Goal: Task Accomplishment & Management: Manage account settings

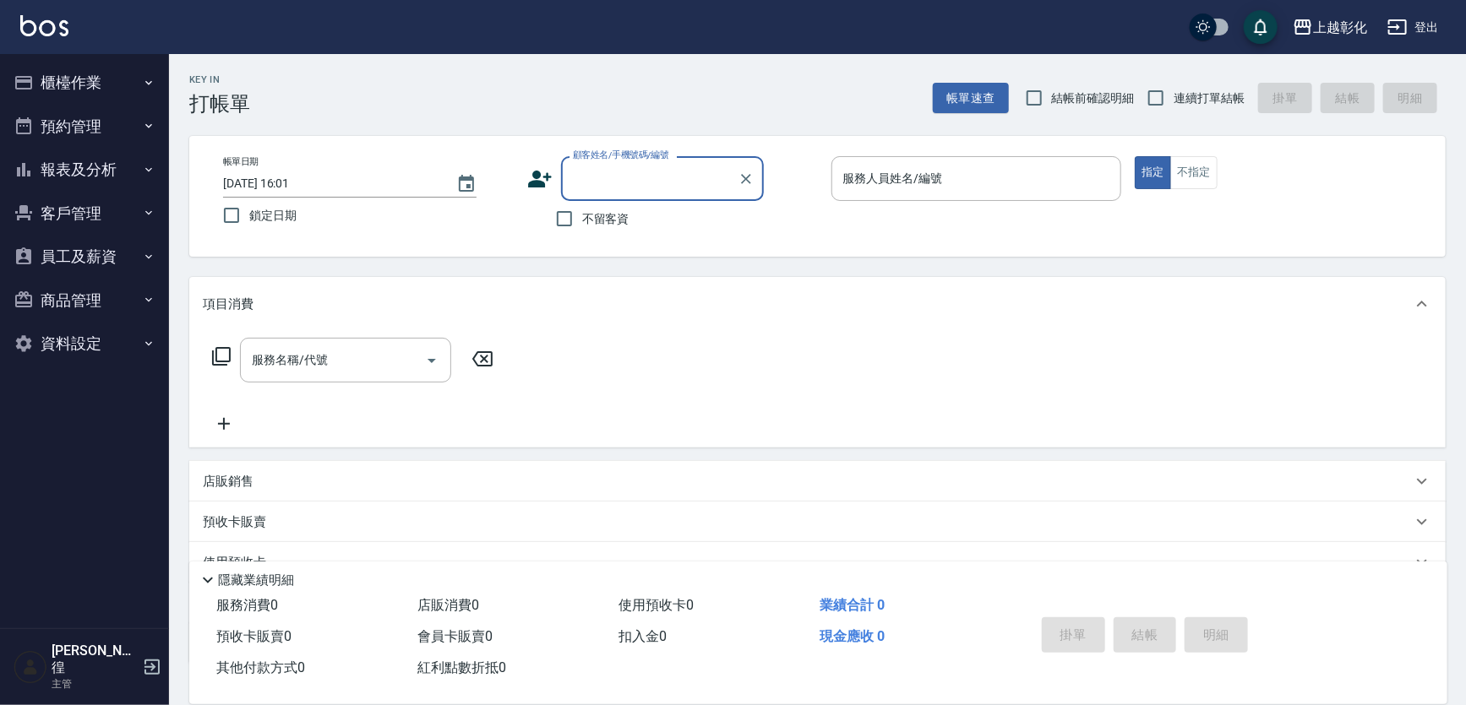
click at [68, 86] on button "櫃檯作業" at bounding box center [84, 83] width 155 height 44
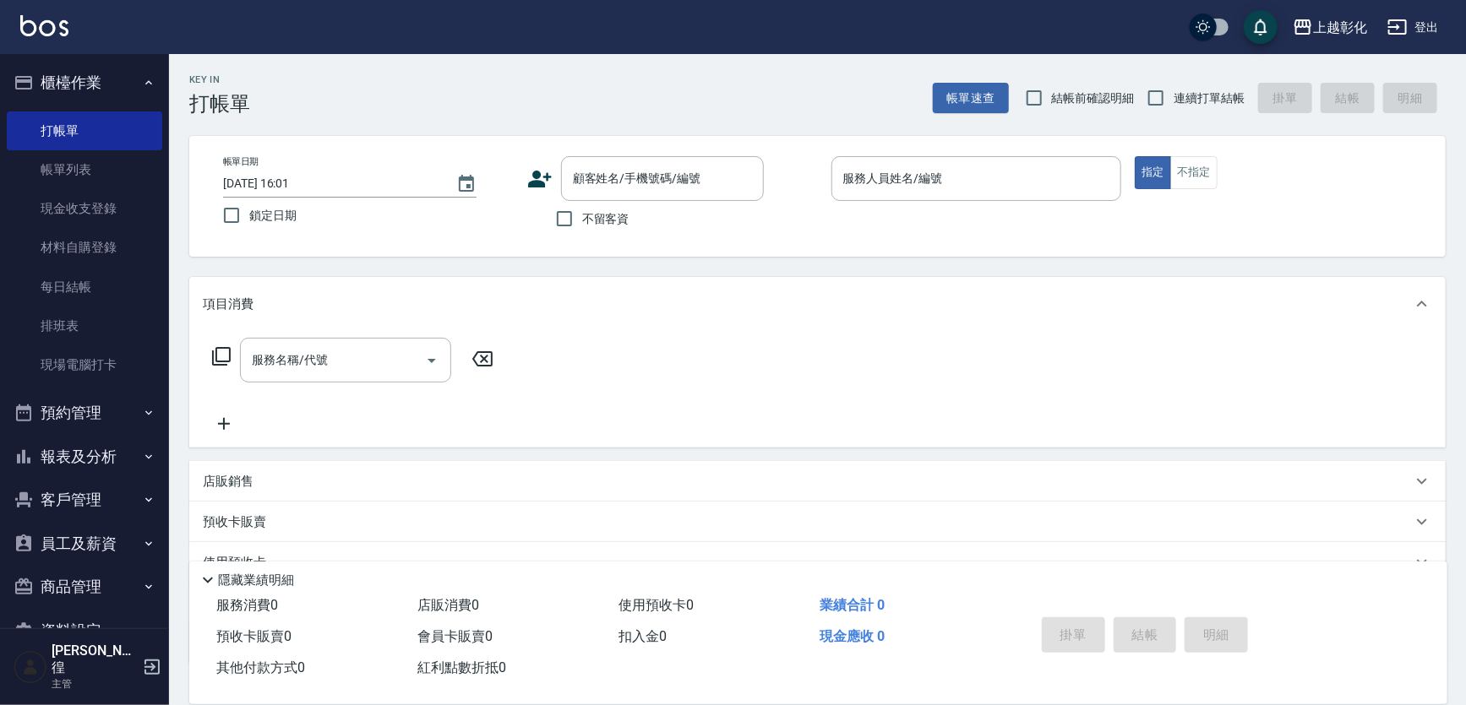
click at [89, 449] on button "報表及分析" at bounding box center [84, 457] width 155 height 44
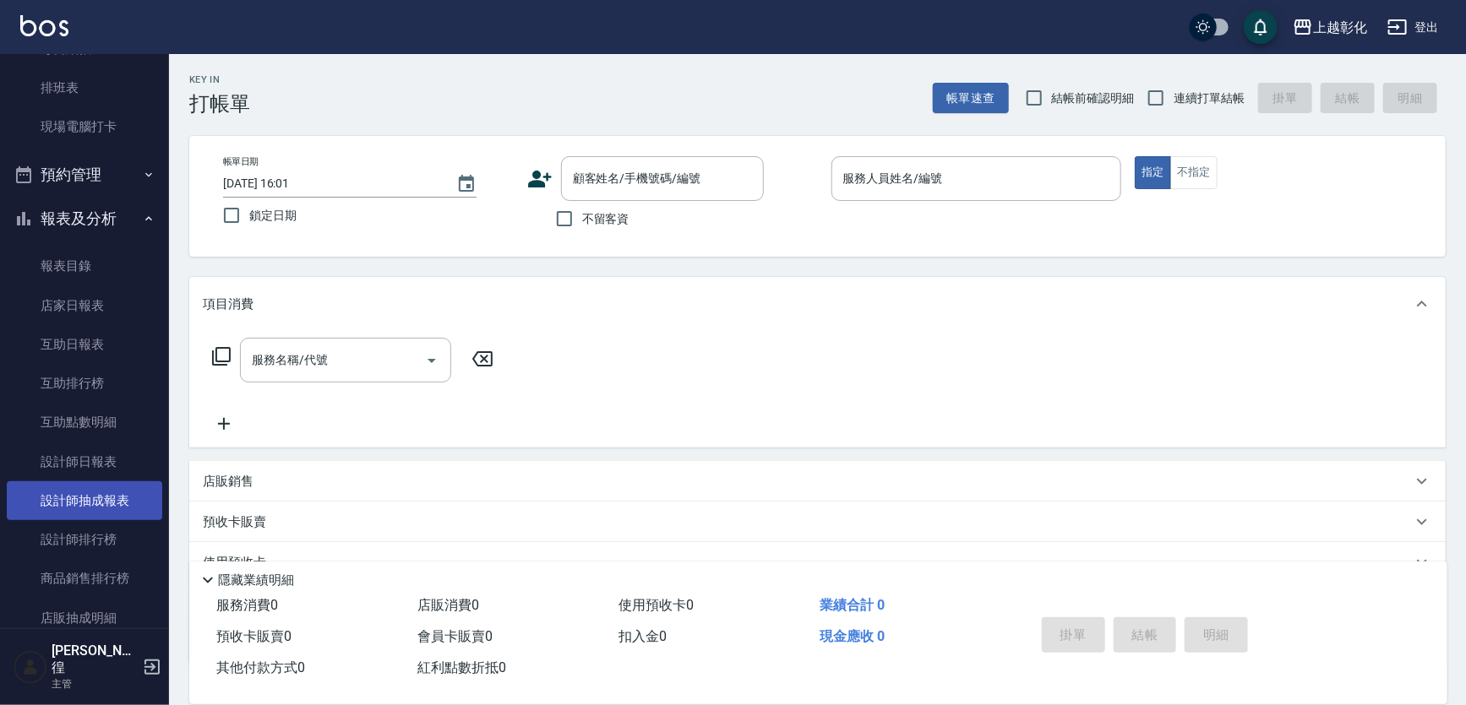
scroll to position [307, 0]
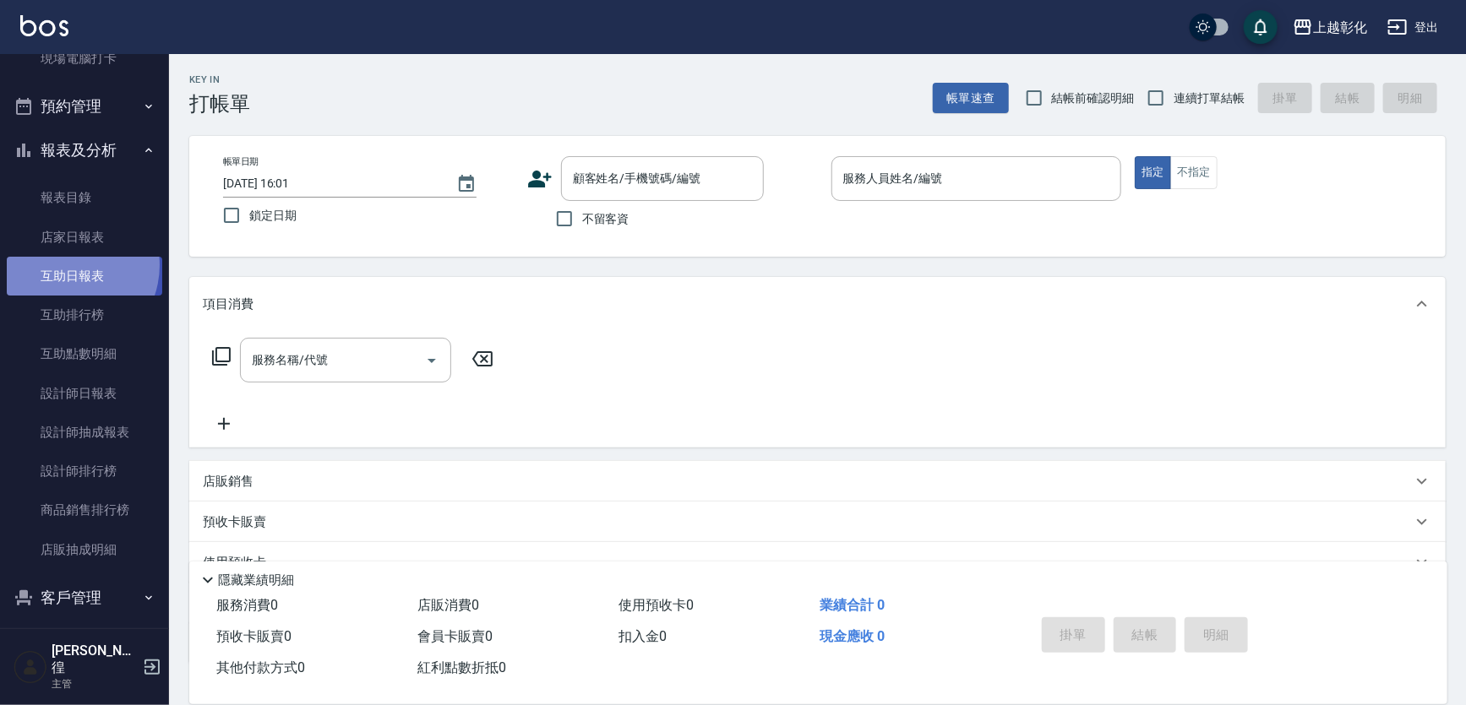
click at [64, 264] on link "互助日報表" at bounding box center [84, 276] width 155 height 39
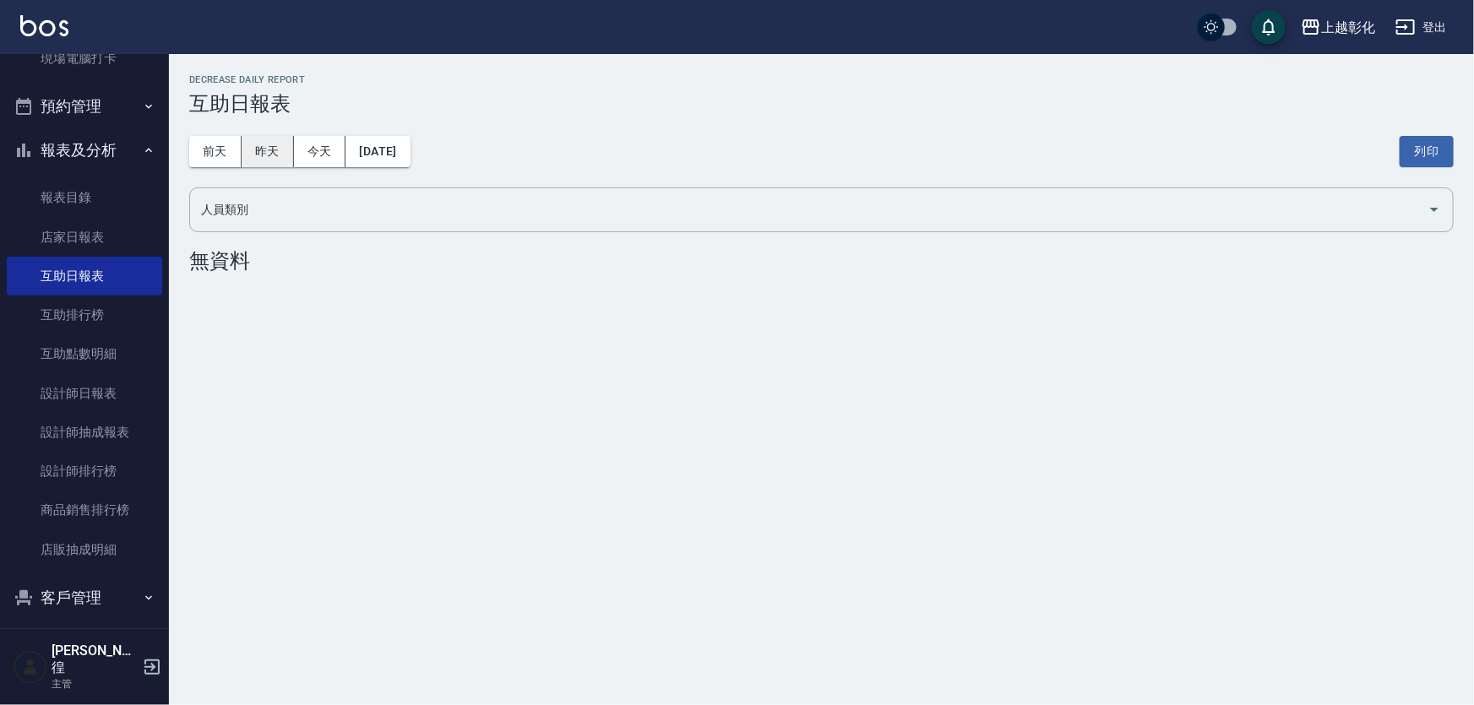
click at [267, 145] on button "昨天" at bounding box center [268, 151] width 52 height 31
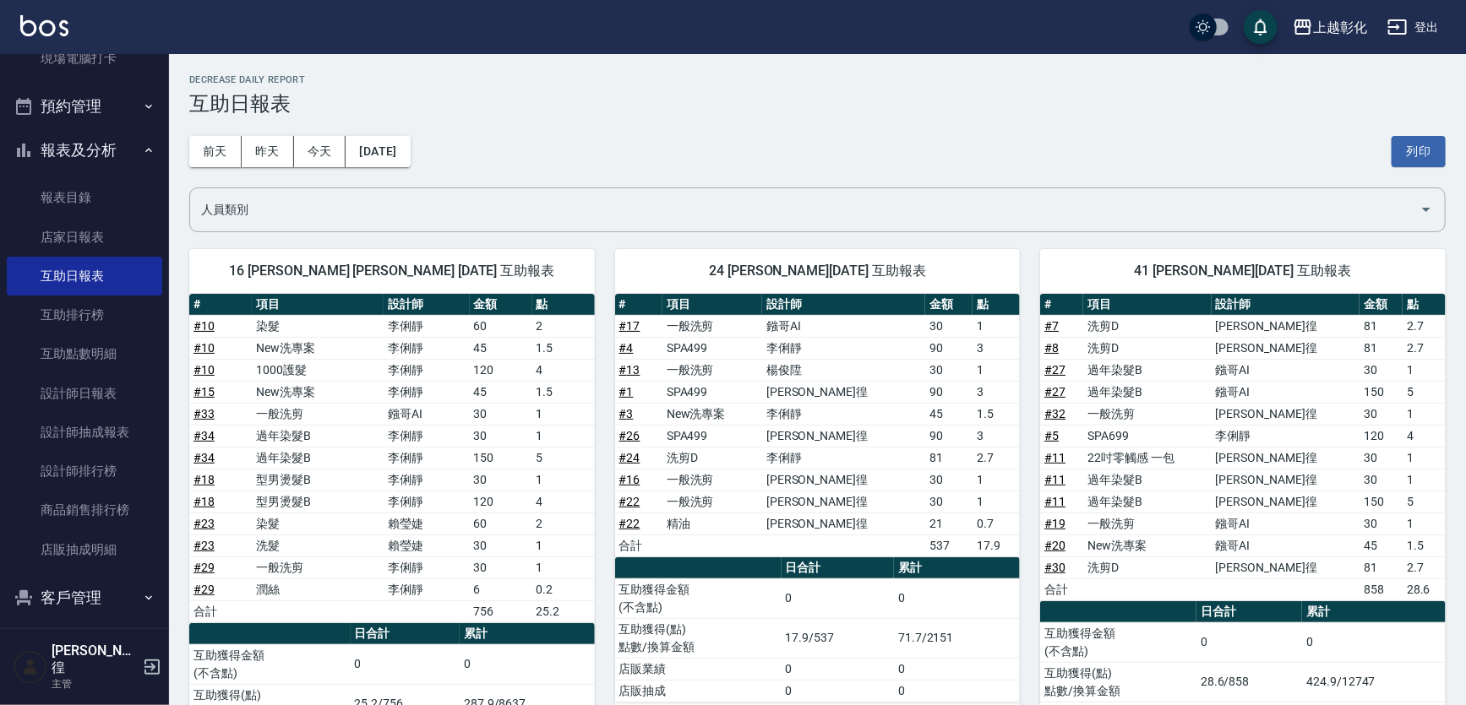
scroll to position [153, 0]
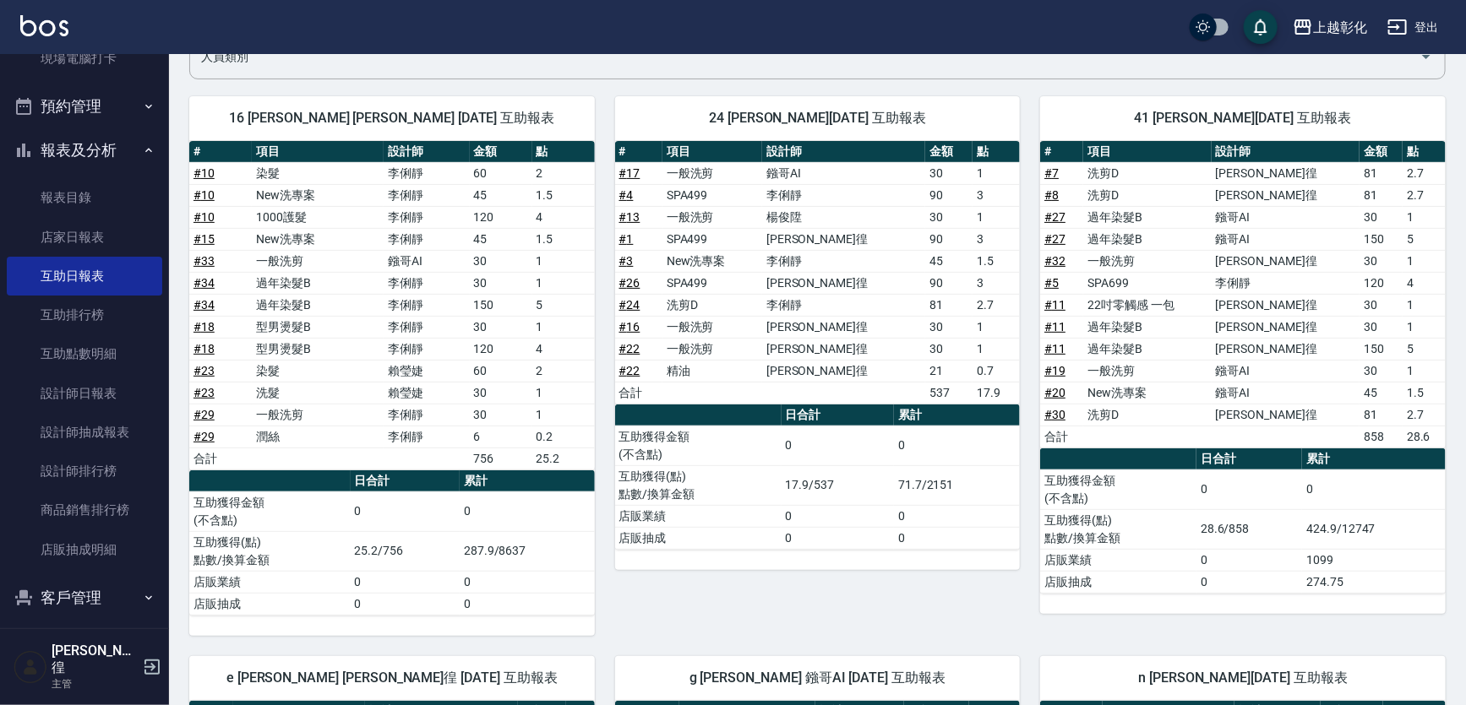
click at [802, 484] on td "17.9/537" at bounding box center [837, 486] width 113 height 40
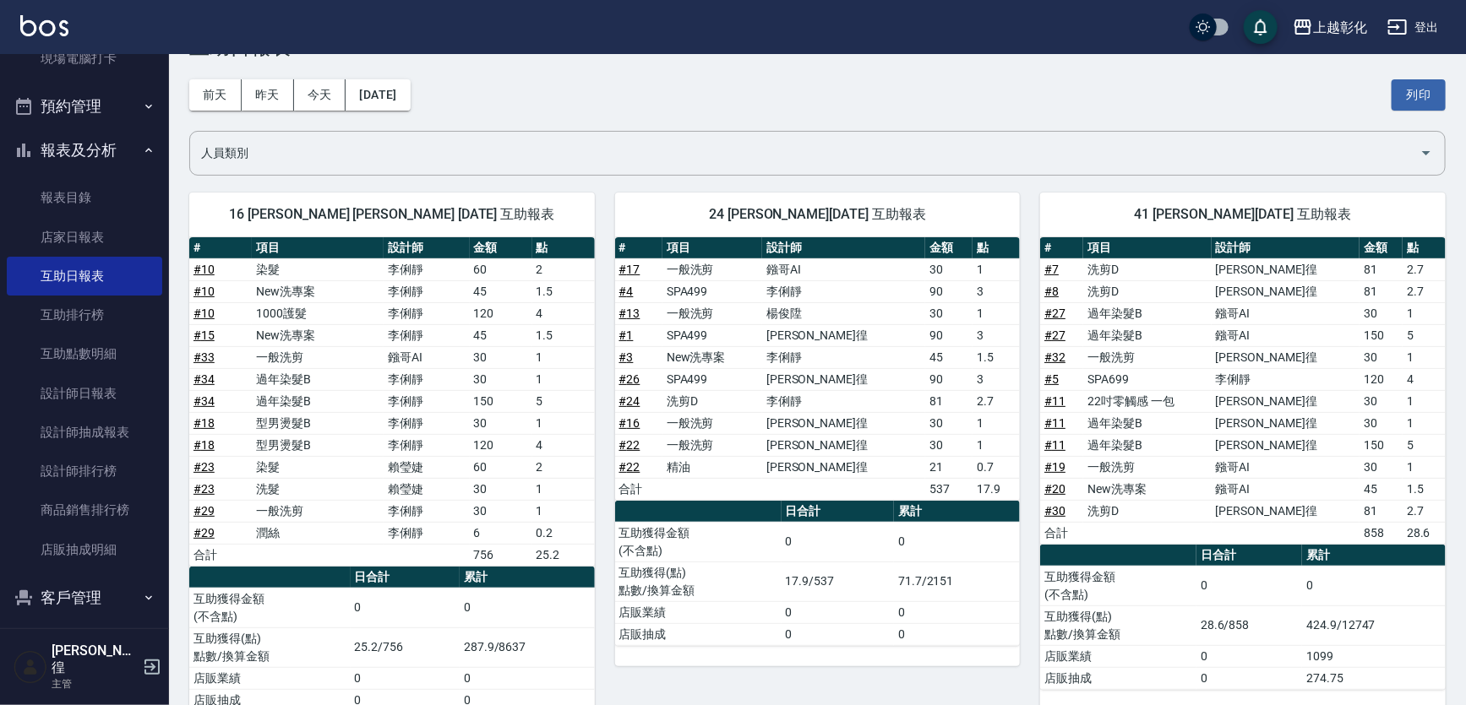
scroll to position [0, 0]
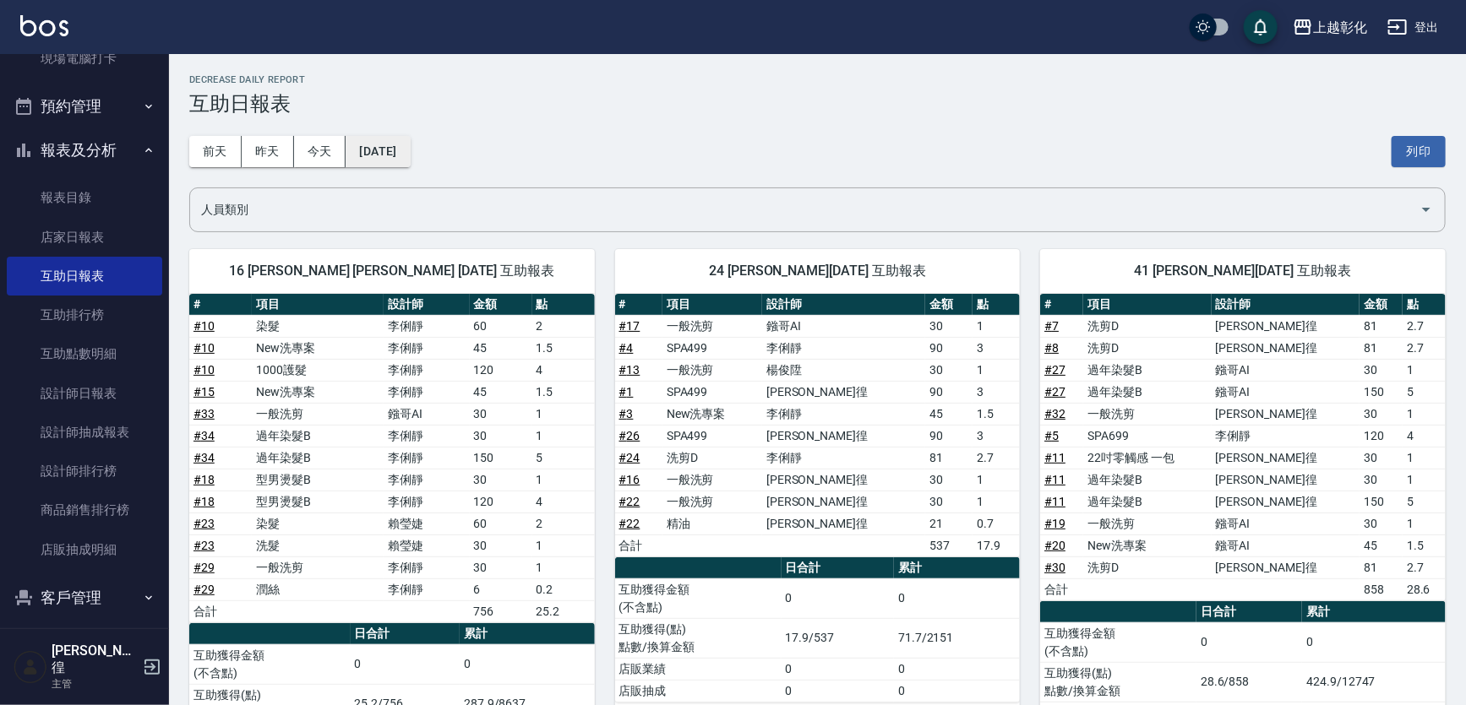
click at [390, 144] on button "[DATE]" at bounding box center [378, 151] width 64 height 31
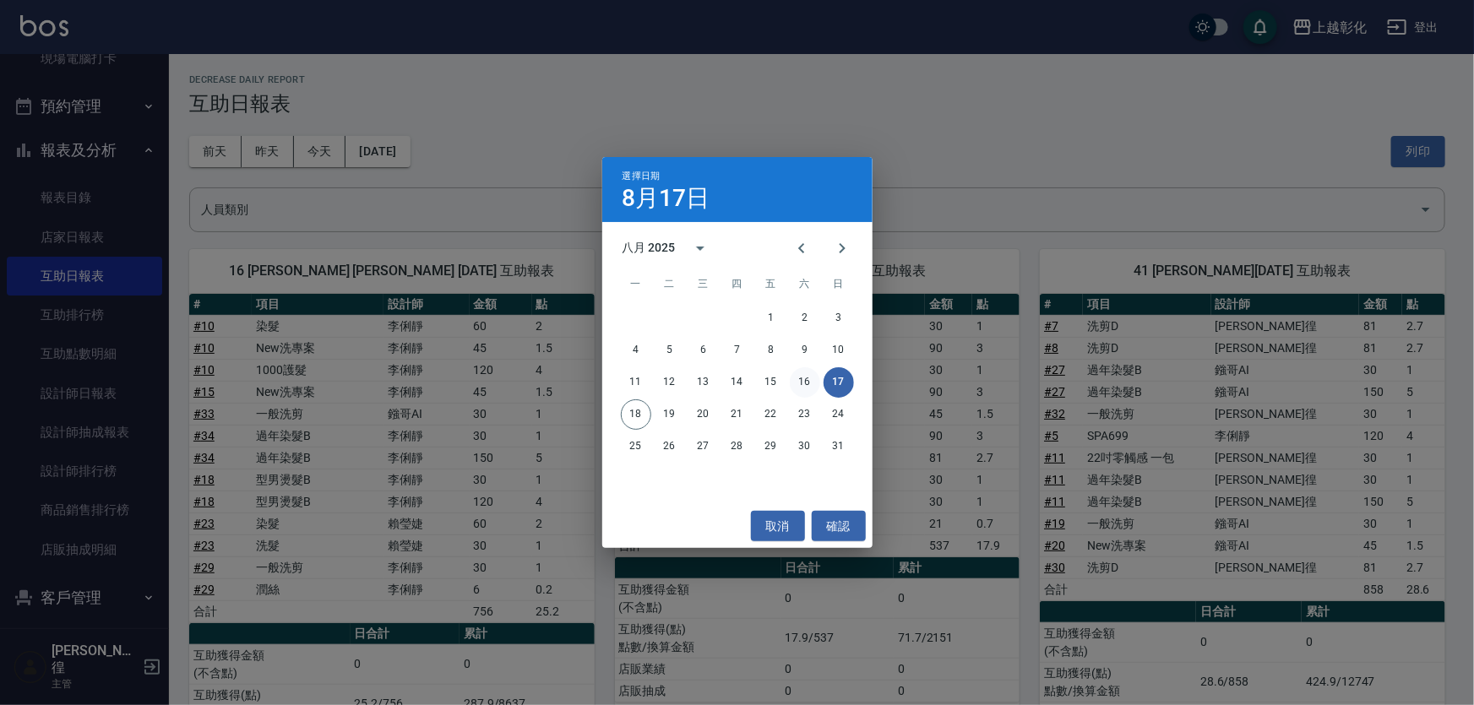
click at [810, 387] on button "16" at bounding box center [805, 383] width 30 height 30
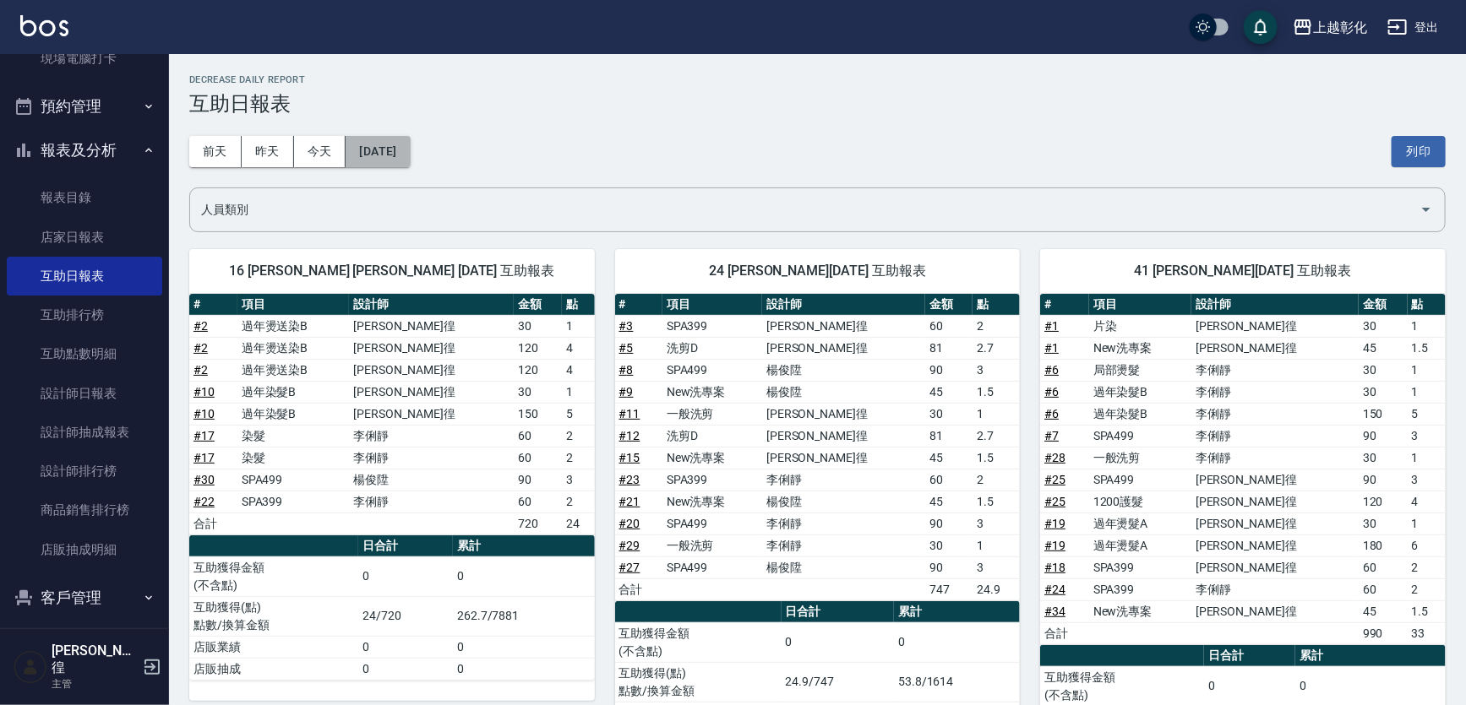
click at [404, 142] on button "[DATE]" at bounding box center [378, 151] width 64 height 31
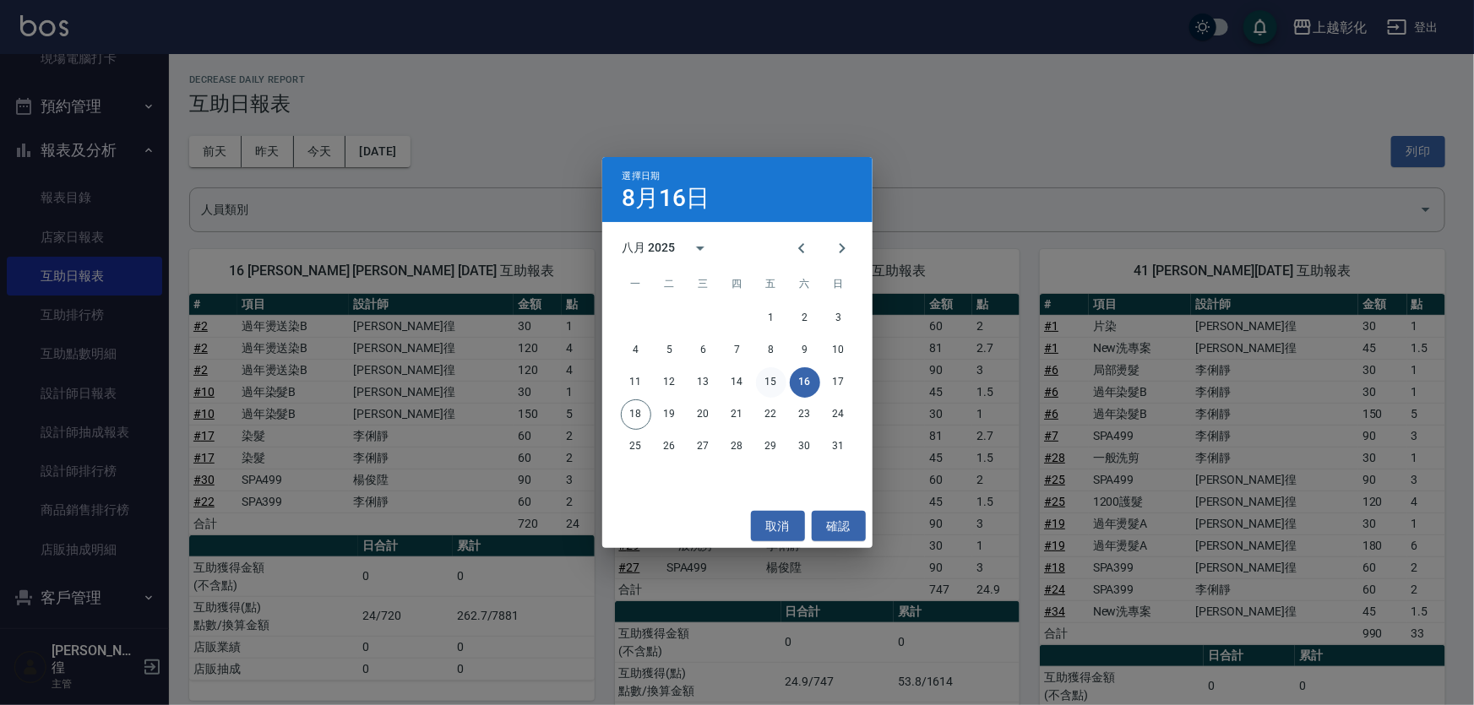
click at [772, 381] on button "15" at bounding box center [771, 383] width 30 height 30
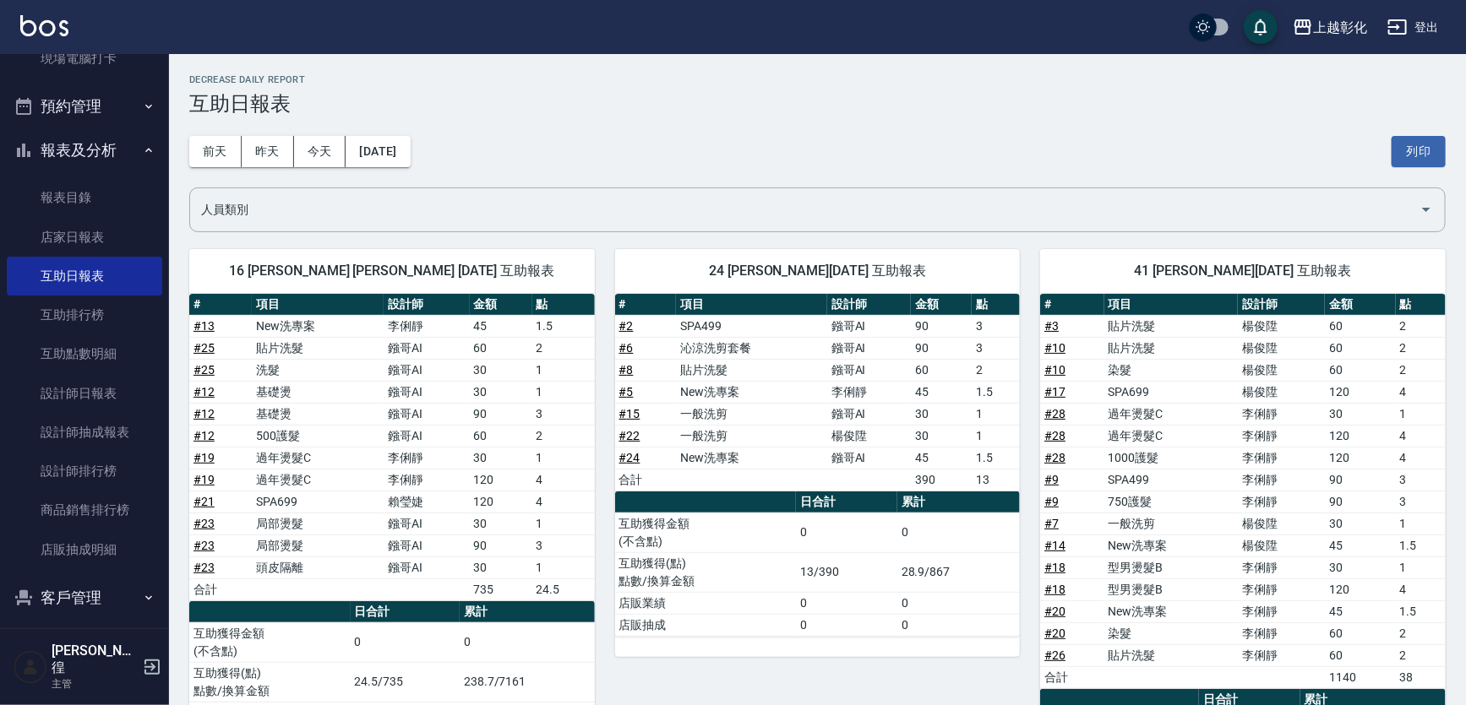
click at [720, 308] on th "項目" at bounding box center [751, 305] width 151 height 22
click at [389, 166] on button "[DATE]" at bounding box center [378, 151] width 64 height 31
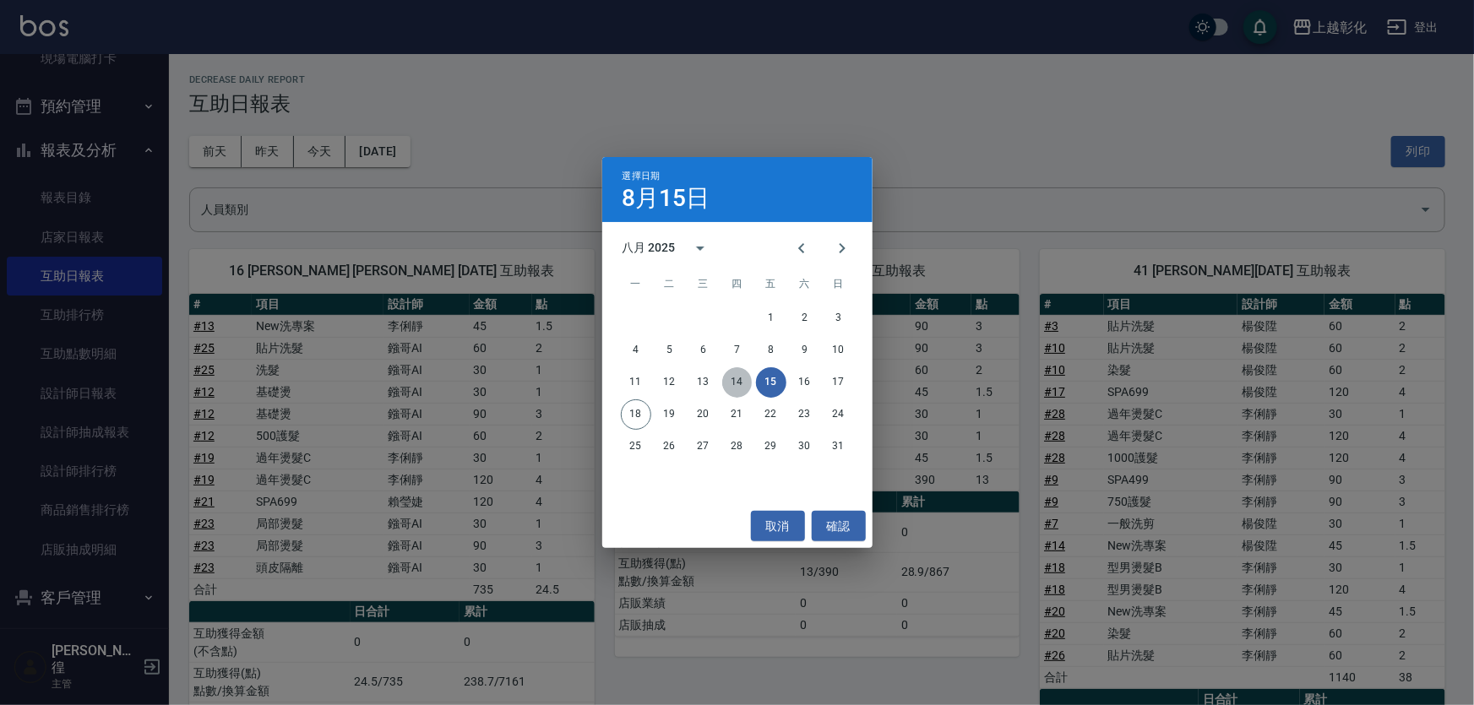
click at [744, 382] on button "14" at bounding box center [737, 383] width 30 height 30
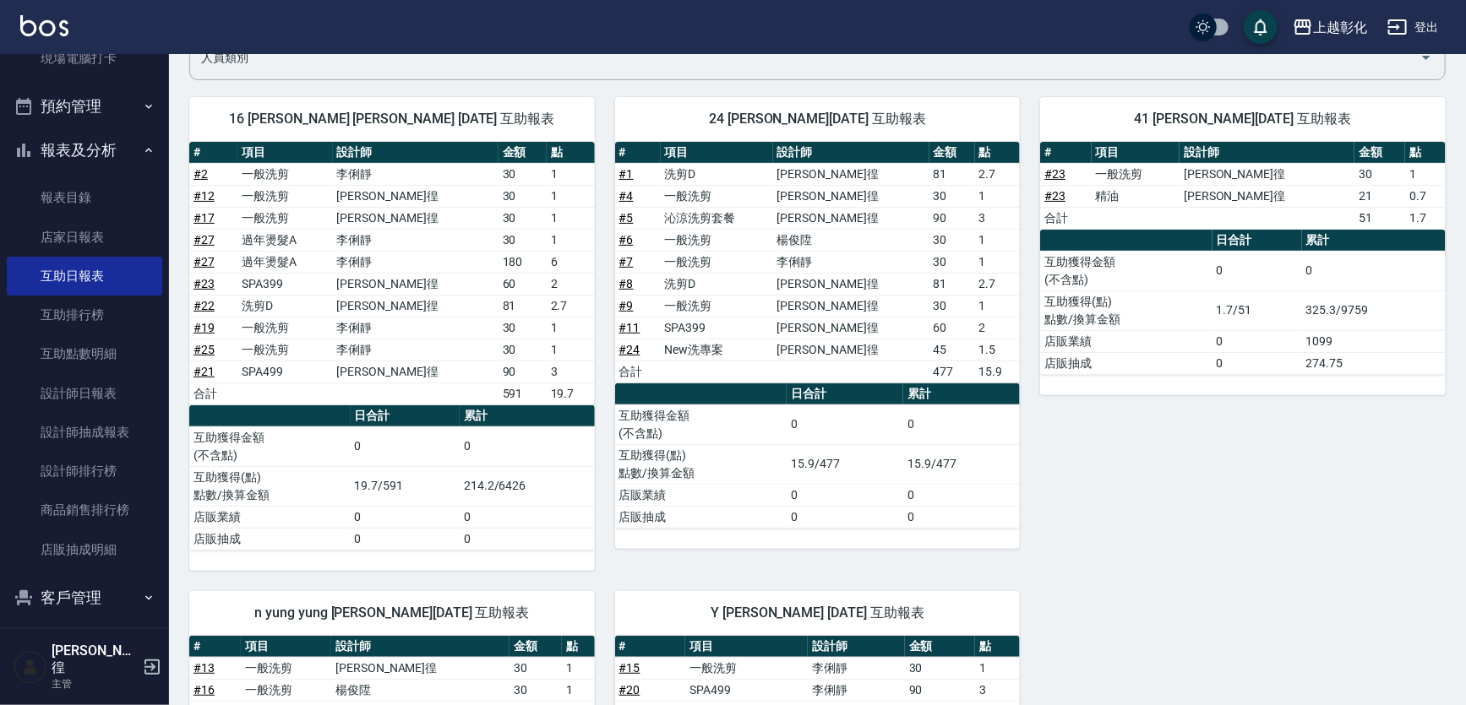
scroll to position [153, 0]
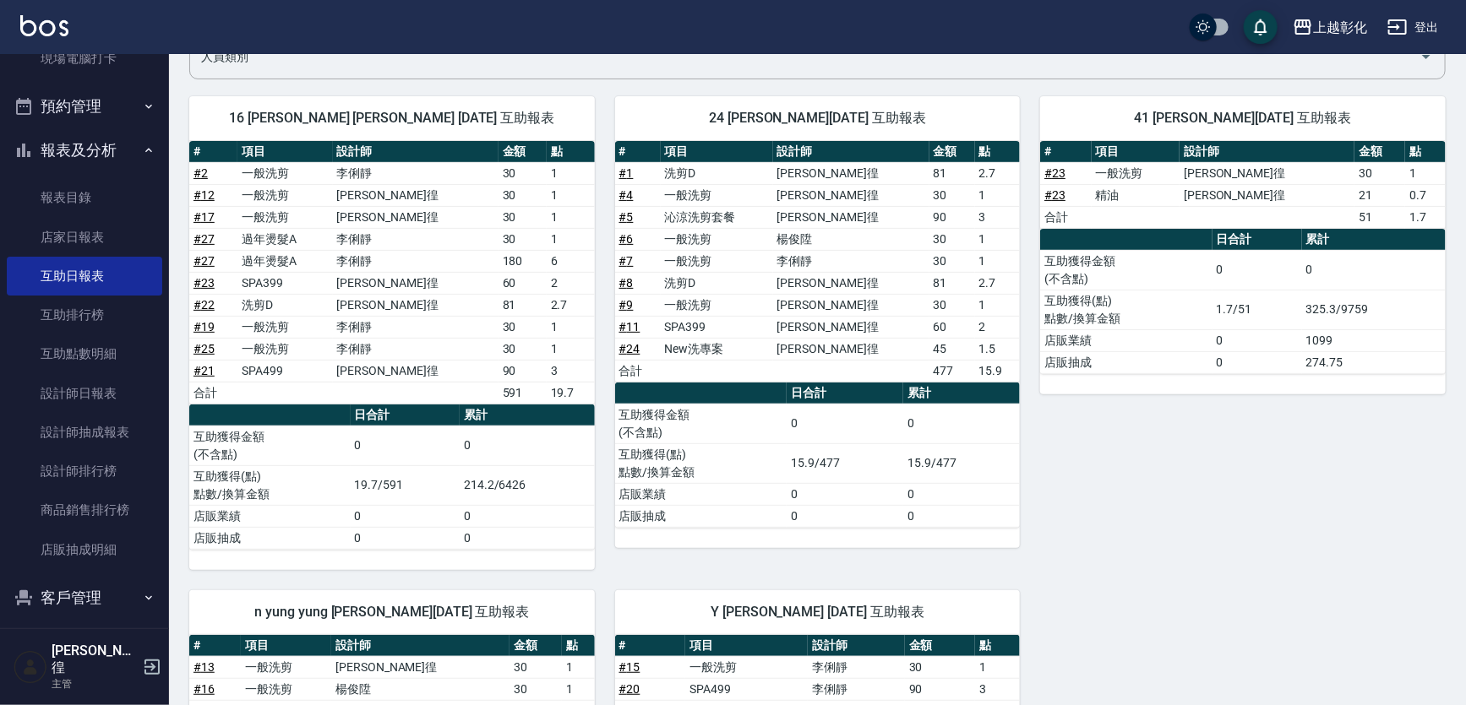
click at [1337, 600] on div "16 賴瑩婕 賴瑩婕 08/14/2025 互助報表 # 項目 設計師 金額 點 # 2 一般洗剪 李俐靜 30 1 # 12 一般洗剪 詹凱徨 30 1 #…" at bounding box center [807, 493] width 1277 height 835
drag, startPoint x: 1245, startPoint y: 532, endPoint x: 1242, endPoint y: 476, distance: 56.7
click at [1241, 524] on div "41 謝宥萱 08/14/2025 互助報表 # 項目 設計師 金額 點 # 23 一般洗剪 詹凱徨 30 1 # 23 精油 詹凱徨 21 0.7 合計 5…" at bounding box center [1233, 323] width 426 height 494
click at [1430, 334] on td "1099" at bounding box center [1374, 340] width 144 height 22
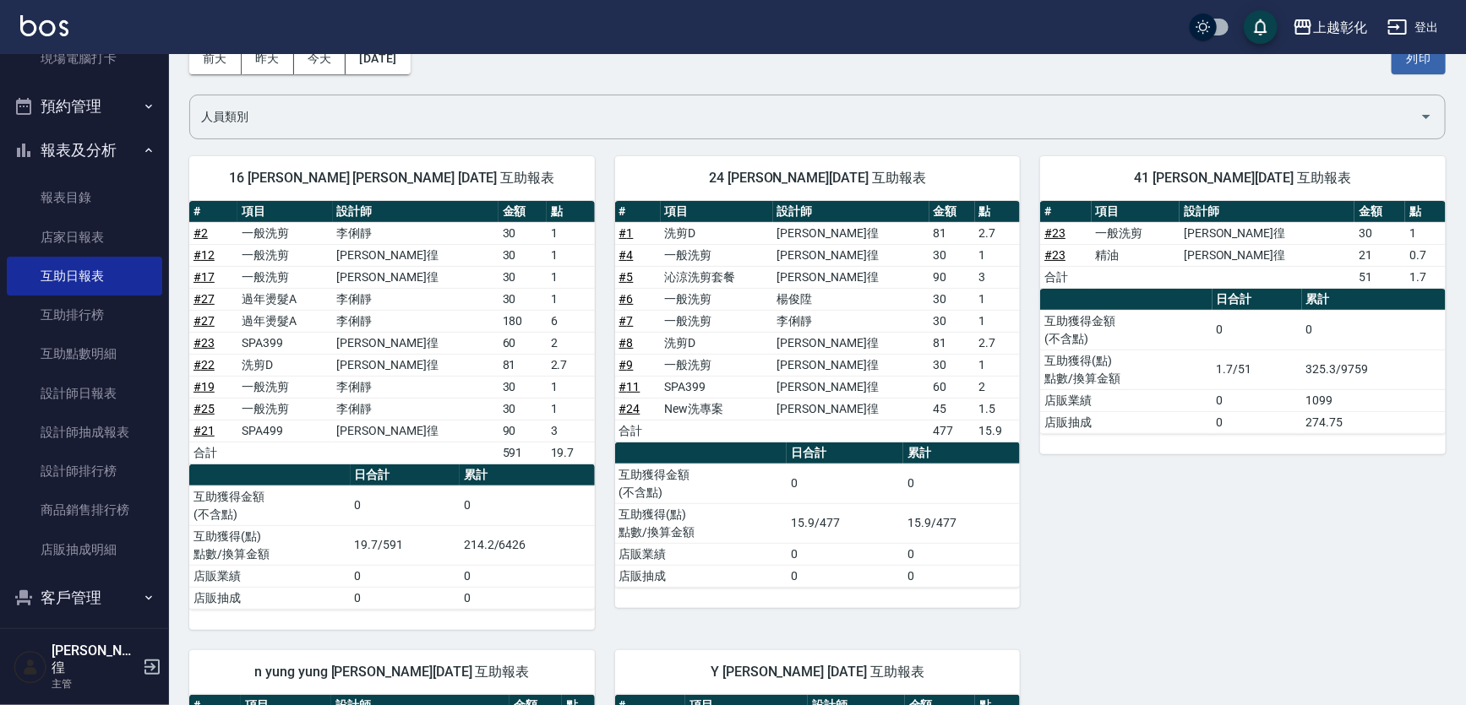
scroll to position [0, 0]
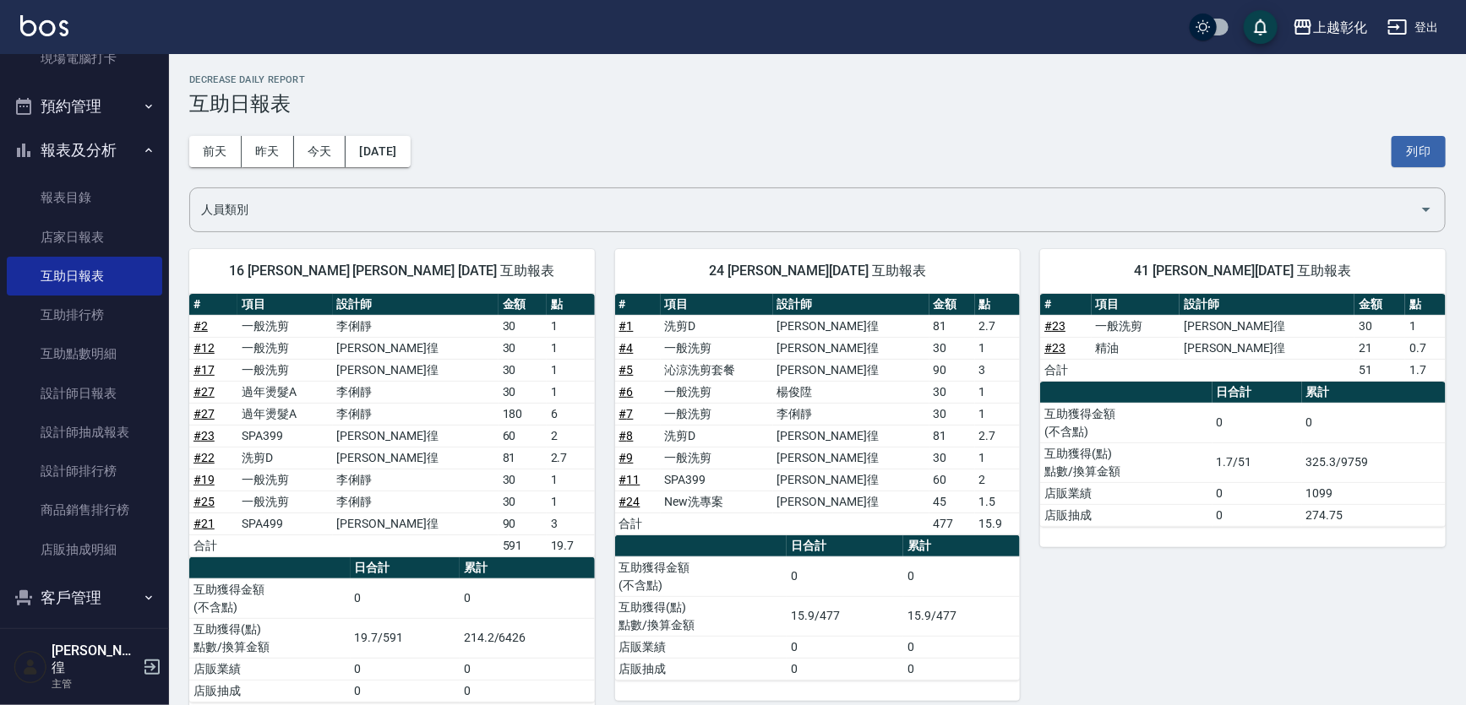
click at [1265, 669] on div "41 謝宥萱 08/14/2025 互助報表 # 項目 設計師 金額 點 # 23 一般洗剪 詹凱徨 30 1 # 23 精油 詹凱徨 21 0.7 合計 5…" at bounding box center [1233, 476] width 426 height 494
click at [271, 149] on button "昨天" at bounding box center [268, 151] width 52 height 31
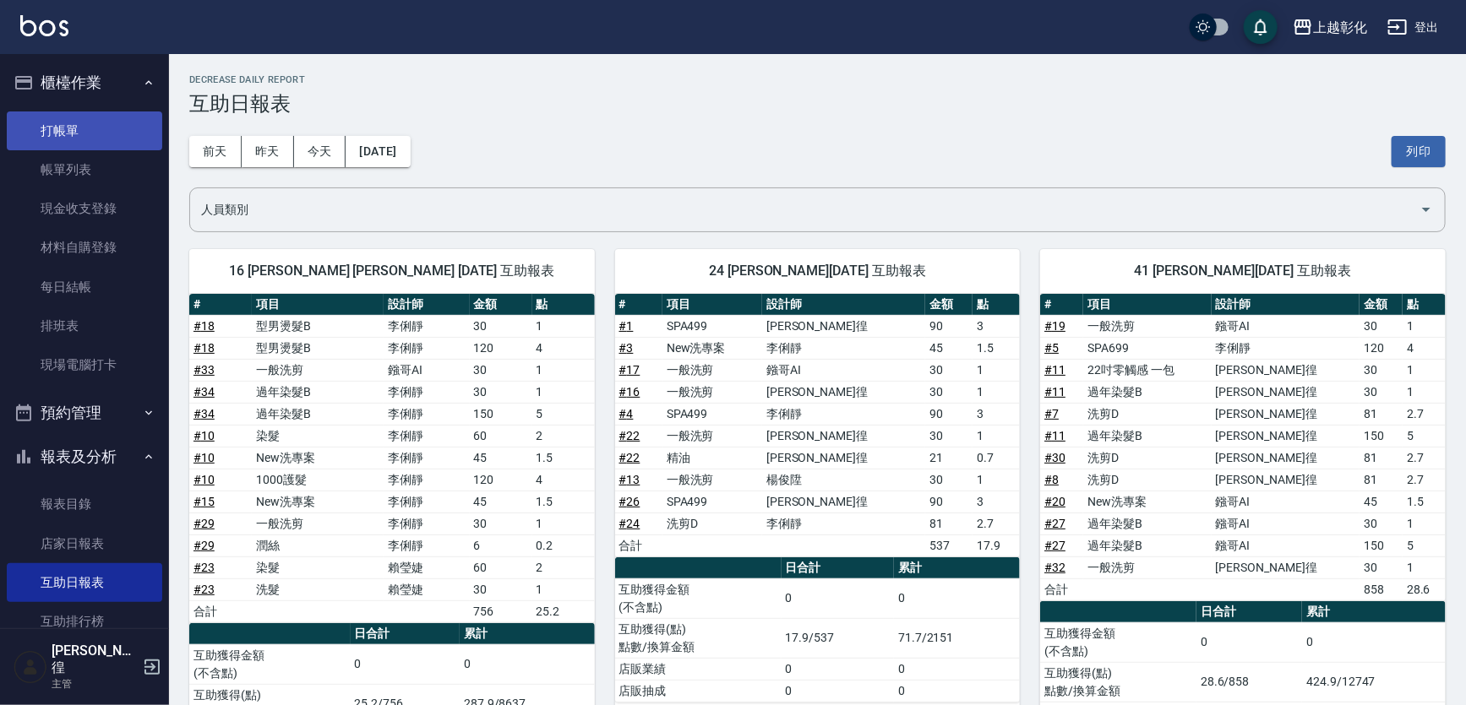
click at [79, 126] on link "打帳單" at bounding box center [84, 131] width 155 height 39
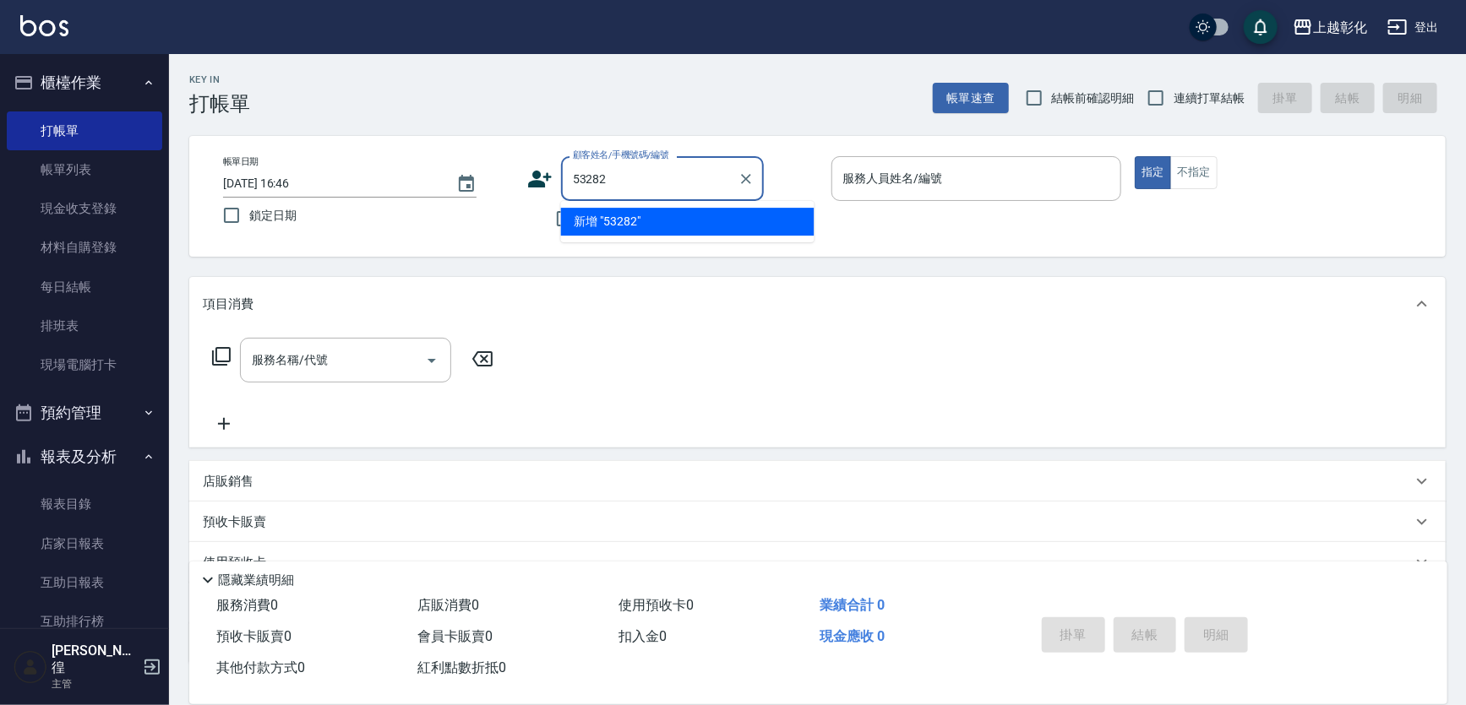
type input "53282"
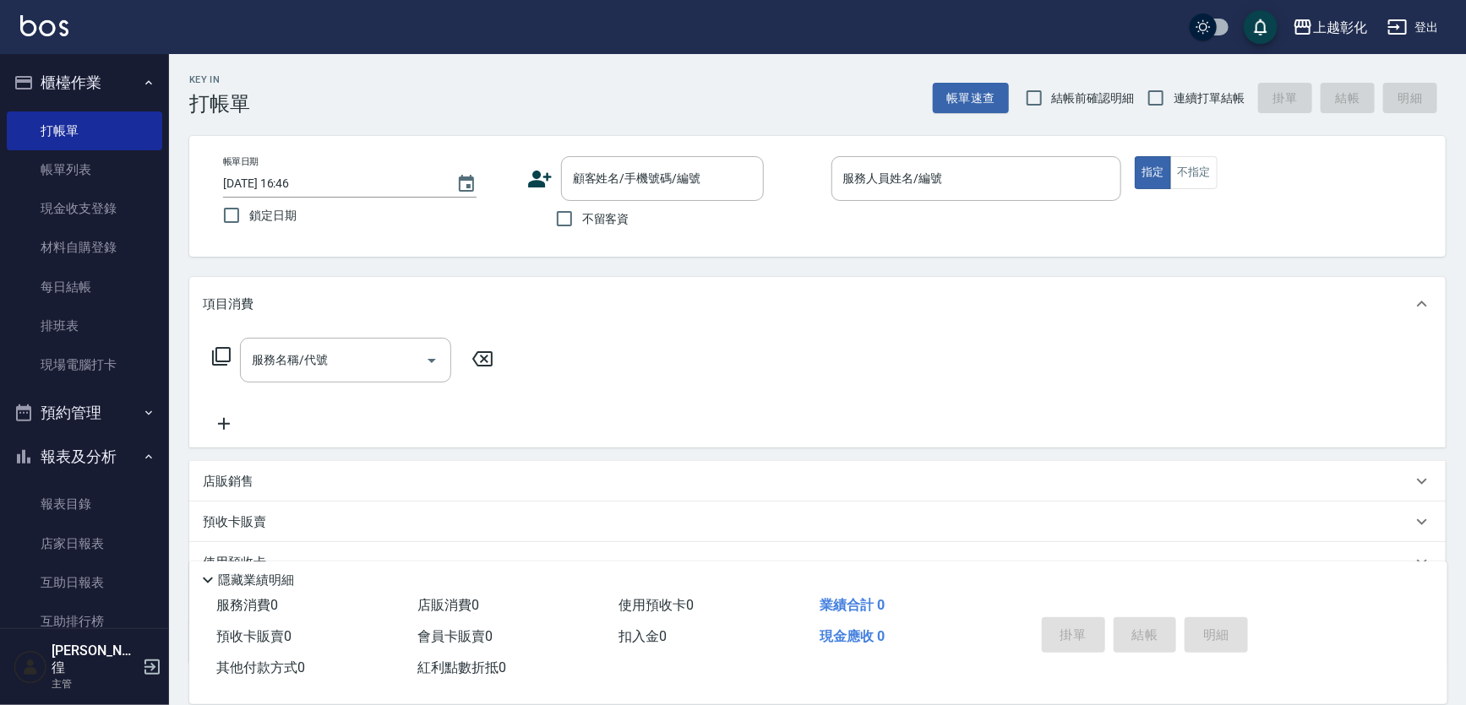
click at [544, 174] on icon at bounding box center [539, 178] width 25 height 25
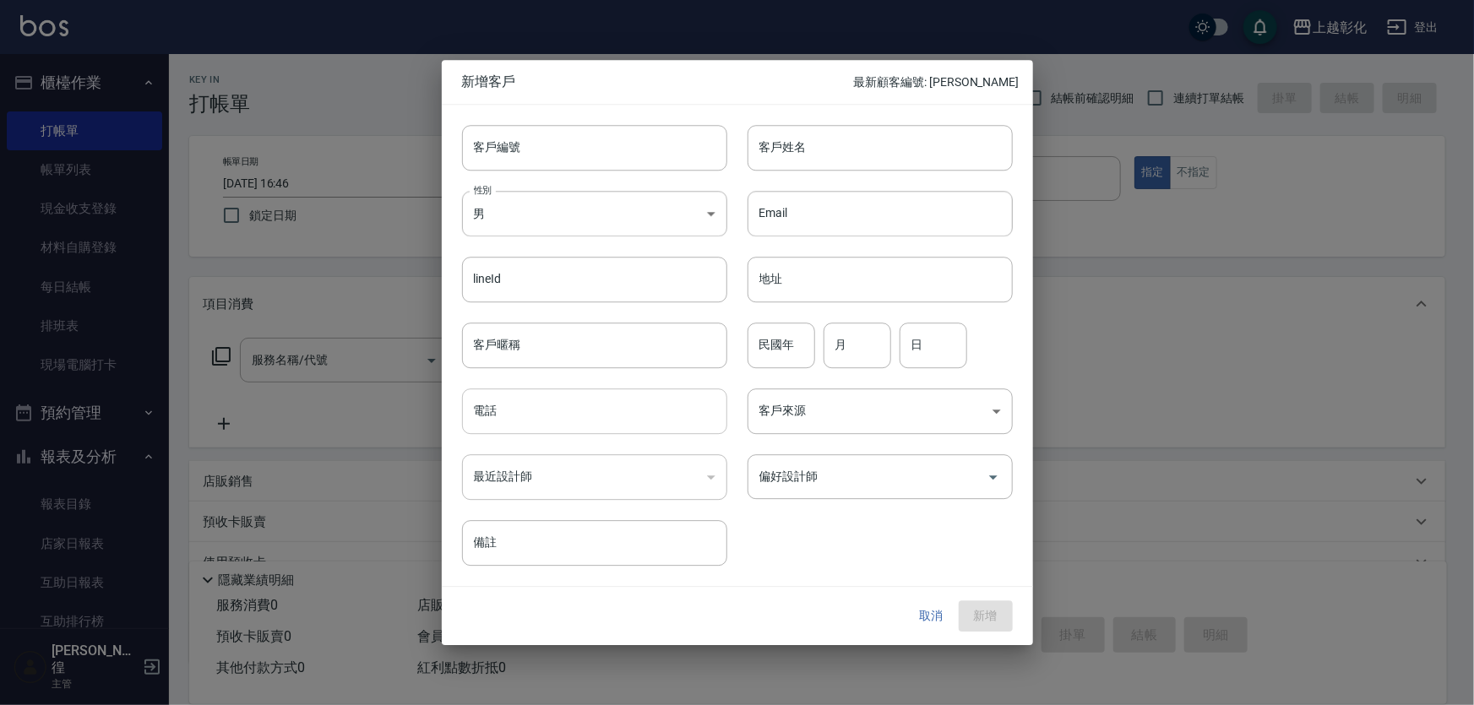
click at [548, 395] on input "電話" at bounding box center [594, 412] width 265 height 46
type input "0988253282"
click at [870, 156] on input "客戶姓名" at bounding box center [880, 148] width 265 height 46
type input "C"
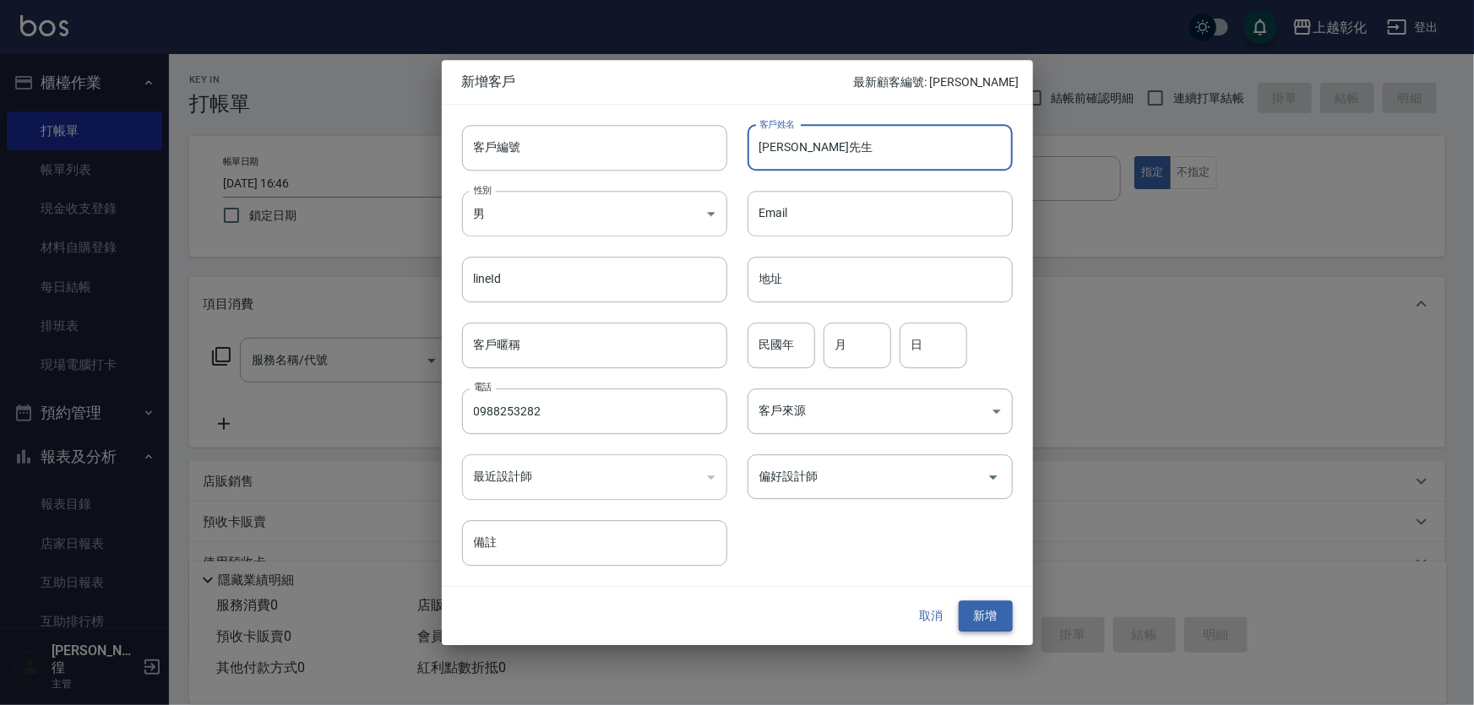
type input "黃先生"
click at [997, 623] on button "新增" at bounding box center [986, 617] width 54 height 31
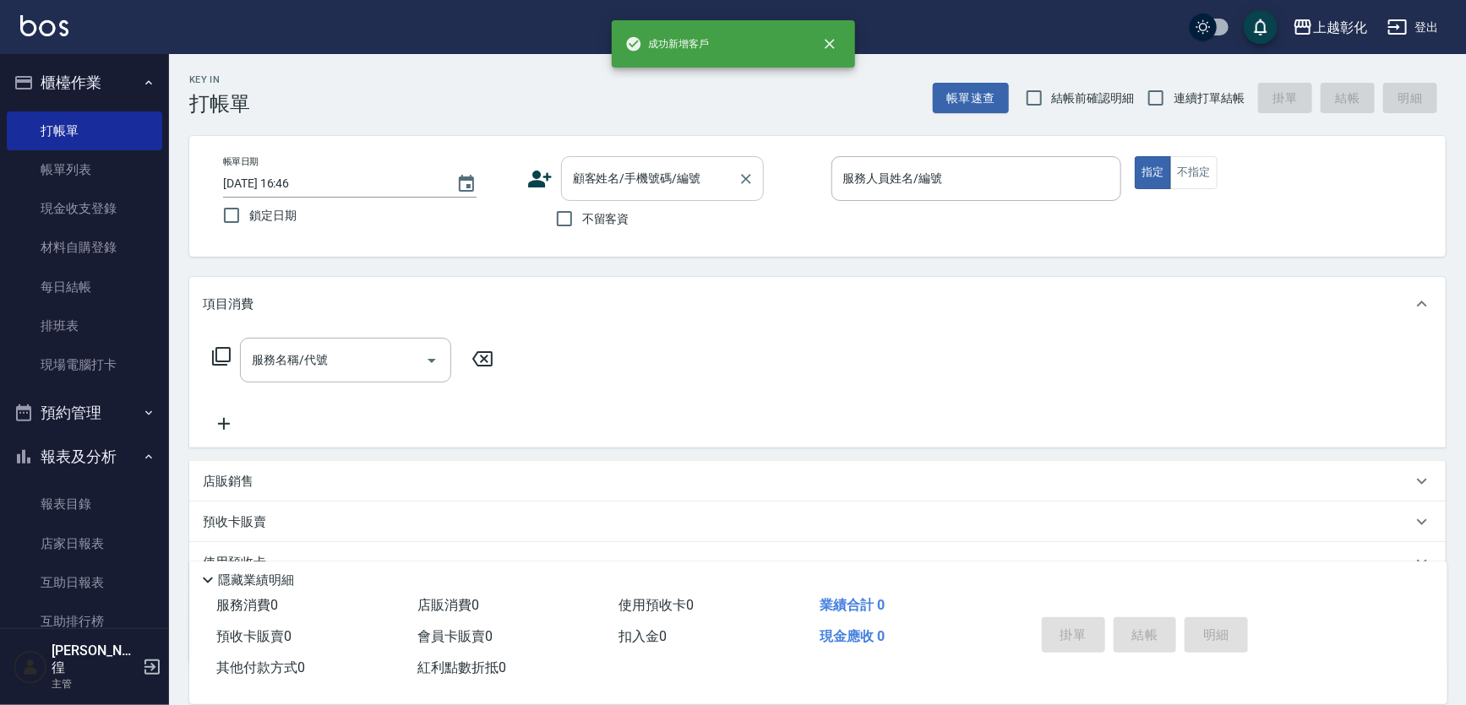
click at [638, 180] on input "顧客姓名/手機號碼/編號" at bounding box center [650, 179] width 162 height 30
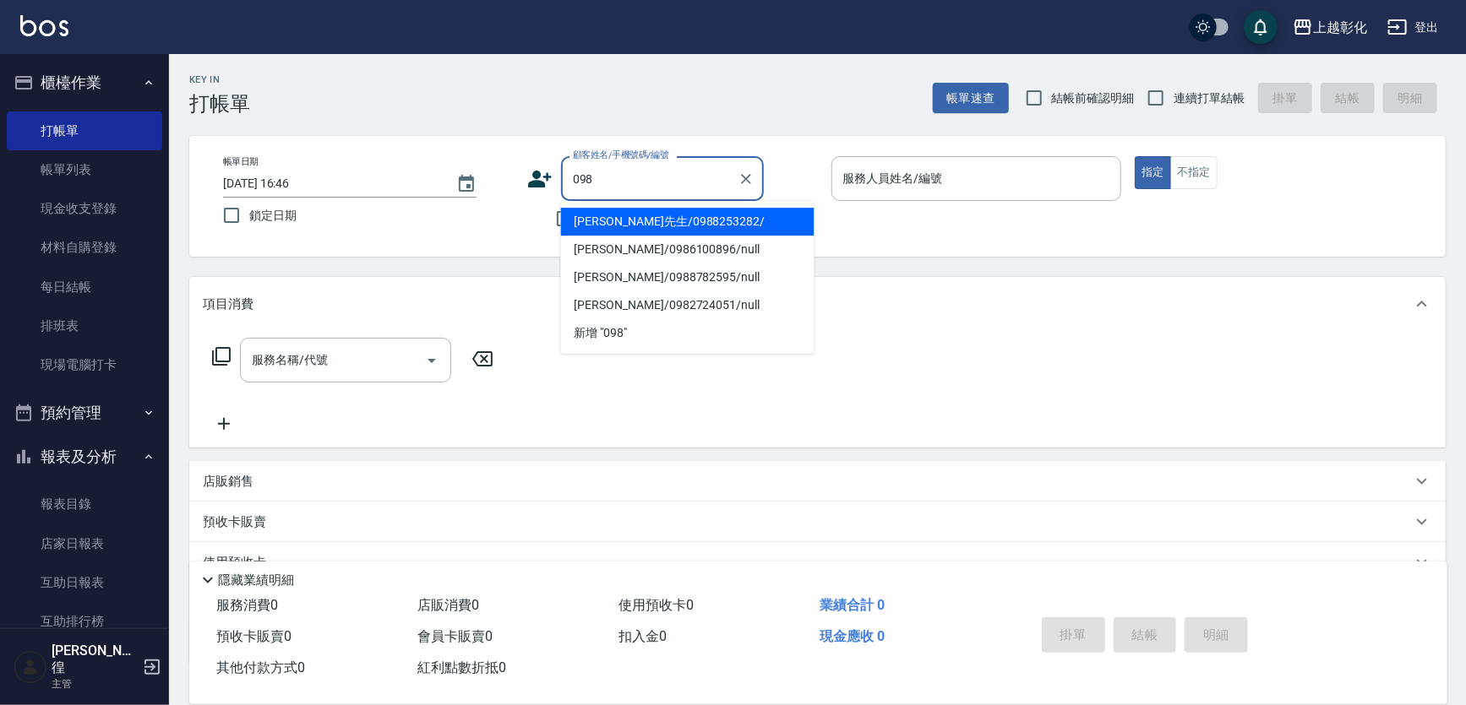
type input "黃先生/0988253282/"
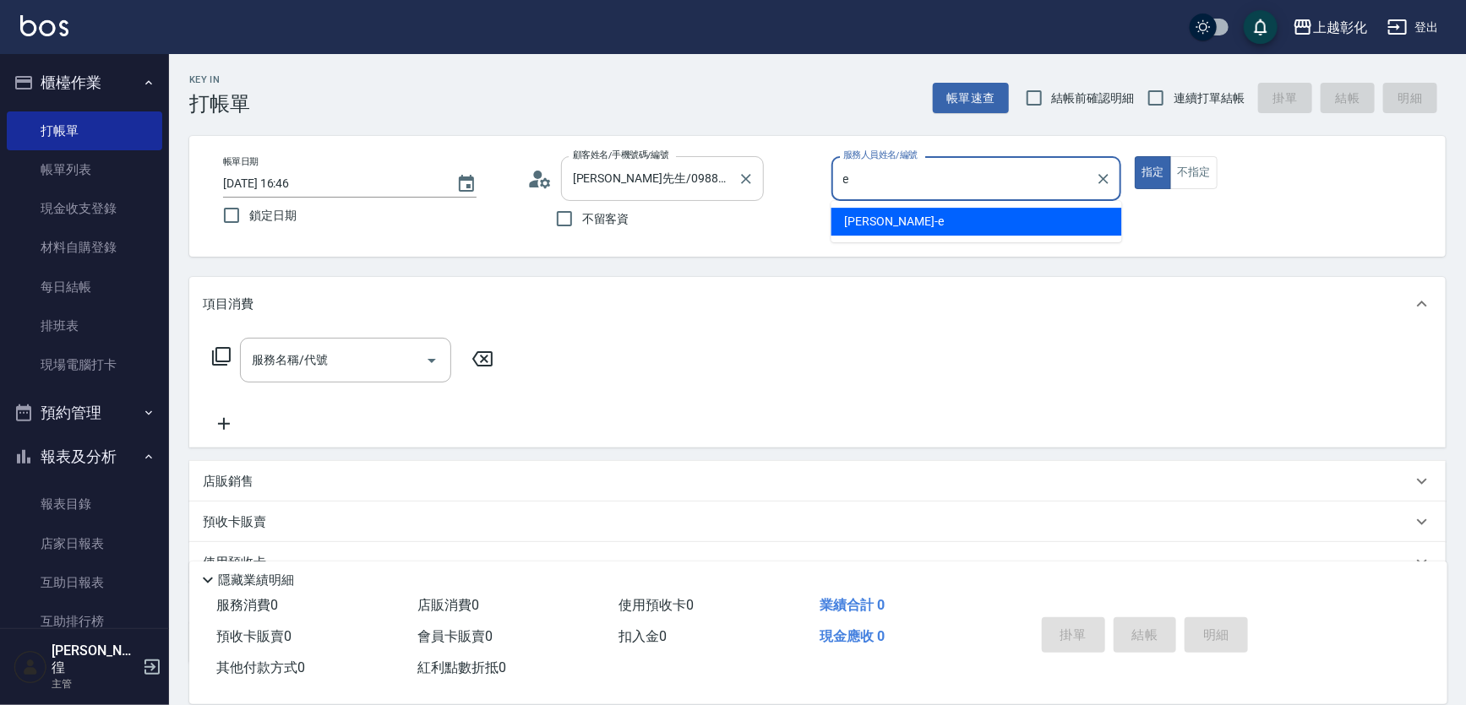
type input "e"
type button "true"
type input "allen-e"
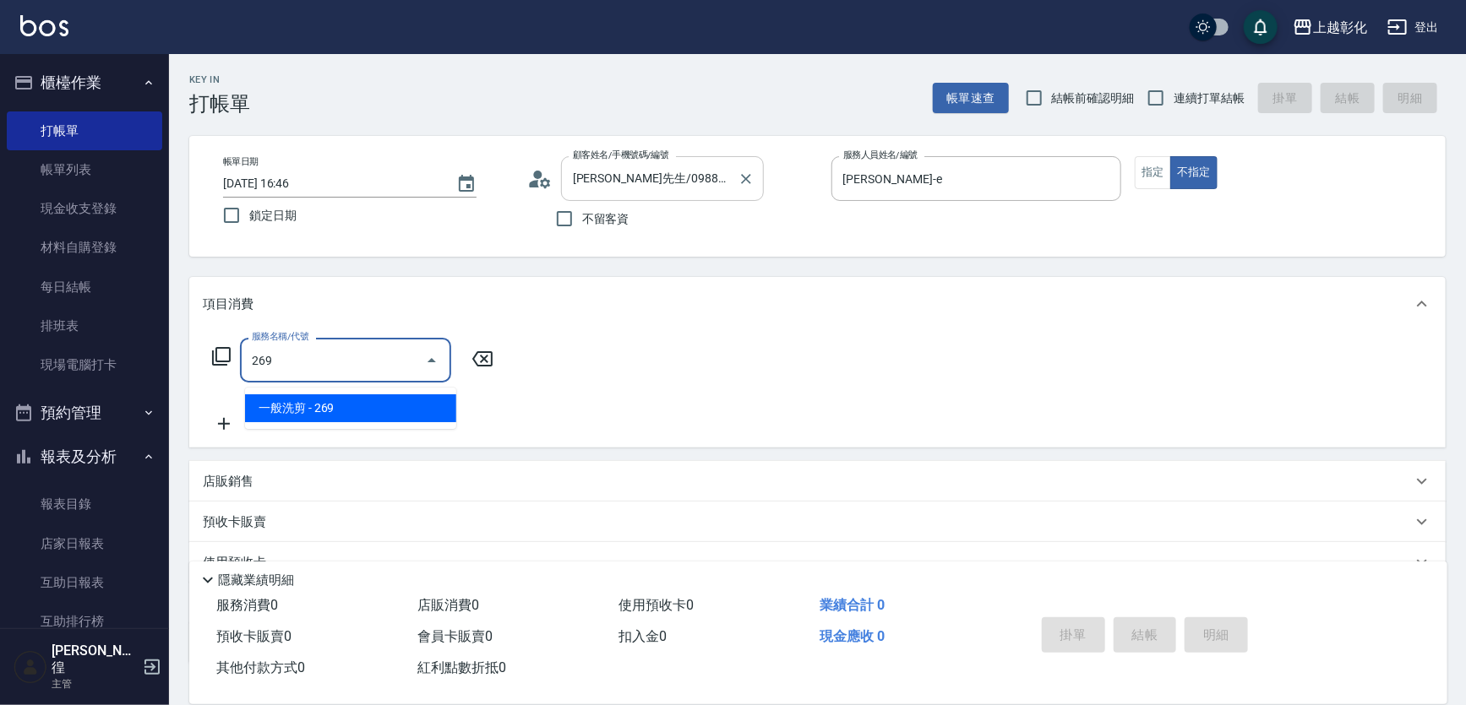
type input "一般洗剪(269)"
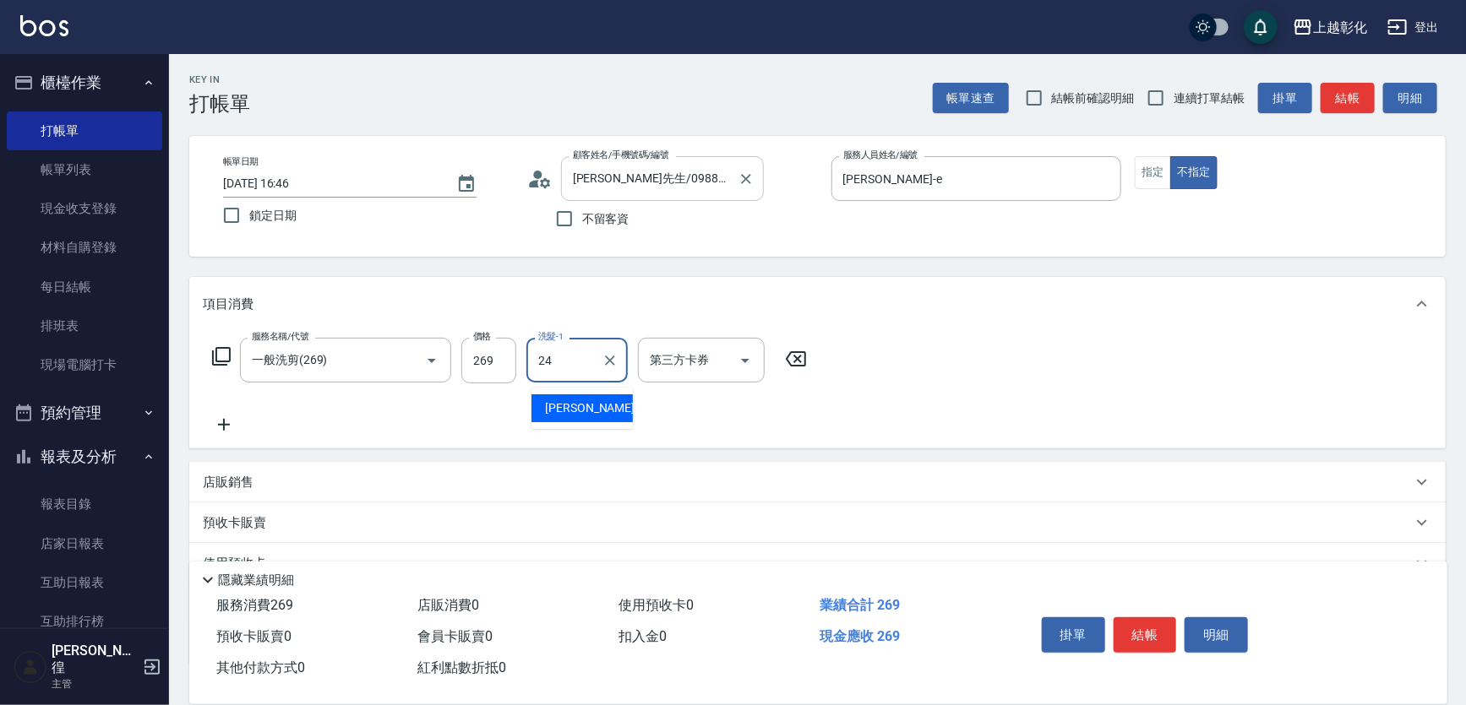
type input "林梓希-24"
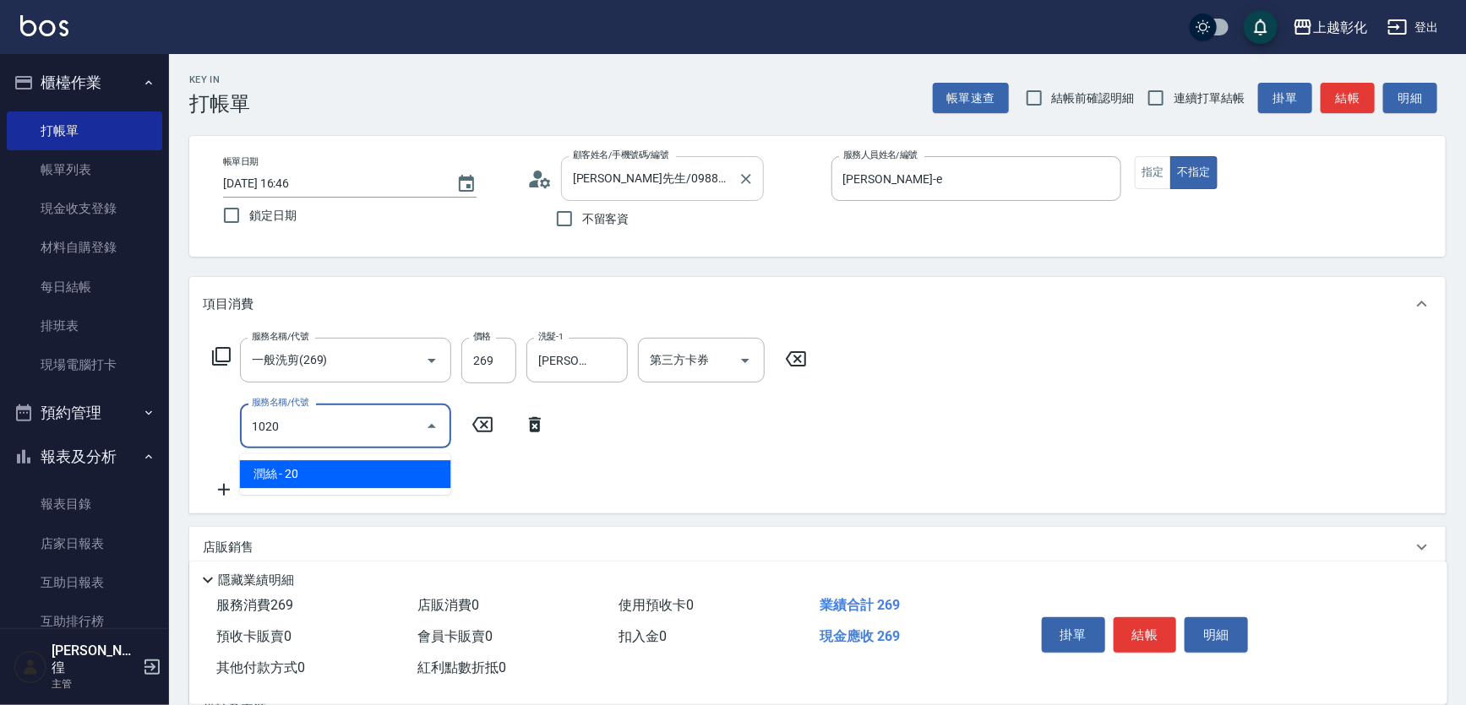
type input "潤絲(1020)"
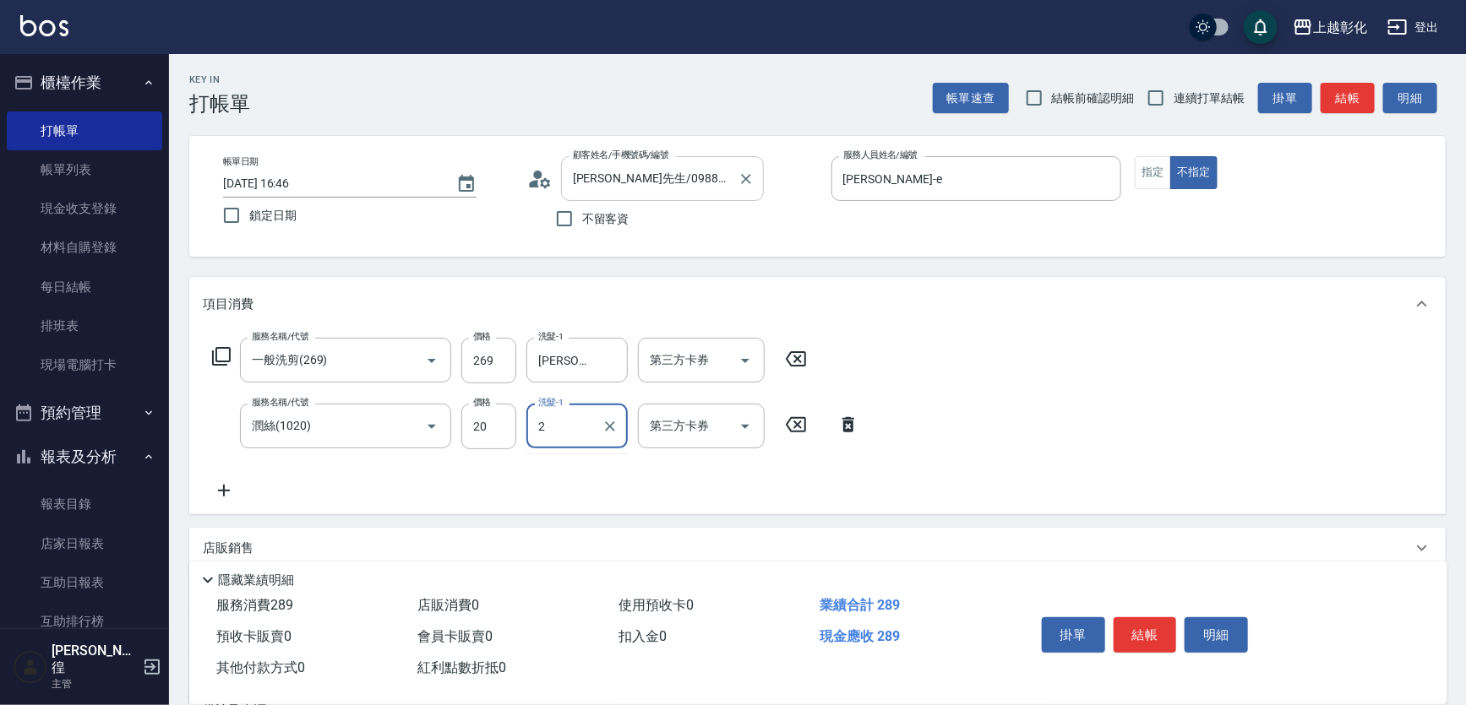
type input "2"
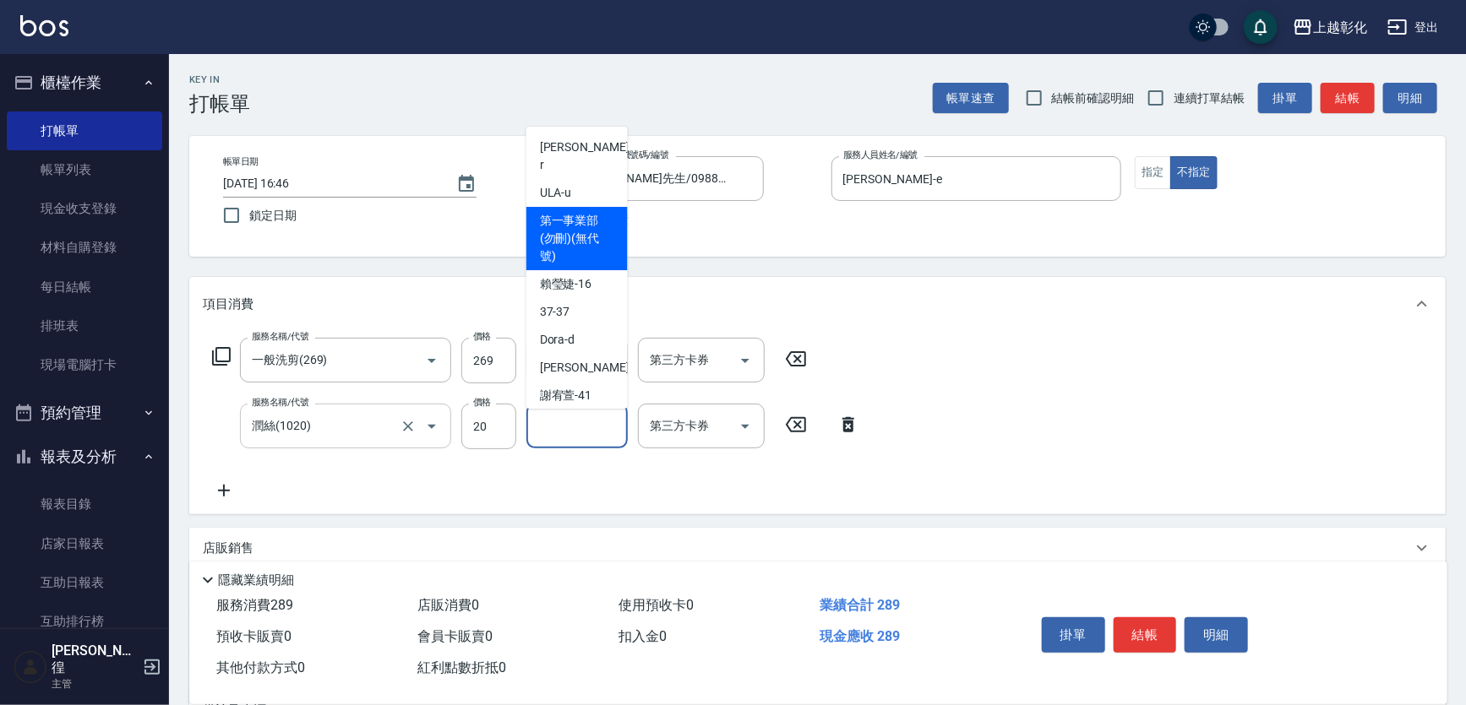
click at [352, 441] on input "潤絲(1020)" at bounding box center [322, 426] width 149 height 30
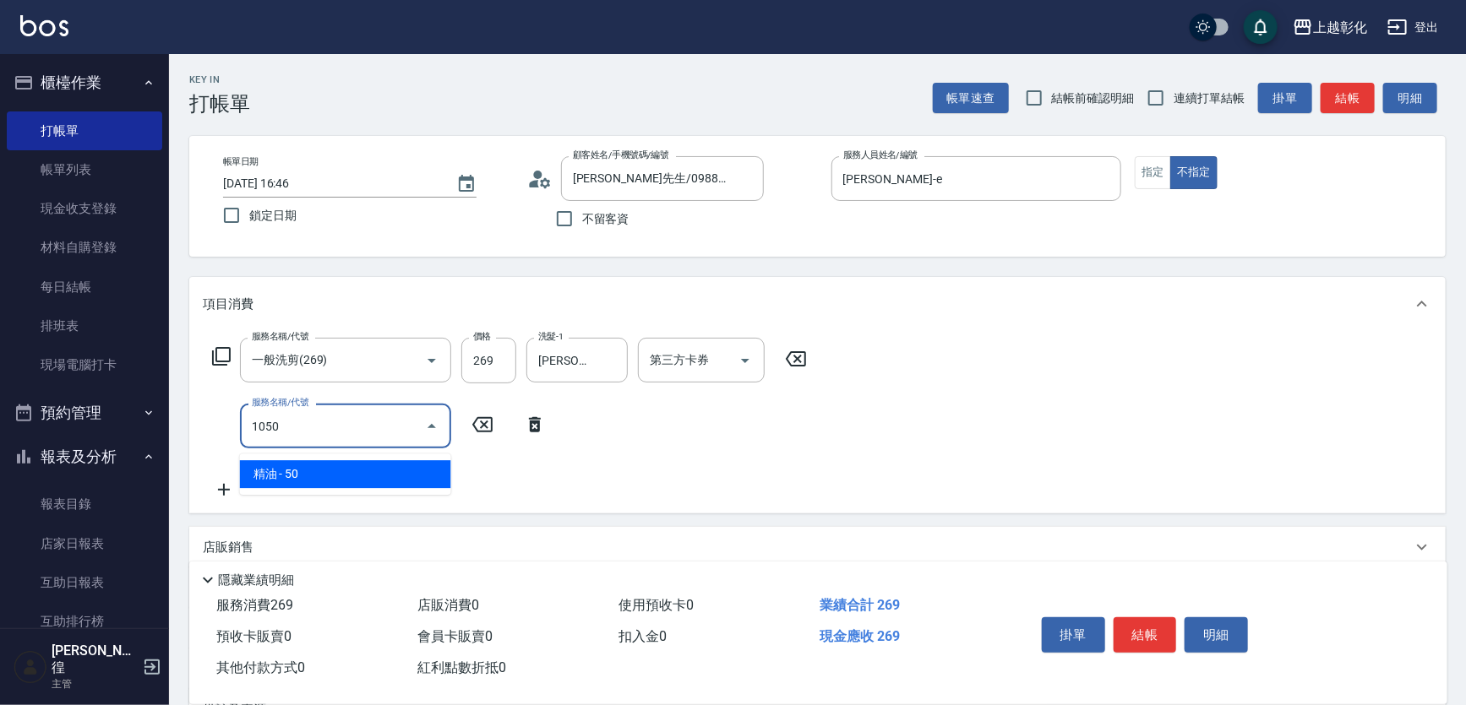
type input "精油(1050)"
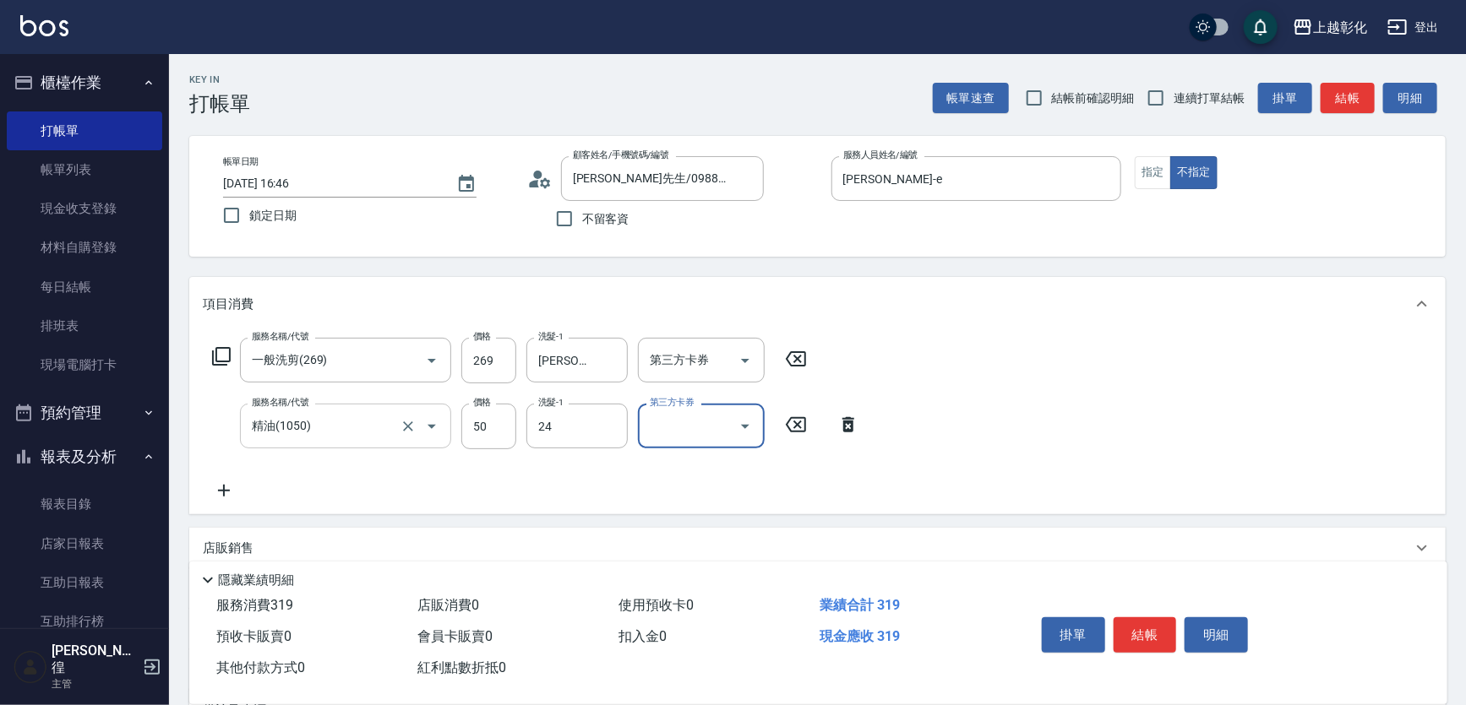
type input "林梓希-24"
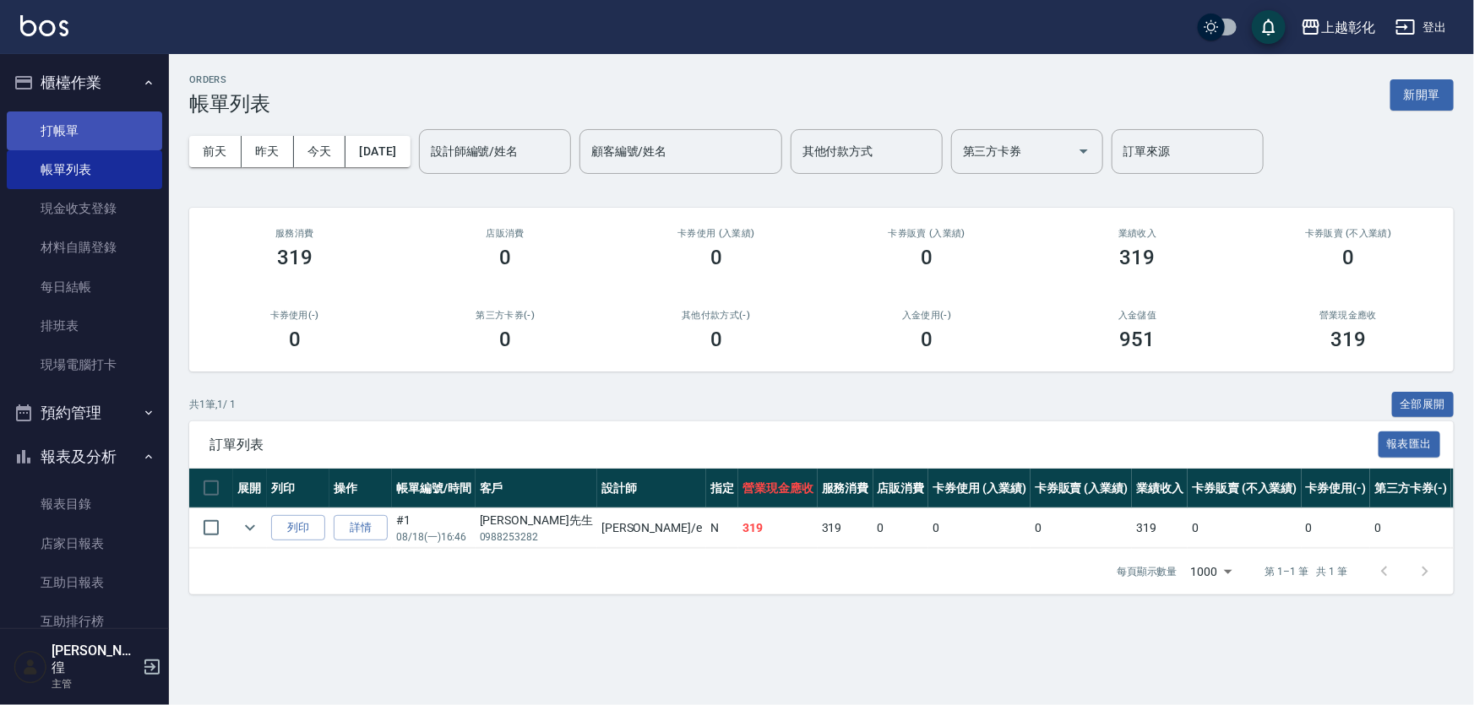
click at [68, 117] on link "打帳單" at bounding box center [84, 131] width 155 height 39
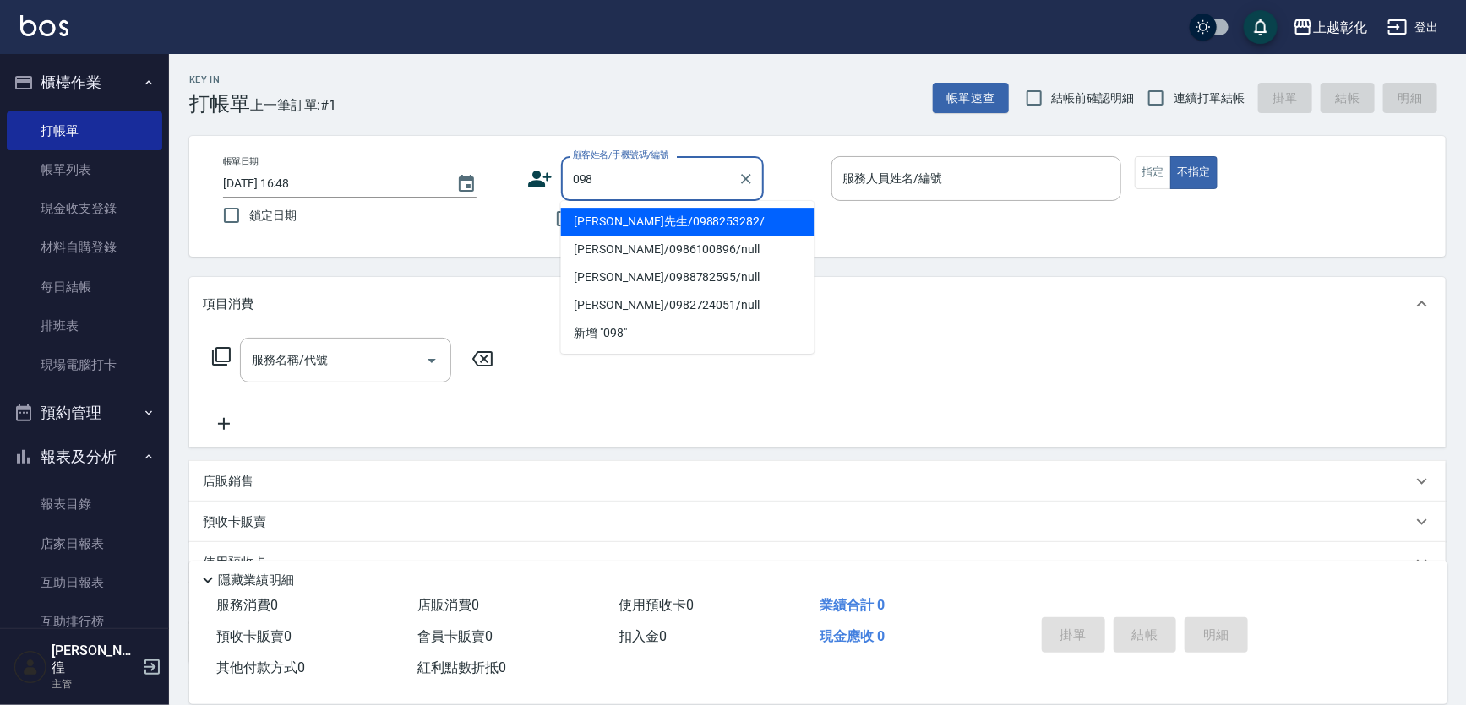
type input "黃先生/0988253282/"
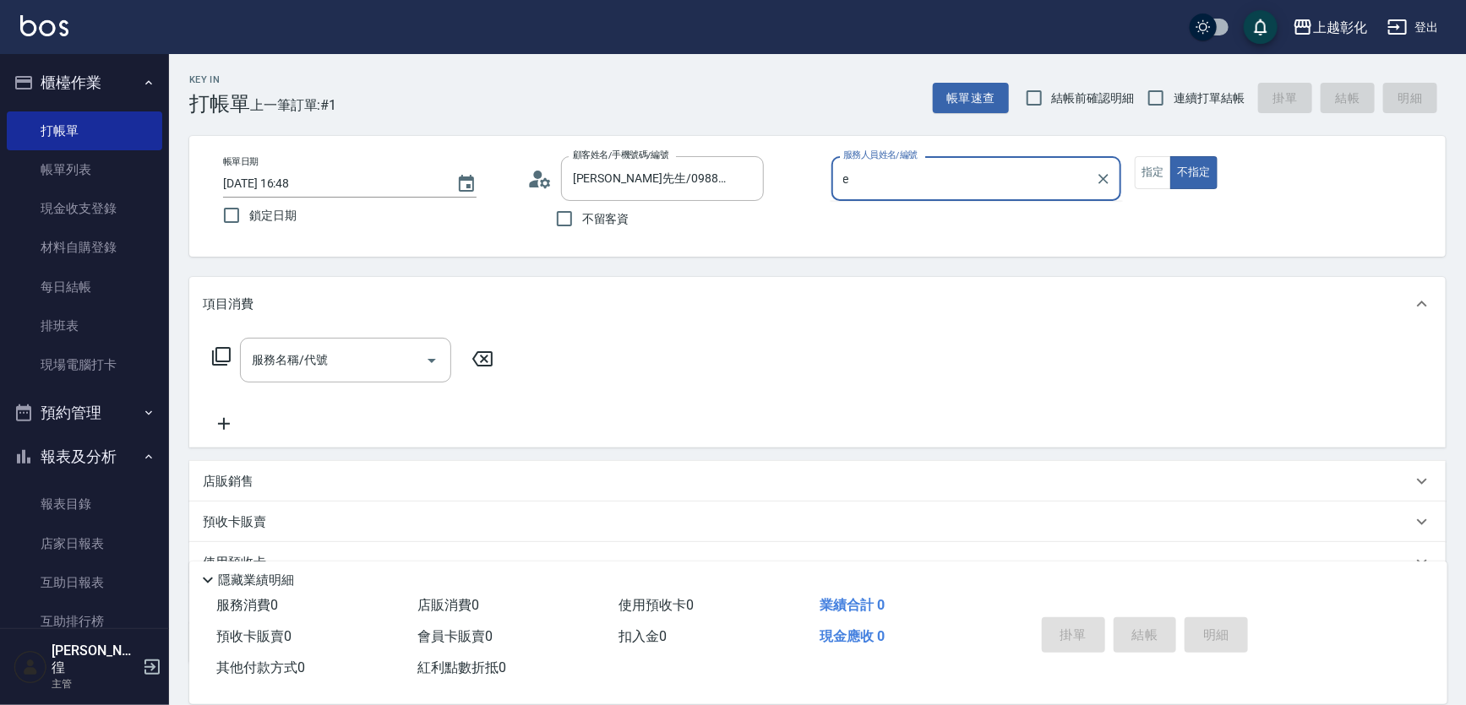
type input "allen-e"
type button "false"
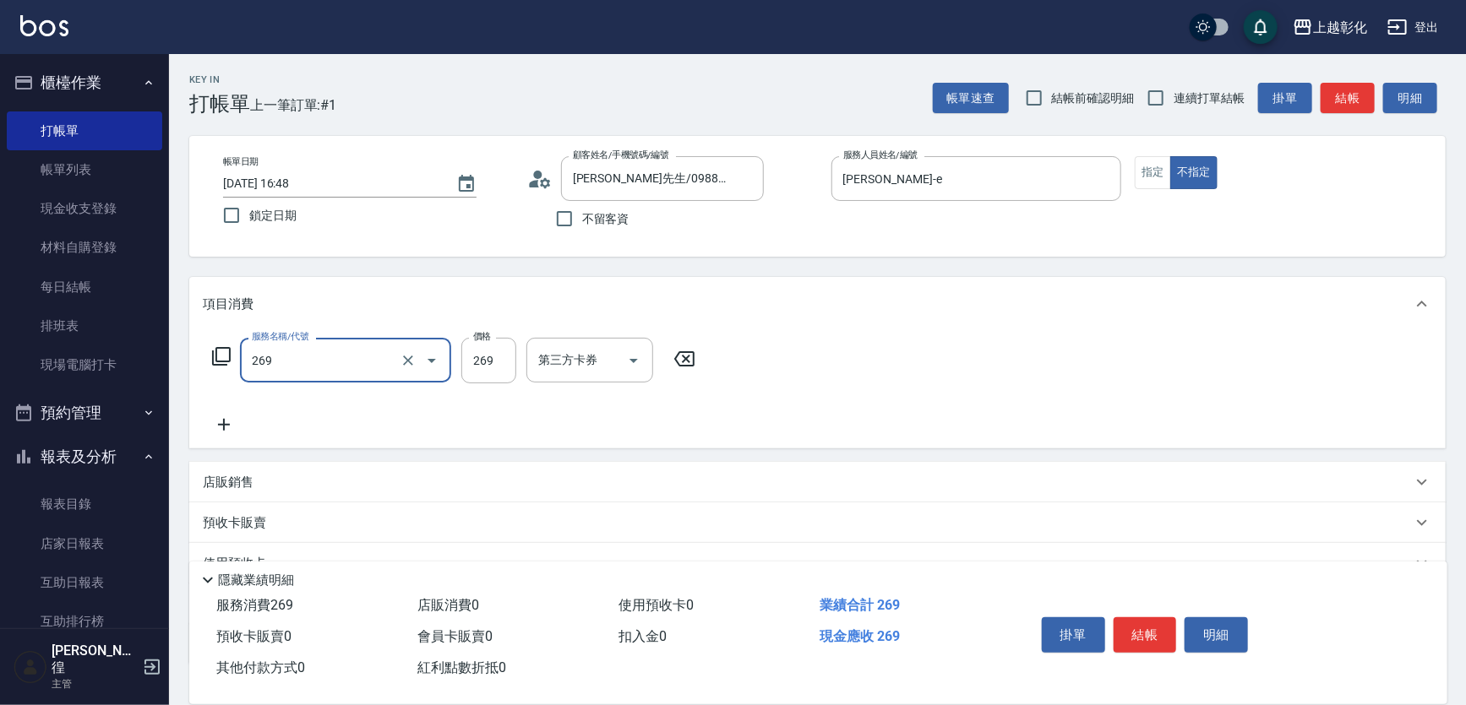
type input "一般洗剪(269)"
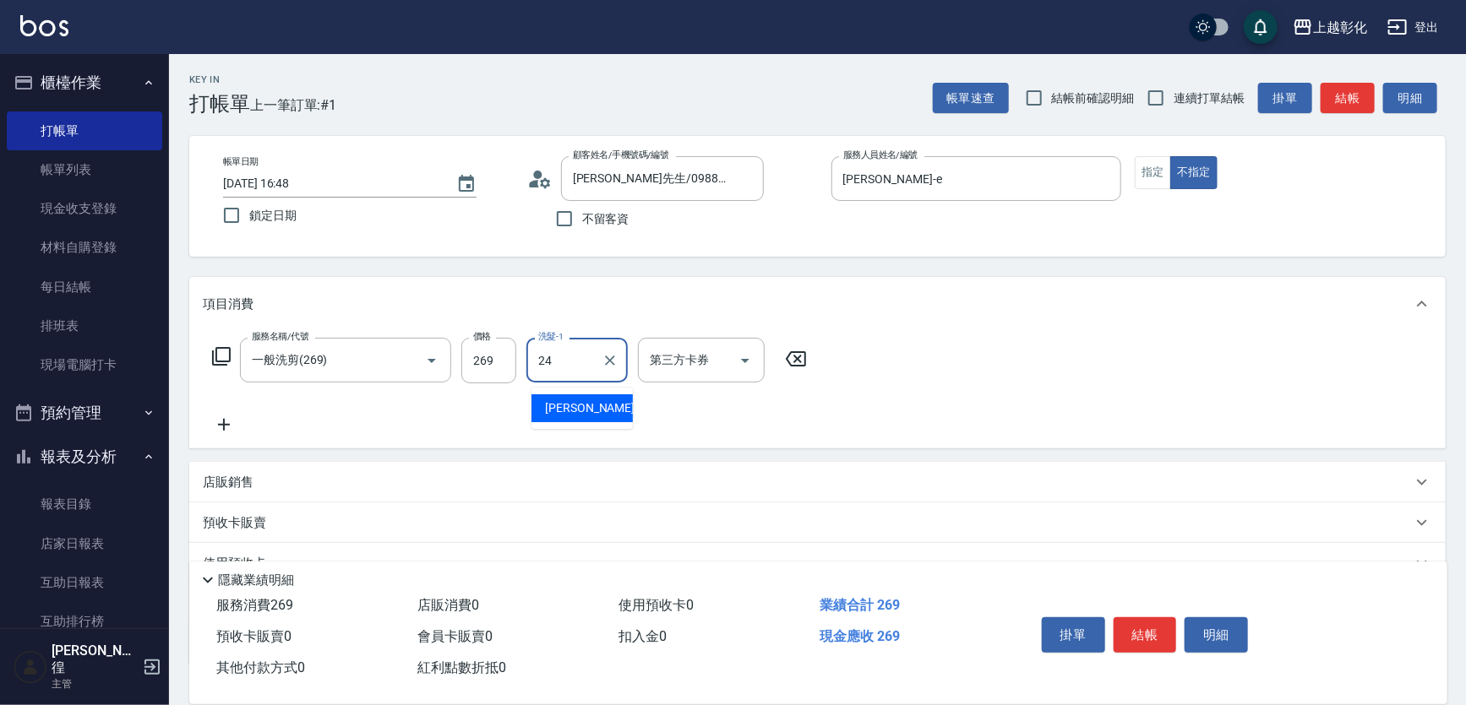
type input "林梓希-24"
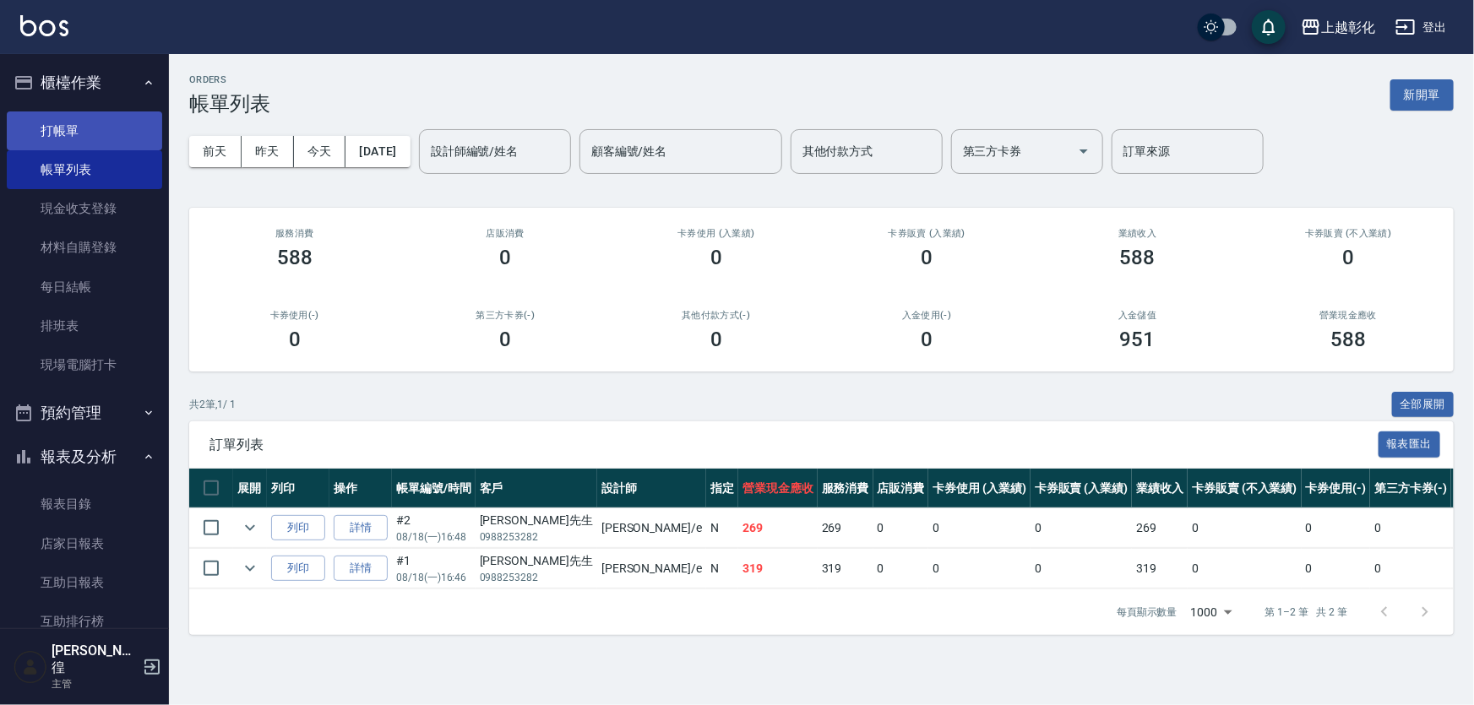
click at [42, 118] on link "打帳單" at bounding box center [84, 131] width 155 height 39
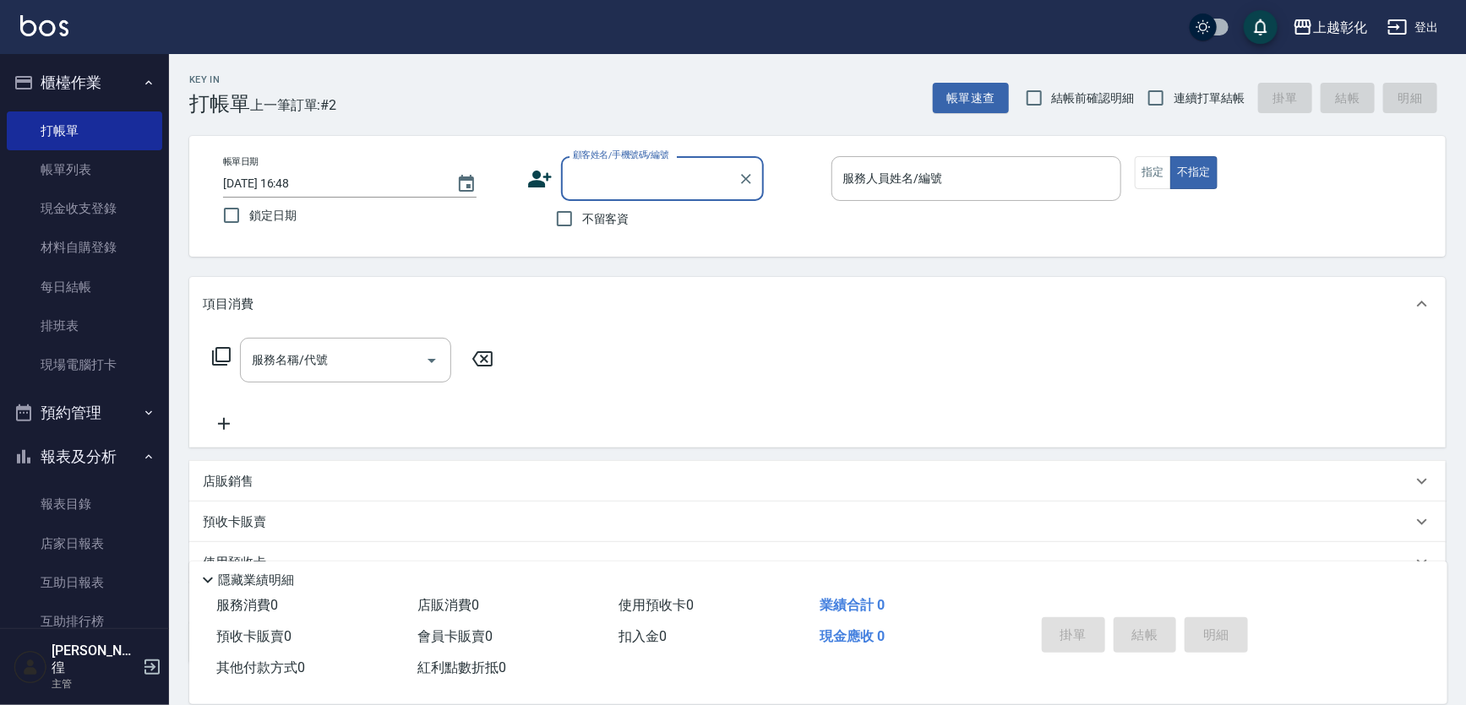
click at [1223, 101] on span "連續打單結帳" at bounding box center [1209, 99] width 71 height 18
click at [1174, 101] on input "連續打單結帳" at bounding box center [1155, 97] width 35 height 35
checkbox input "true"
click at [698, 190] on input "顧客姓名/手機號碼/編號" at bounding box center [650, 179] width 162 height 30
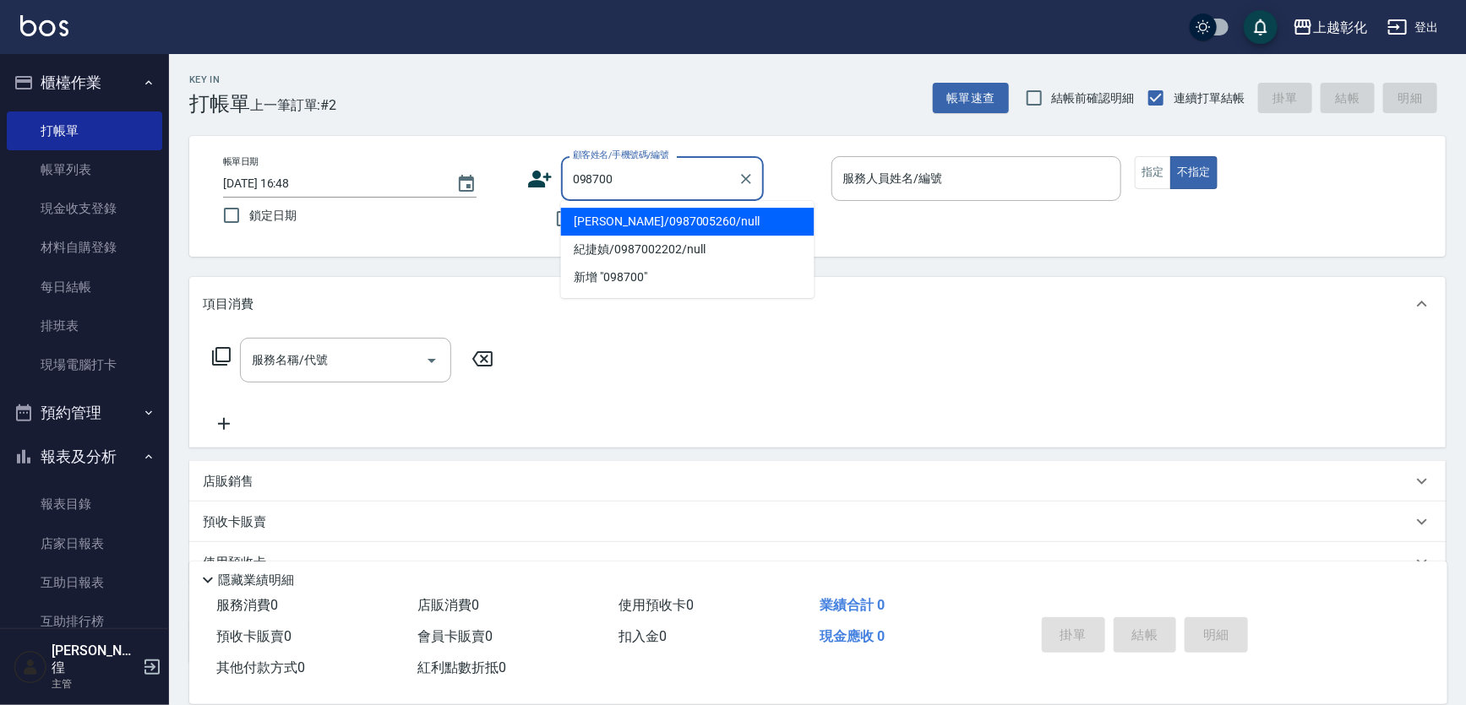
type input "蕭宇祐/0987005260/null"
type input "ㄗ"
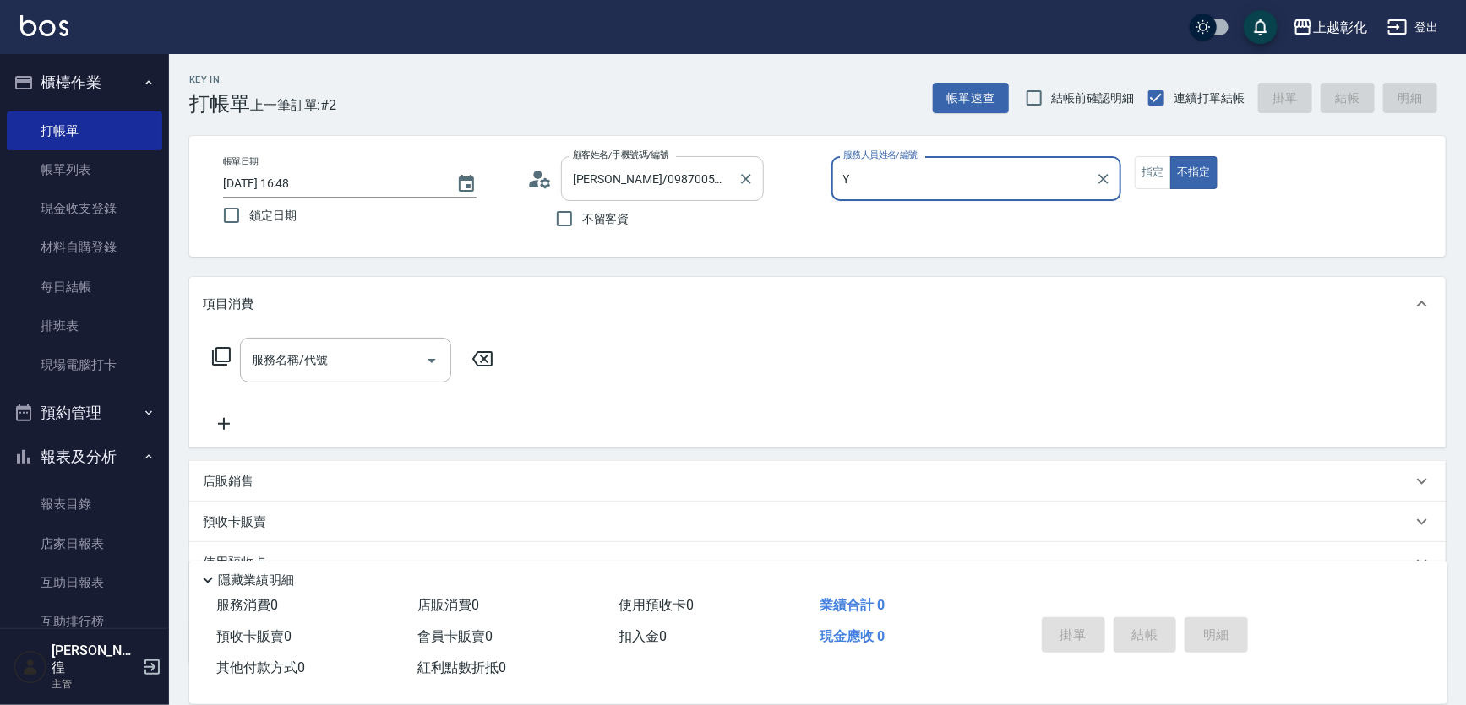
type input "YURI-Y"
type button "false"
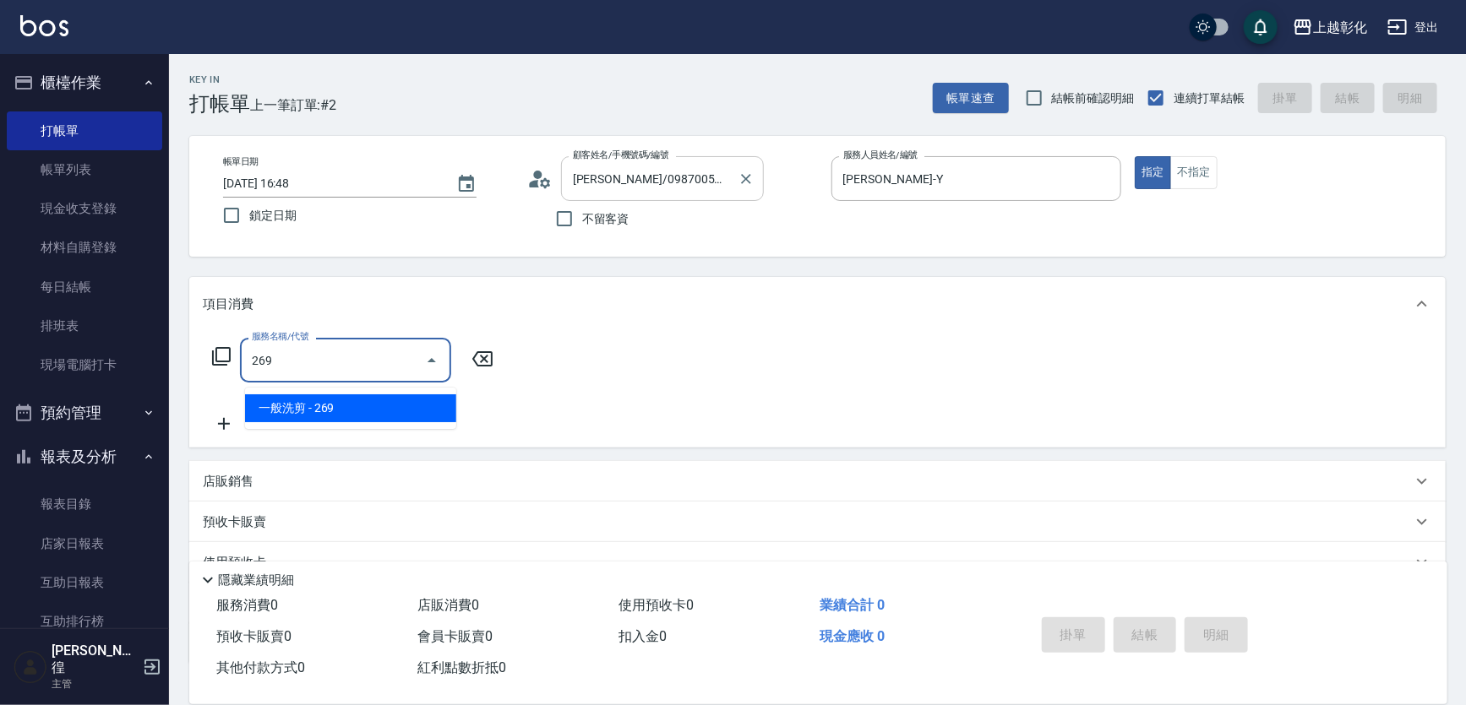
type input "一般洗剪(269)"
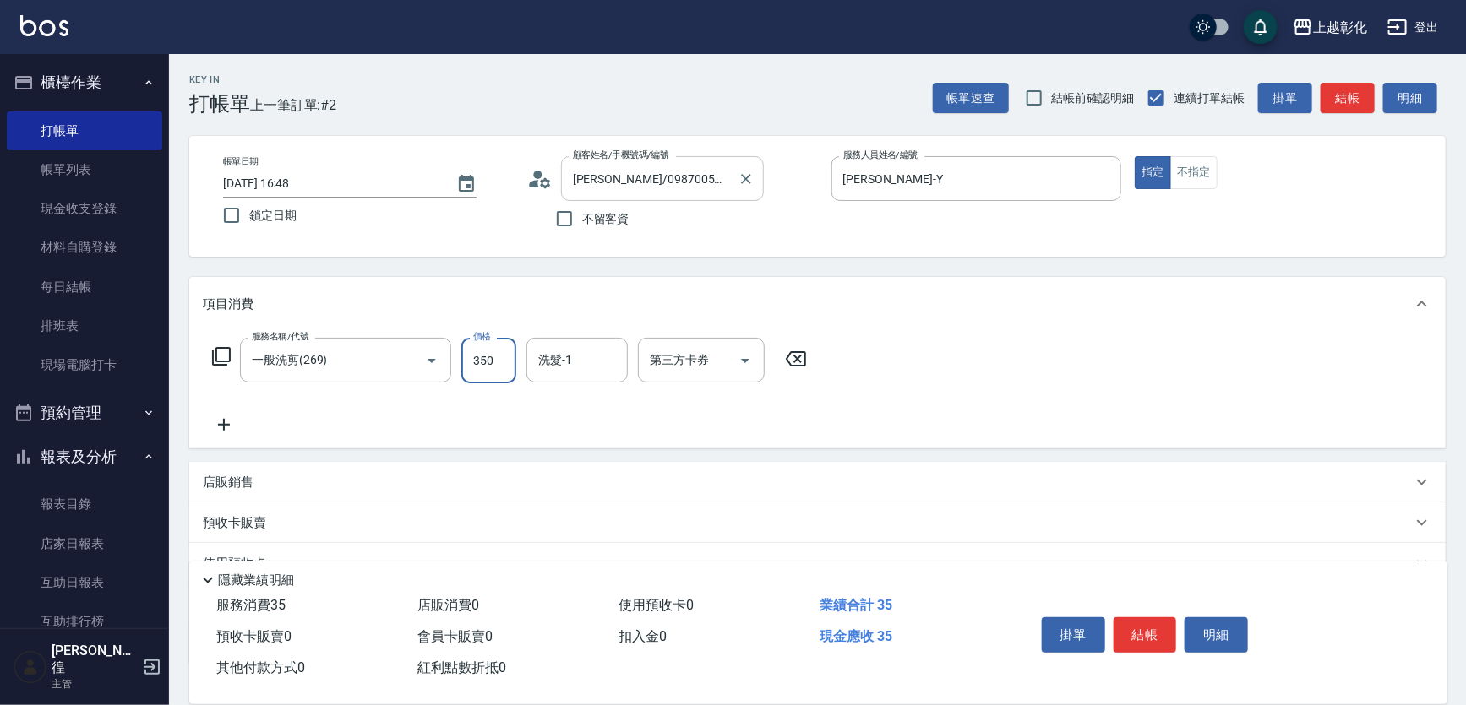
type input "350"
type input "林梓希-24"
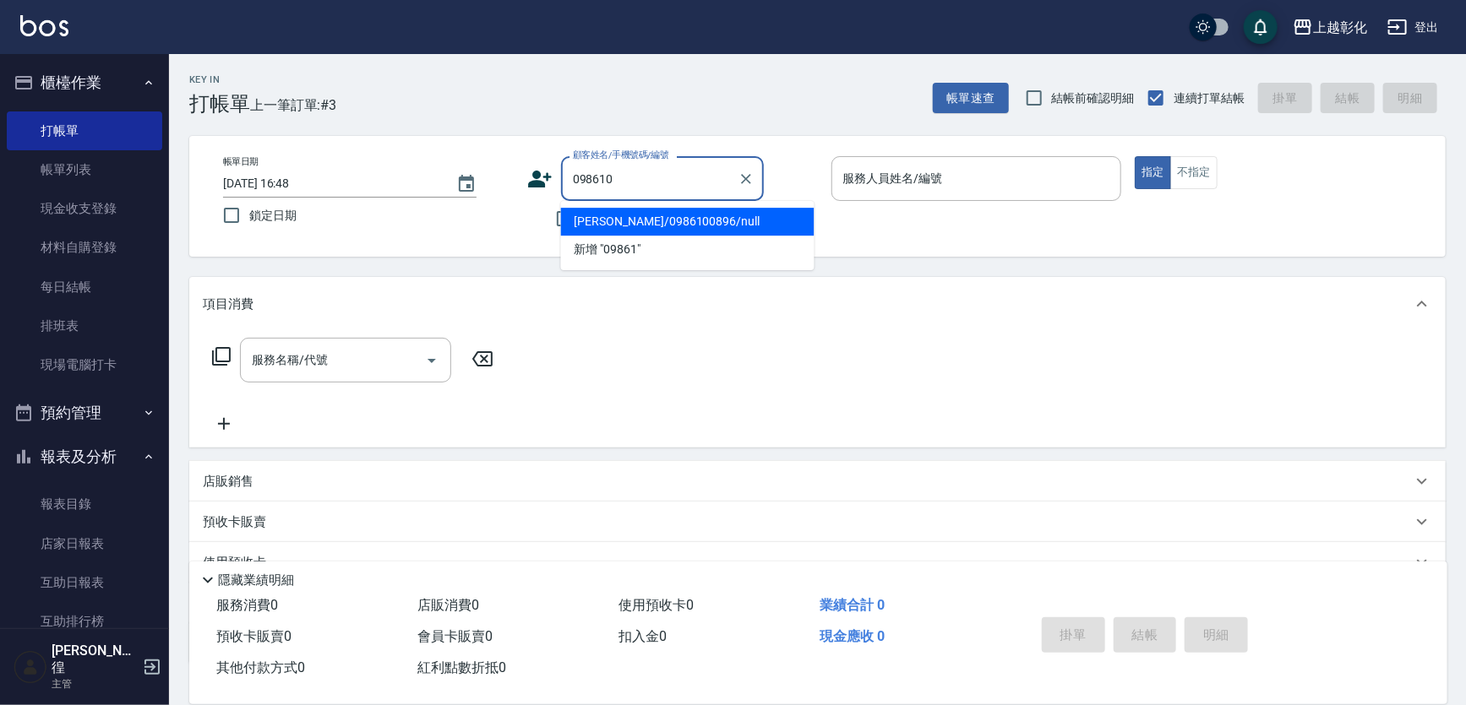
type input "陳家祥/0986100896/null"
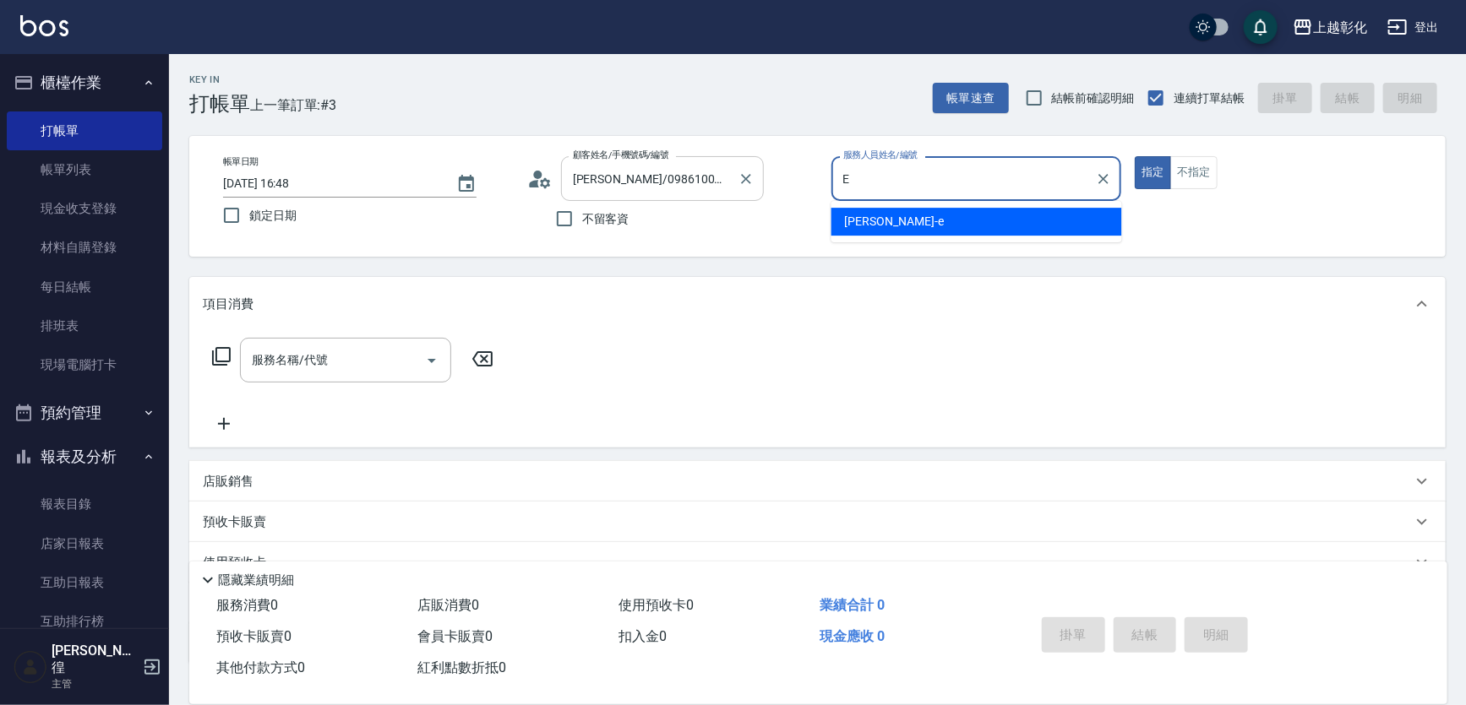
type input "allen-e"
type button "true"
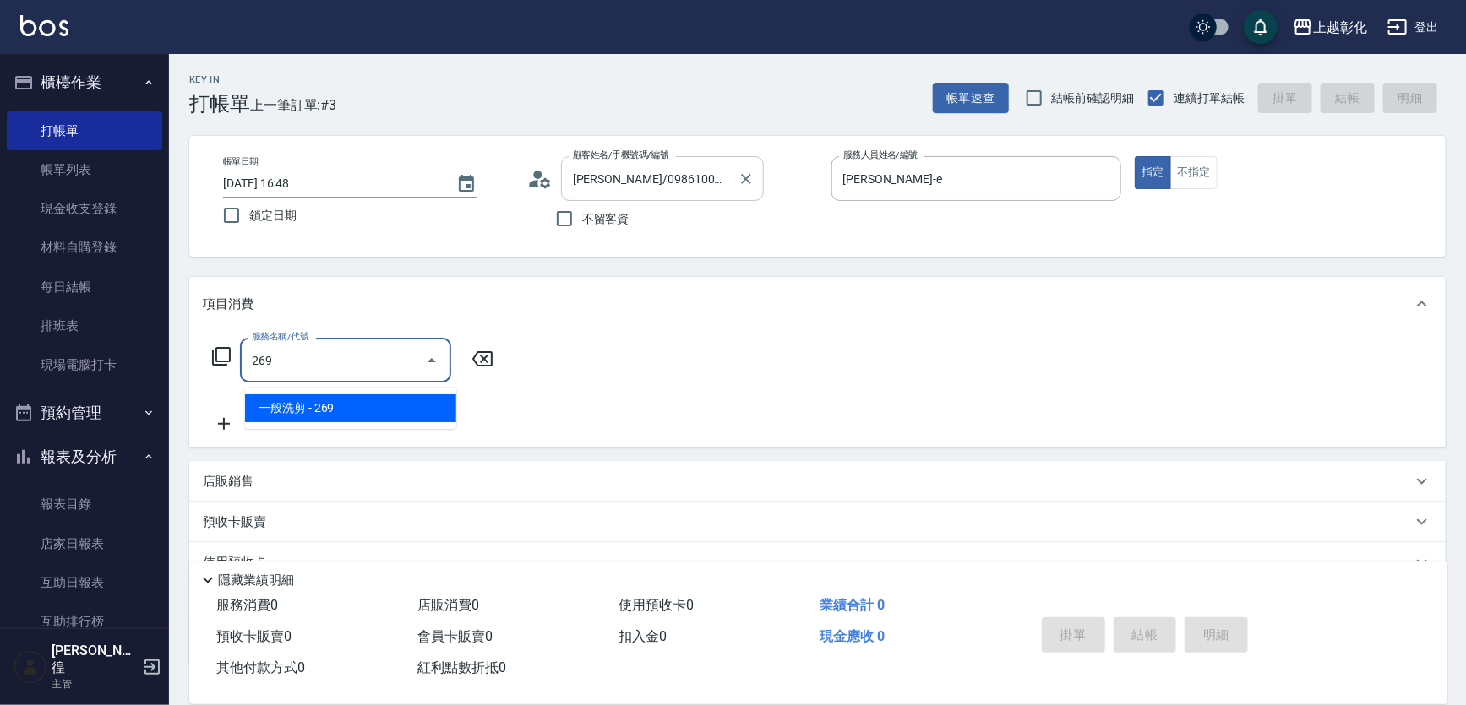
type input "一般洗剪(269)"
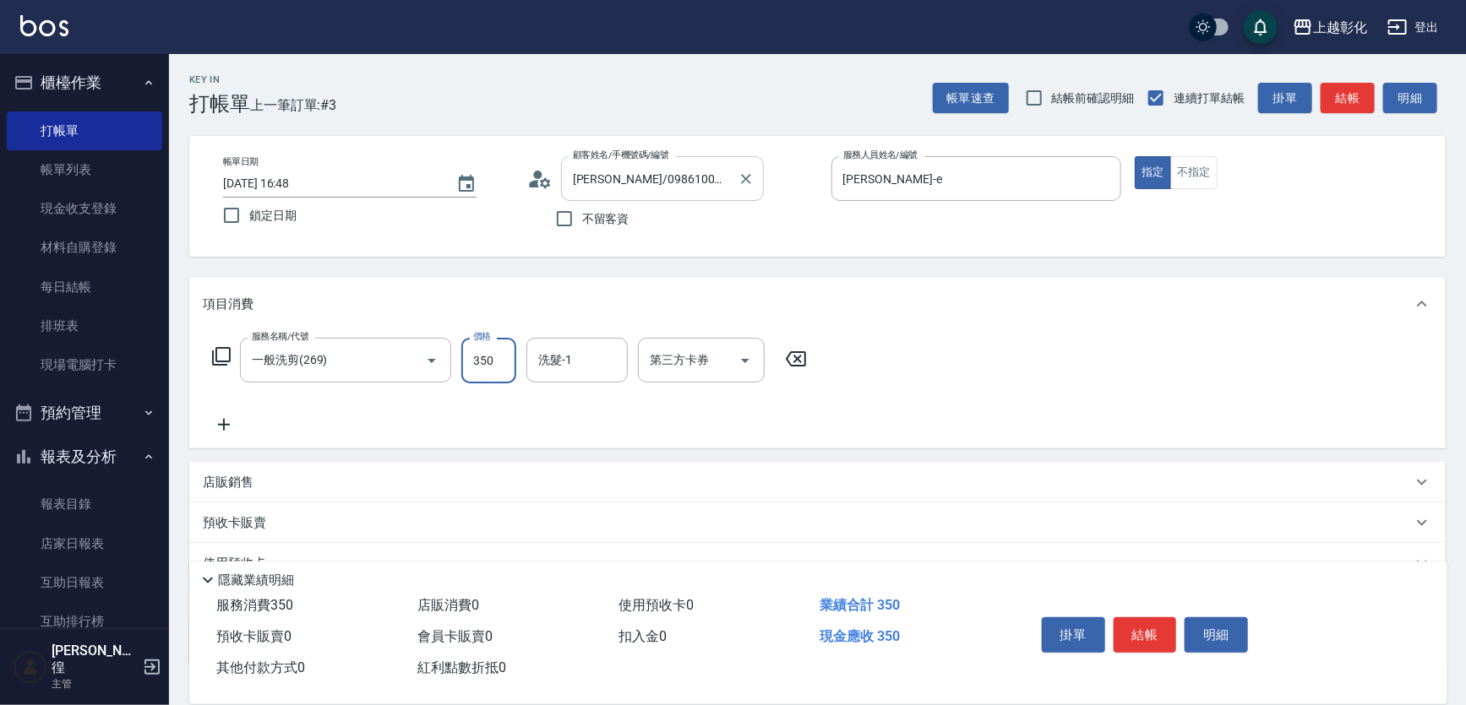
type input "350"
type input "林梓希-24"
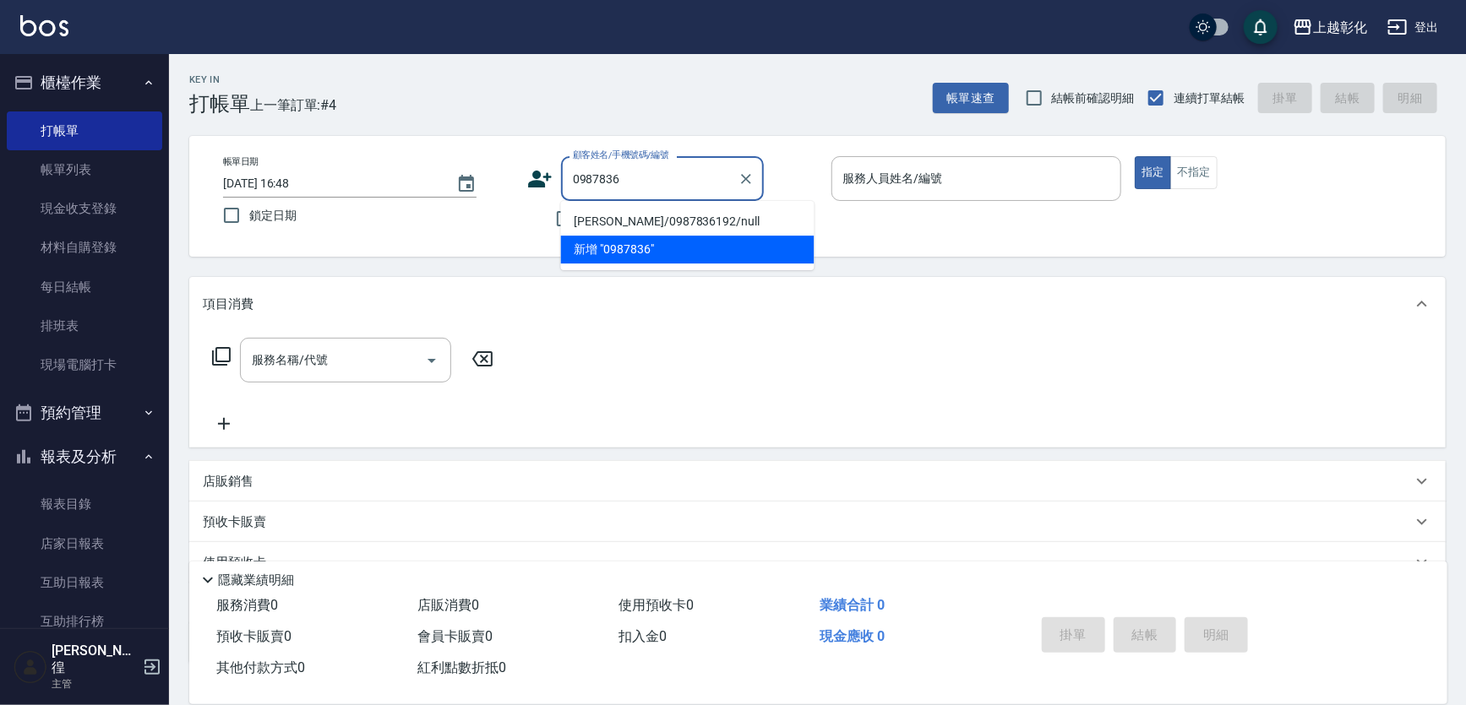
click at [593, 225] on li "許原彰/0987836192/null" at bounding box center [687, 222] width 253 height 28
type input "許原彰/0987836192/null"
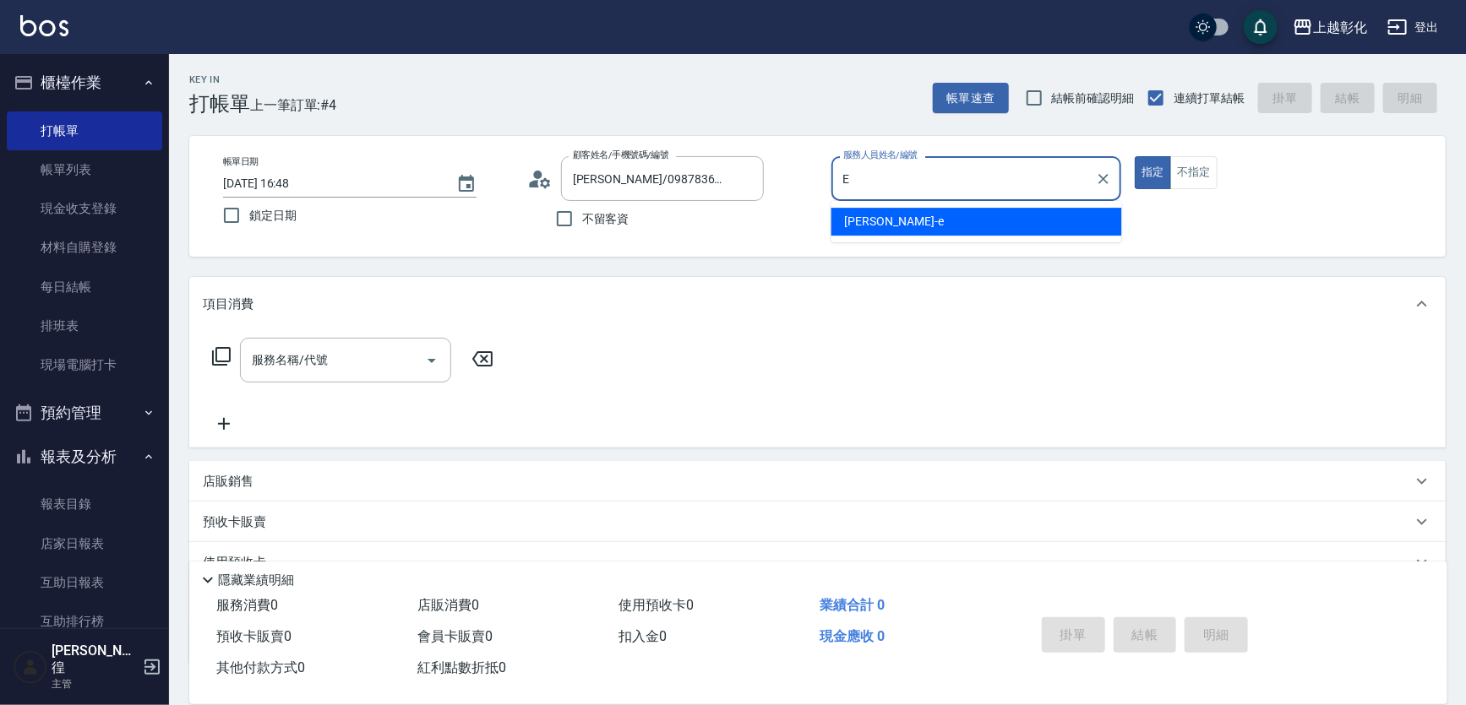
type input "allen-e"
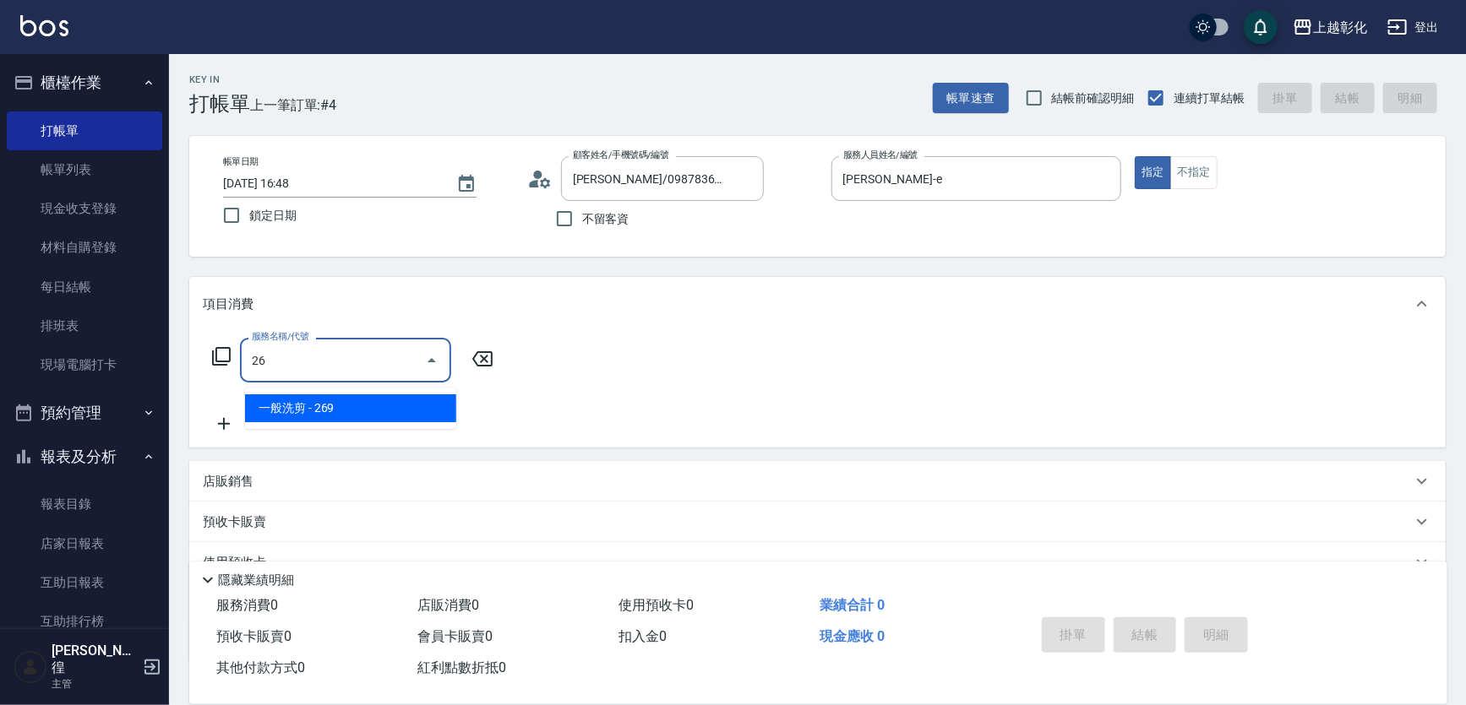
type input "2"
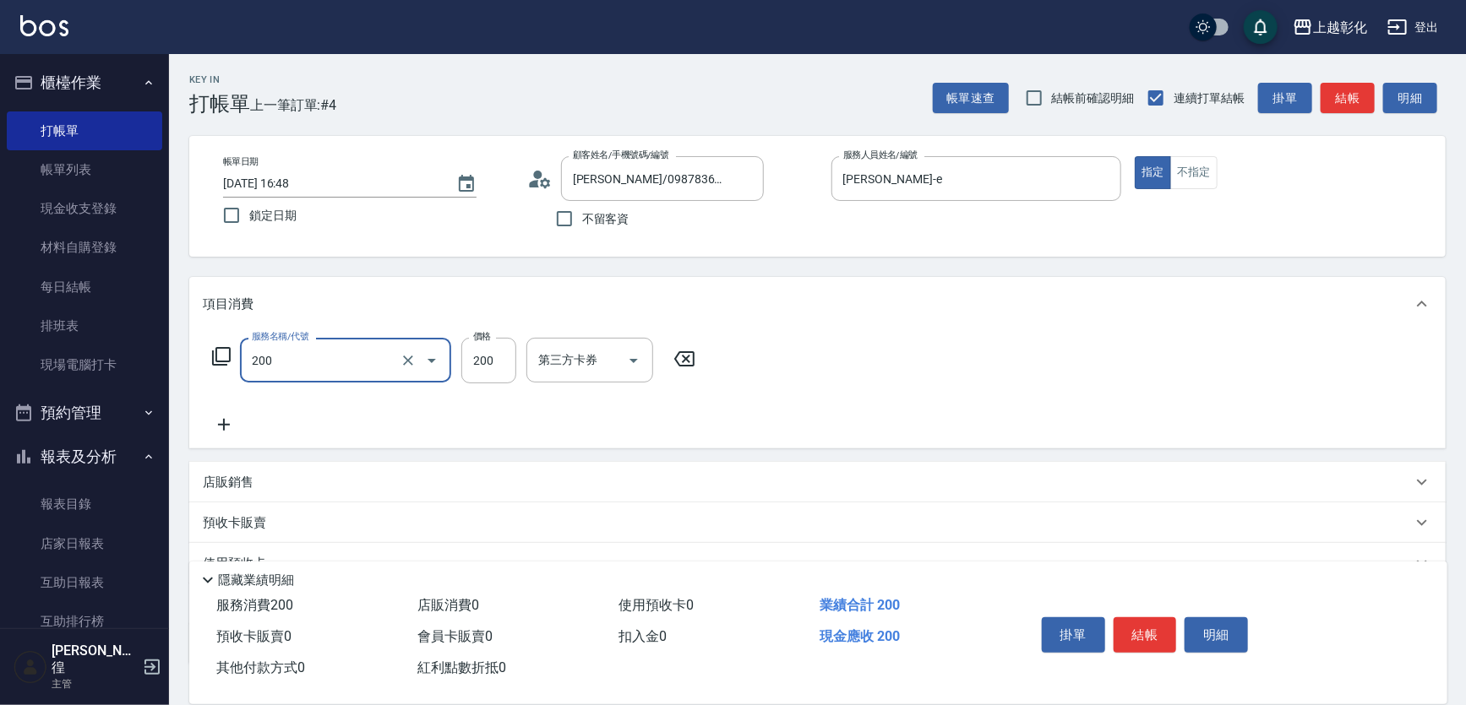
type input "New洗專案(200)"
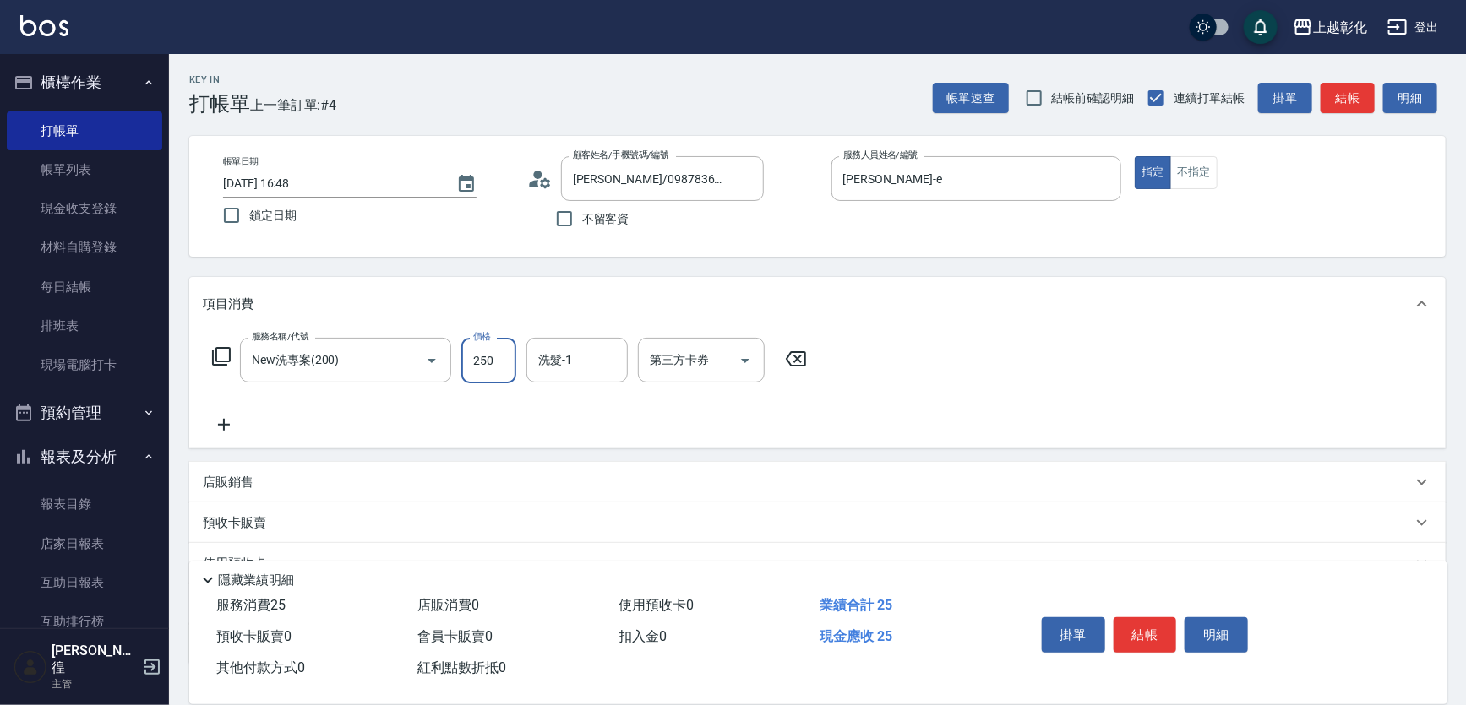
type input "250"
type input "林梓希-24"
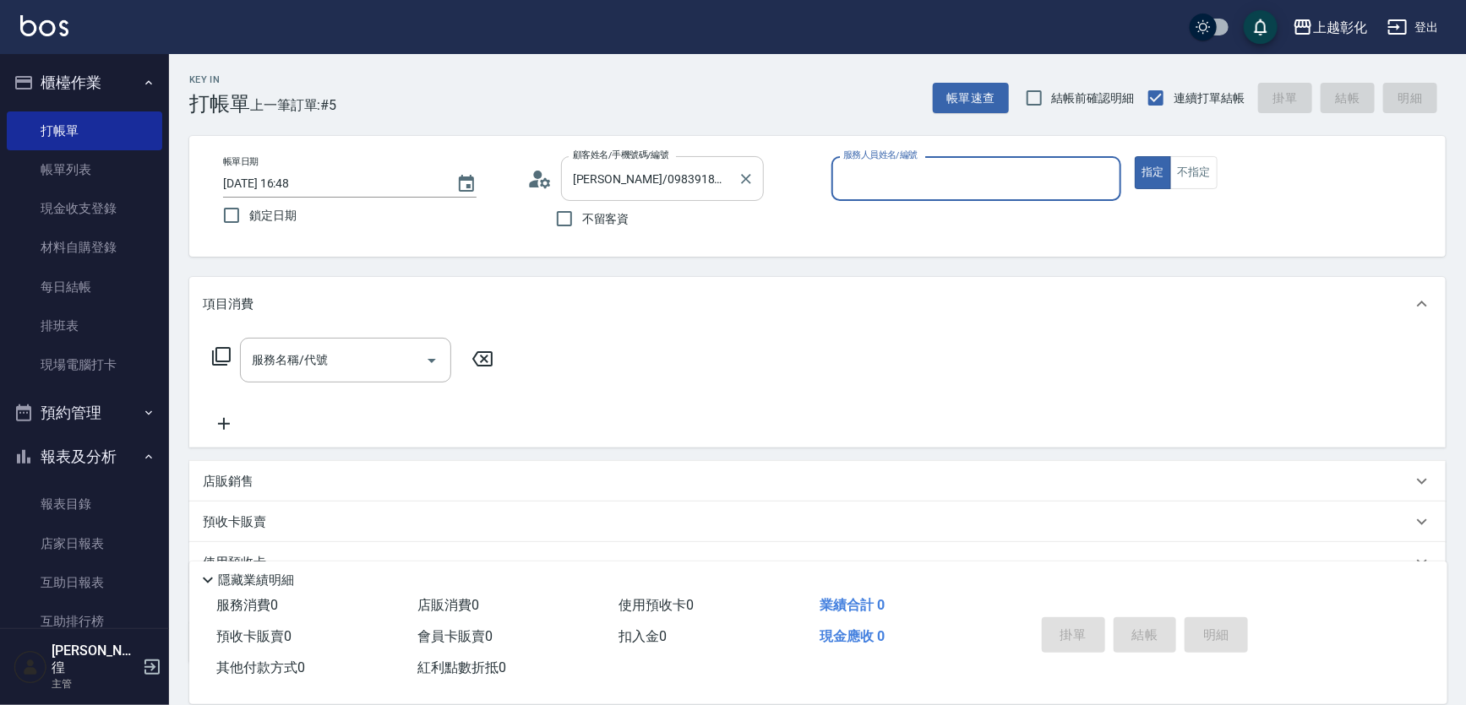
click at [662, 190] on input "陳品靜/0983918355/null" at bounding box center [650, 179] width 162 height 30
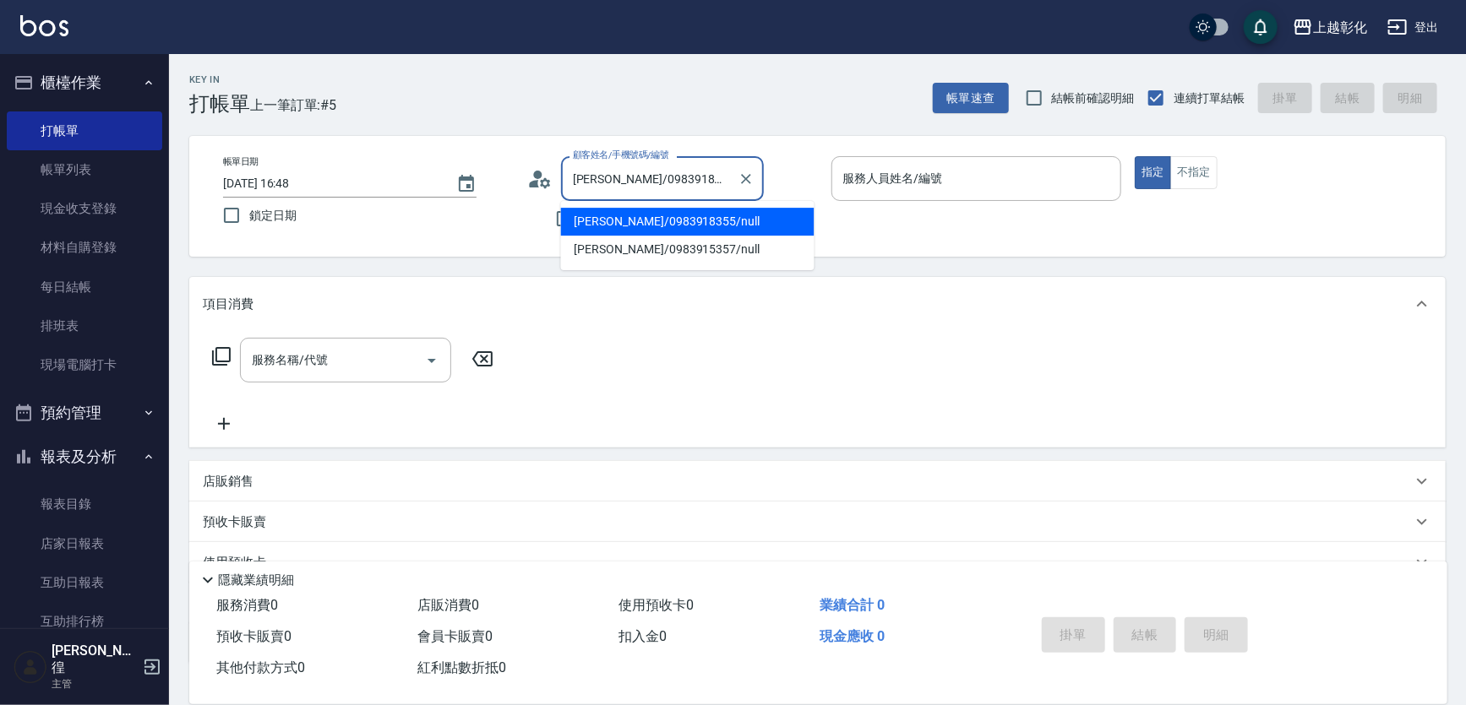
click at [662, 190] on input "陳品靜/0983918355/null" at bounding box center [650, 179] width 162 height 30
type input "9"
type input "曾智偉/0983915357/null"
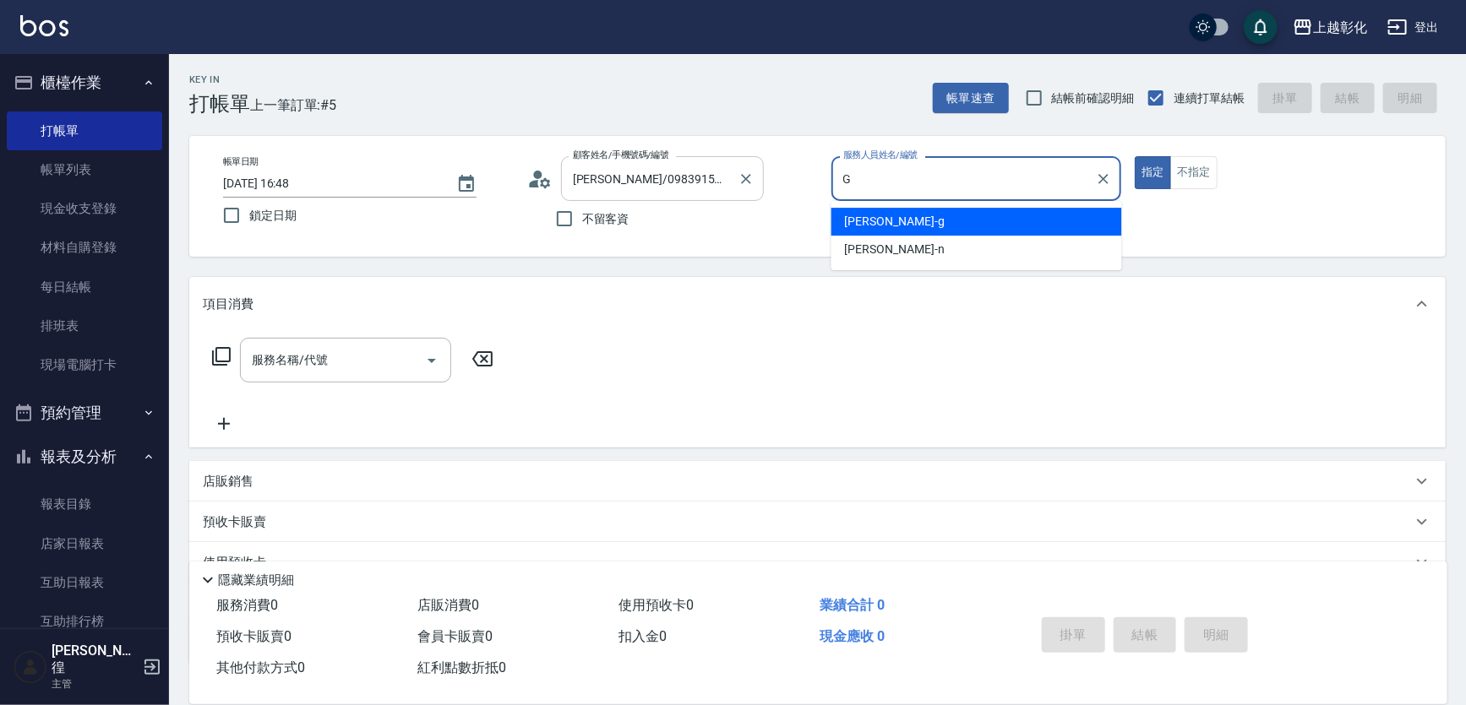
type input "Gary-g"
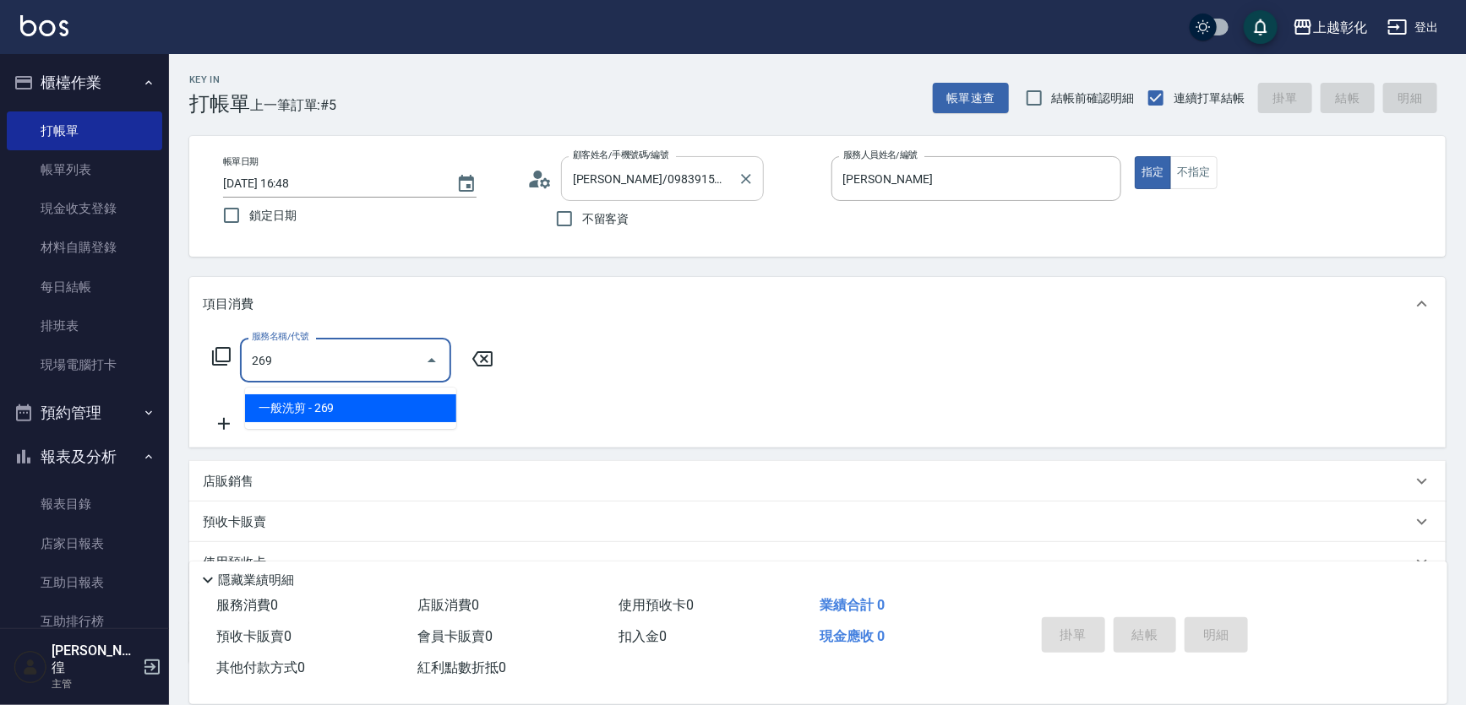
type input "一般洗剪(269)"
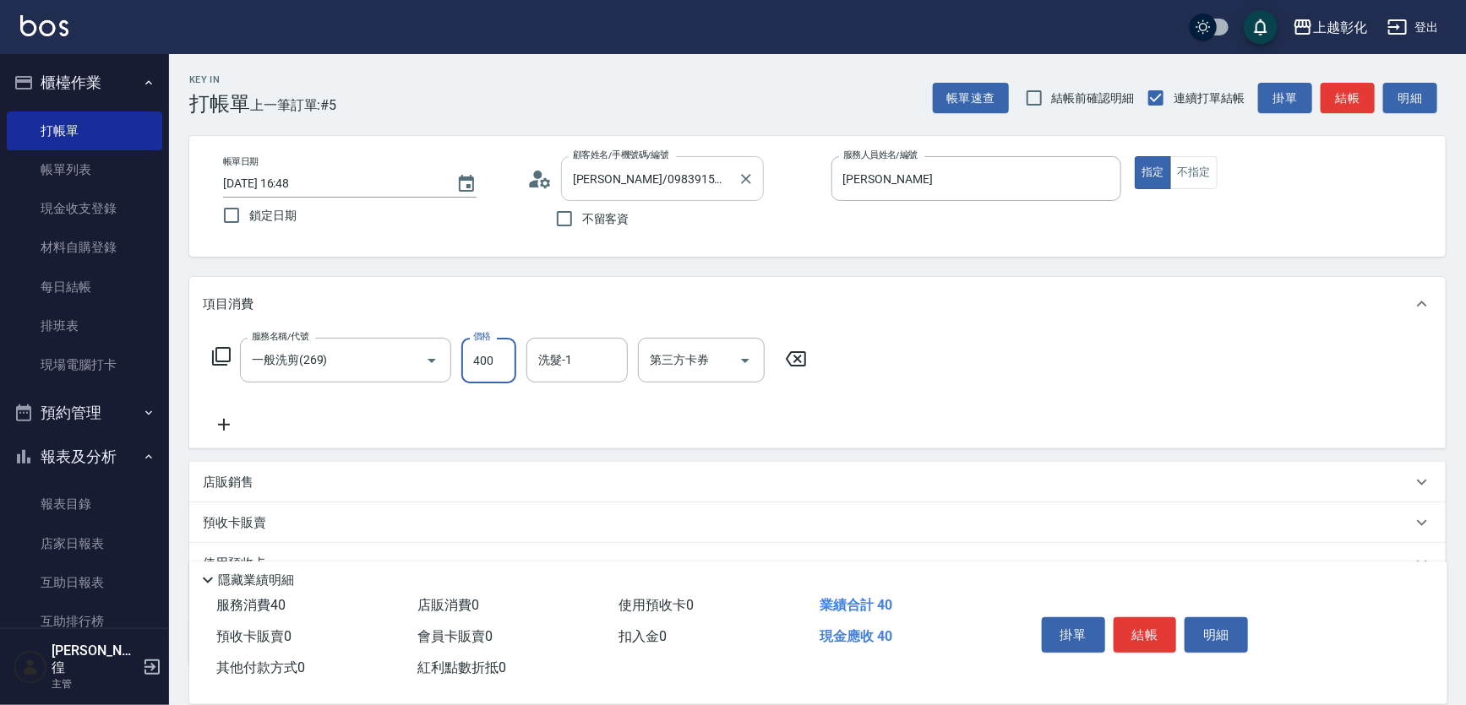
type input "400"
type input "謝宥萱-41"
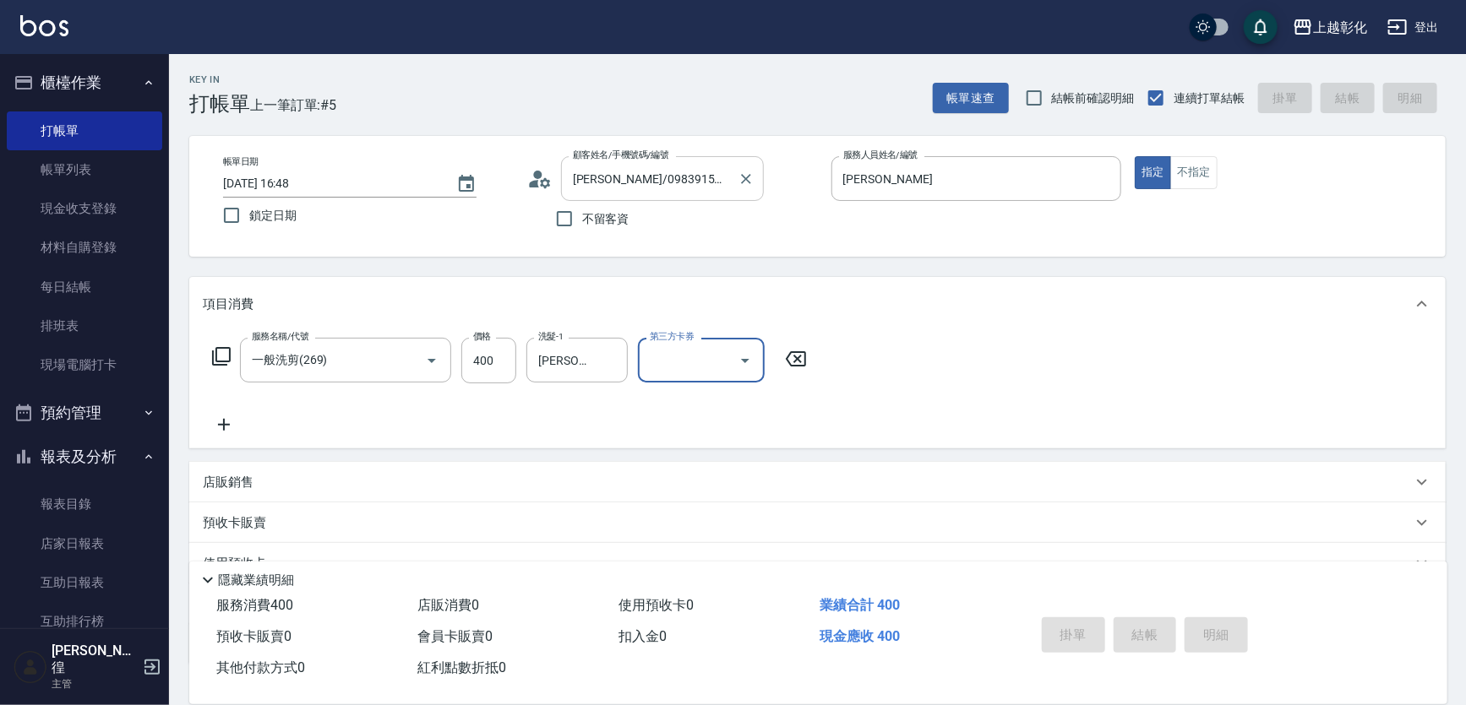
type input "2025/08/18 16:49"
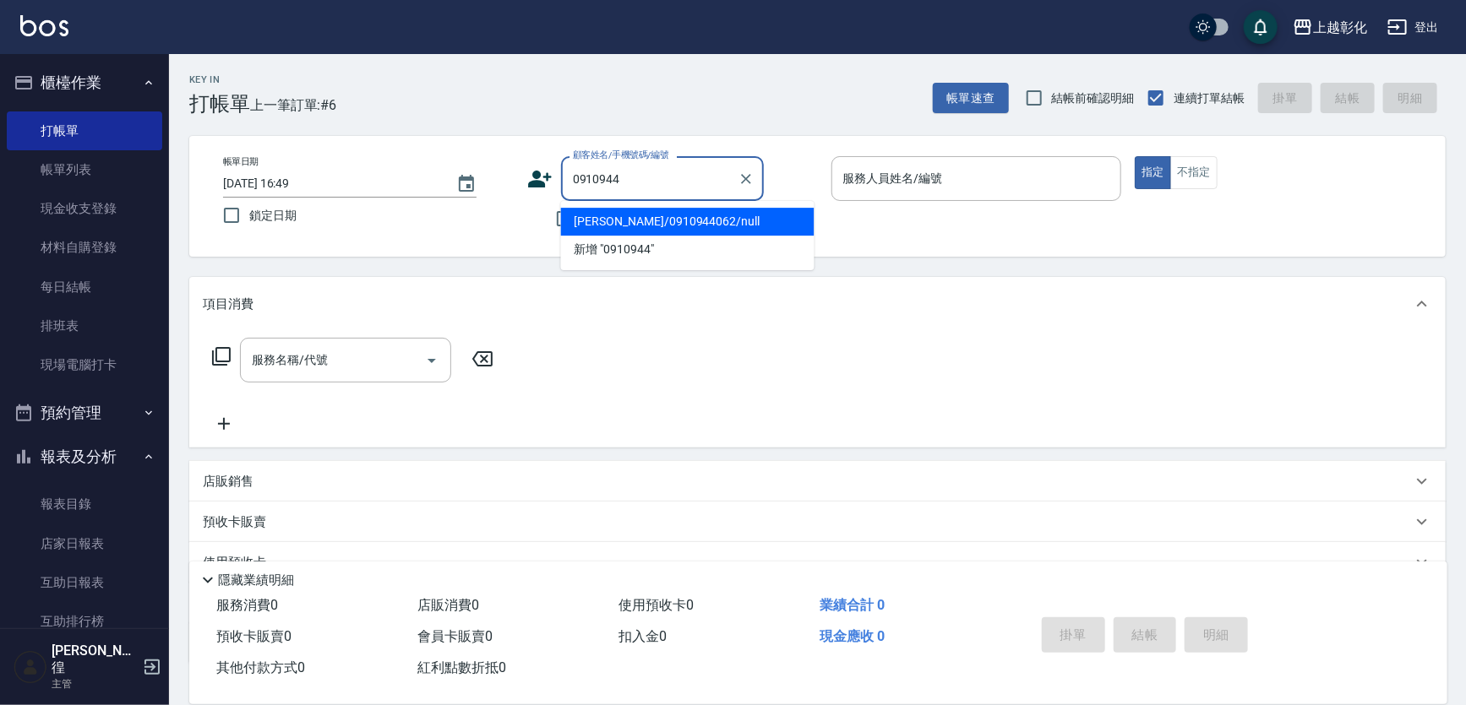
type input "翁鳳偵/0910944062/null"
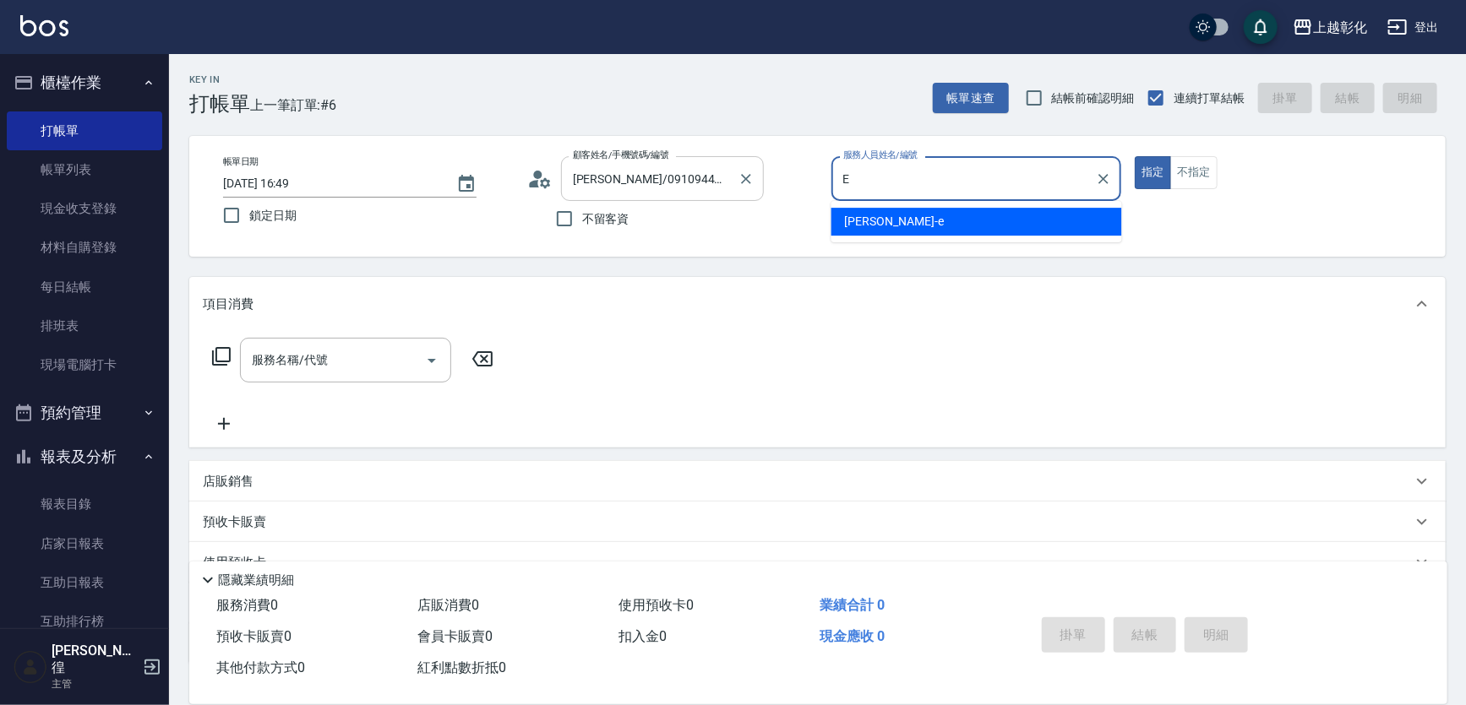
type input "allen-e"
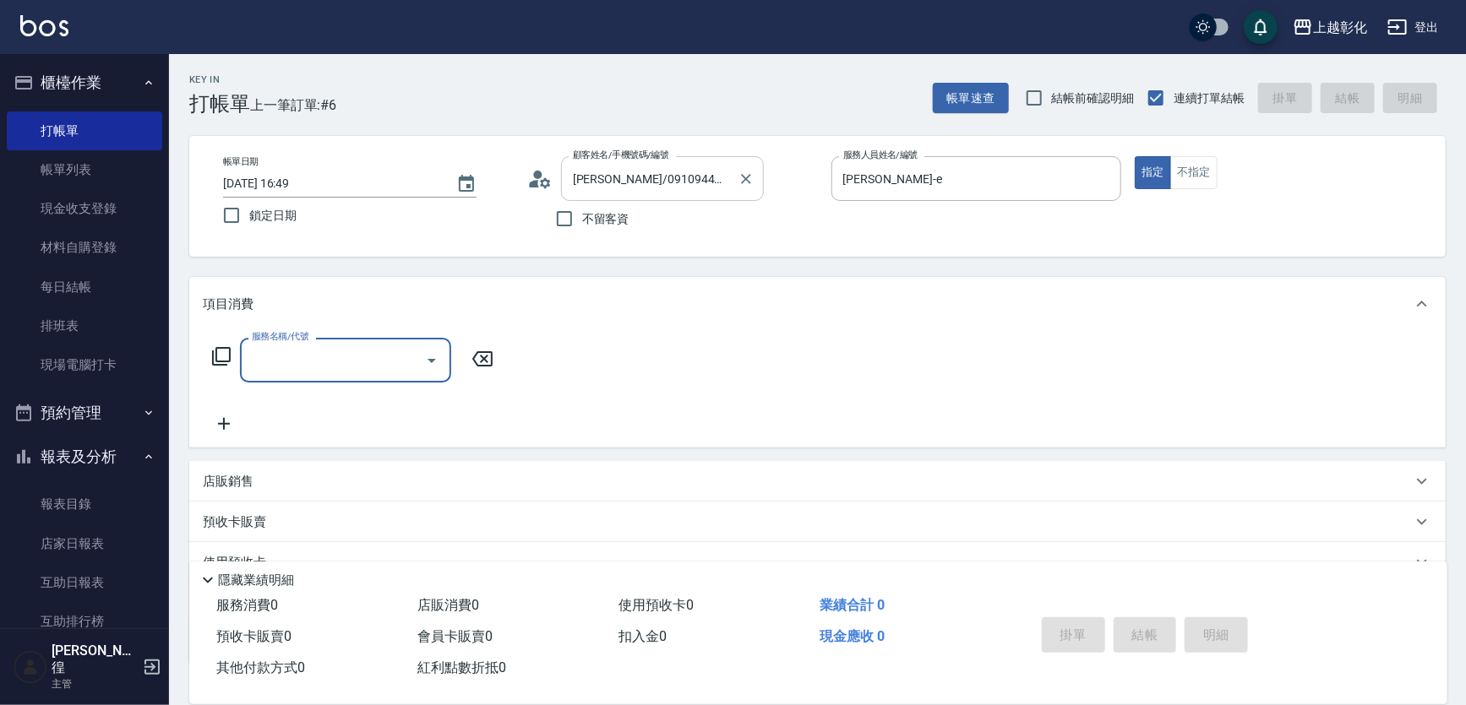
type input "2"
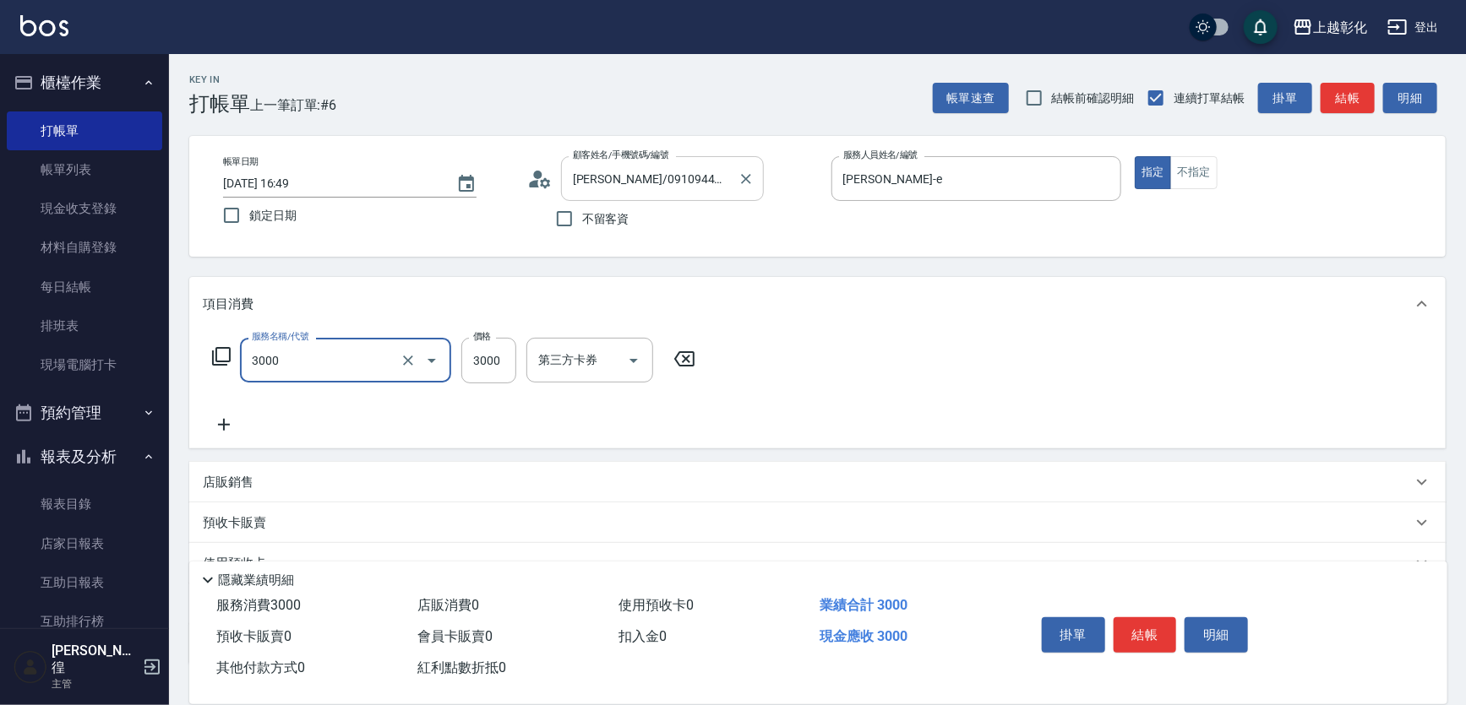
type input "頂級豪華OVC3(3000)"
type input "3500"
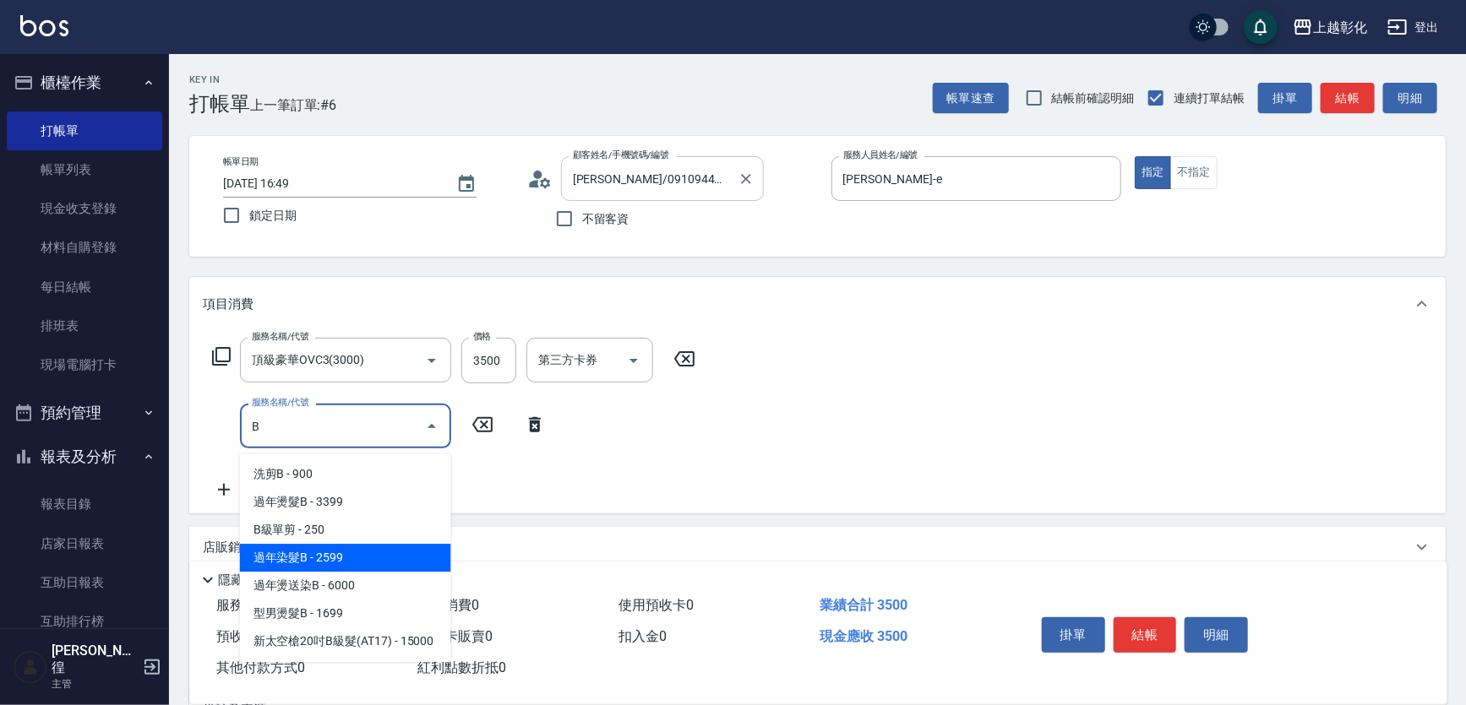
type input "過年染髮B(512)"
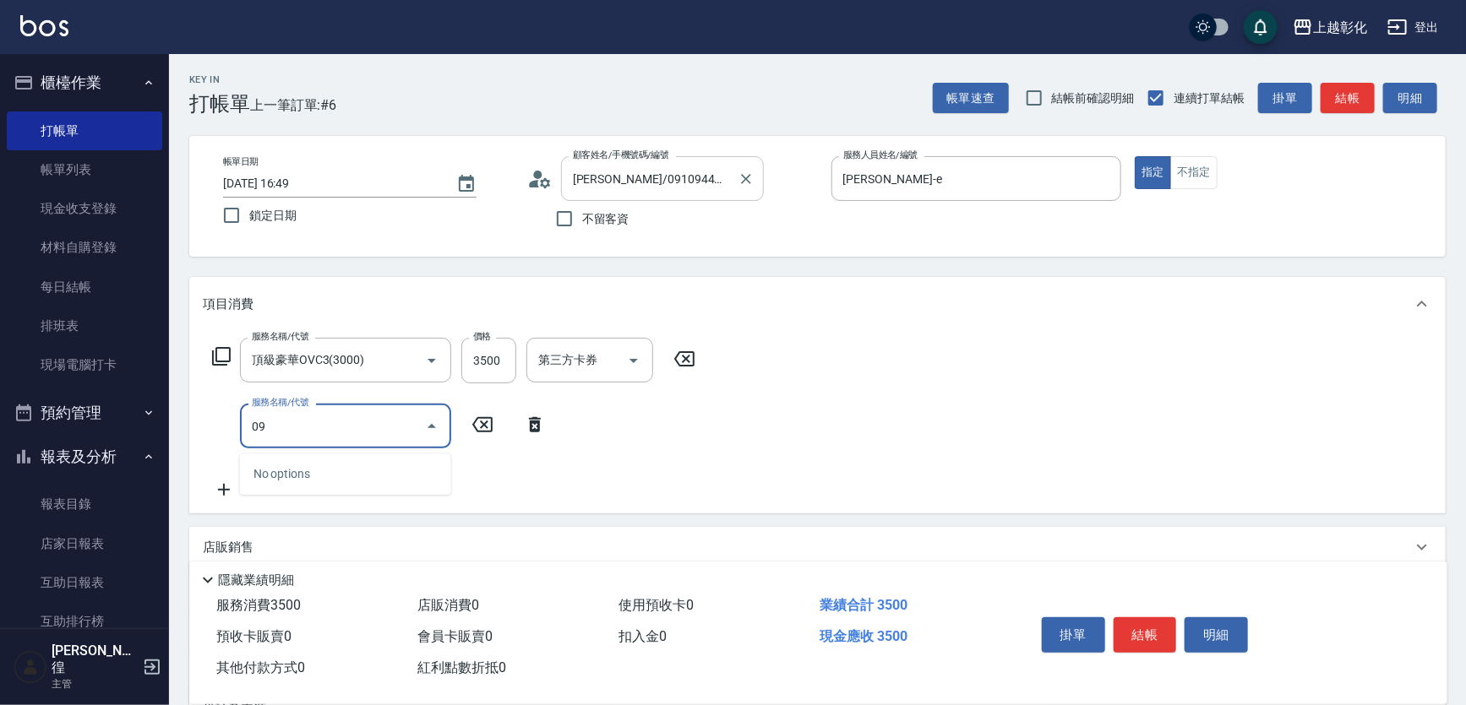
type input "0"
type input "過年染髮B(512)"
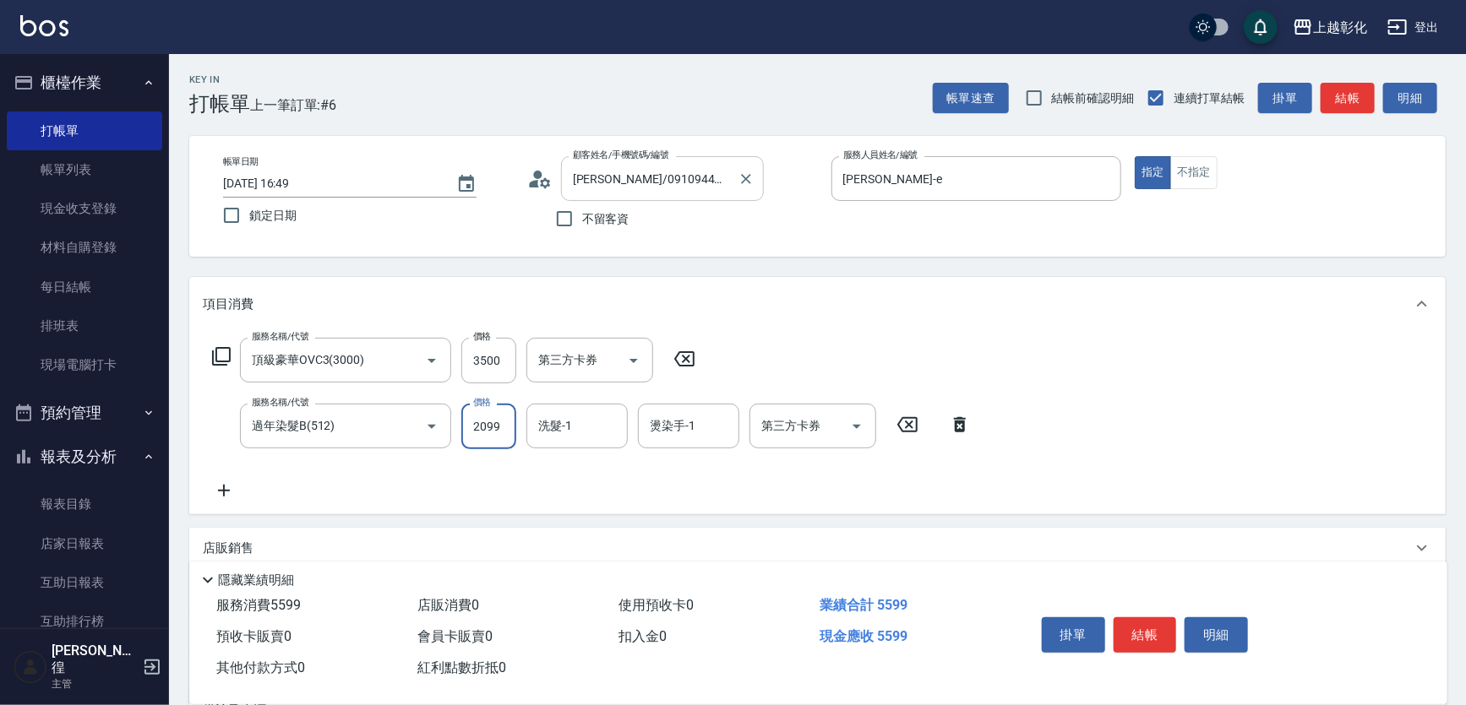
type input "2099"
type input "allen-e"
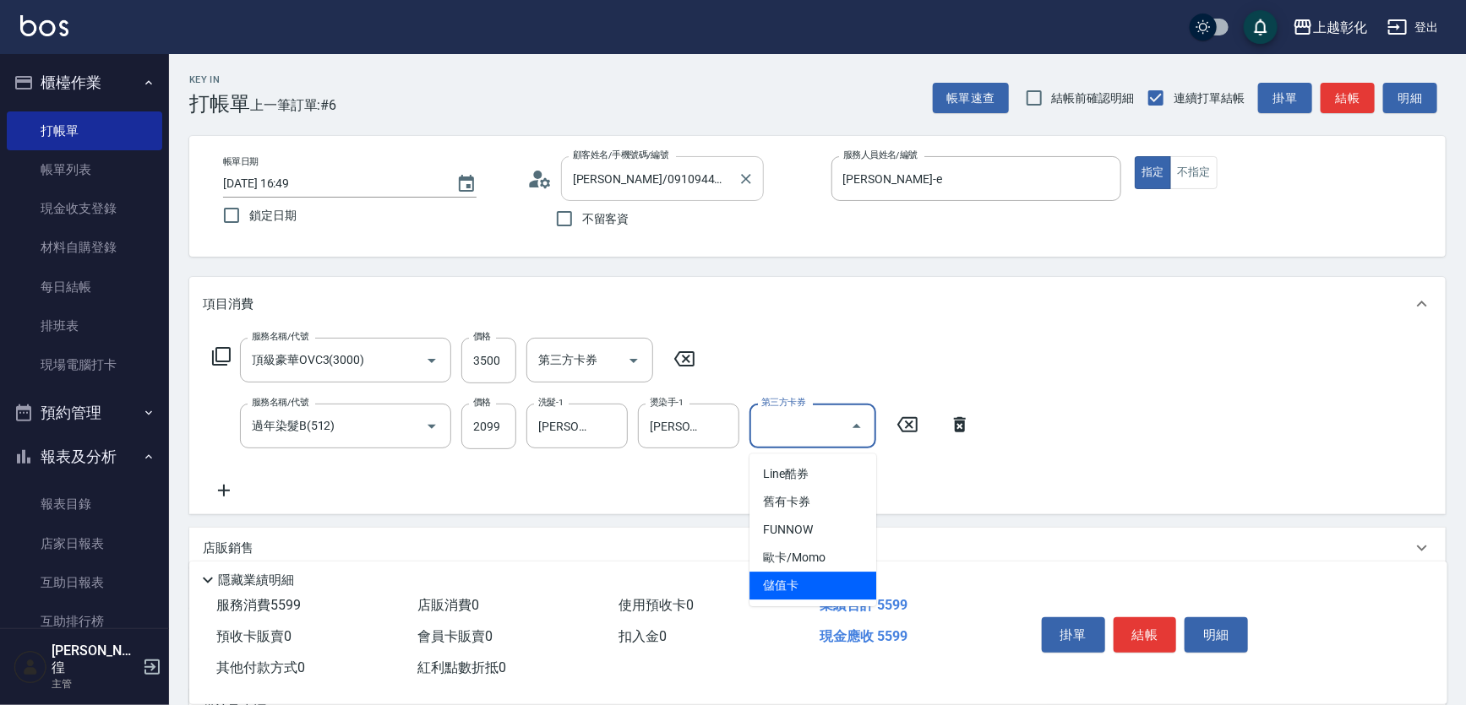
type input "儲值卡"
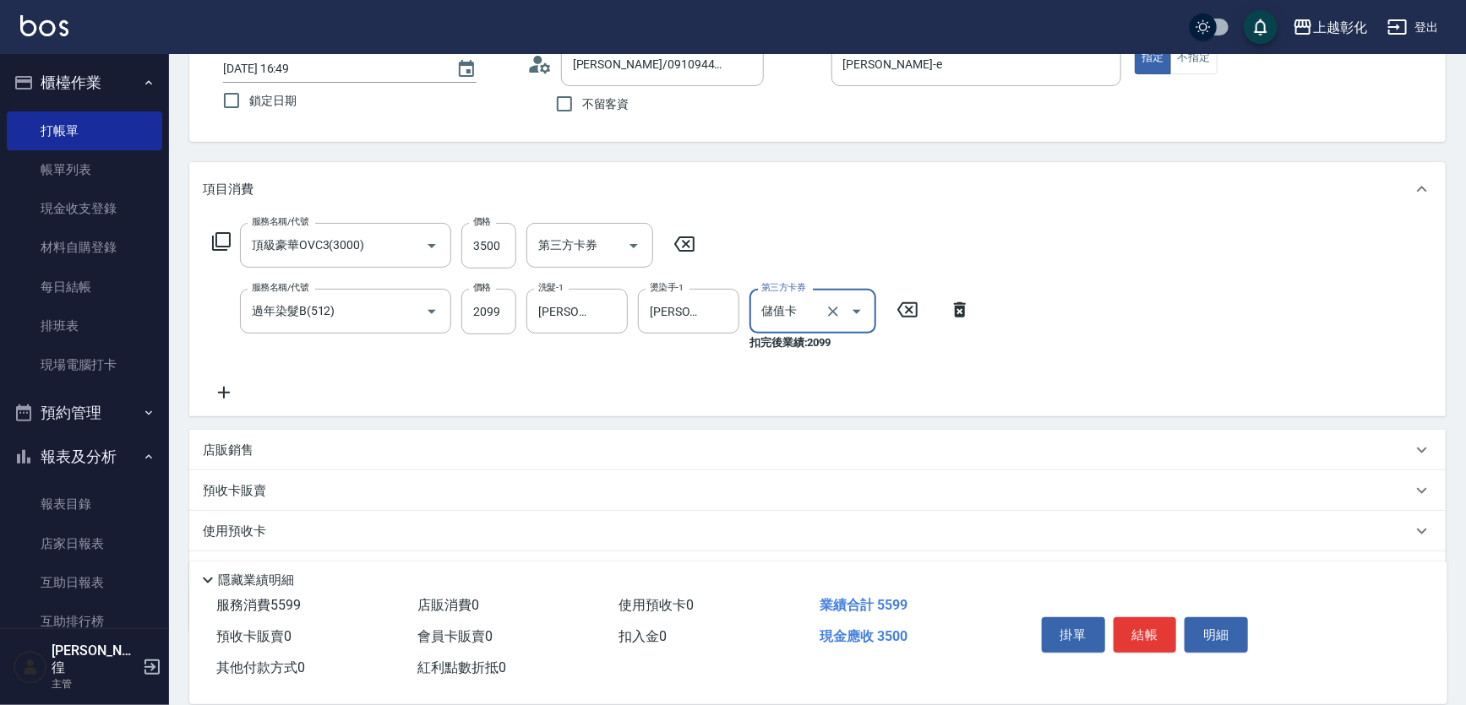
scroll to position [231, 0]
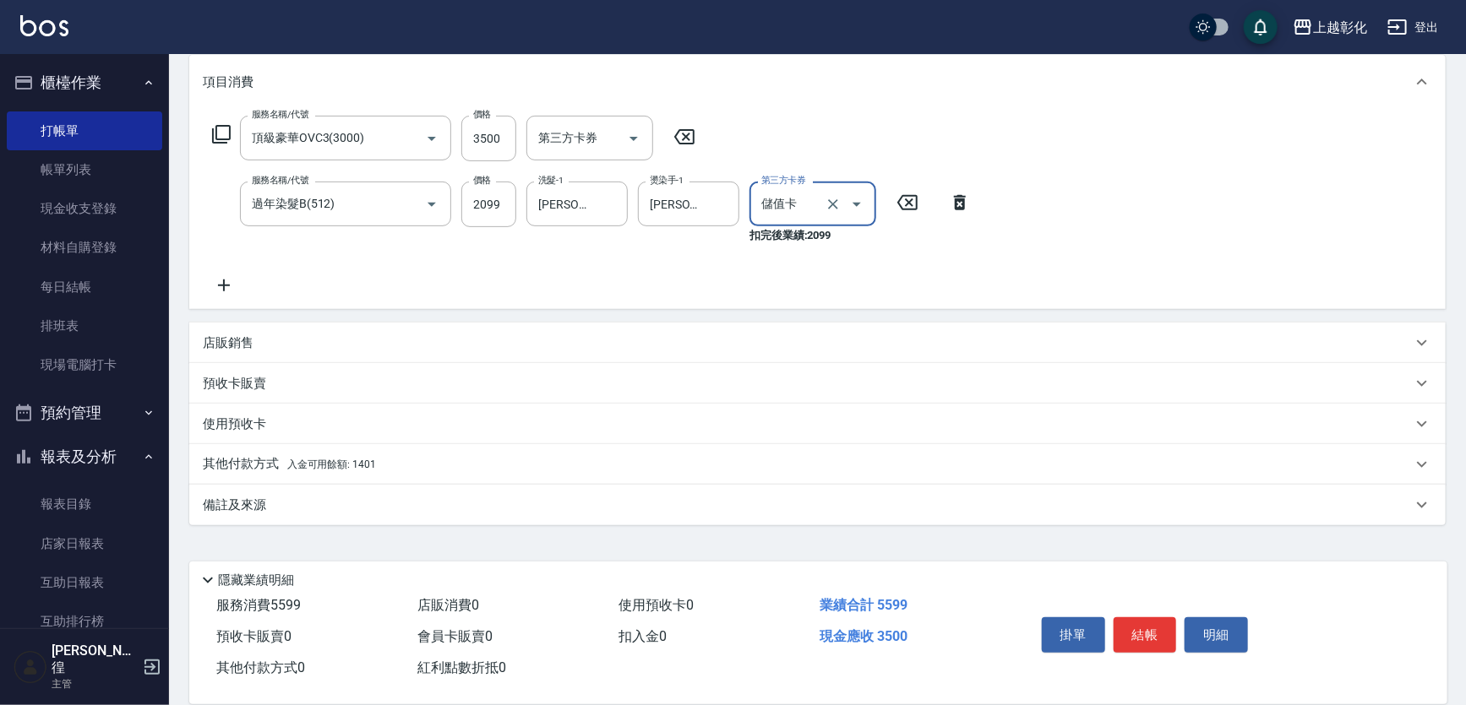
click at [412, 465] on div "其他付款方式 入金可用餘額: 1401" at bounding box center [807, 464] width 1209 height 19
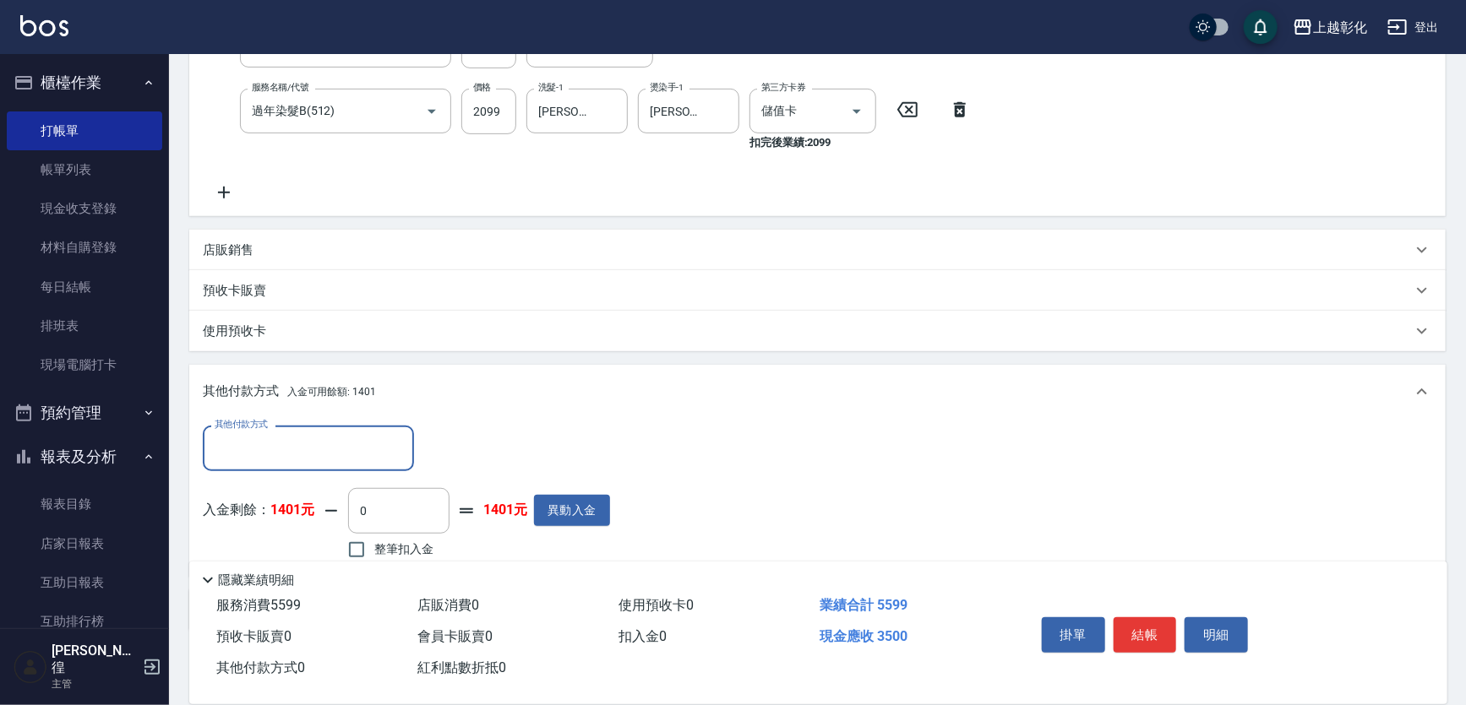
scroll to position [0, 0]
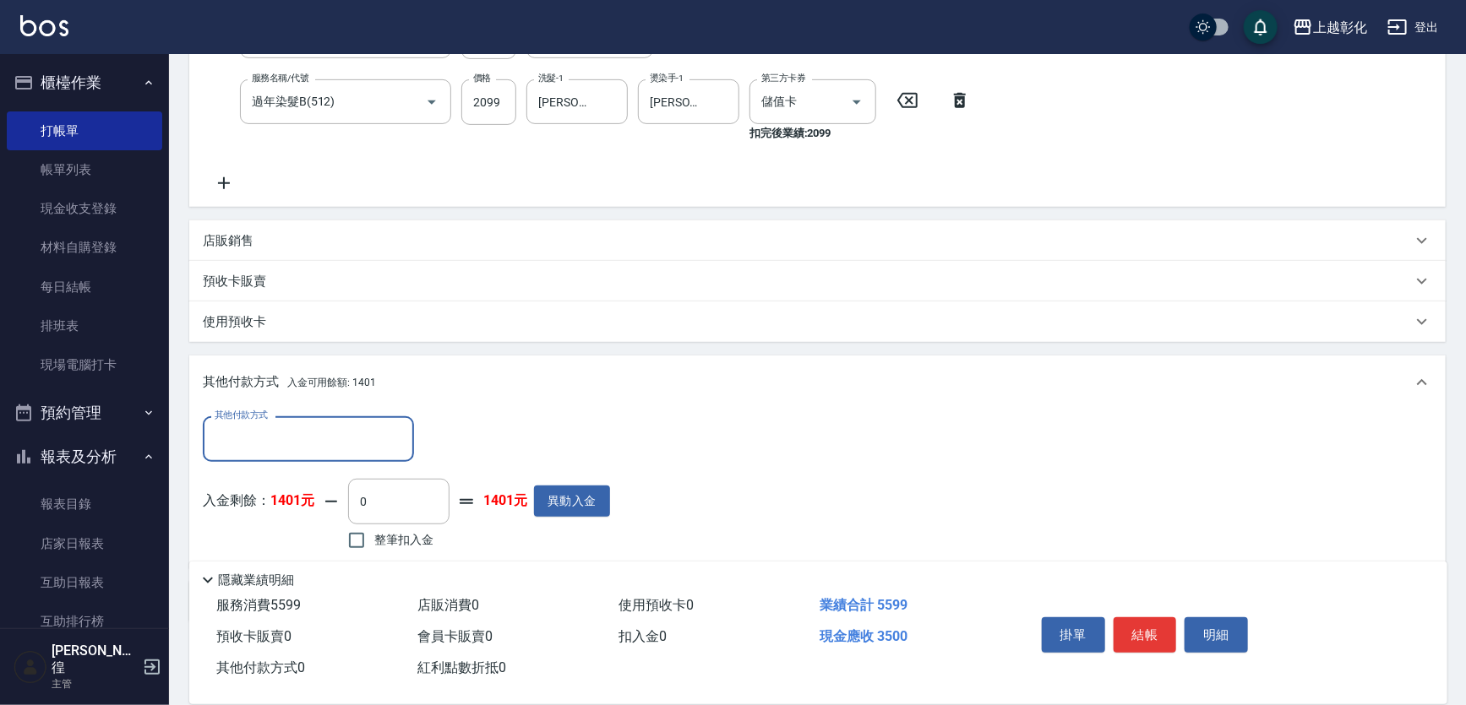
click at [339, 454] on input "其他付款方式" at bounding box center [308, 439] width 196 height 30
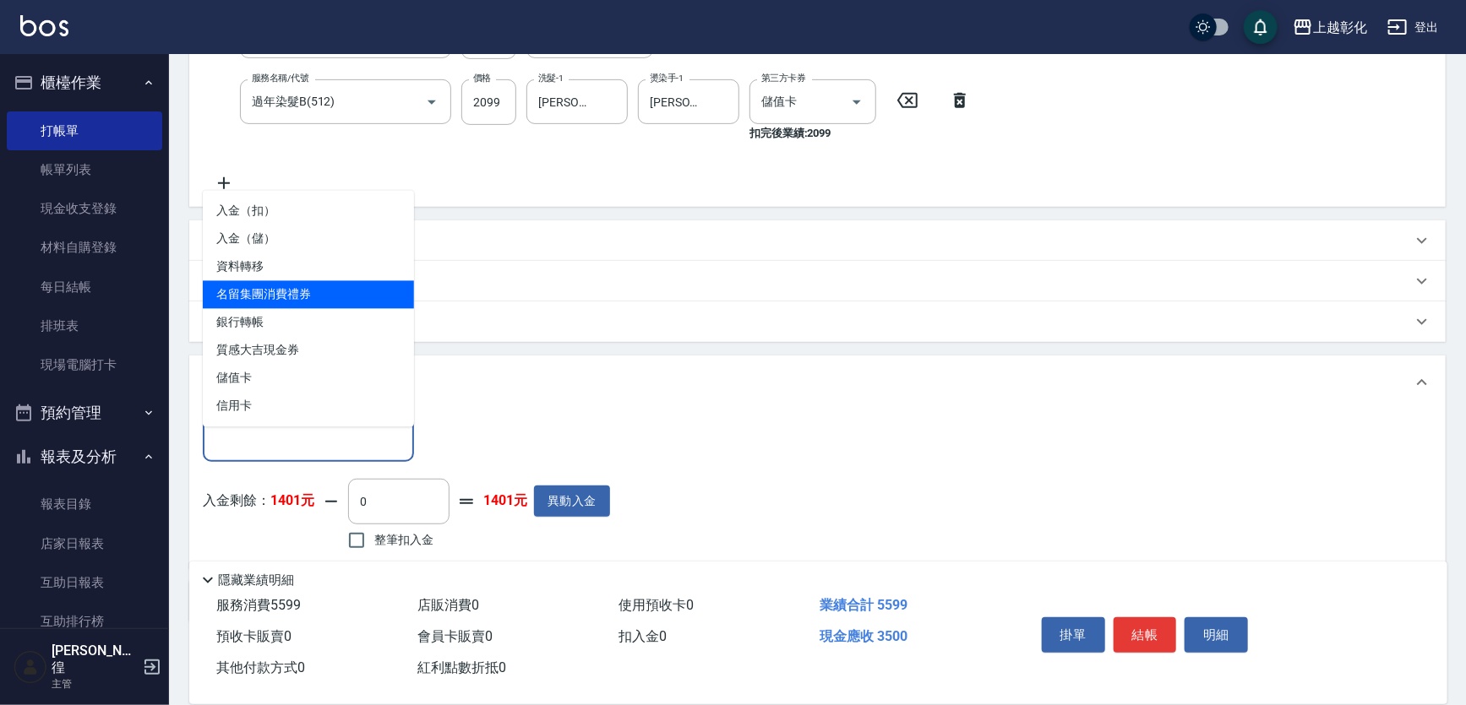
click at [284, 324] on span "銀行轉帳" at bounding box center [308, 323] width 211 height 28
type input "銀行轉帳"
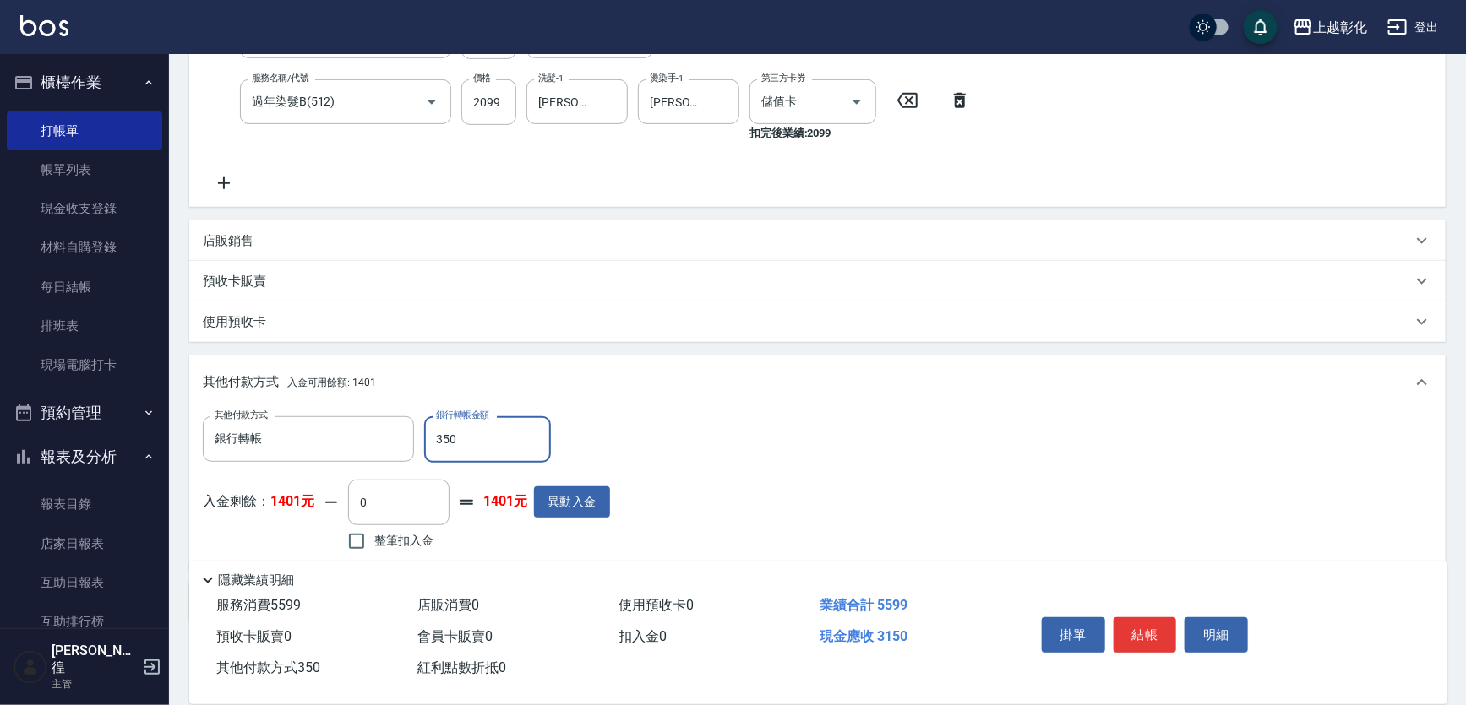
type input "3500"
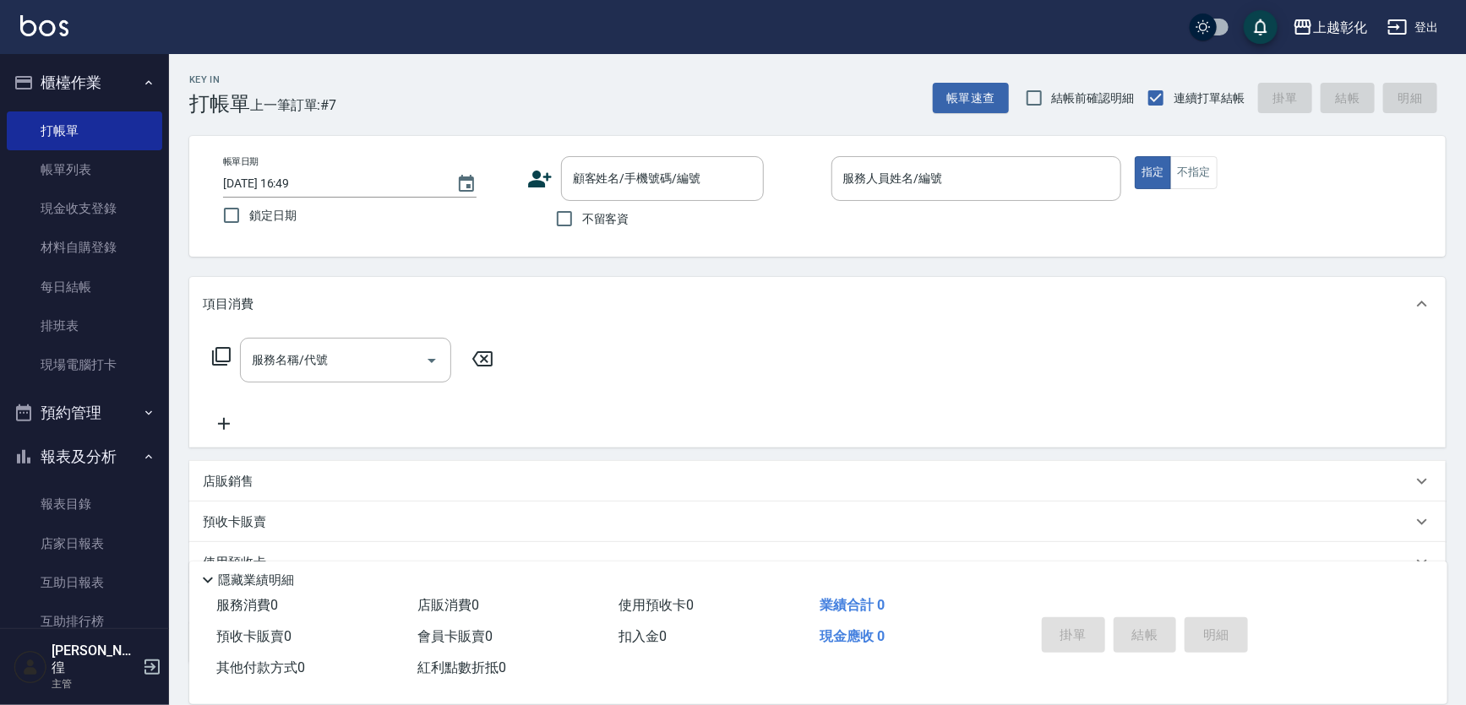
click at [602, 221] on span "不留客資" at bounding box center [605, 219] width 47 height 18
click at [582, 221] on input "不留客資" at bounding box center [564, 218] width 35 height 35
checkbox input "true"
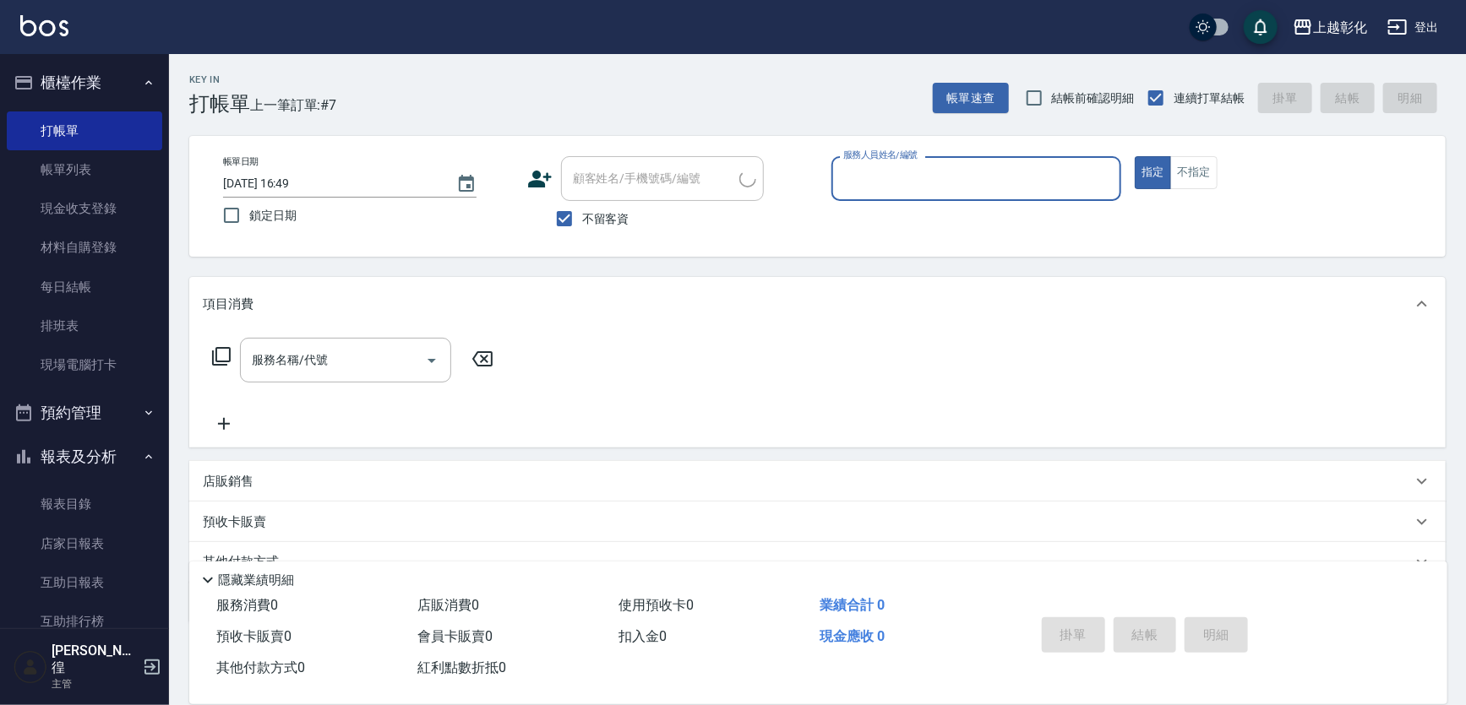
type input "錢君/0911950550/"
type input "Gary-g"
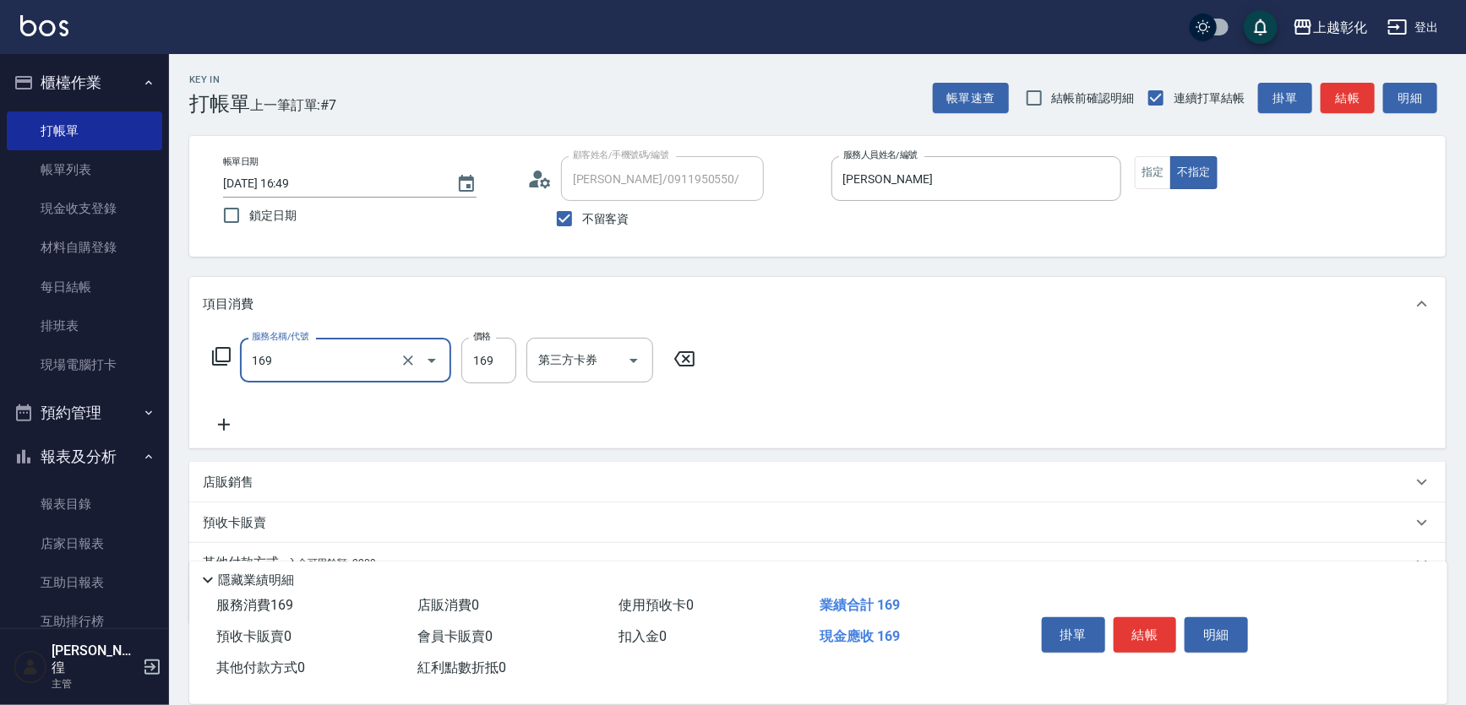
type input "剪髮(169)"
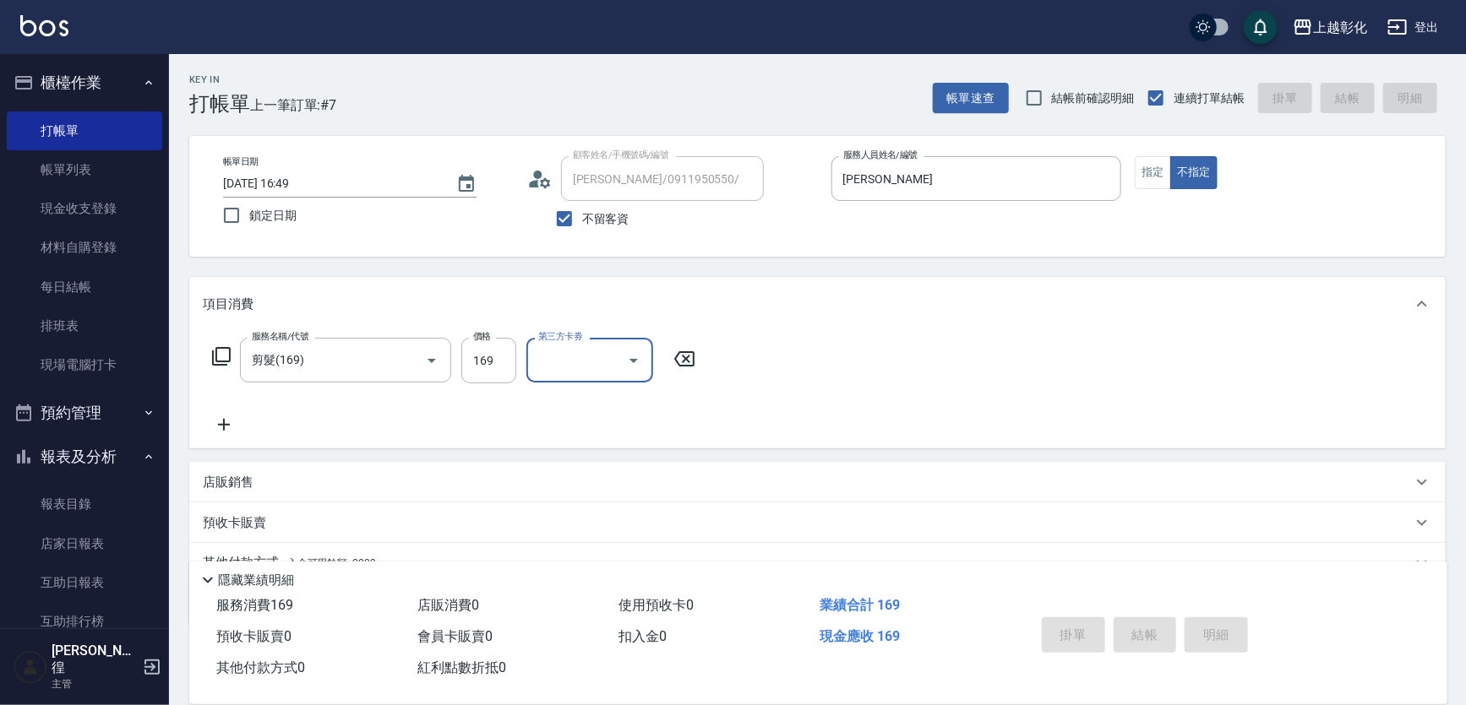
type input "2025/08/18 16:50"
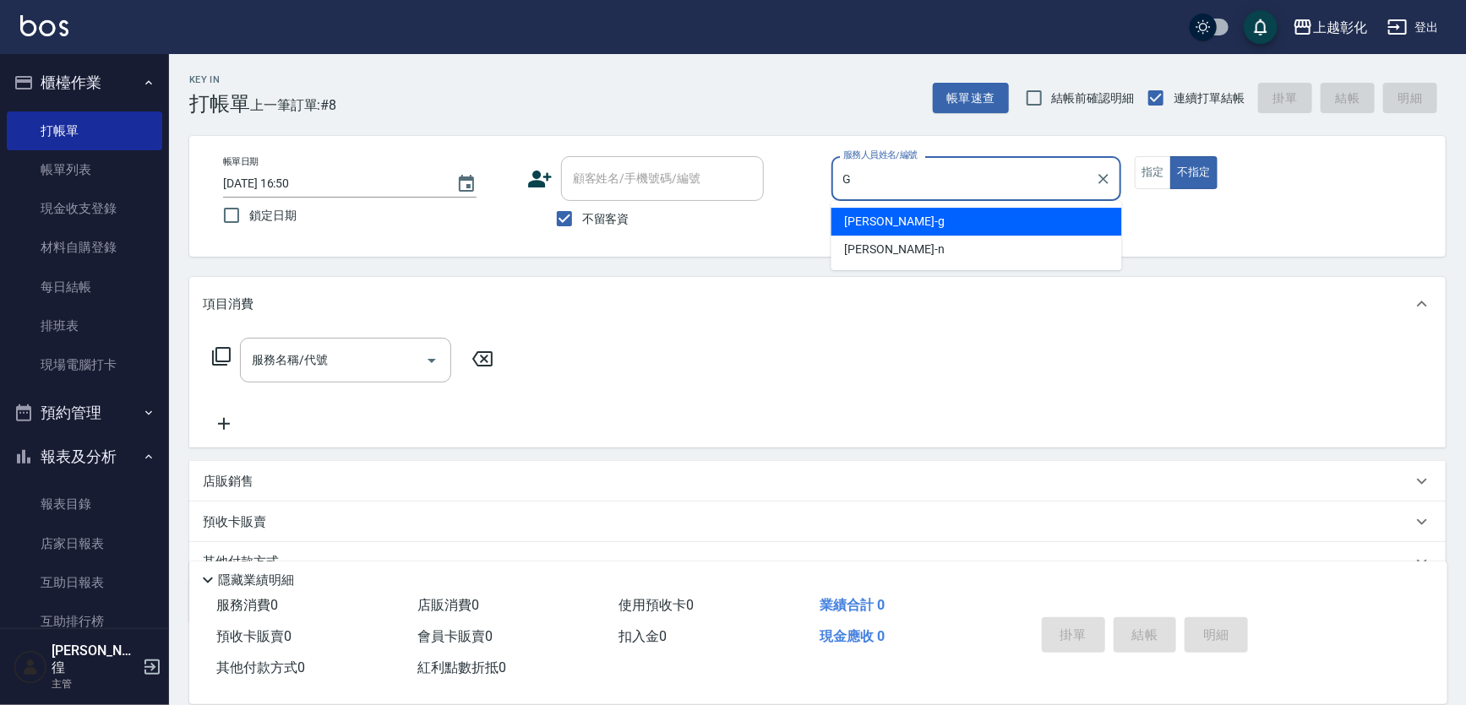
type input "Gary-g"
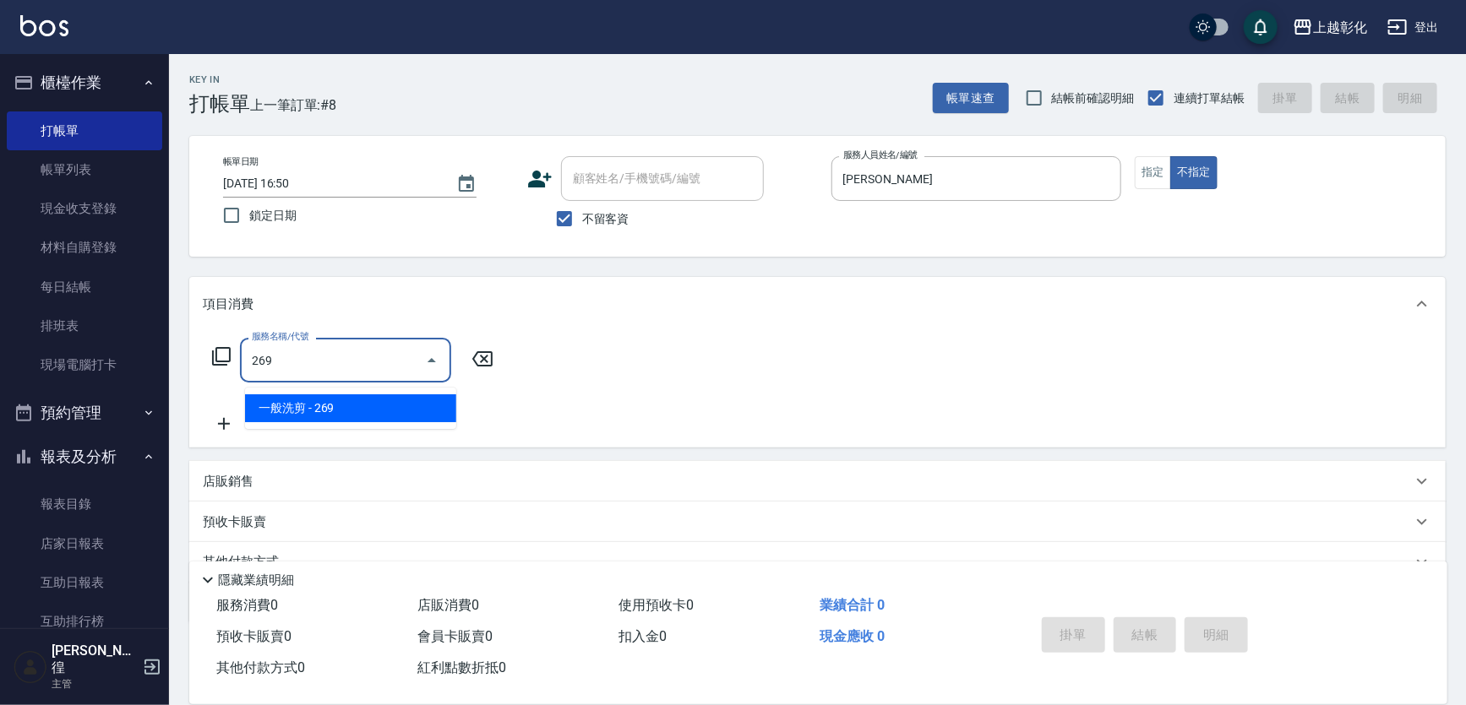
type input "一般洗剪(269)"
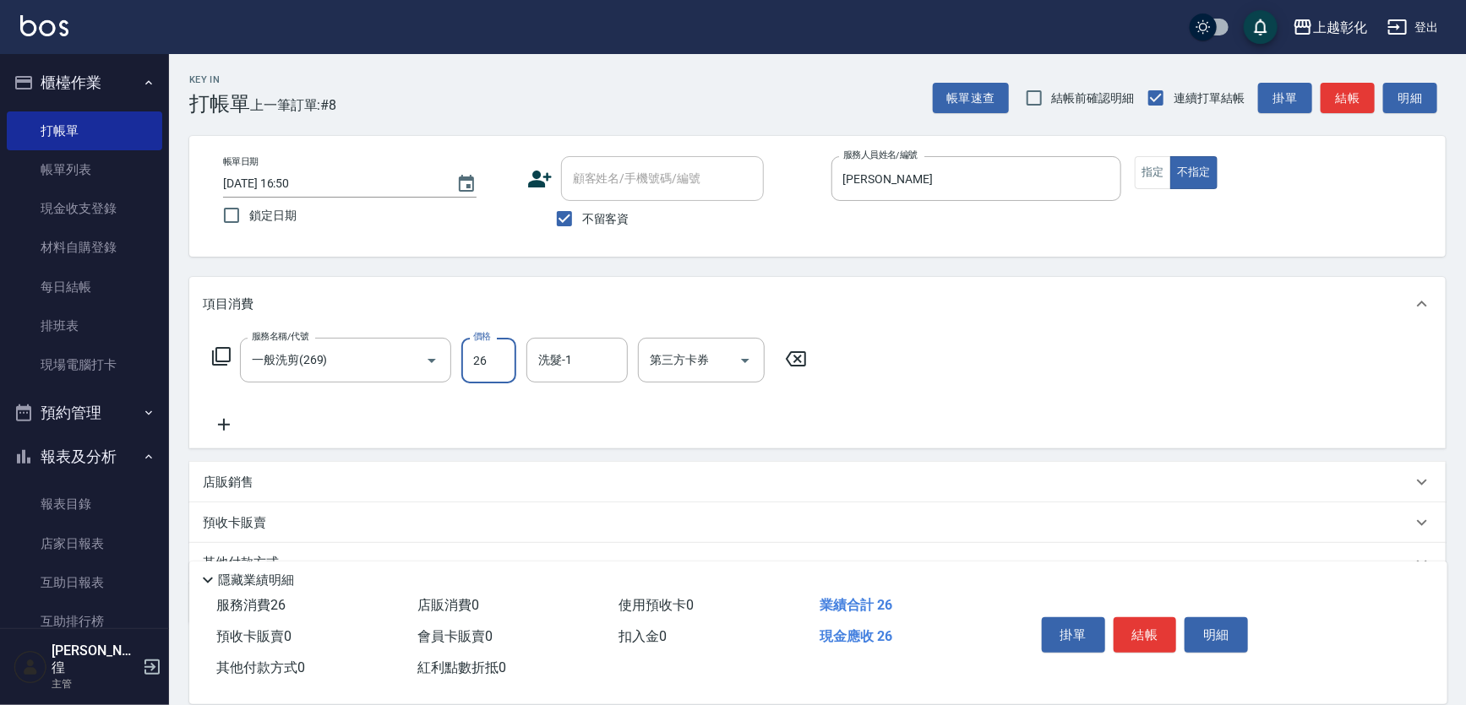
type input "269"
type input "林梓希-24"
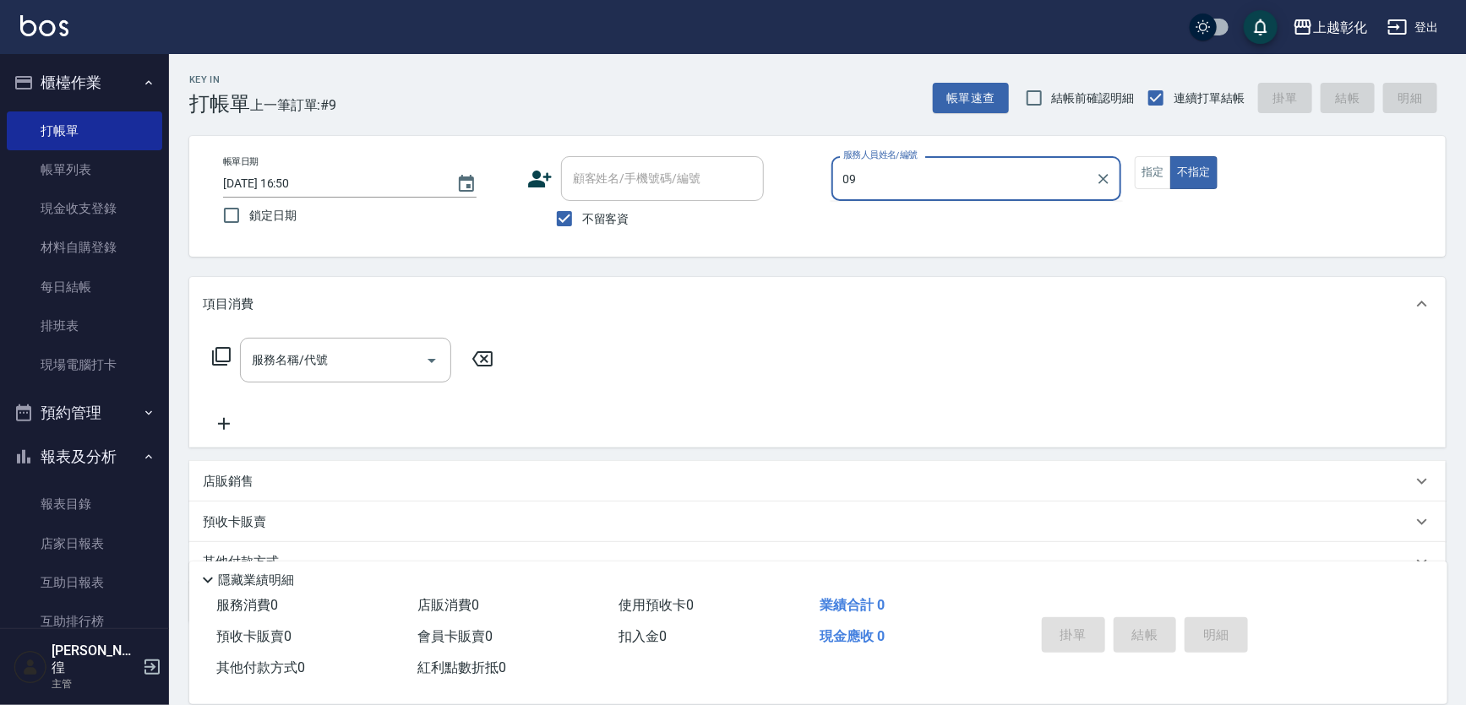
type input "09"
click at [609, 205] on label "不留客資" at bounding box center [588, 218] width 83 height 35
click at [582, 205] on input "不留客資" at bounding box center [564, 218] width 35 height 35
checkbox input "false"
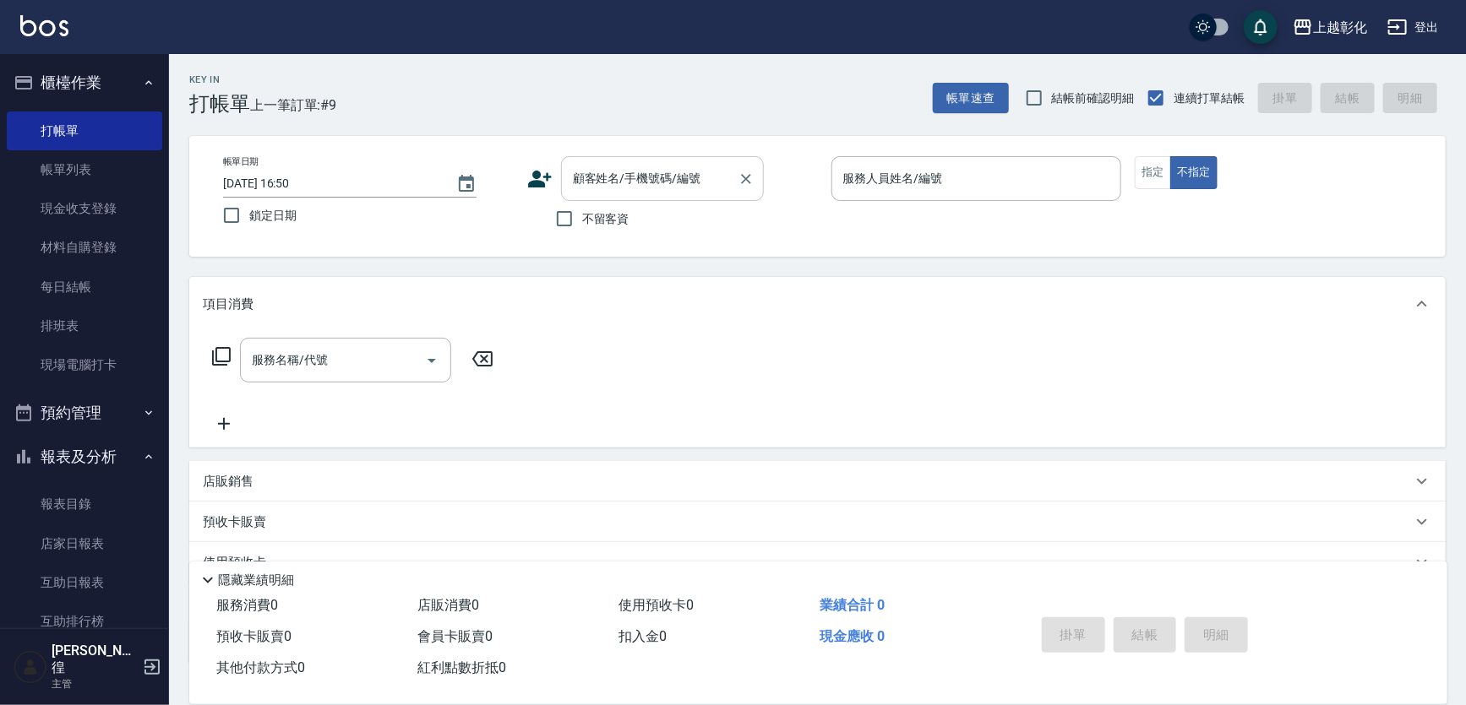
click at [625, 180] on input "顧客姓名/手機號碼/編號" at bounding box center [650, 179] width 162 height 30
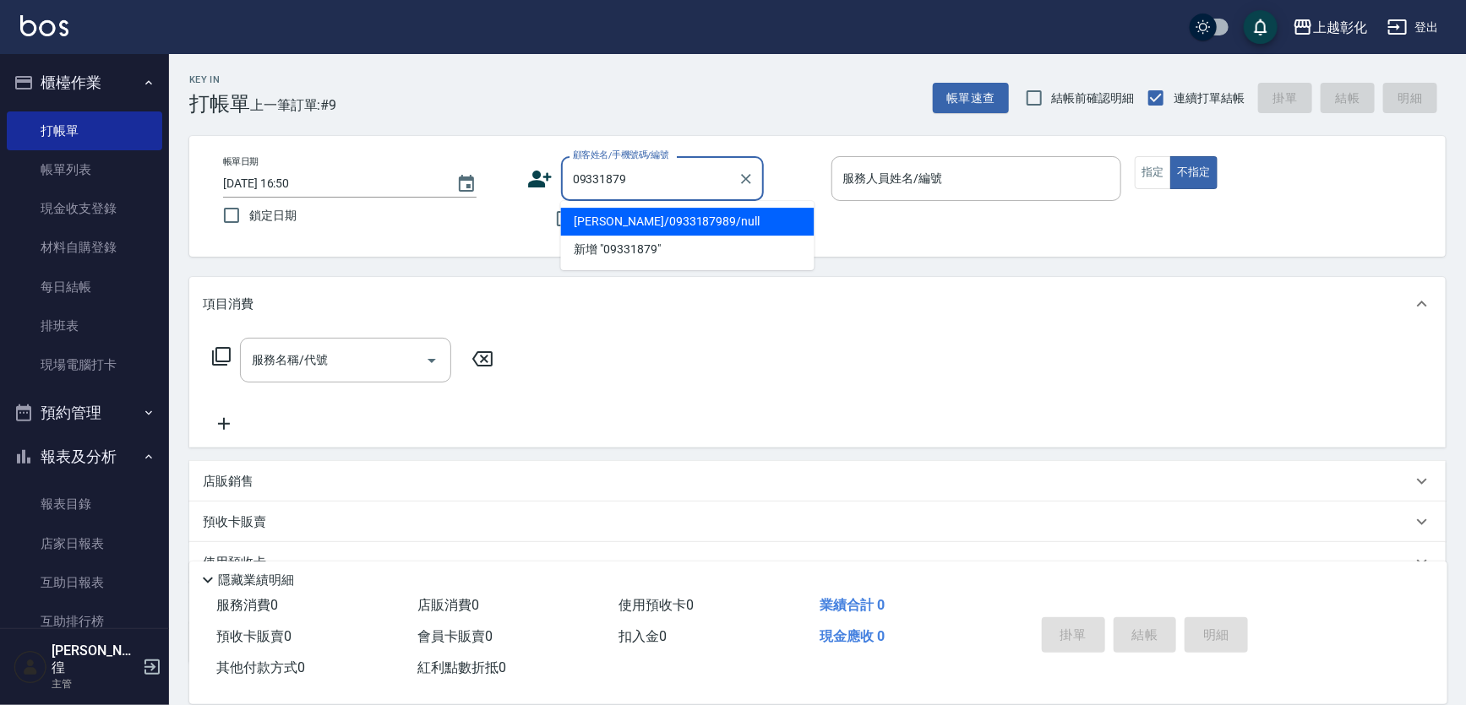
type input "賴思妤/0933187989/null"
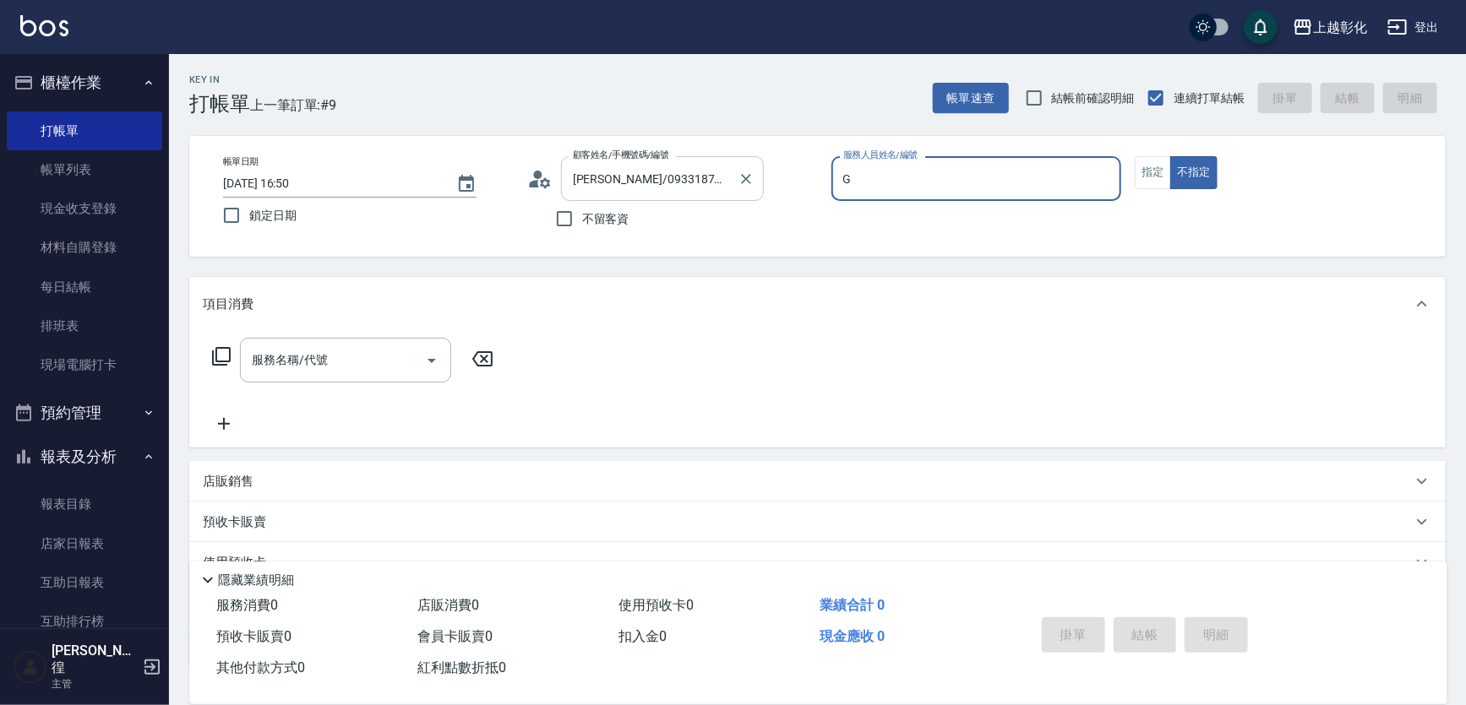
type input "Gary-g"
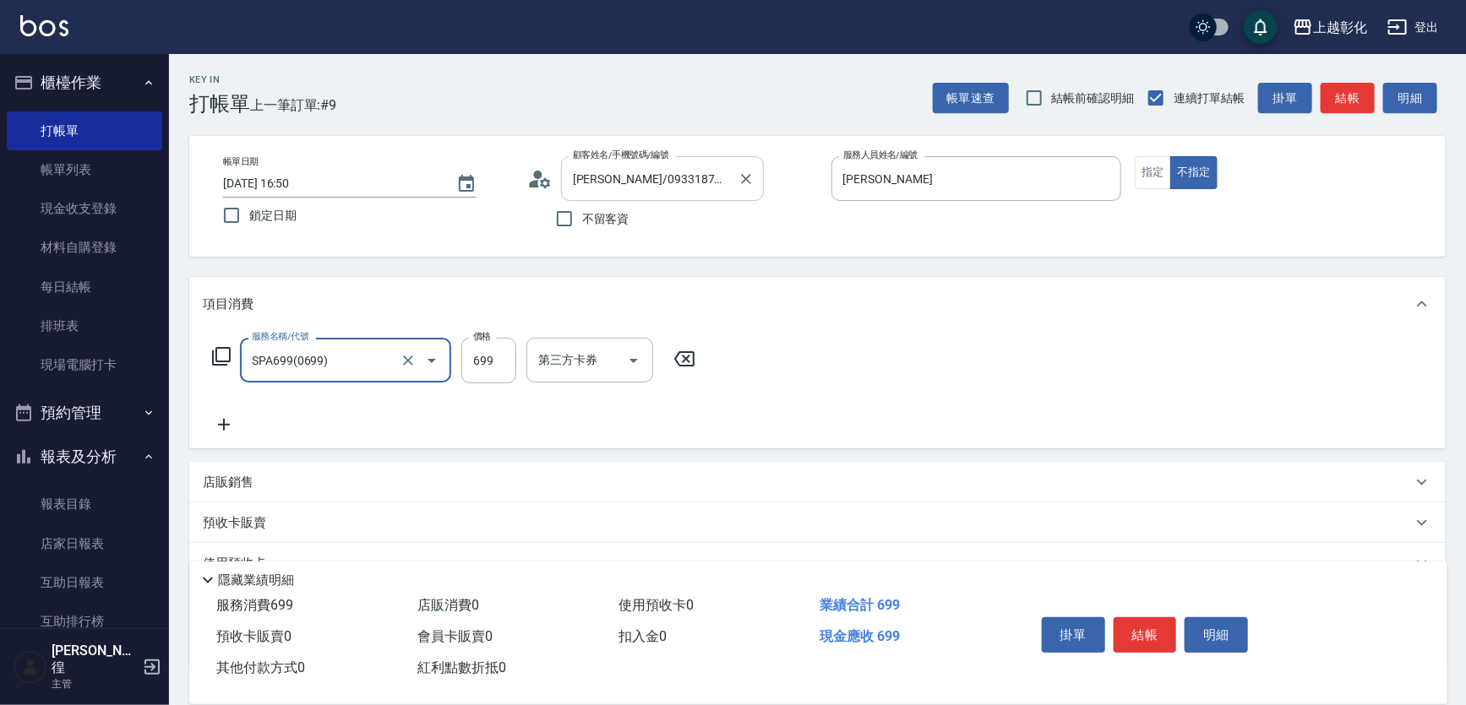
type input "SPA699(0699)"
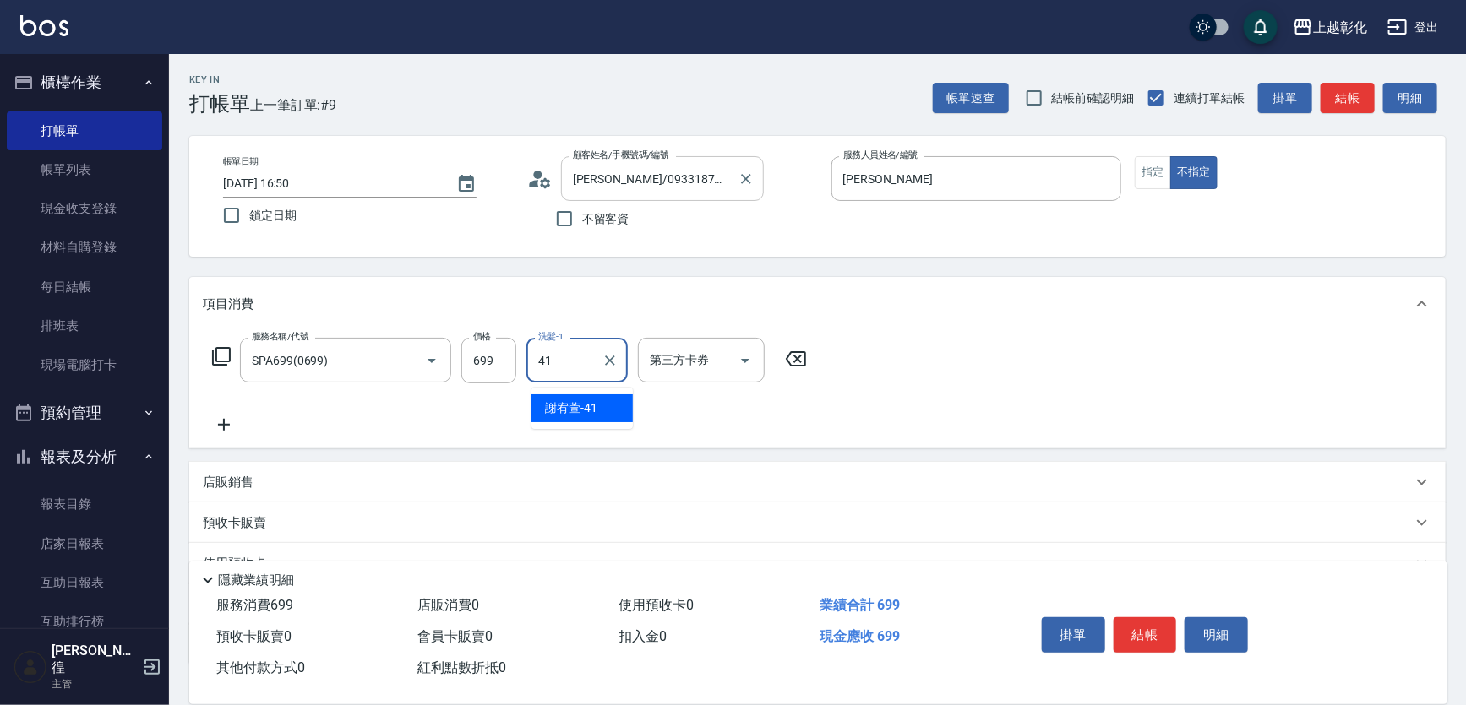
type input "謝宥萱-41"
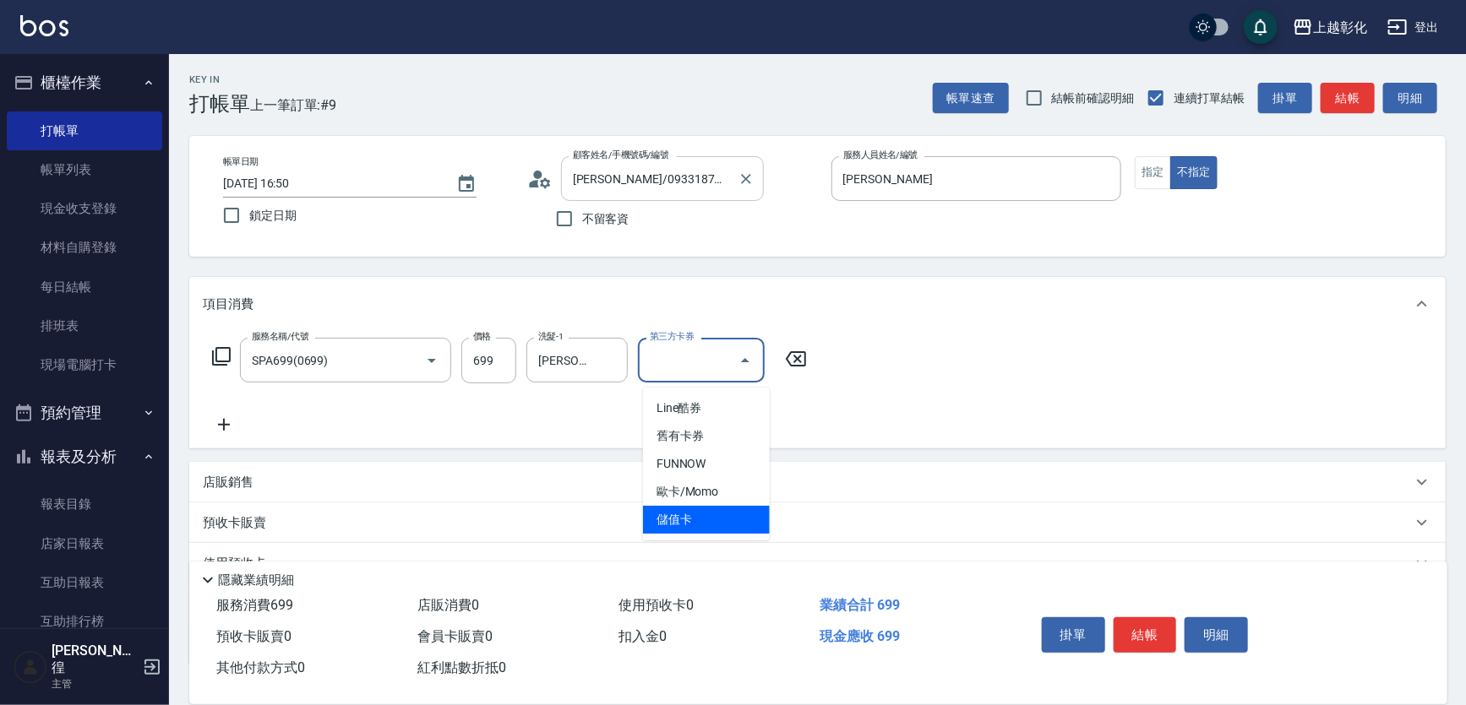
type input "儲值卡"
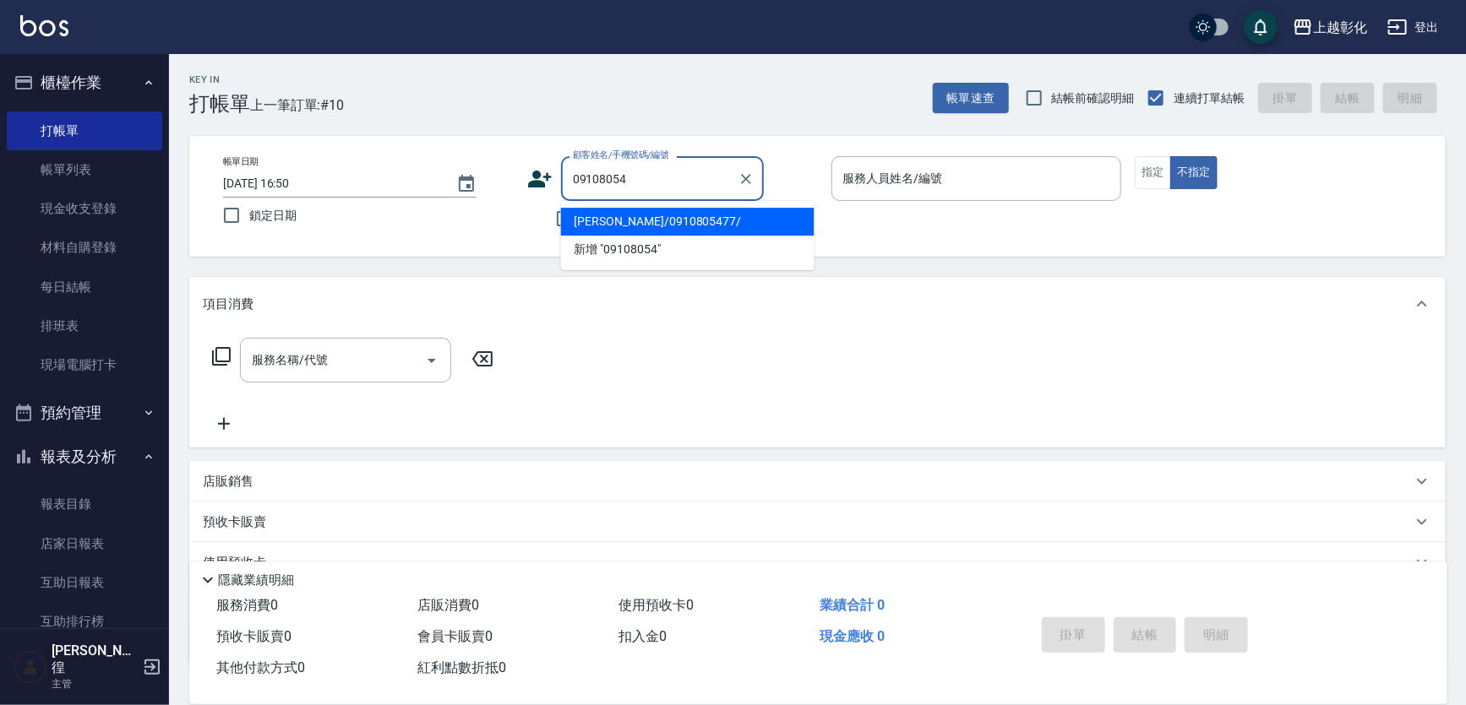
type input "李建翰/0910805477/"
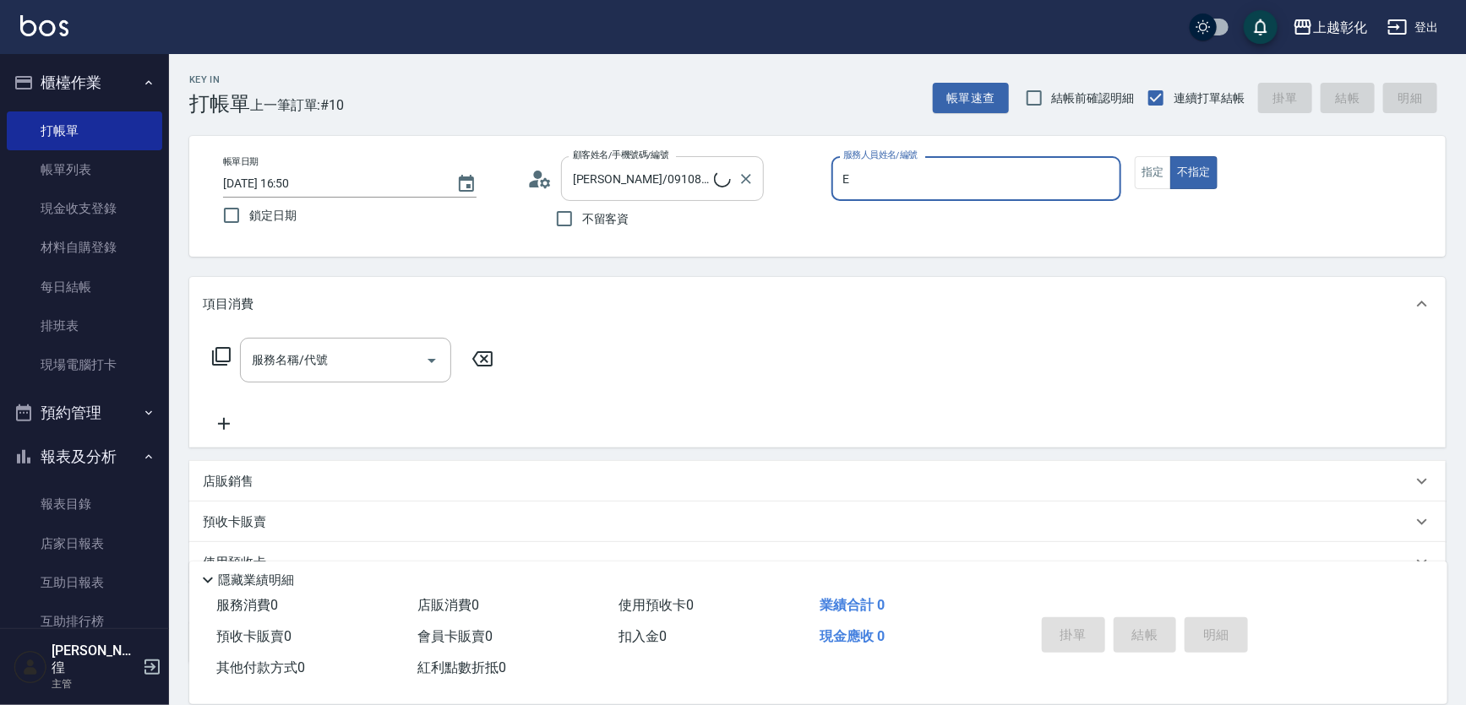
type input "allen-e"
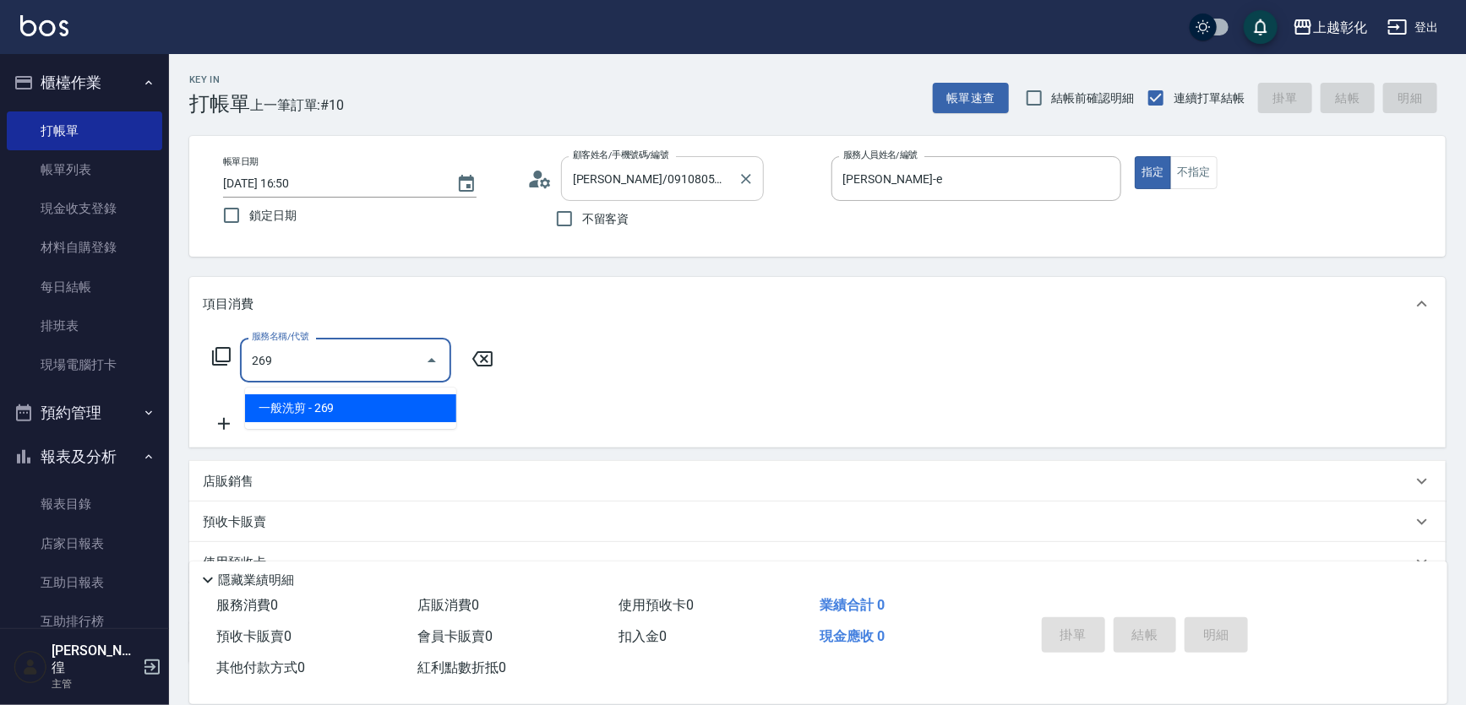
type input "一般洗剪(269)"
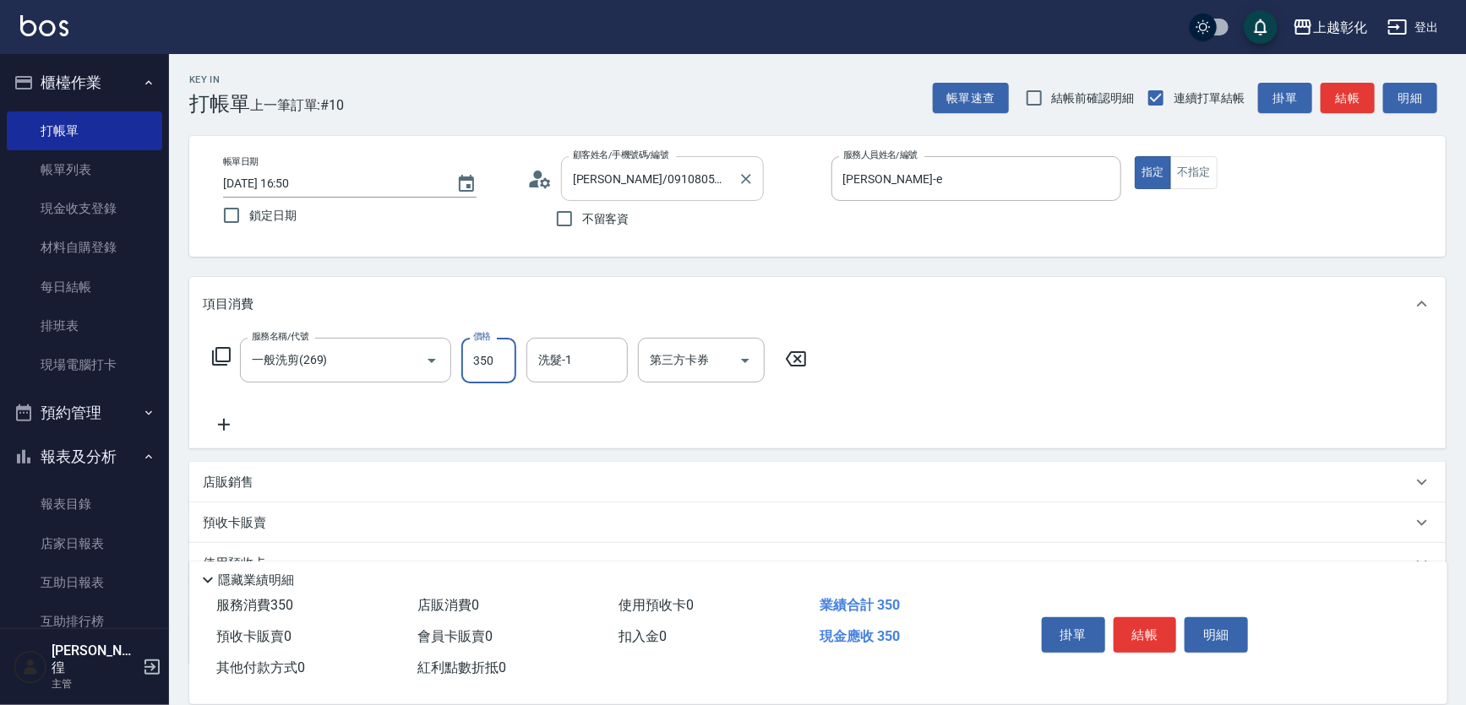
type input "350"
type input "林梓希-24"
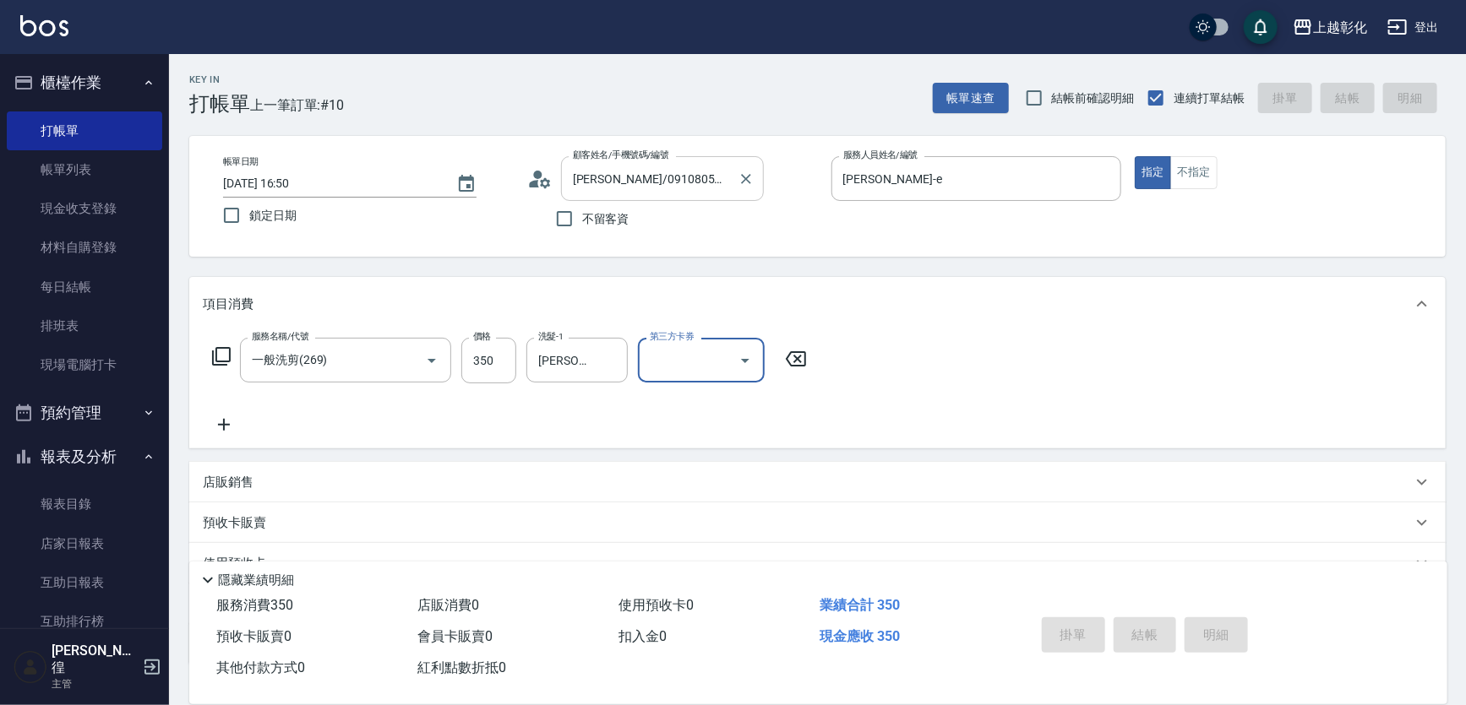
type input "2025/08/18 16:52"
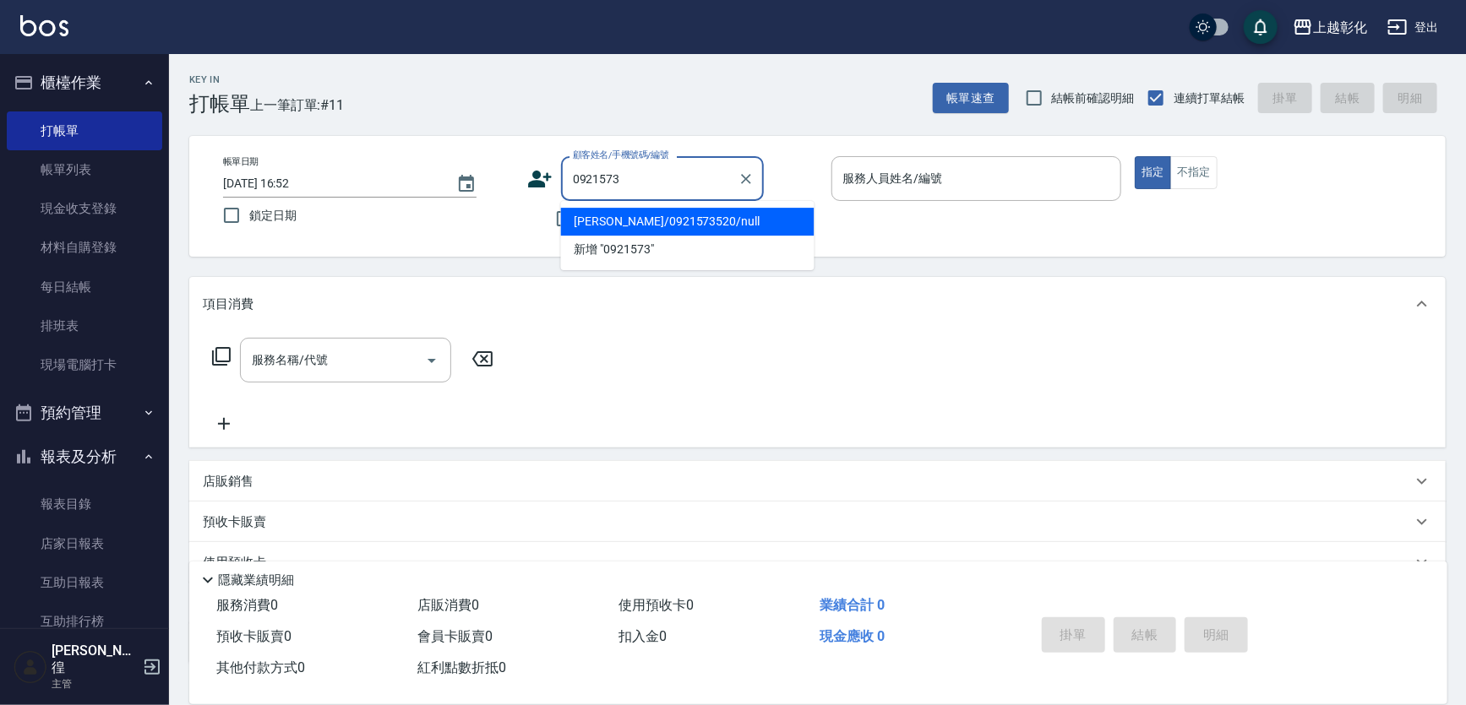
type input "楊証皓/0921573520/null"
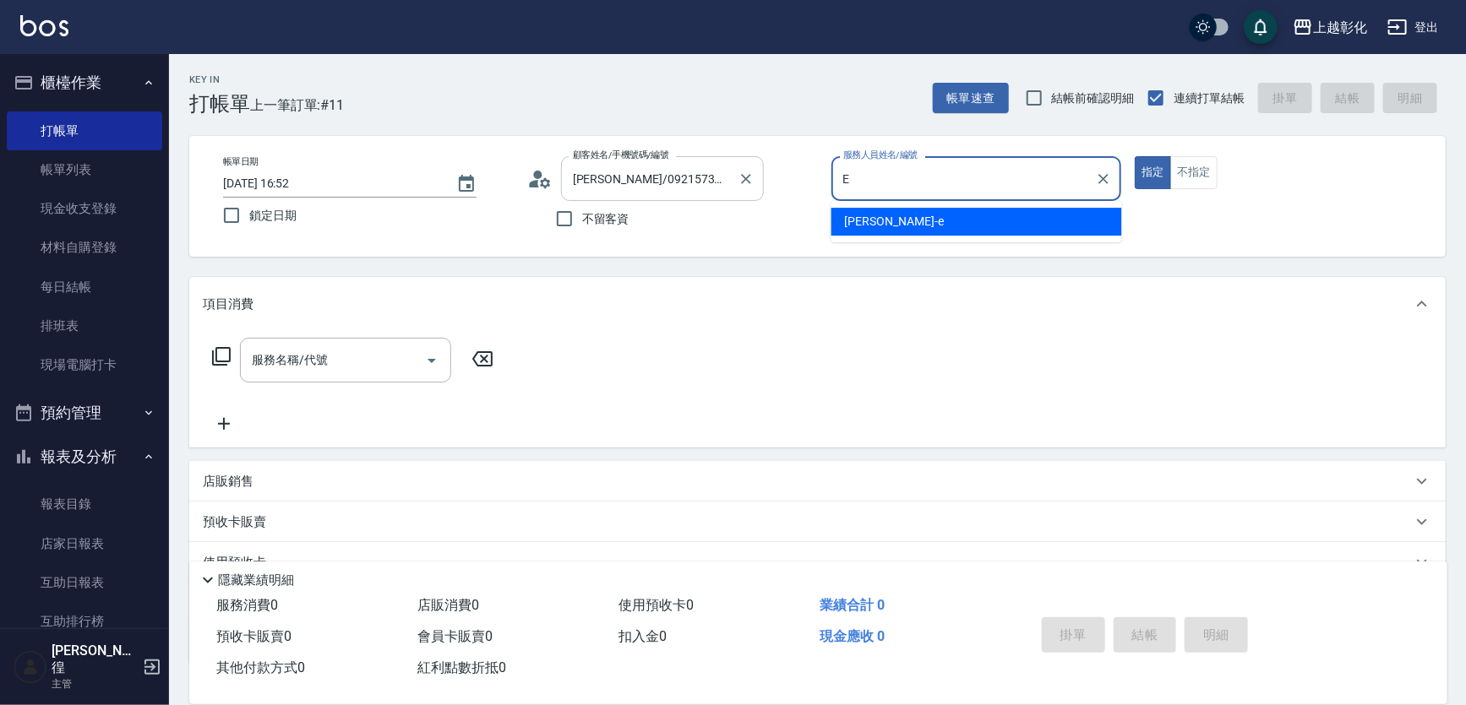
type input "allen-e"
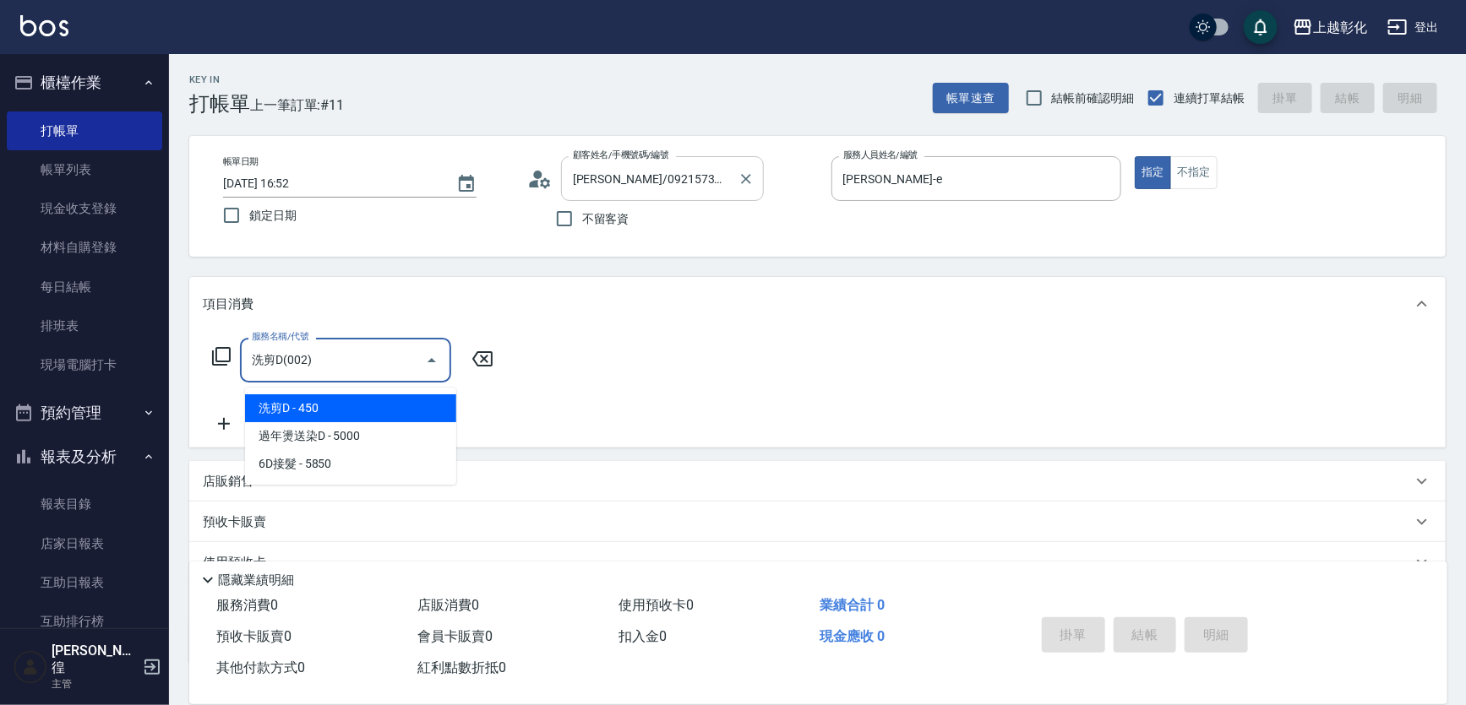
type input "洗剪D(002)"
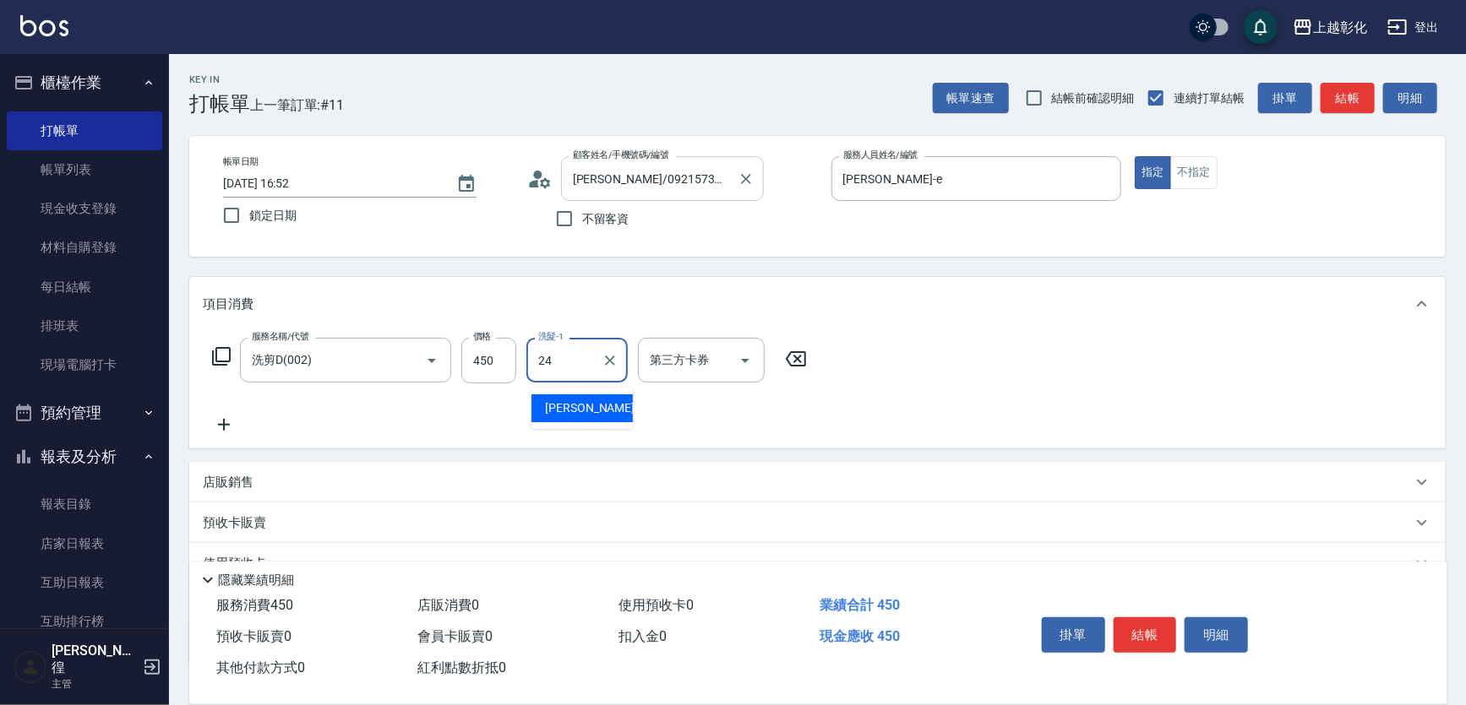
type input "林梓希-24"
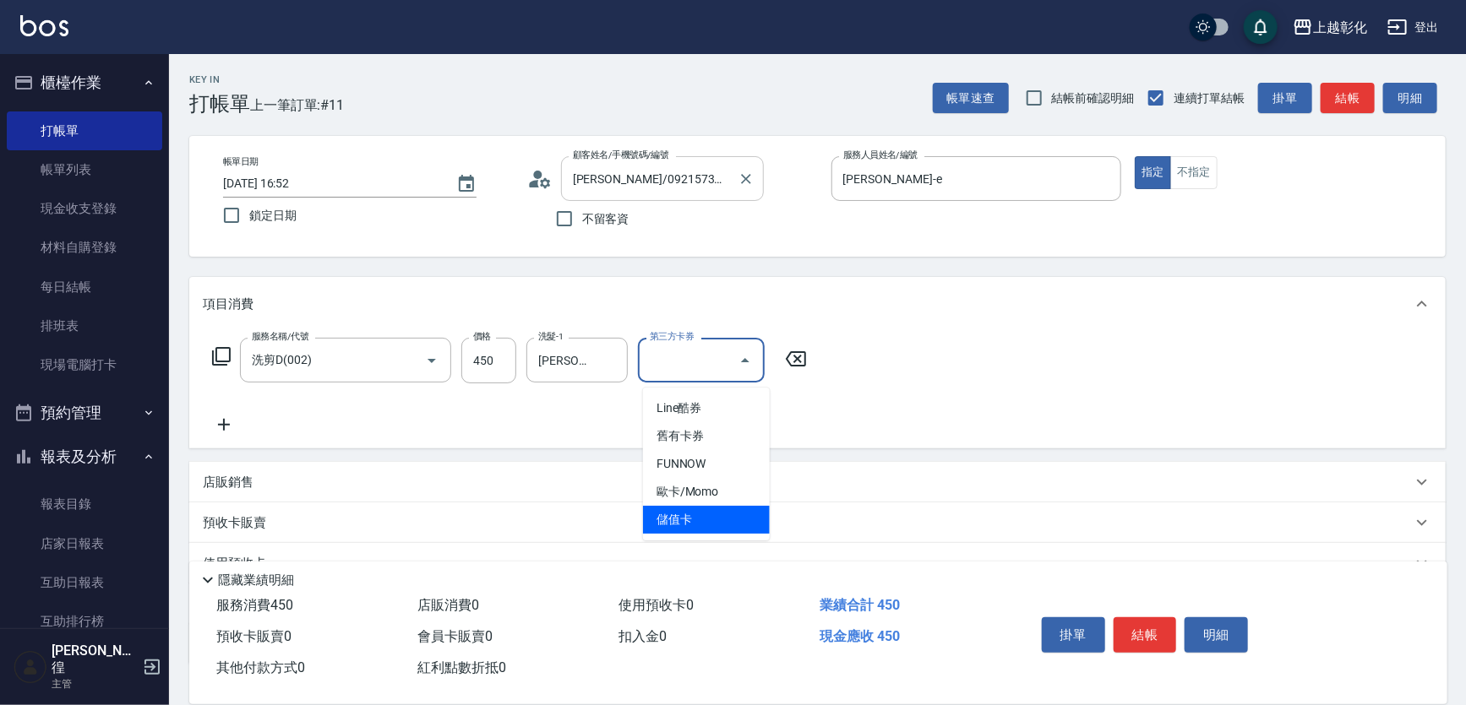
type input "儲值卡"
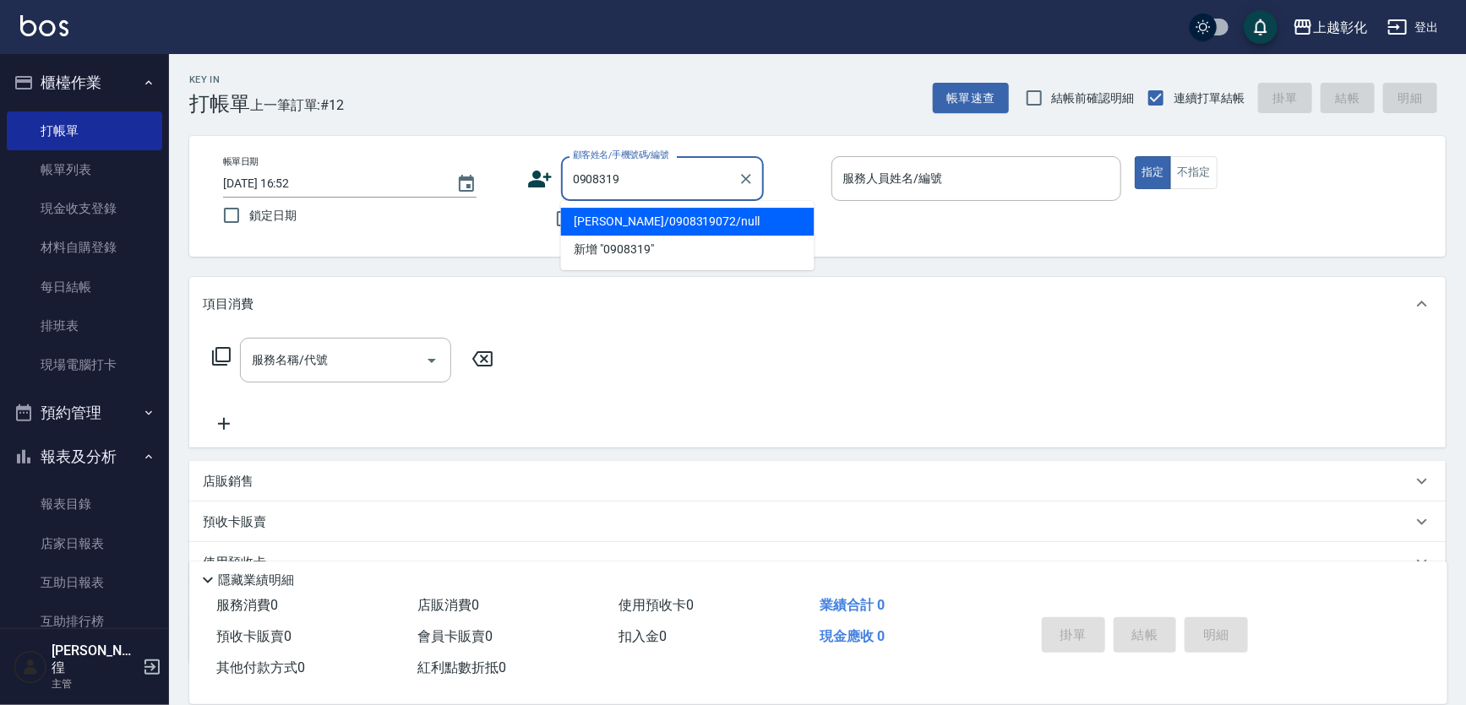
type input "張晉榤/0908319072/null"
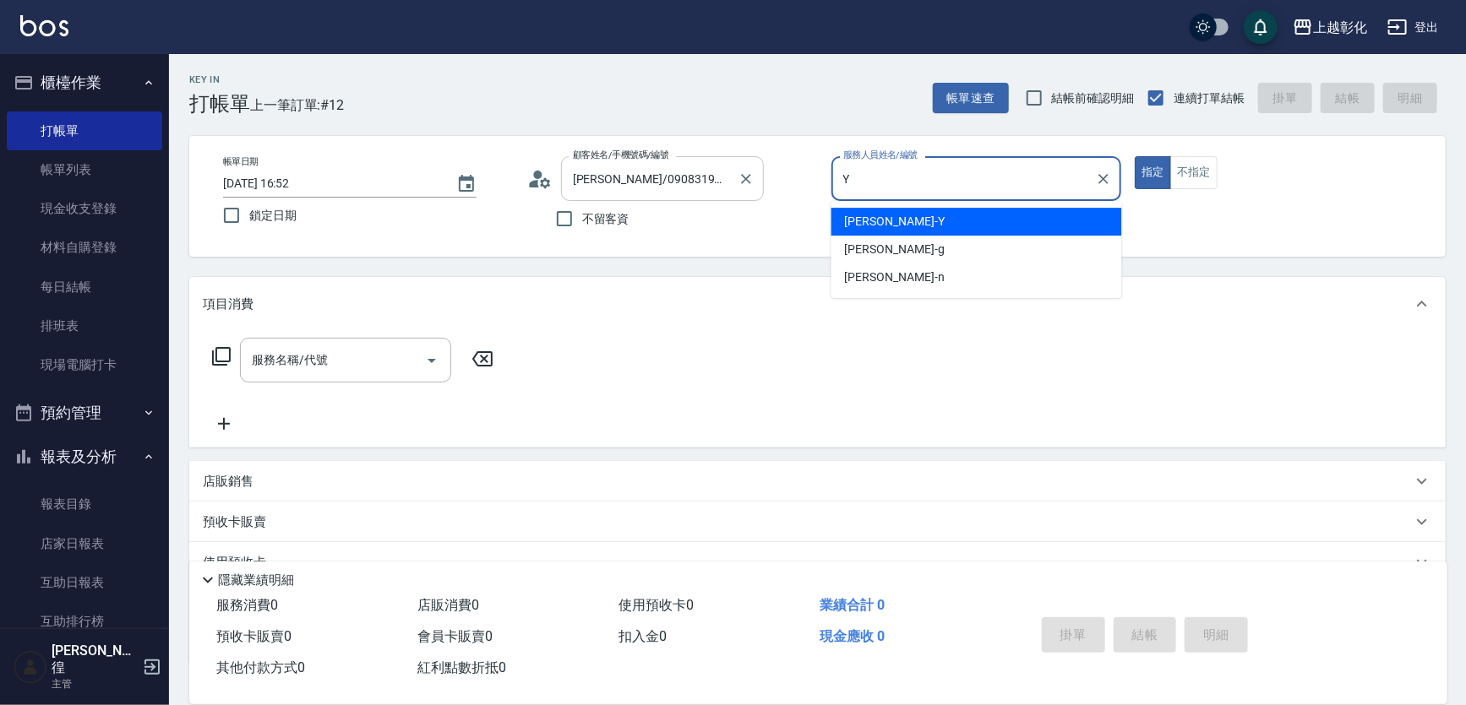
type input "YURI-Y"
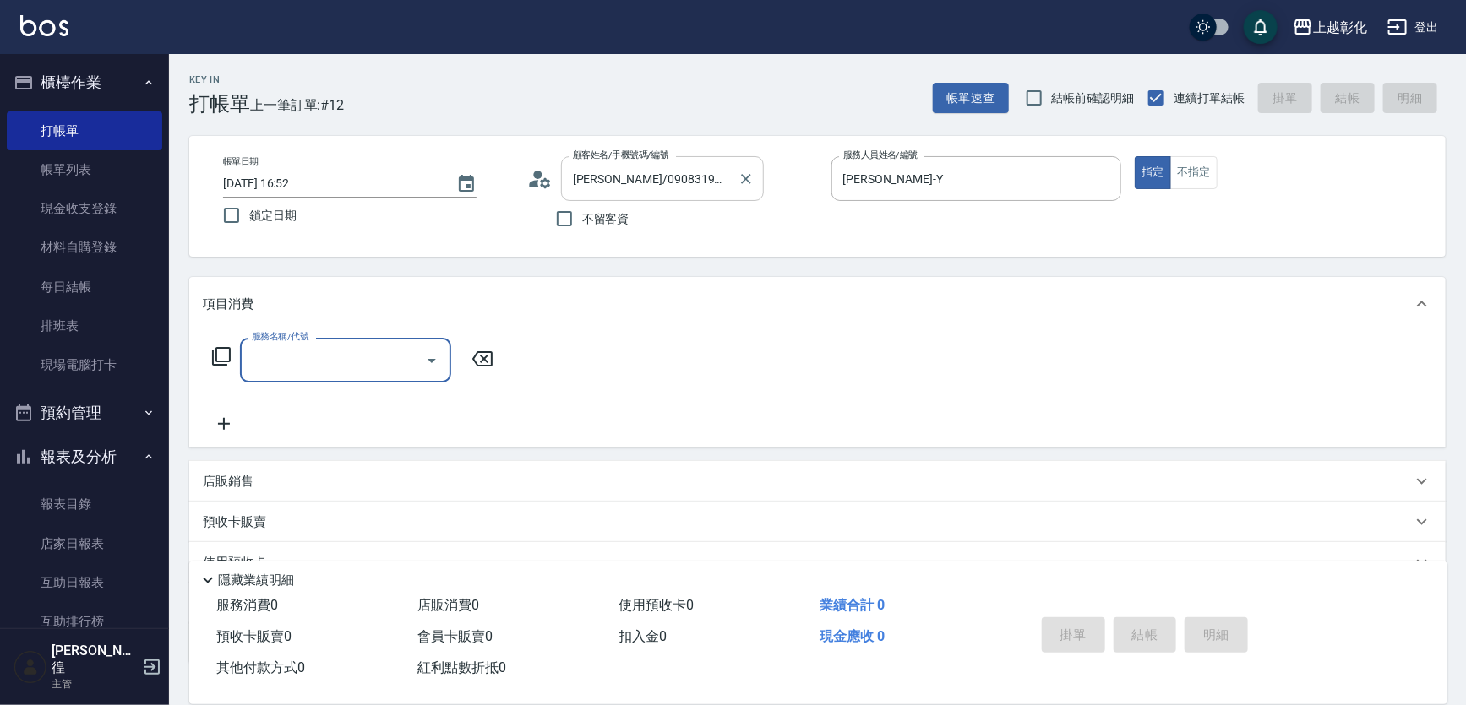
type input "2"
type input "A級剪髮(300)"
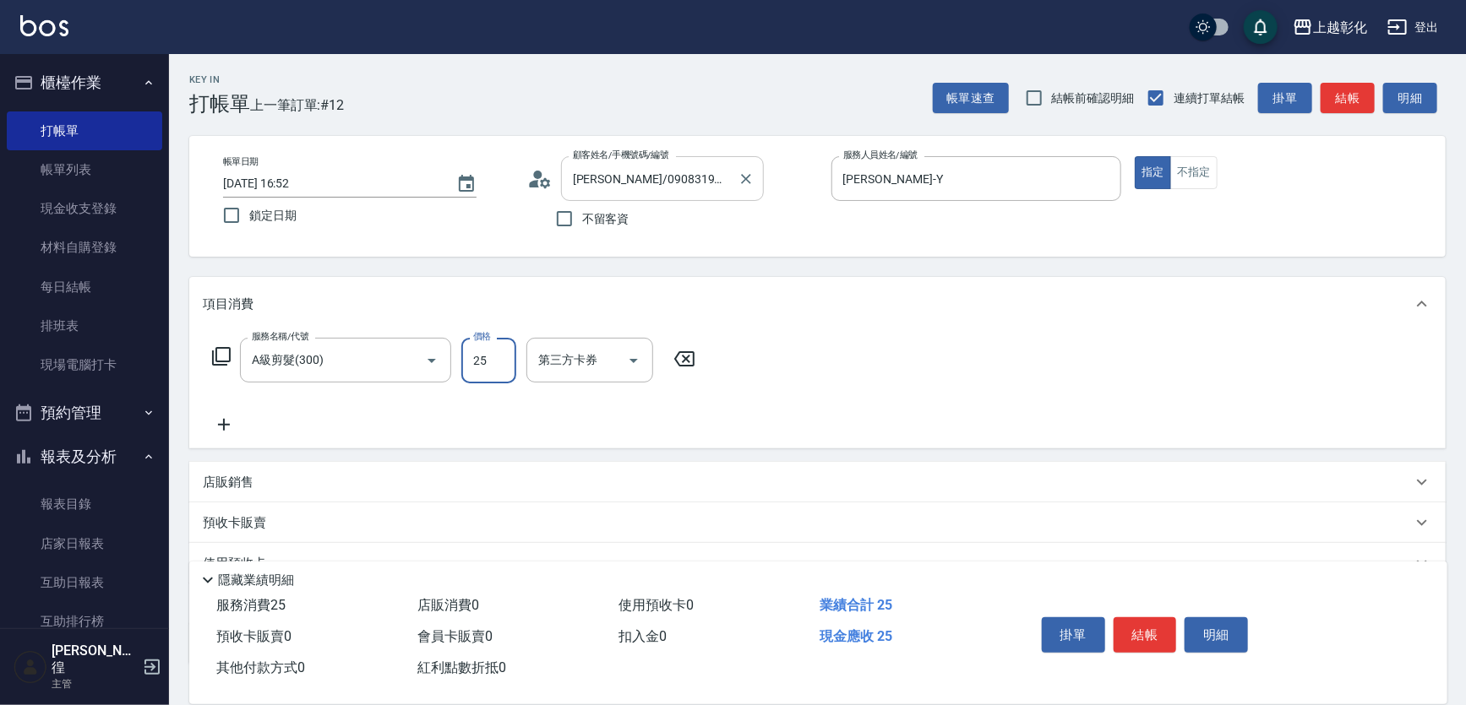
type input "250"
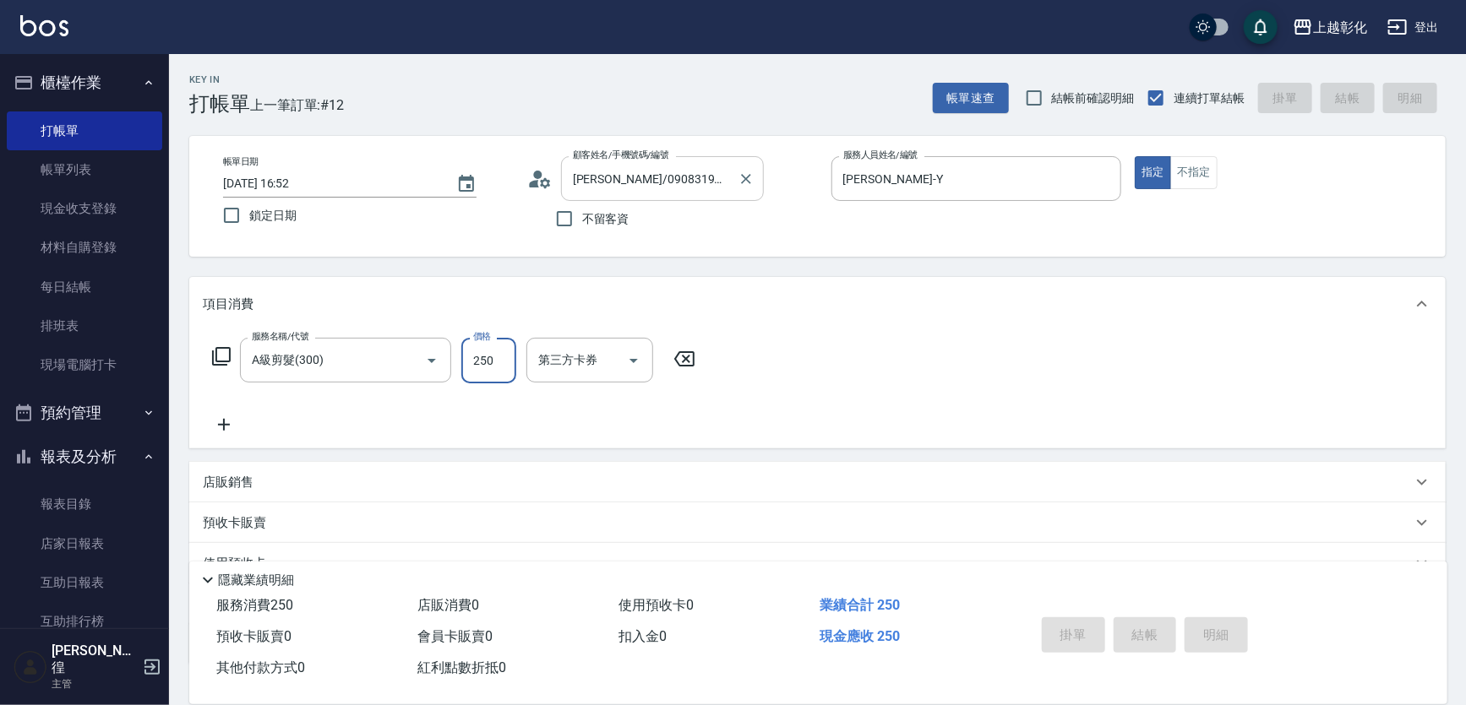
type input "2025/08/18 16:53"
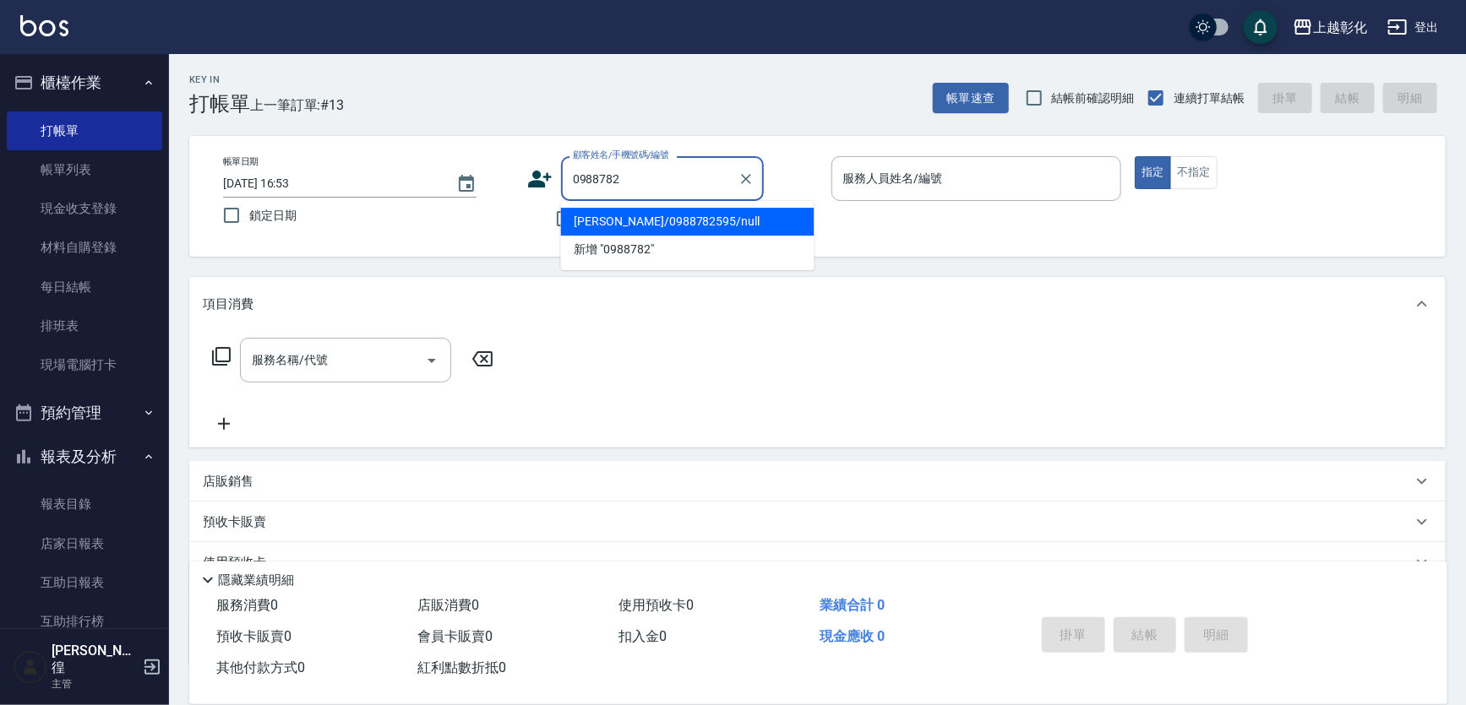
type input "林佳瑋/0988782595/null"
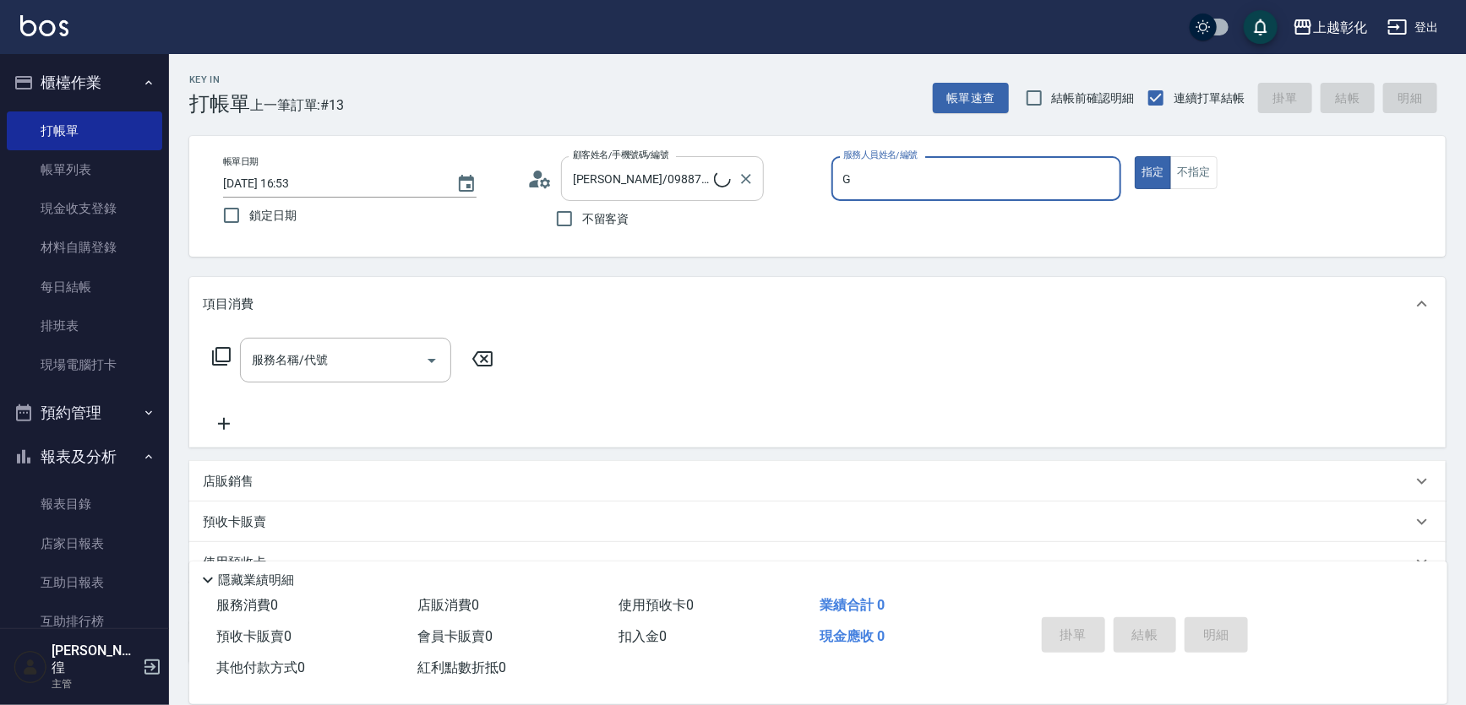
type input "Gary-g"
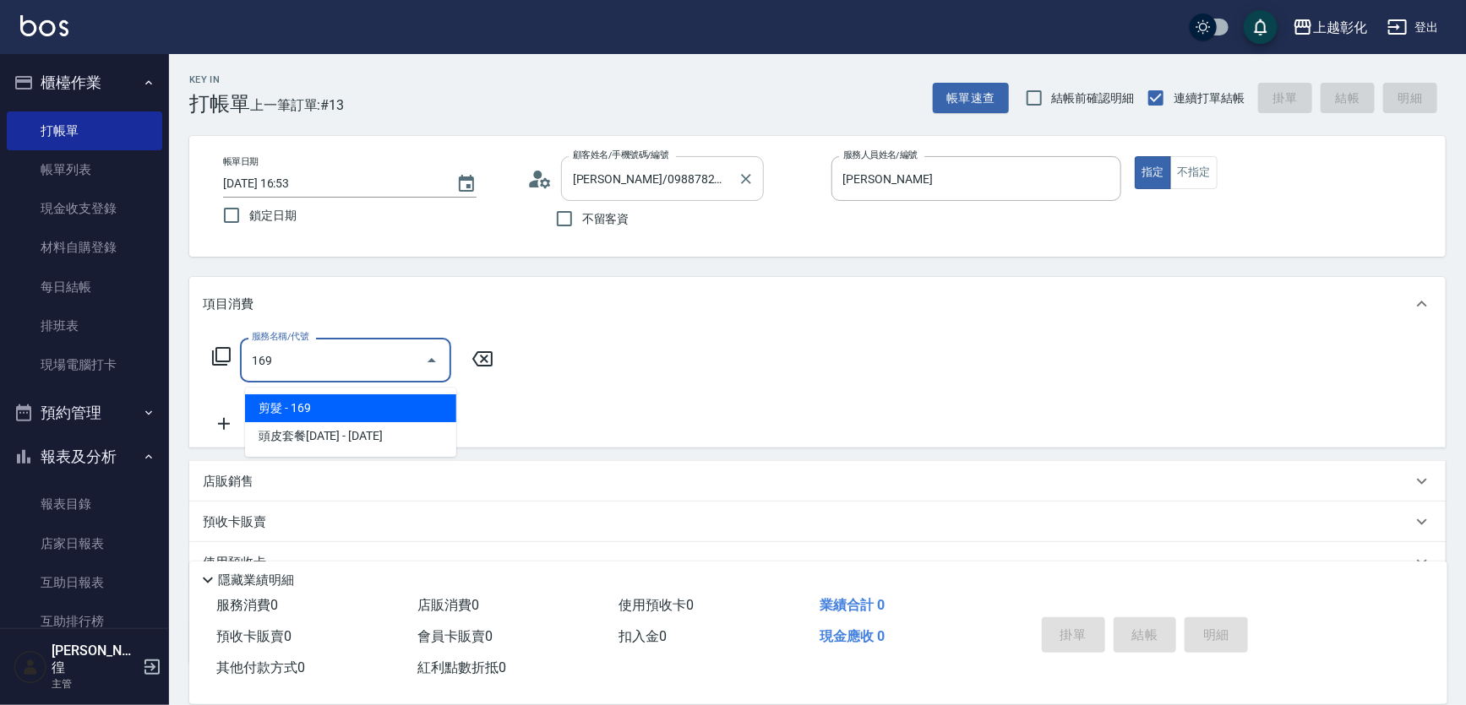
type input "剪髮(169)"
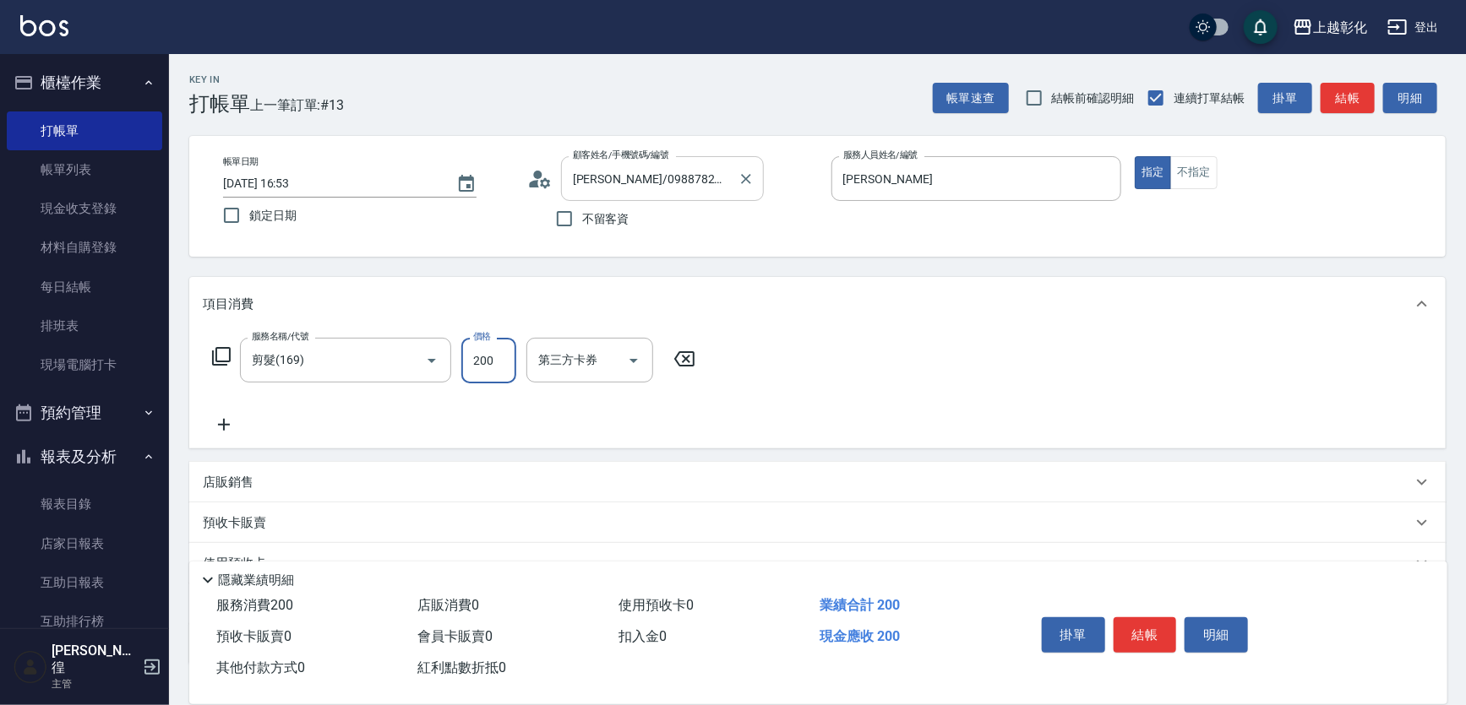
type input "200"
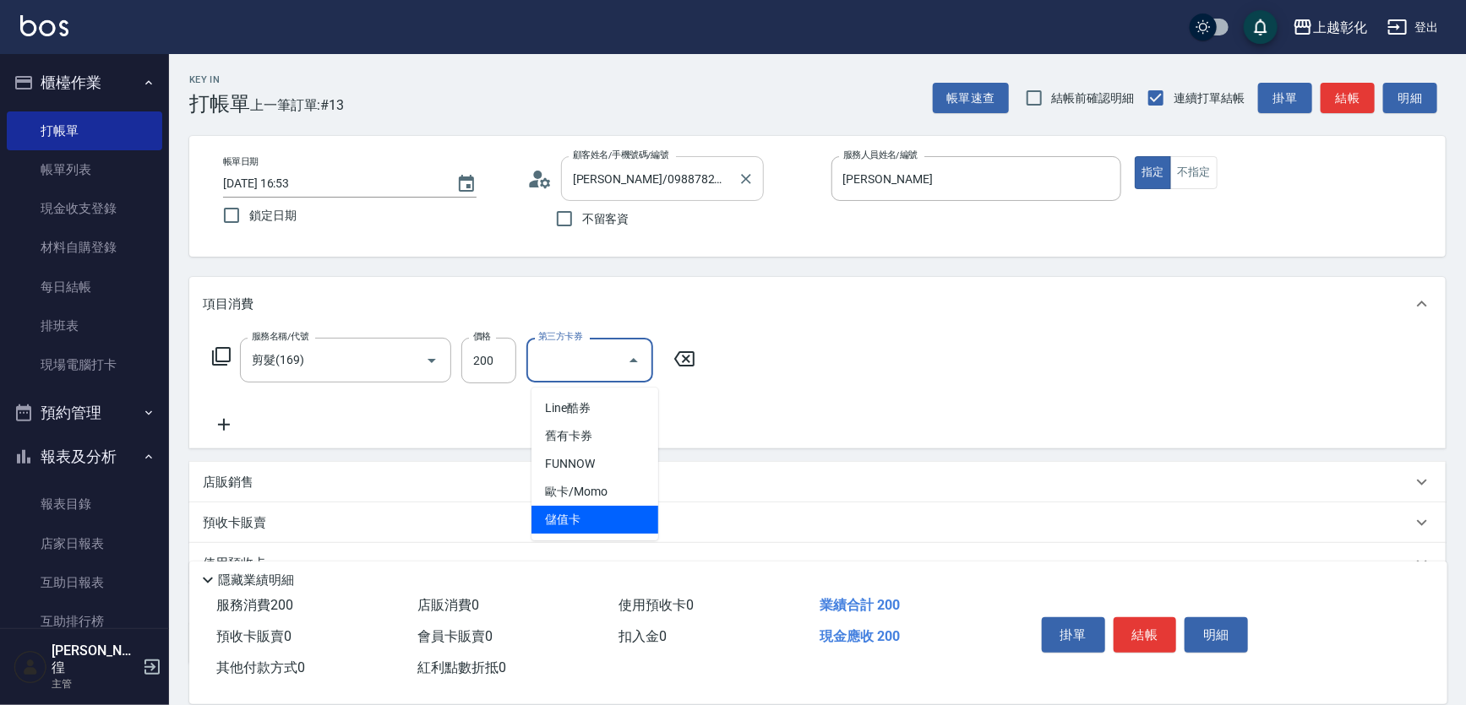
type input "儲值卡"
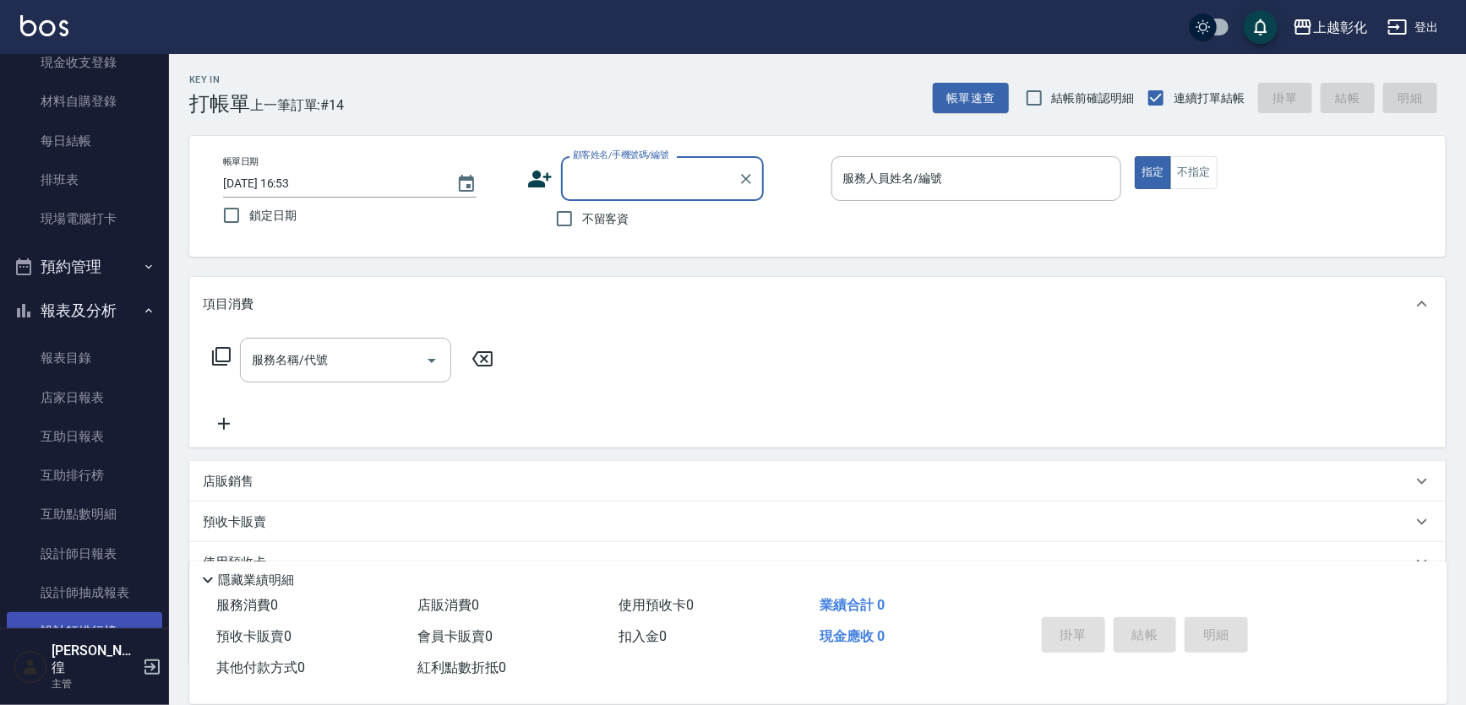
scroll to position [307, 0]
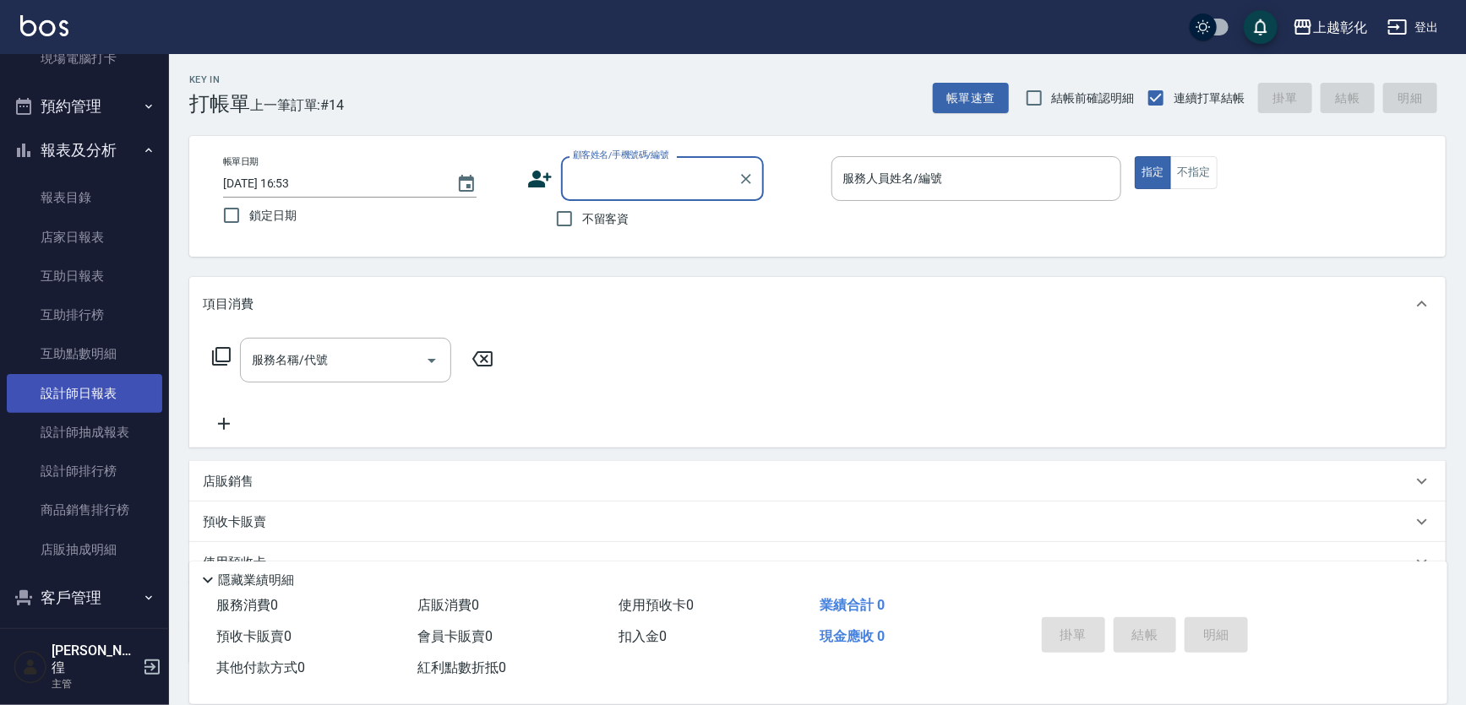
click at [95, 390] on link "設計師日報表" at bounding box center [84, 393] width 155 height 39
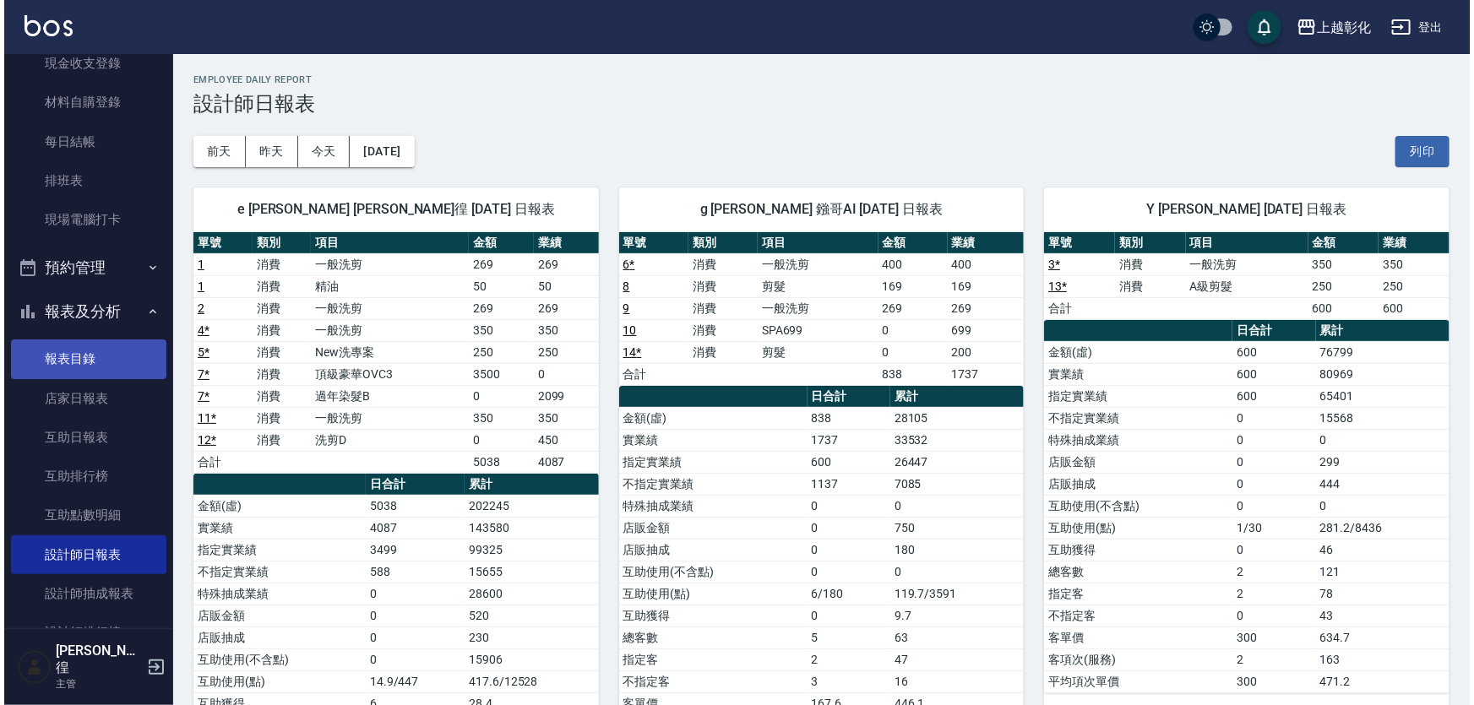
scroll to position [153, 0]
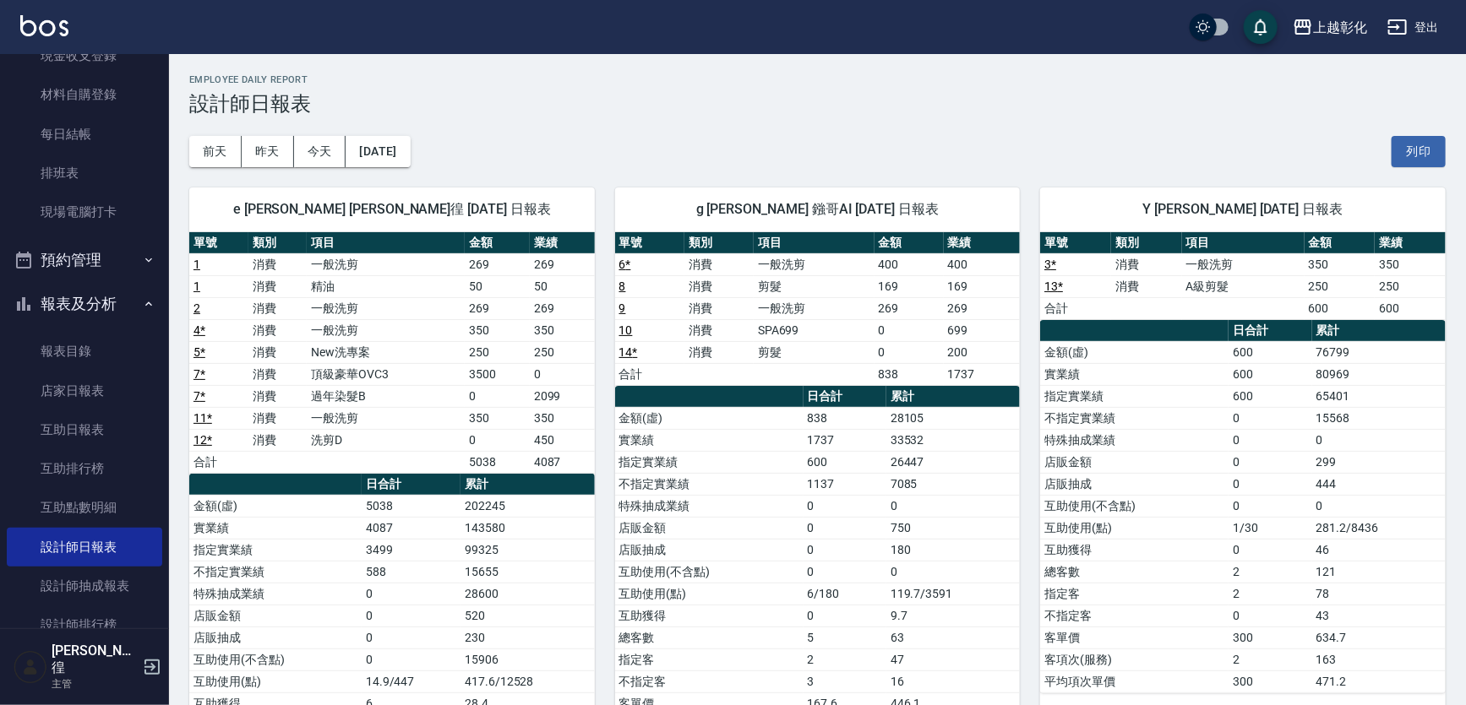
click at [1428, 25] on button "登出" at bounding box center [1412, 27] width 65 height 31
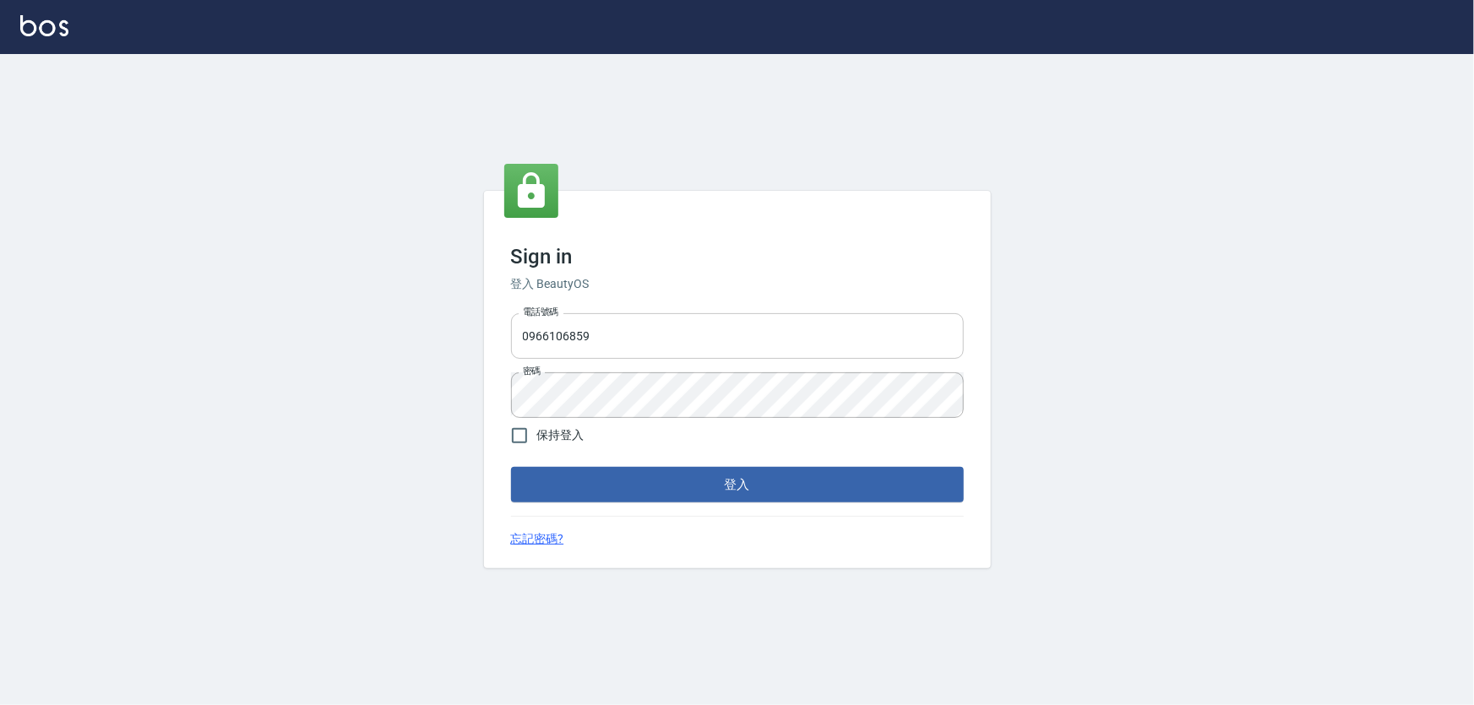
click at [695, 307] on div "電話號碼 [PHONE_NUMBER] 電話號碼 密碼 密碼" at bounding box center [737, 366] width 466 height 118
drag, startPoint x: 695, startPoint y: 311, endPoint x: 711, endPoint y: 315, distance: 15.8
click at [695, 313] on input "0966106859" at bounding box center [737, 336] width 453 height 46
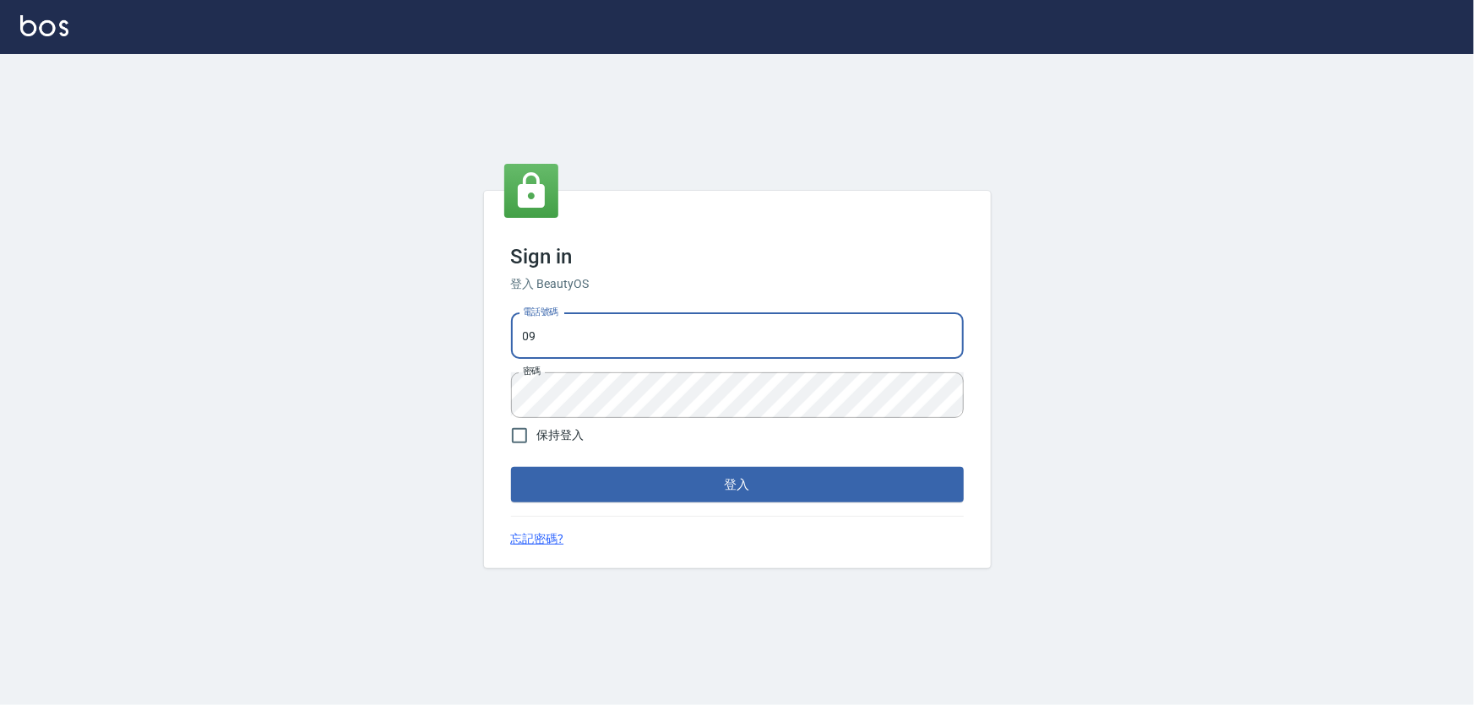
type input "0"
type input "0987925494"
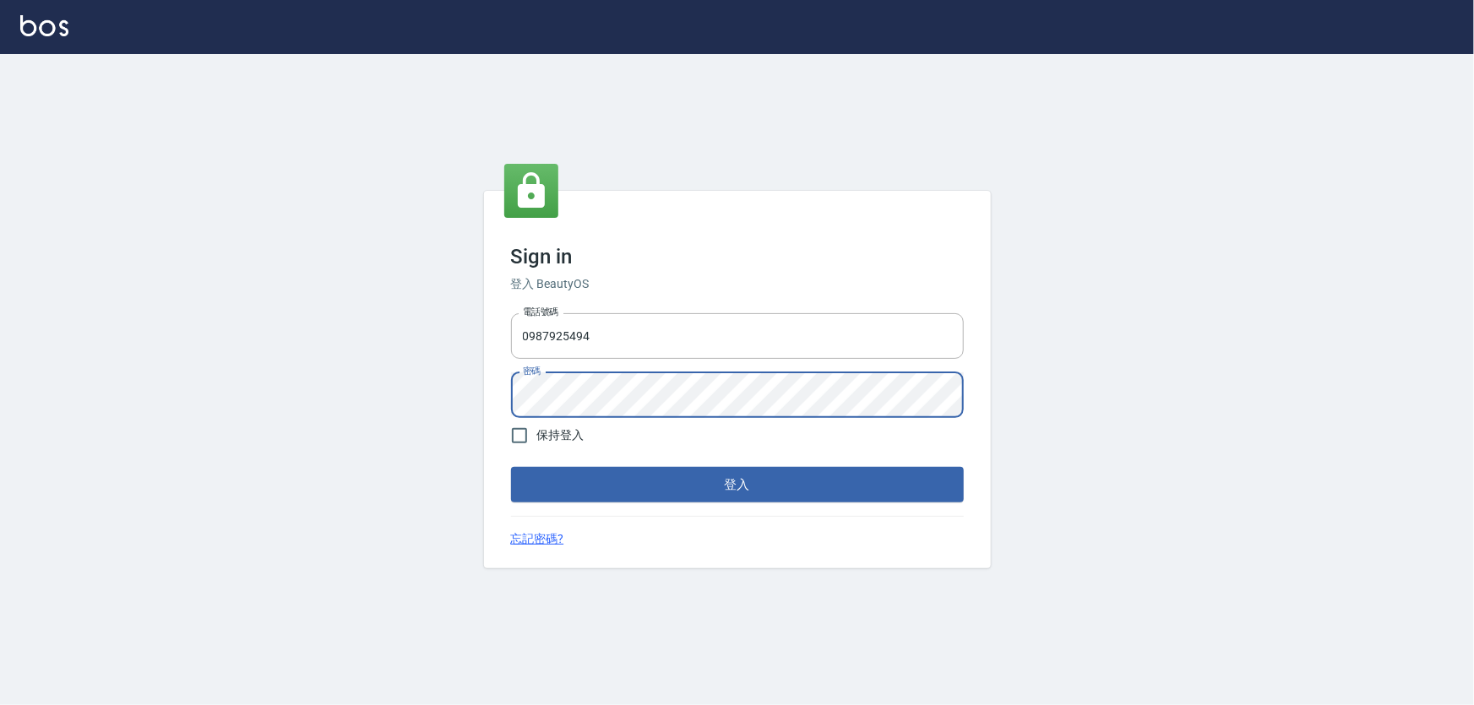
click at [511, 467] on button "登入" at bounding box center [737, 484] width 453 height 35
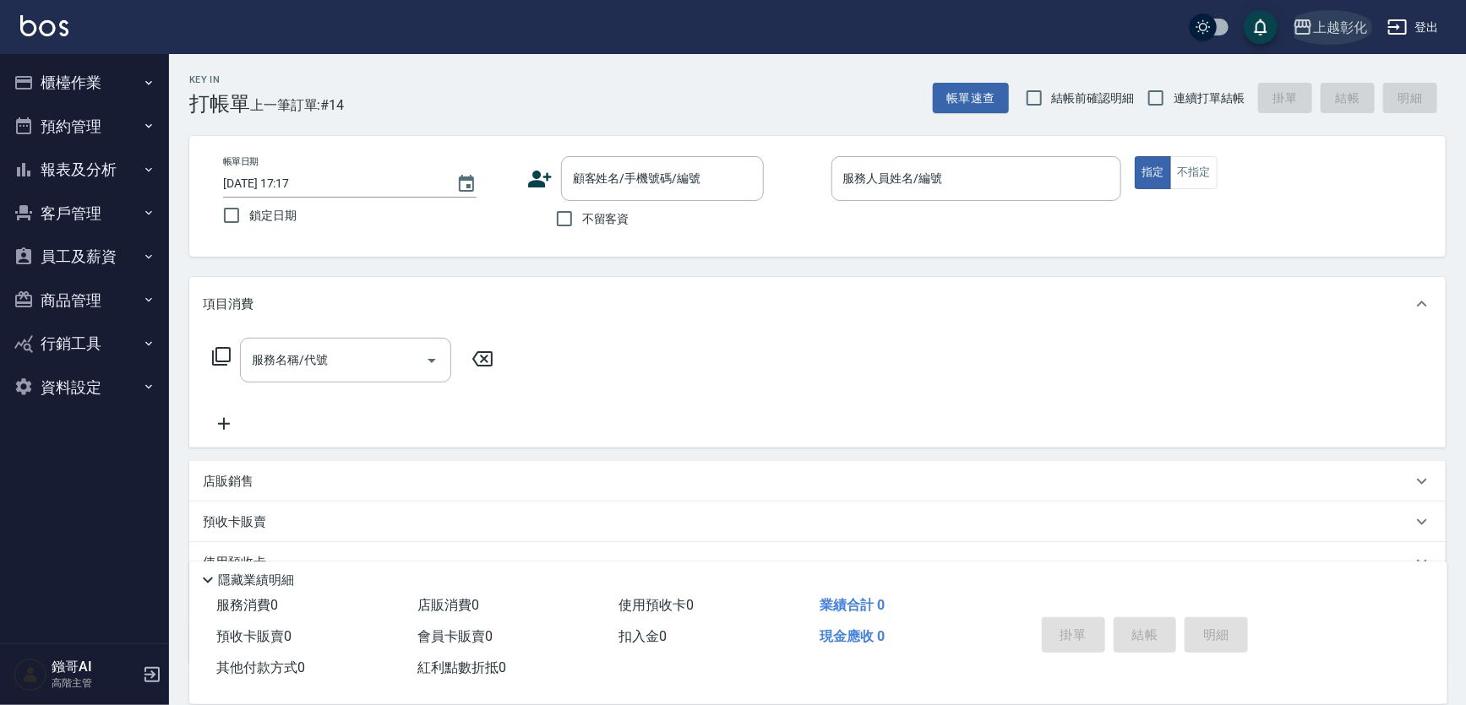
click at [1337, 32] on div "上越彰化" at bounding box center [1340, 27] width 54 height 21
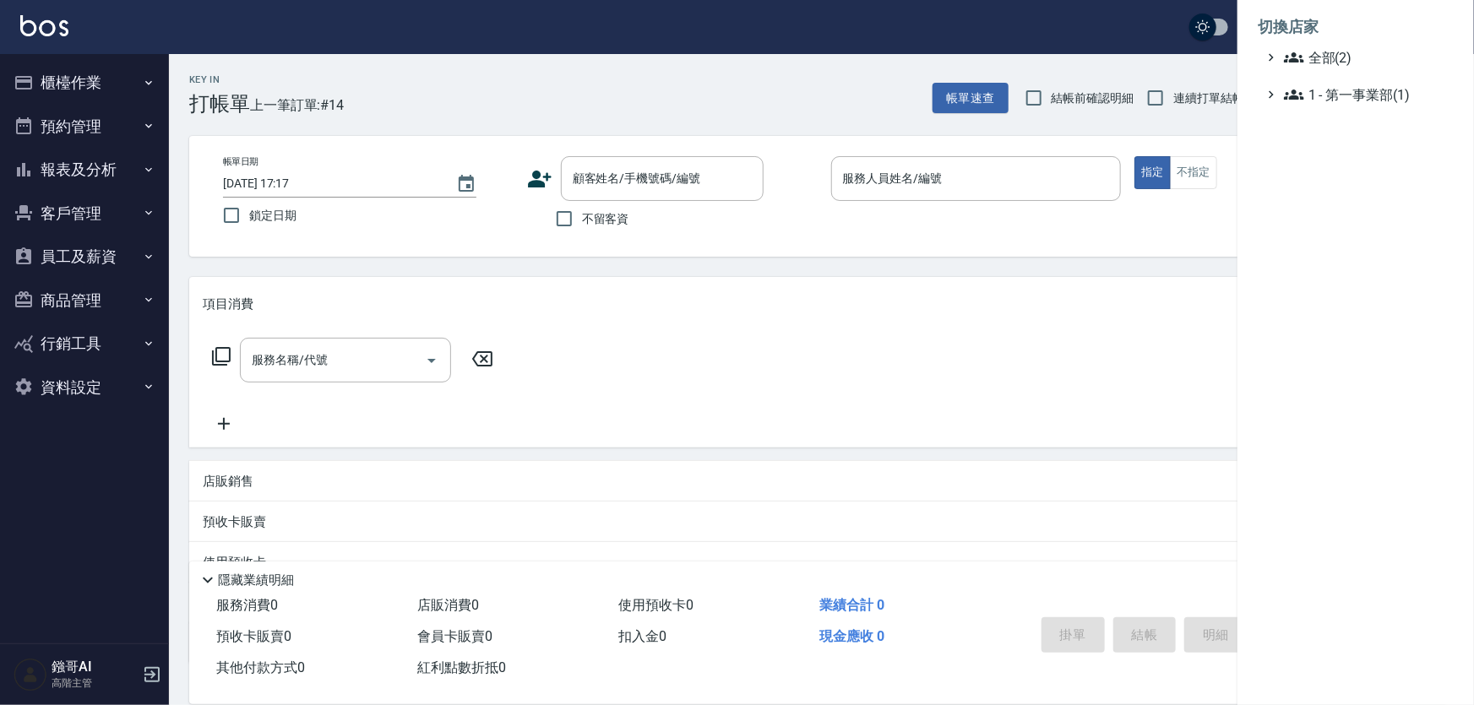
click at [78, 166] on div at bounding box center [737, 352] width 1474 height 705
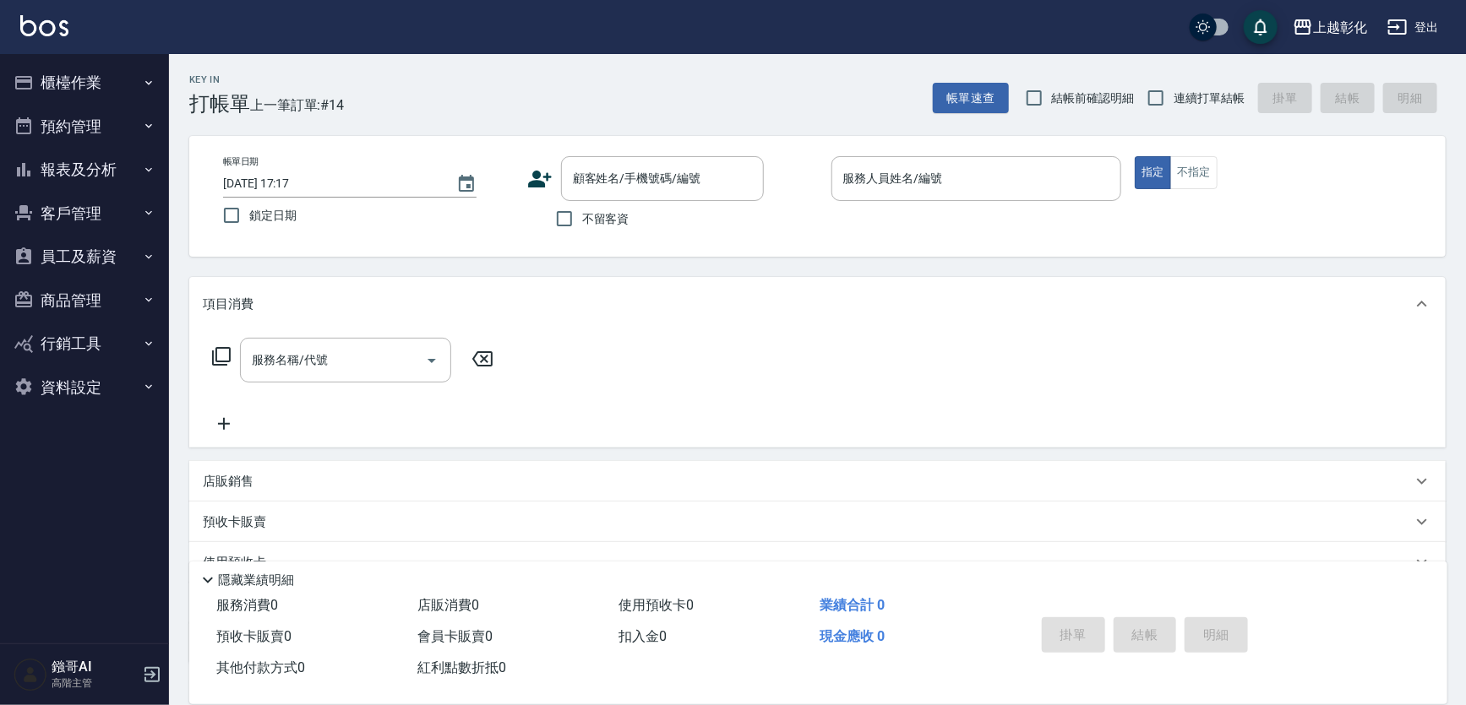
click at [101, 175] on button "報表及分析" at bounding box center [84, 170] width 155 height 44
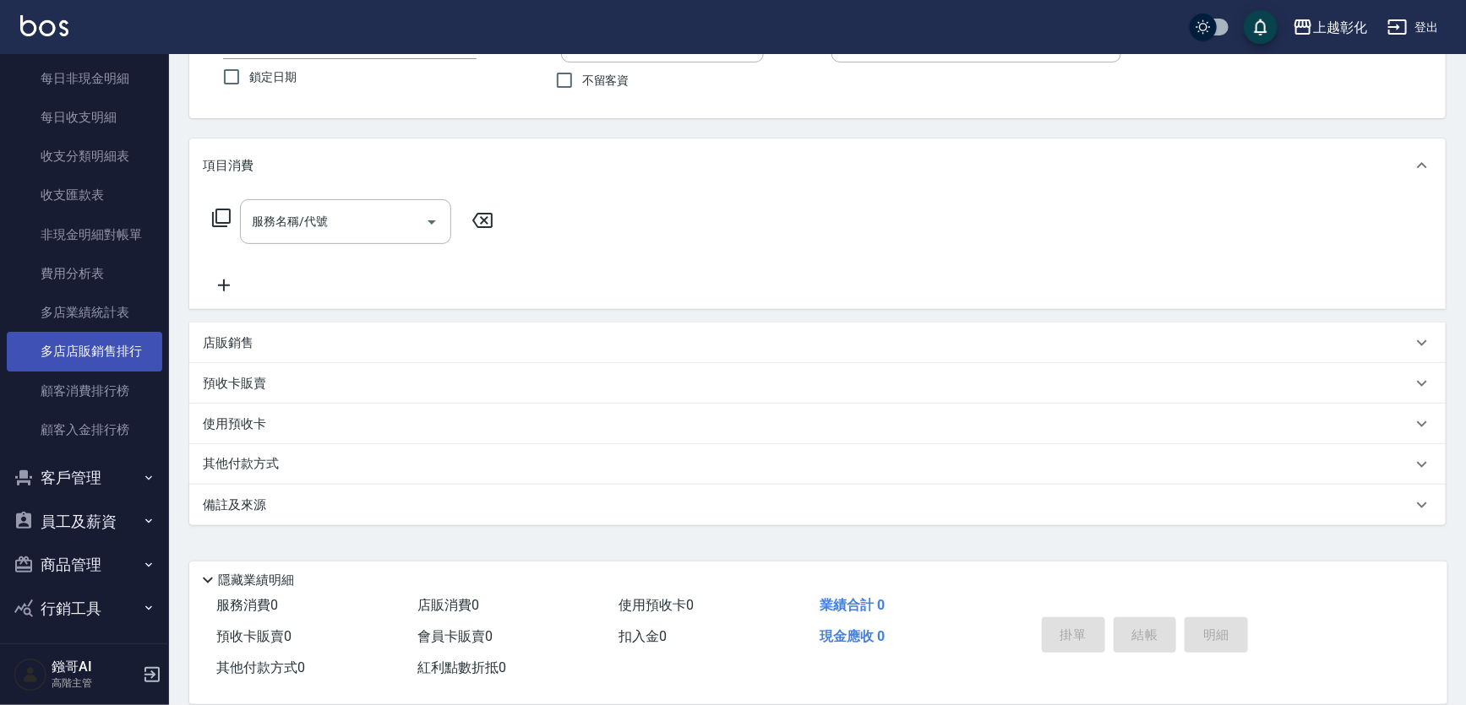
scroll to position [1362, 0]
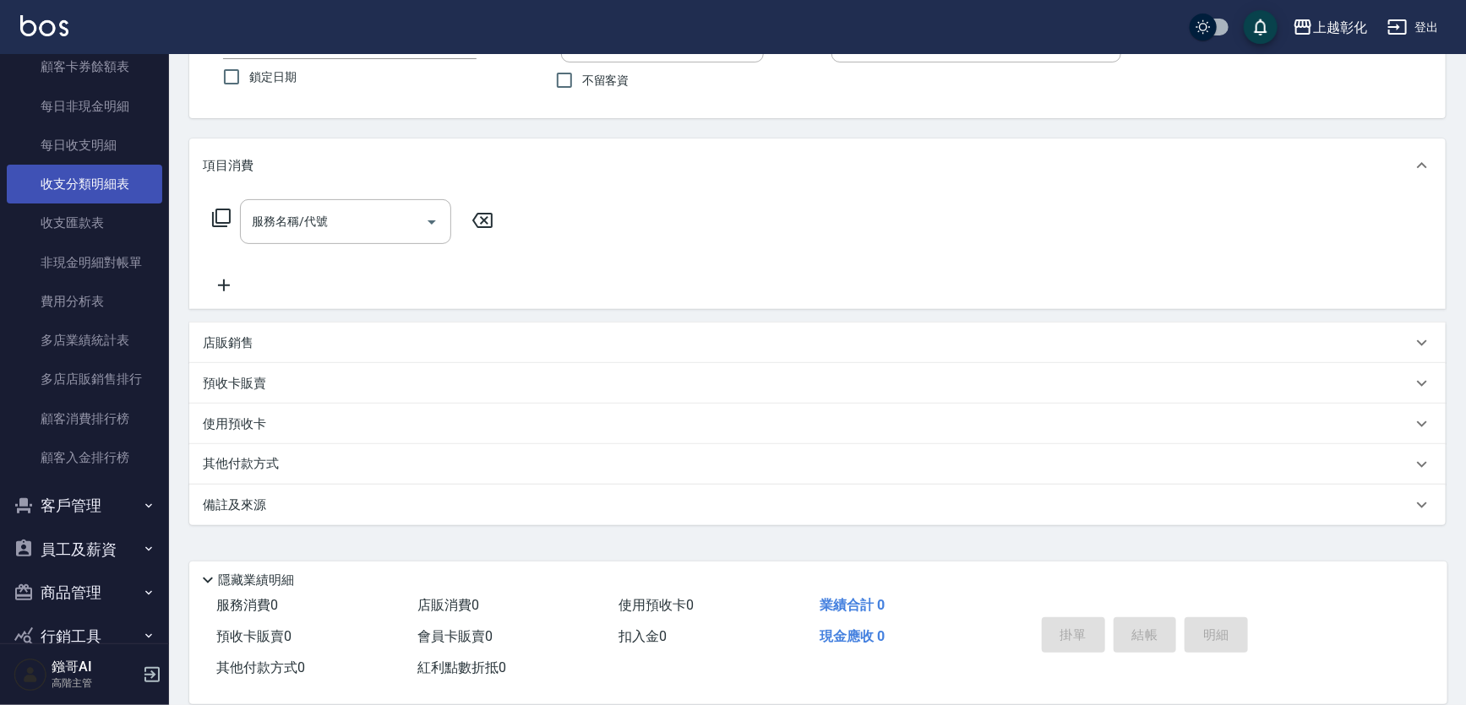
click at [90, 190] on link "收支分類明細表" at bounding box center [84, 184] width 155 height 39
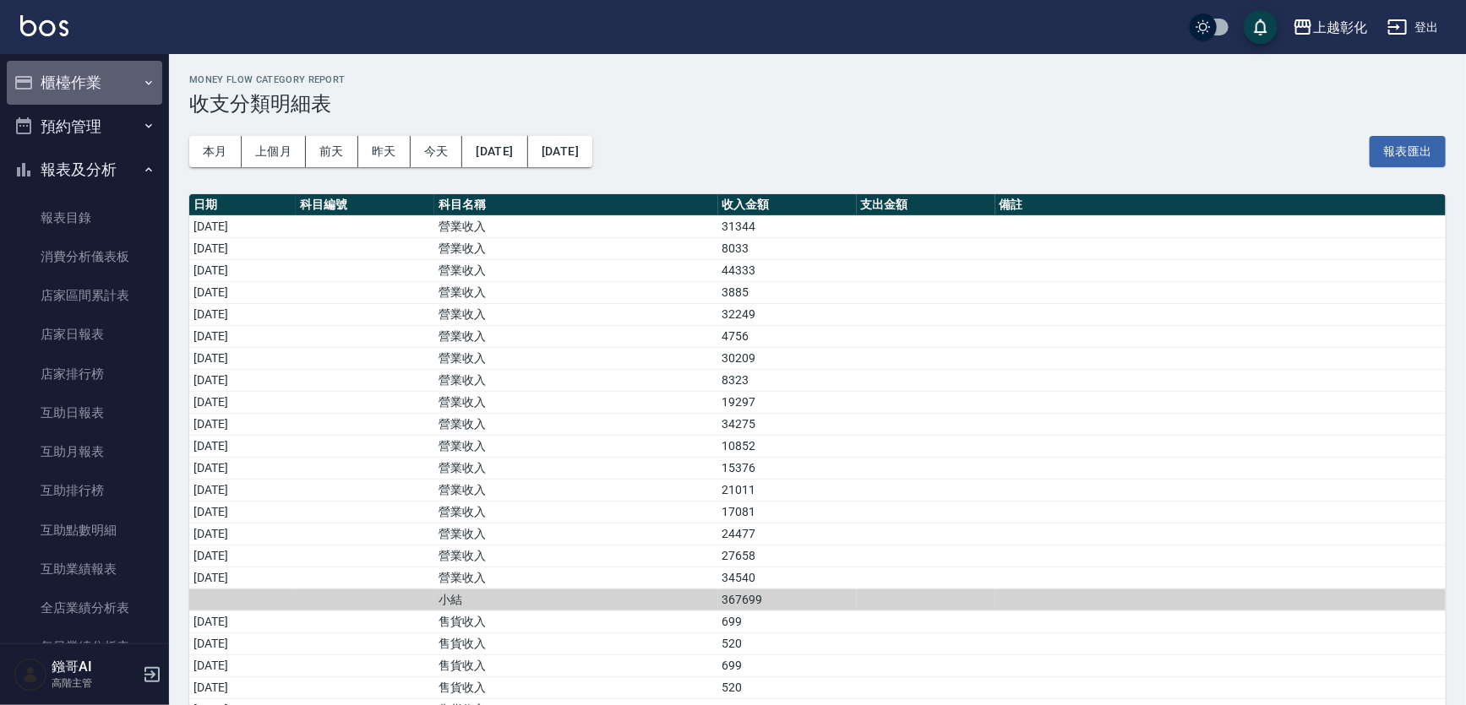
click at [84, 88] on button "櫃檯作業" at bounding box center [84, 83] width 155 height 44
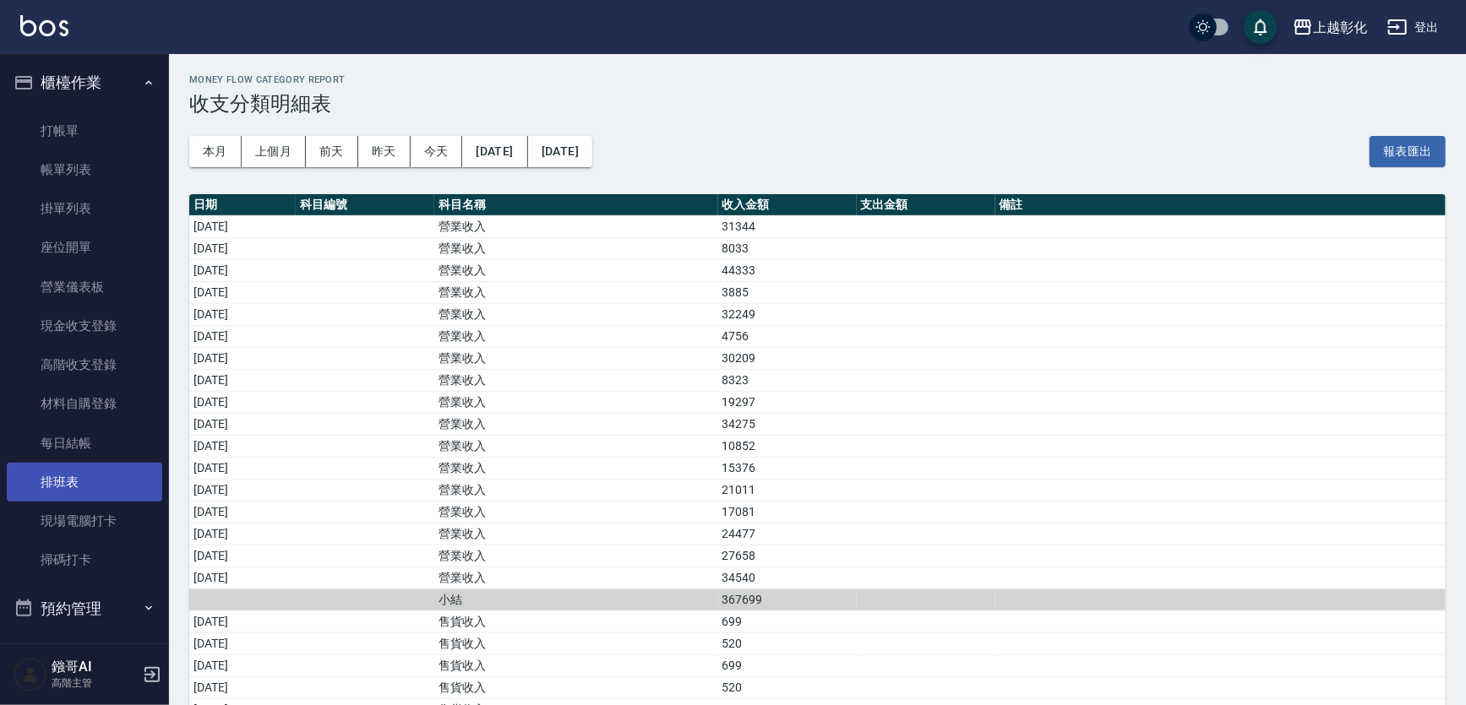
click at [68, 465] on link "排班表" at bounding box center [84, 482] width 155 height 39
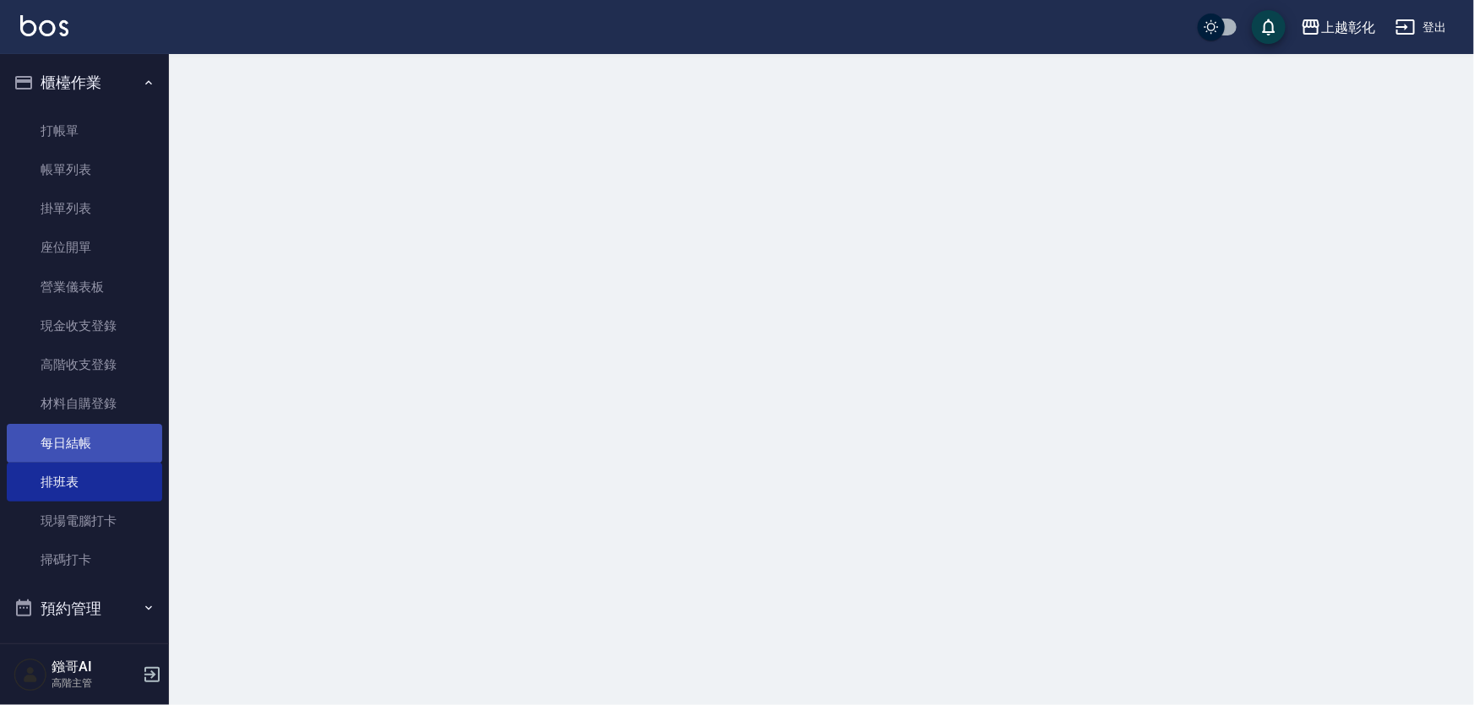
click at [75, 449] on link "每日結帳" at bounding box center [84, 443] width 155 height 39
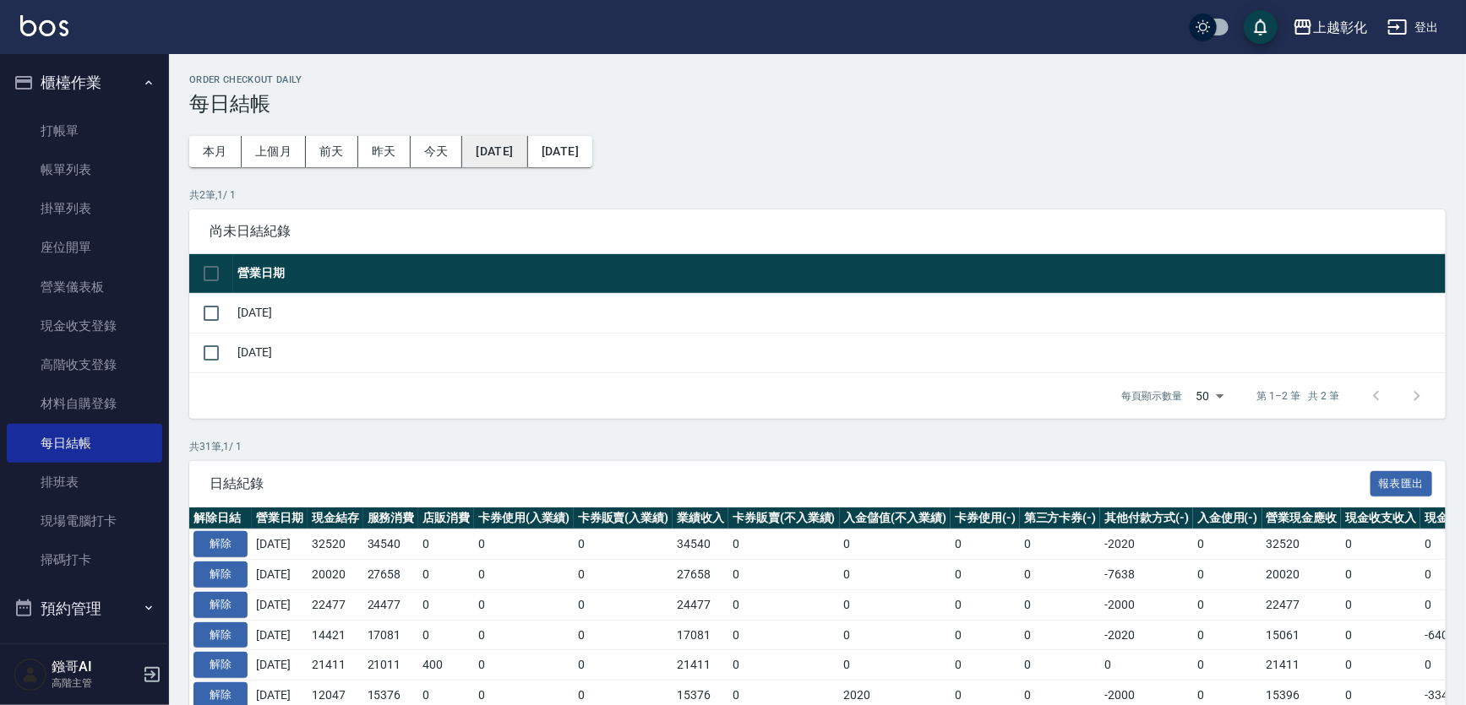
click at [519, 156] on button "[DATE]" at bounding box center [494, 151] width 65 height 31
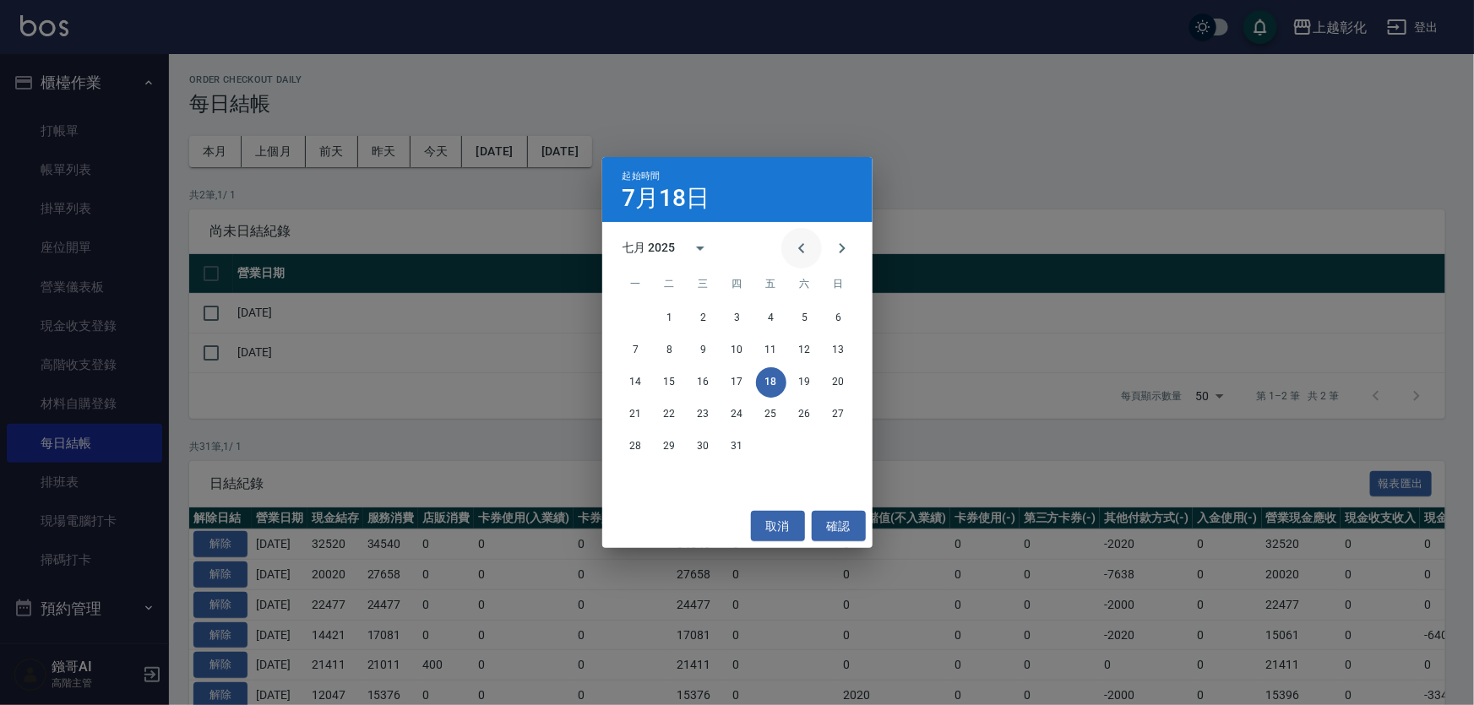
click at [799, 253] on icon "Previous month" at bounding box center [802, 248] width 20 height 20
click at [837, 258] on icon "Next month" at bounding box center [842, 248] width 20 height 20
click at [765, 324] on button "1" at bounding box center [771, 318] width 30 height 30
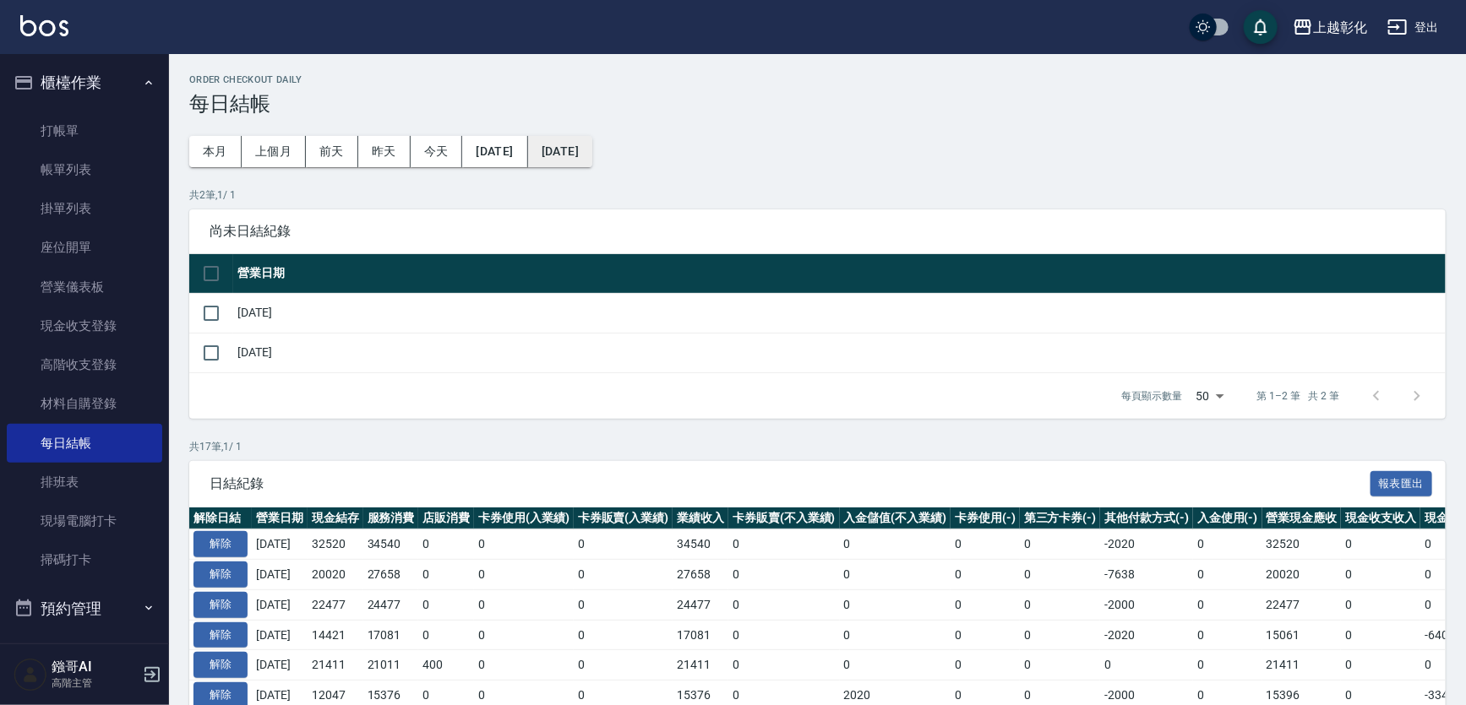
click at [592, 155] on button "[DATE]" at bounding box center [560, 151] width 64 height 31
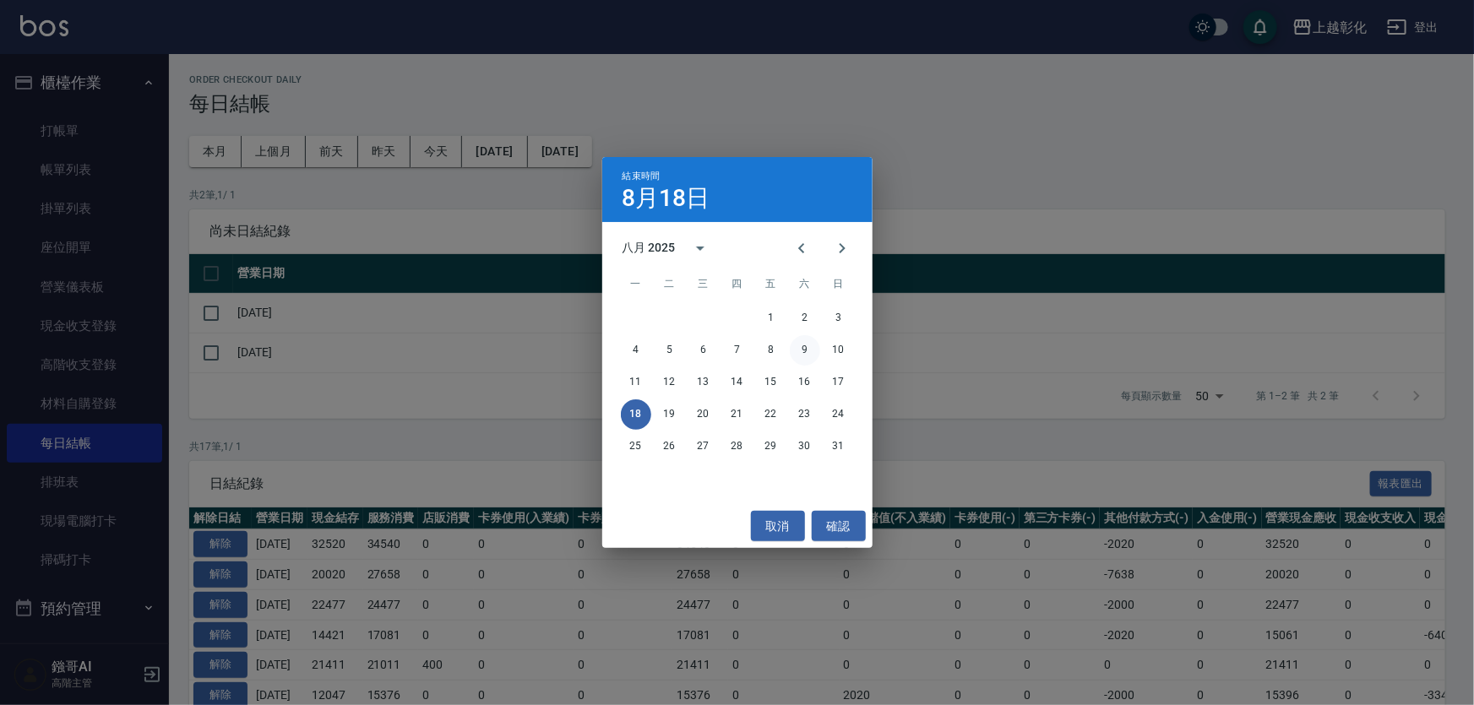
click at [802, 352] on button "9" at bounding box center [805, 350] width 30 height 30
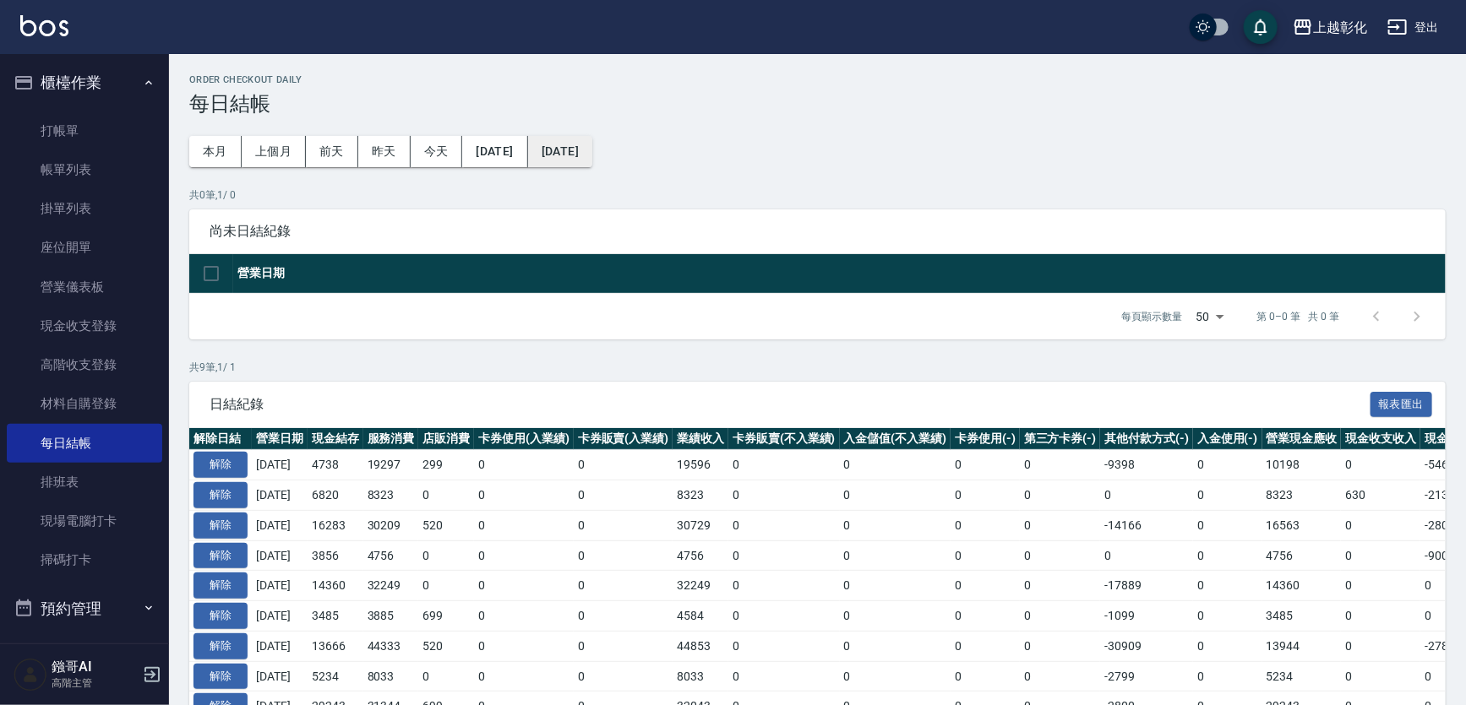
click at [592, 149] on button "[DATE]" at bounding box center [560, 151] width 64 height 31
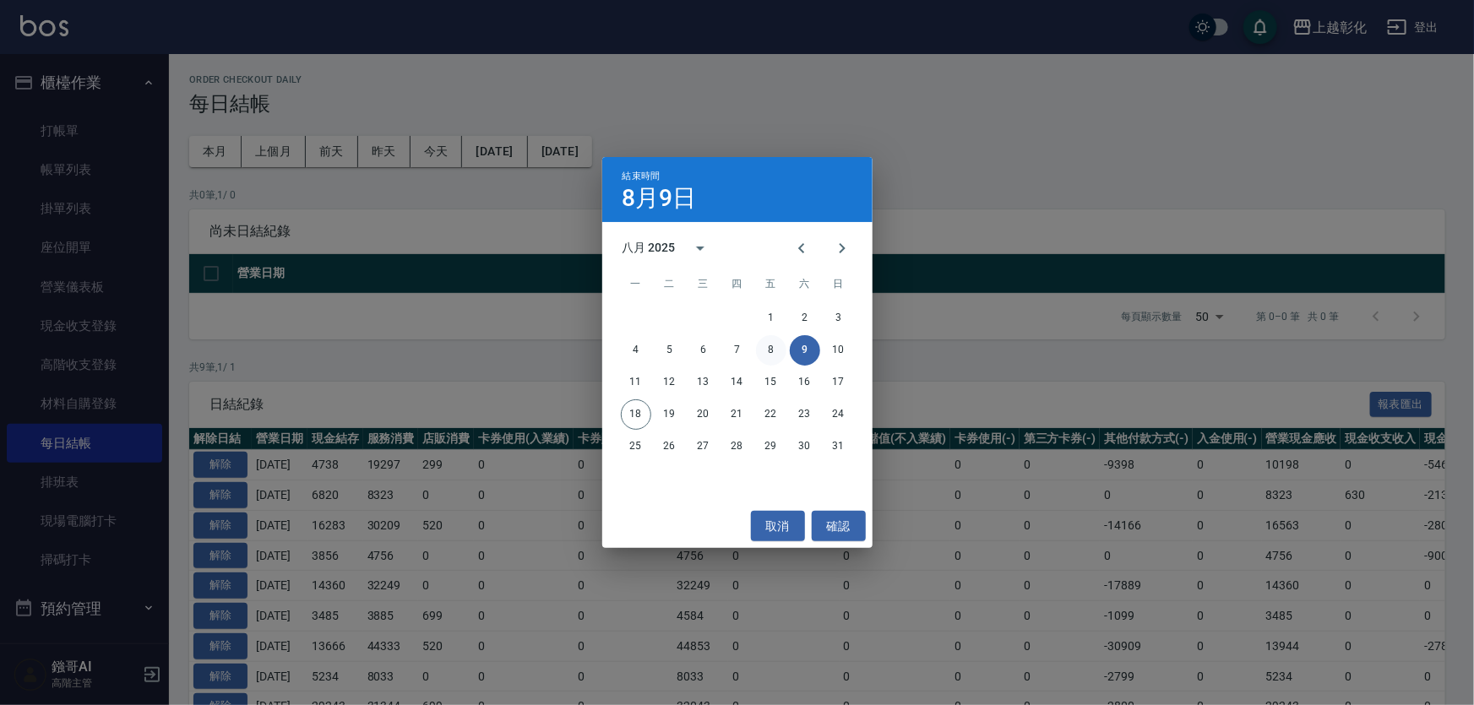
click at [776, 346] on button "8" at bounding box center [771, 350] width 30 height 30
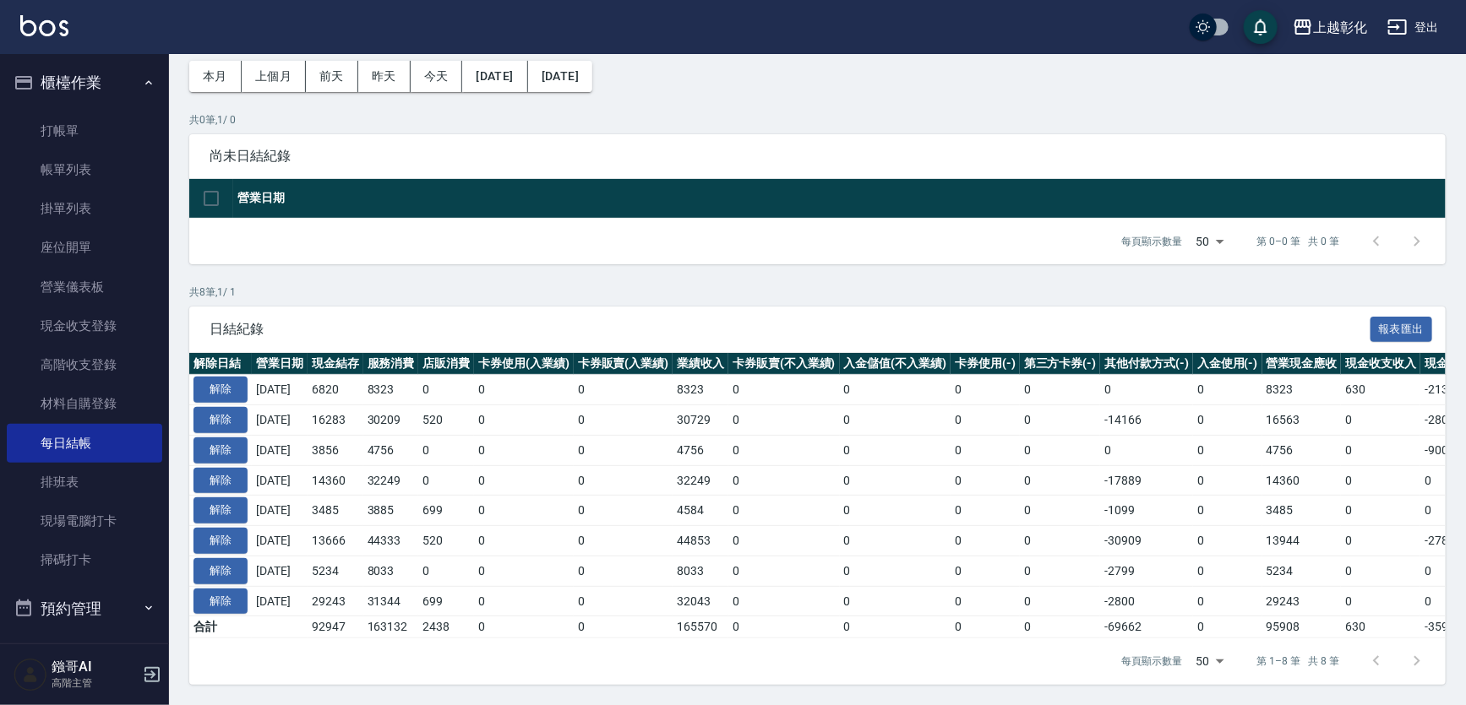
scroll to position [141, 0]
drag, startPoint x: 368, startPoint y: 613, endPoint x: 427, endPoint y: 611, distance: 59.2
click at [427, 617] on tr "合計 92947 163132 2438 0 0 165570 0 0 0 0 -69662 0 95908 630 -3591 0" at bounding box center [952, 628] width 1526 height 22
click at [308, 617] on td at bounding box center [280, 628] width 56 height 22
drag, startPoint x: 320, startPoint y: 617, endPoint x: 374, endPoint y: 607, distance: 55.0
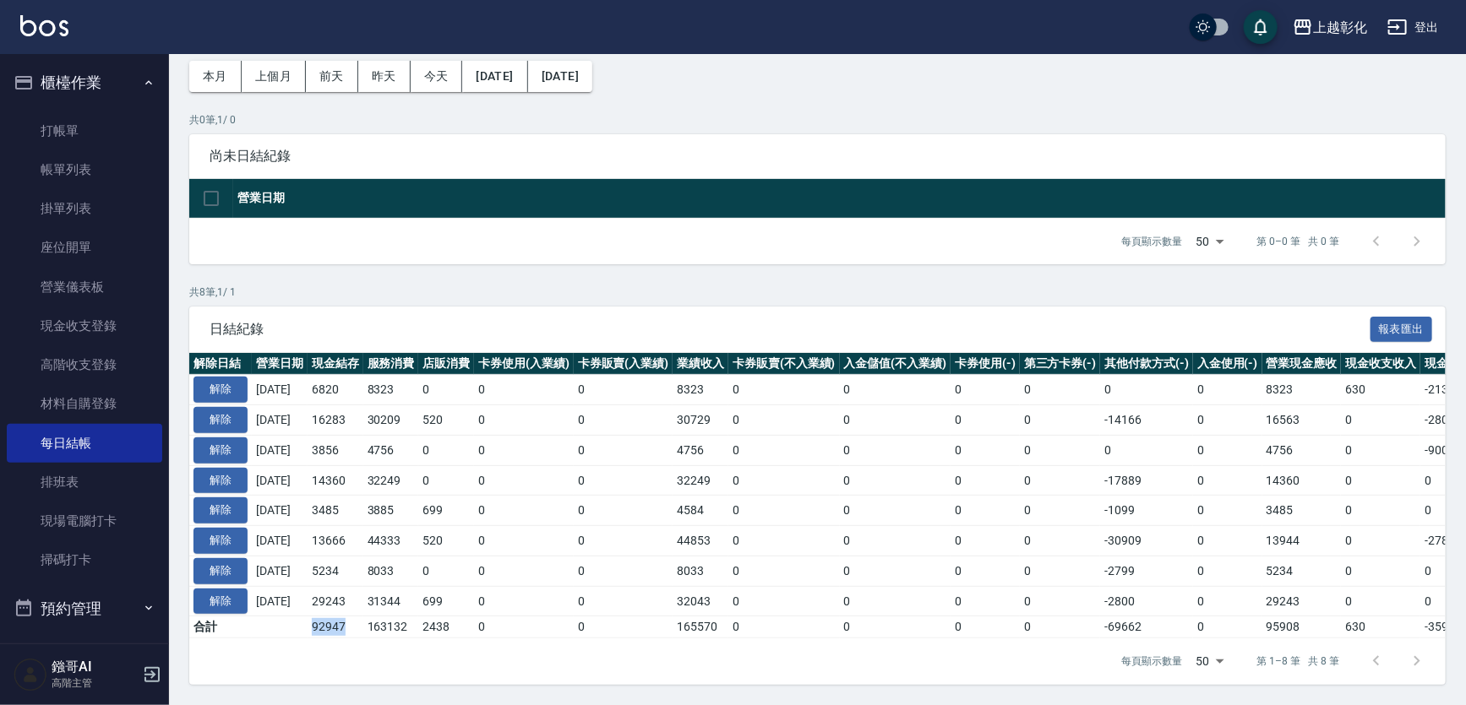
click at [374, 617] on tr "合計 92947 163132 2438 0 0 165570 0 0 0 0 -69662 0 95908 630 -3591 0" at bounding box center [952, 628] width 1526 height 22
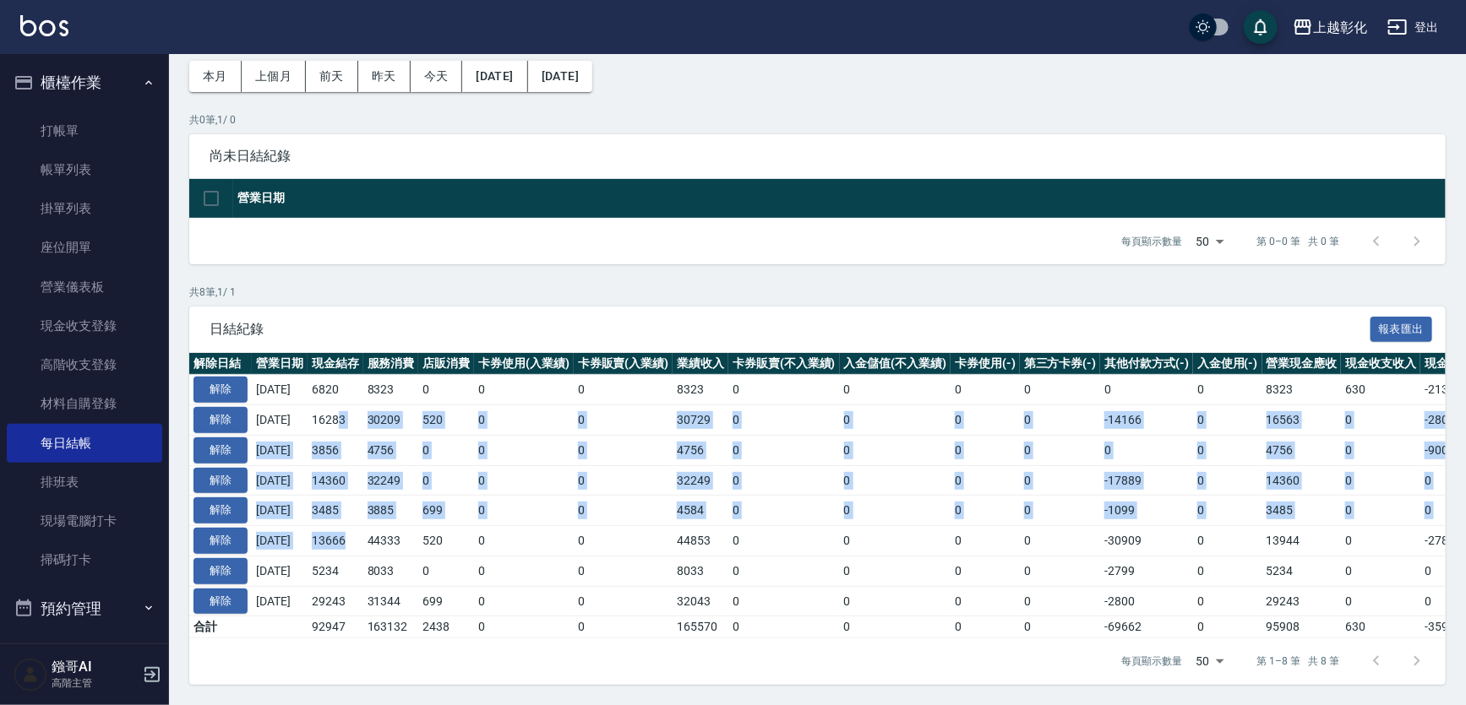
drag, startPoint x: 351, startPoint y: 371, endPoint x: 362, endPoint y: 517, distance: 146.6
click at [362, 517] on tbody "解除 [DATE] 6820 8323 0 0 0 8323 0 0 0 0 0 0 8323 630 -2133 0 [DATE] 解除 [DATE] 16…" at bounding box center [952, 507] width 1526 height 264
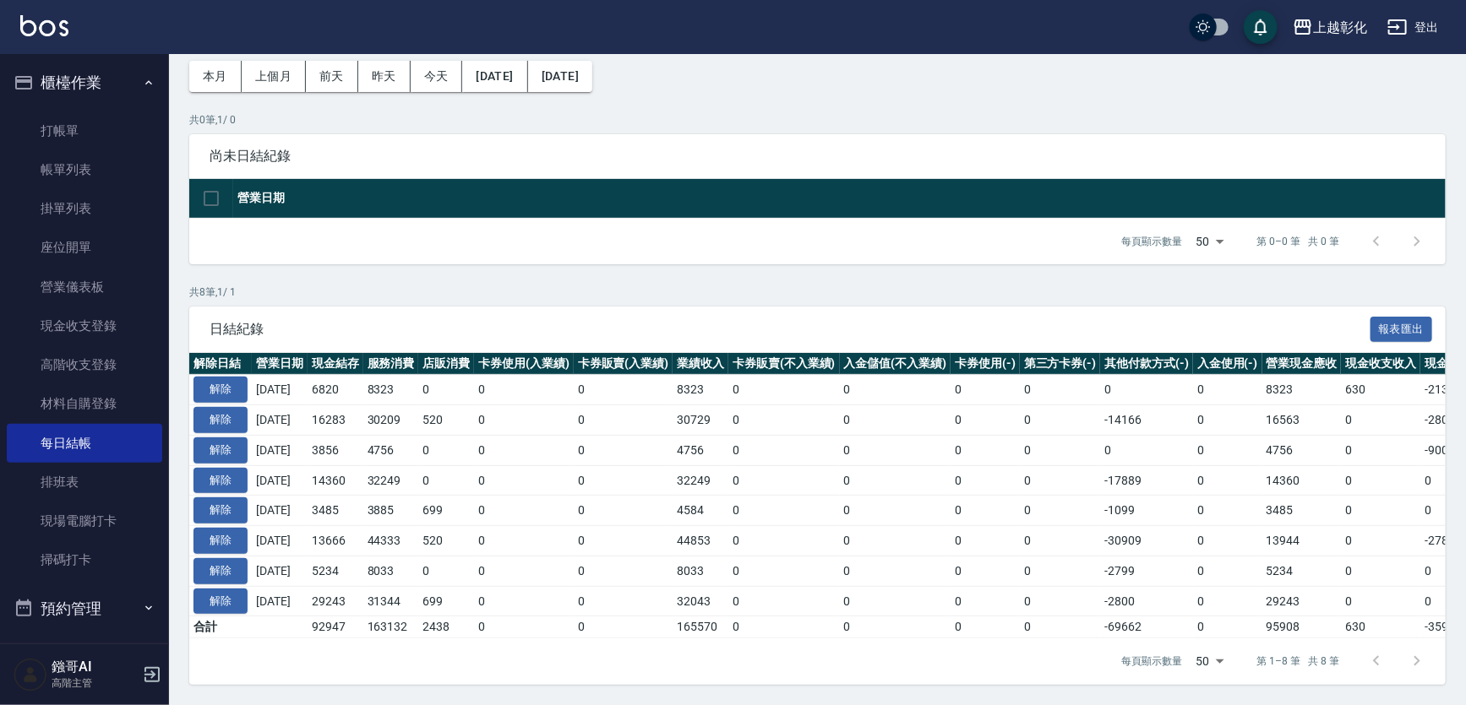
click at [359, 556] on td "5234" at bounding box center [336, 571] width 56 height 30
drag, startPoint x: 353, startPoint y: 618, endPoint x: 320, endPoint y: 618, distance: 33.0
click at [321, 618] on tr "合計 92947 163132 2438 0 0 165570 0 0 0 0 -69662 0 95908 630 -3591 0" at bounding box center [952, 628] width 1526 height 22
click at [308, 618] on td at bounding box center [280, 628] width 56 height 22
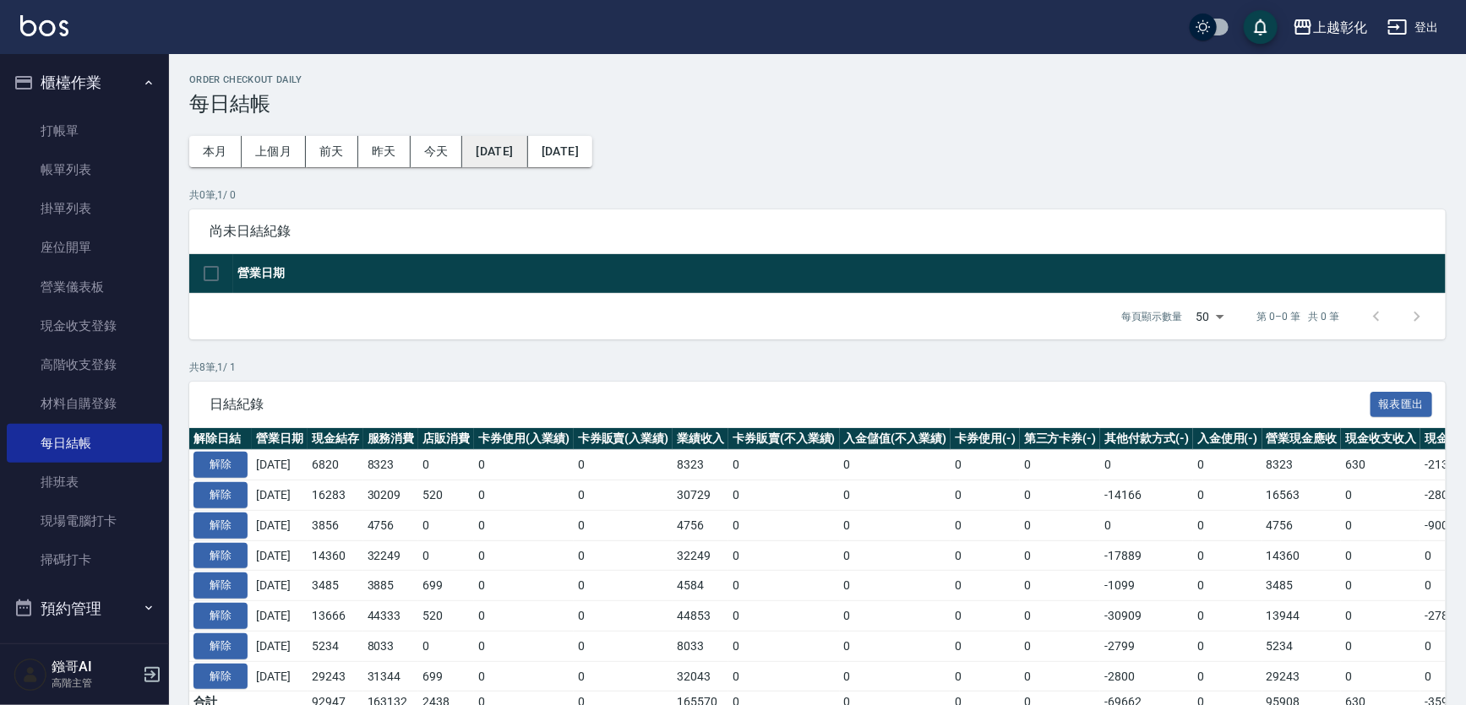
click at [520, 152] on button "[DATE]" at bounding box center [494, 151] width 65 height 31
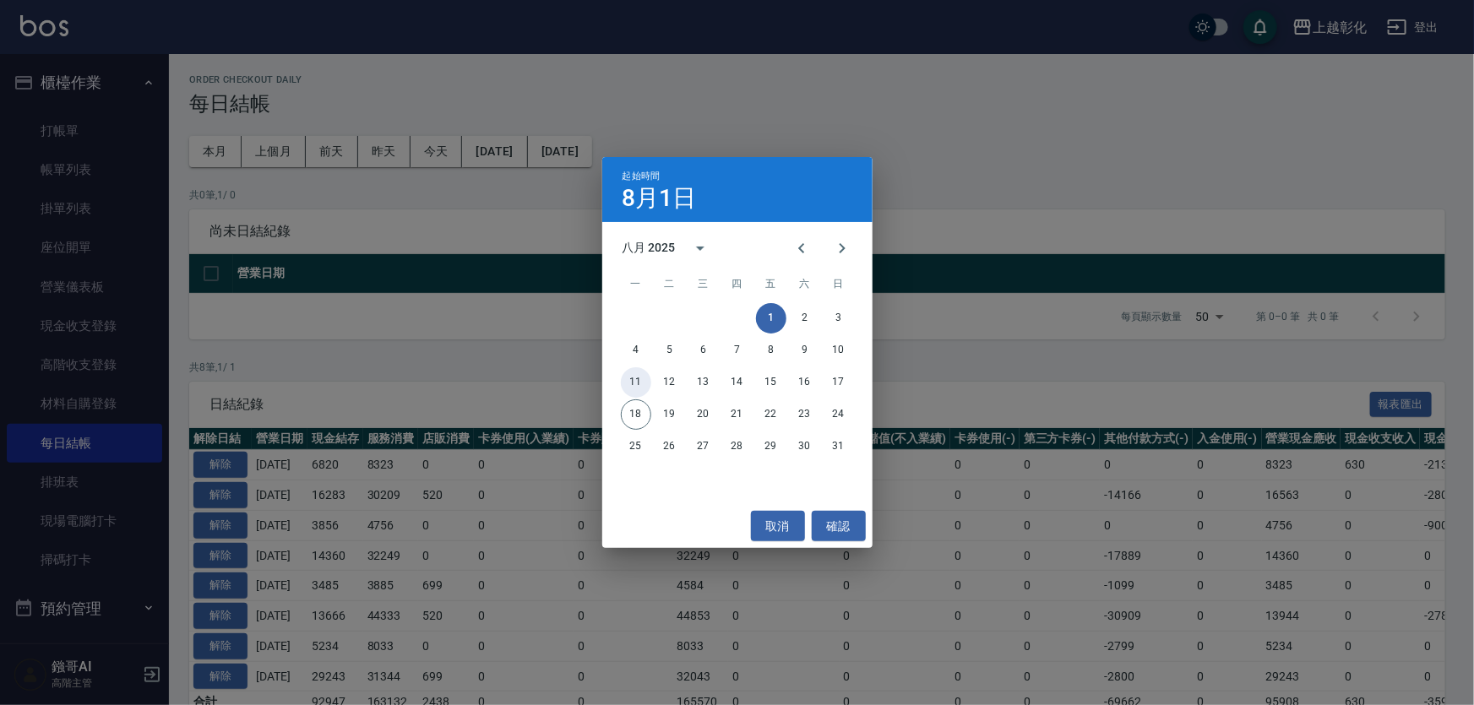
click at [639, 378] on button "11" at bounding box center [636, 383] width 30 height 30
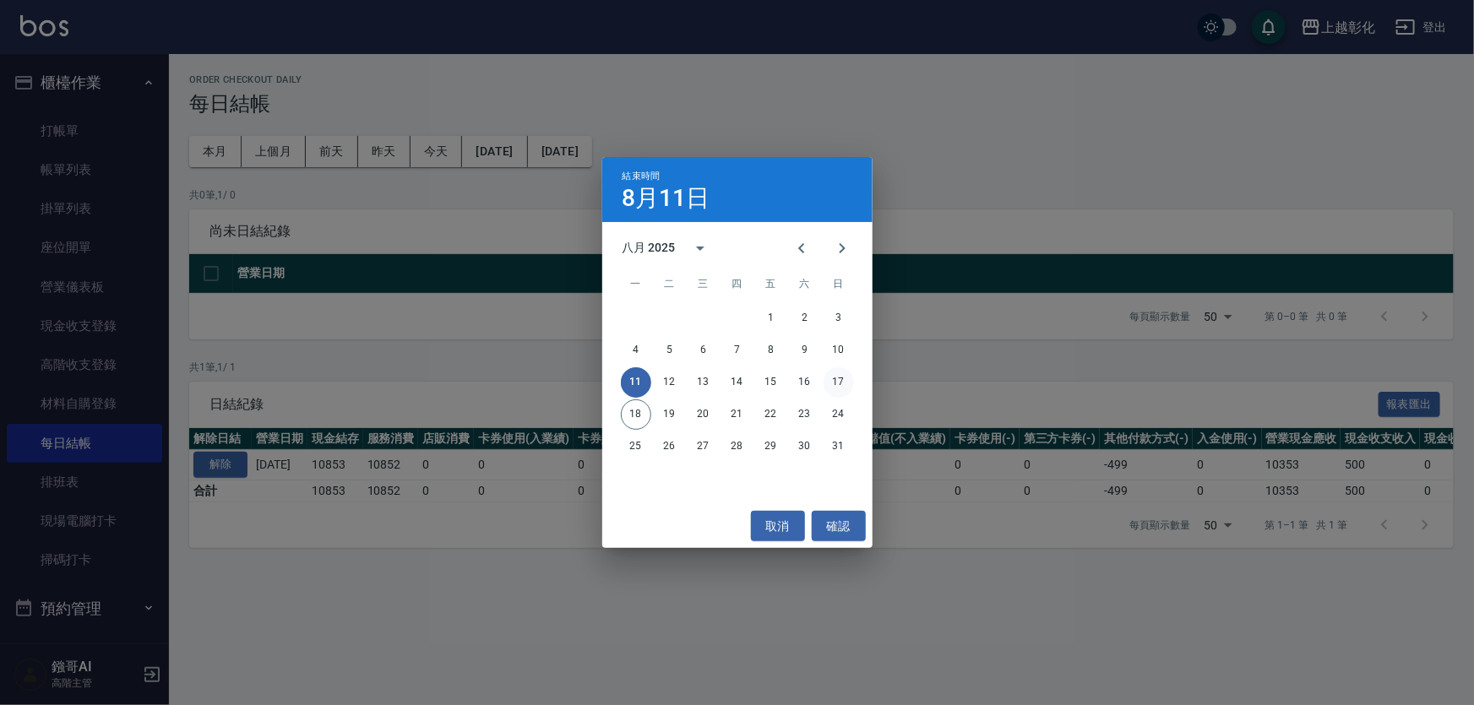
click at [826, 382] on button "17" at bounding box center [839, 383] width 30 height 30
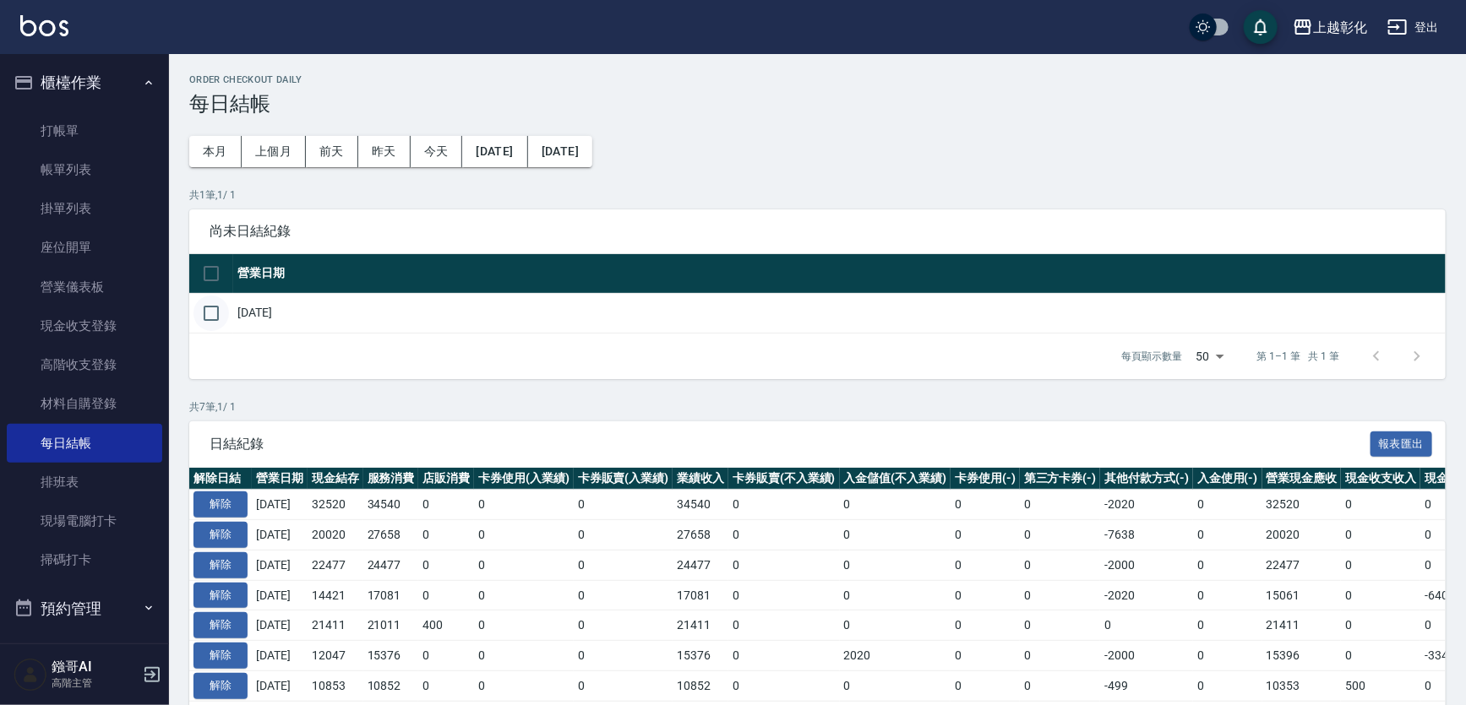
click at [219, 321] on input "checkbox" at bounding box center [210, 313] width 35 height 35
checkbox input "true"
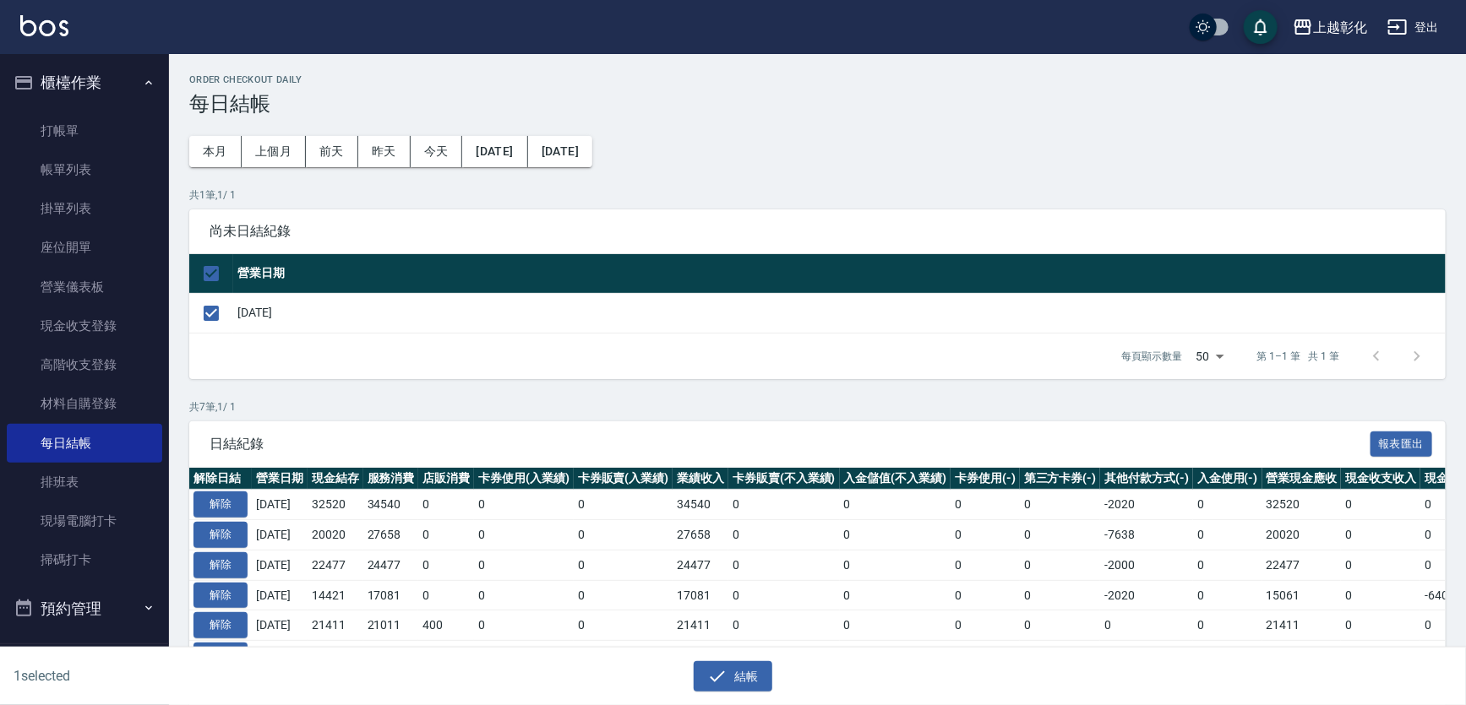
click at [411, 378] on div "每頁顯示數量 50 50 第 1–1 筆 共 1 筆" at bounding box center [817, 357] width 1256 height 46
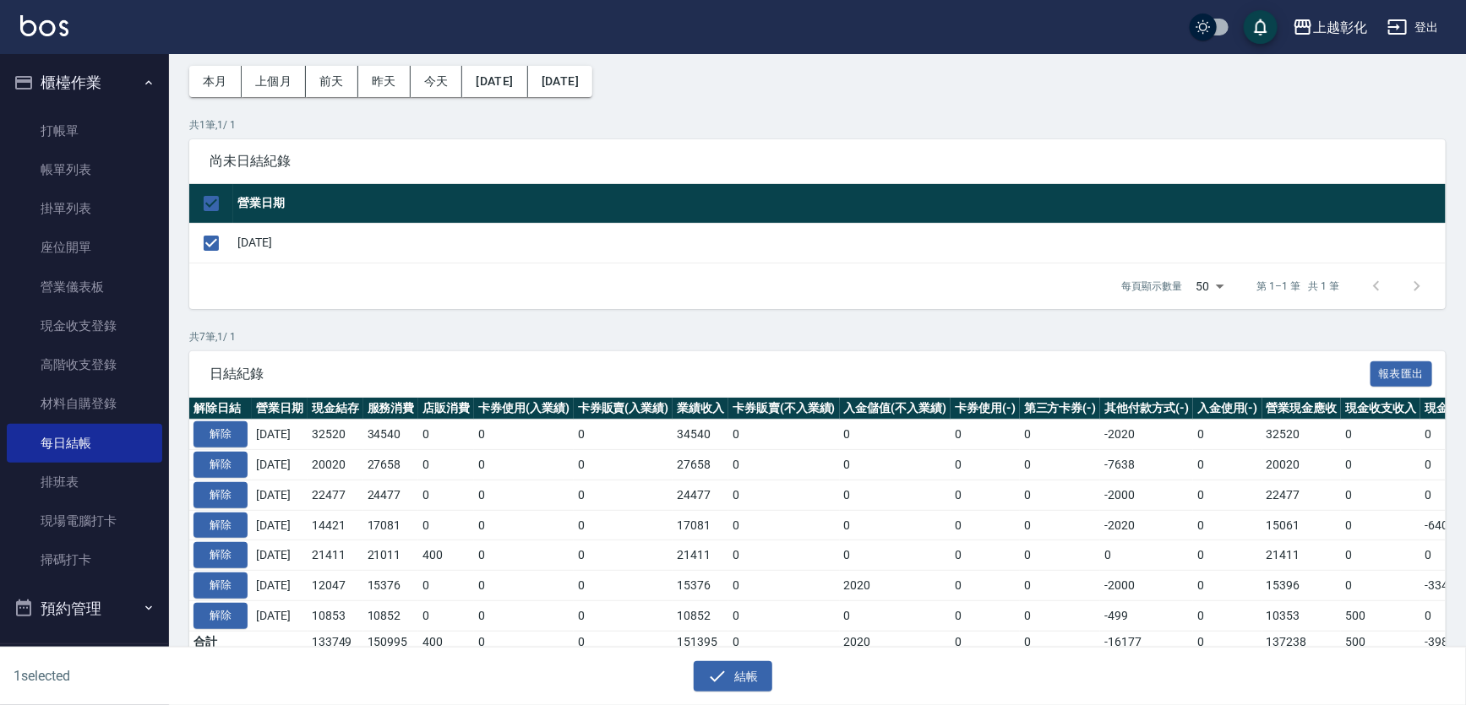
scroll to position [151, 0]
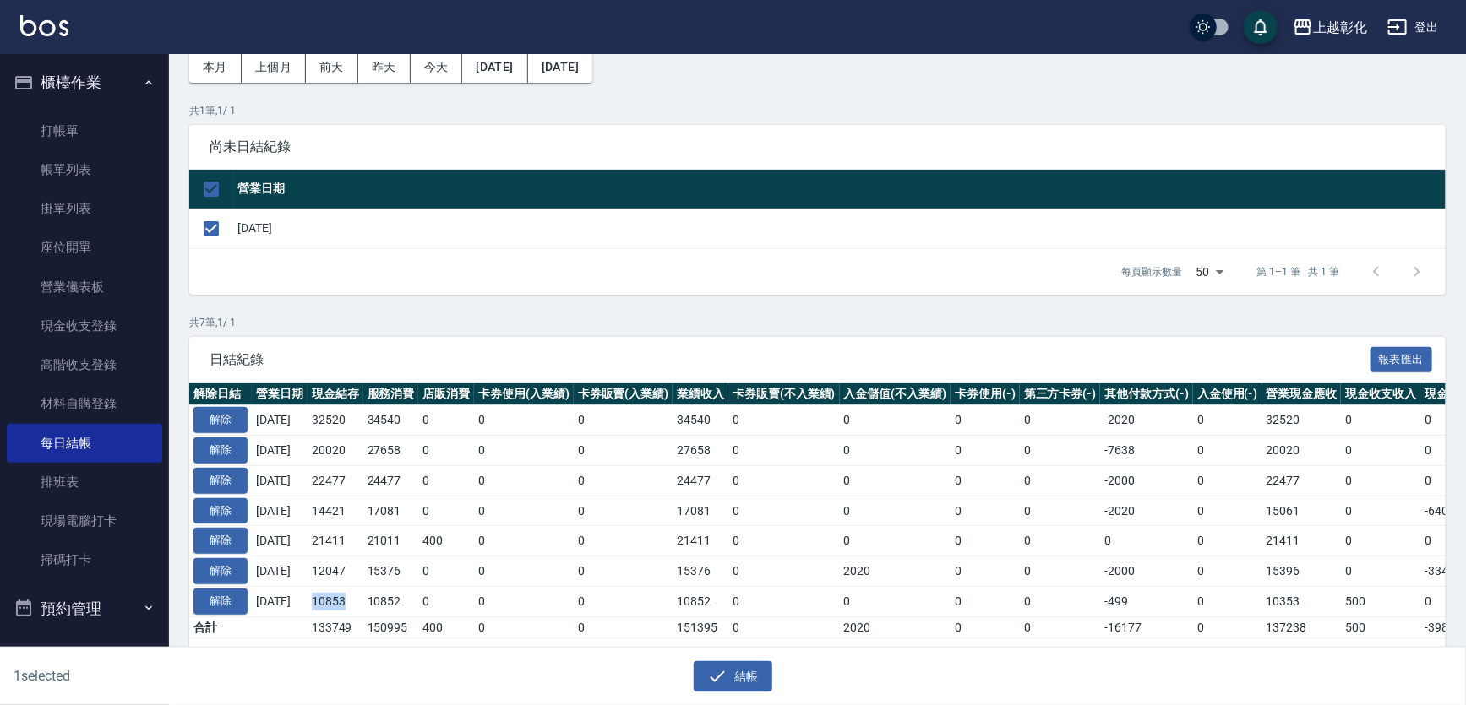
drag, startPoint x: 375, startPoint y: 587, endPoint x: 329, endPoint y: 591, distance: 45.8
click at [329, 591] on td "10853" at bounding box center [336, 601] width 56 height 30
click at [340, 586] on td "10853" at bounding box center [336, 601] width 56 height 30
drag, startPoint x: 357, startPoint y: 550, endPoint x: 326, endPoint y: 550, distance: 30.4
click at [327, 557] on td "12047" at bounding box center [336, 572] width 56 height 30
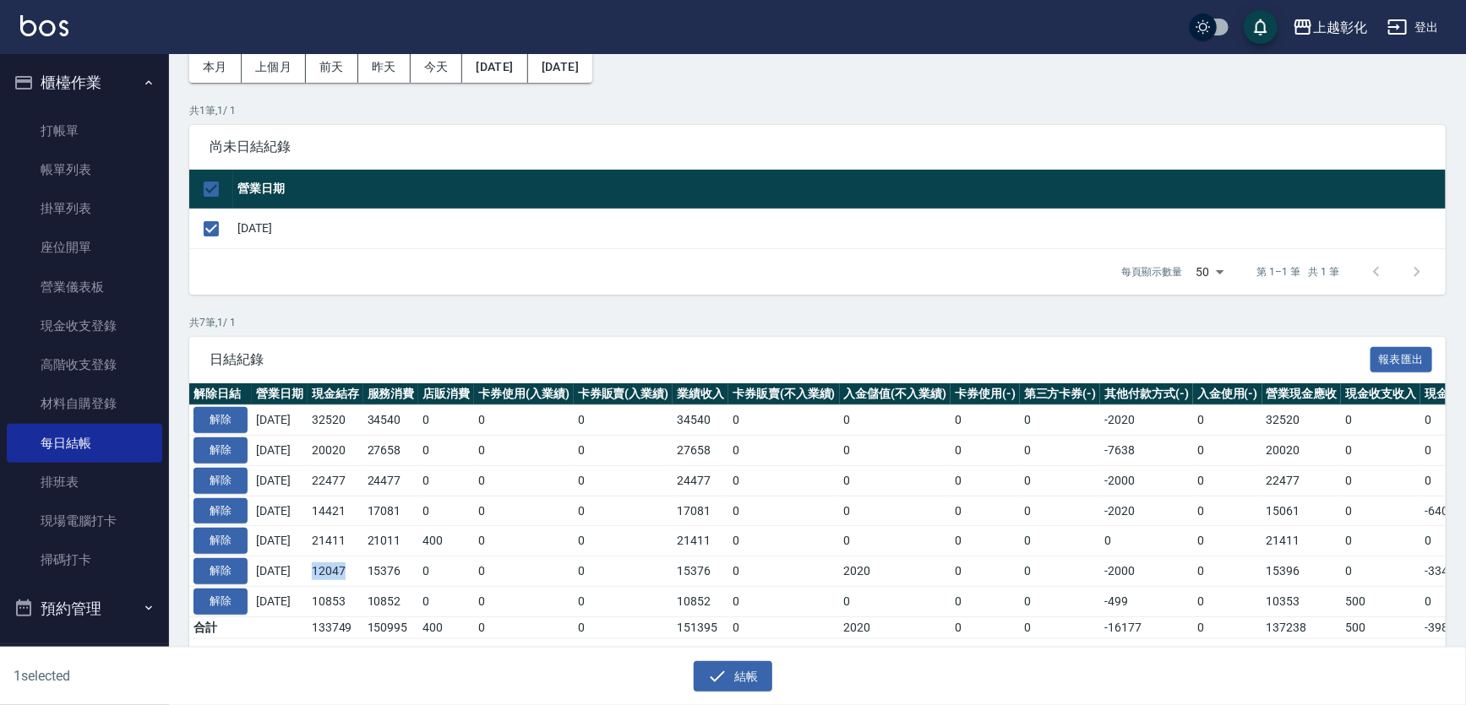
click at [350, 557] on td "12047" at bounding box center [336, 572] width 56 height 30
drag, startPoint x: 365, startPoint y: 379, endPoint x: 304, endPoint y: 381, distance: 60.9
click at [304, 406] on tr "解除 [DATE] 32520 34540 0 0 0 34540 0 0 0 0 -2020 0 32520 0 0 0 [DATE]" at bounding box center [952, 421] width 1526 height 30
click at [337, 406] on td "32520" at bounding box center [336, 421] width 56 height 30
drag, startPoint x: 327, startPoint y: 365, endPoint x: 361, endPoint y: 375, distance: 35.3
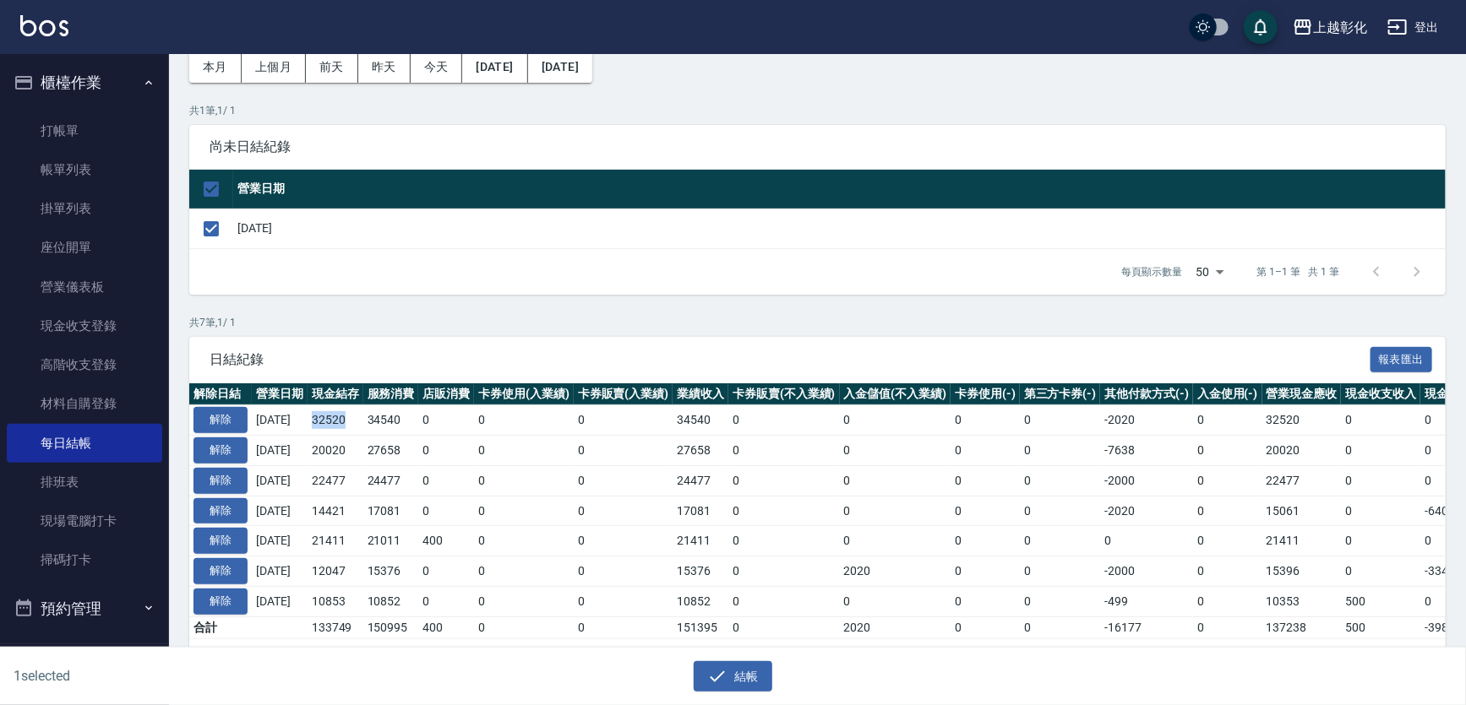
click at [361, 406] on td "32520" at bounding box center [336, 421] width 56 height 30
click at [357, 406] on td "32520" at bounding box center [336, 421] width 56 height 30
drag, startPoint x: 369, startPoint y: 376, endPoint x: 324, endPoint y: 379, distance: 44.9
click at [326, 406] on td "32520" at bounding box center [336, 421] width 56 height 30
click at [324, 406] on td "32520" at bounding box center [336, 421] width 56 height 30
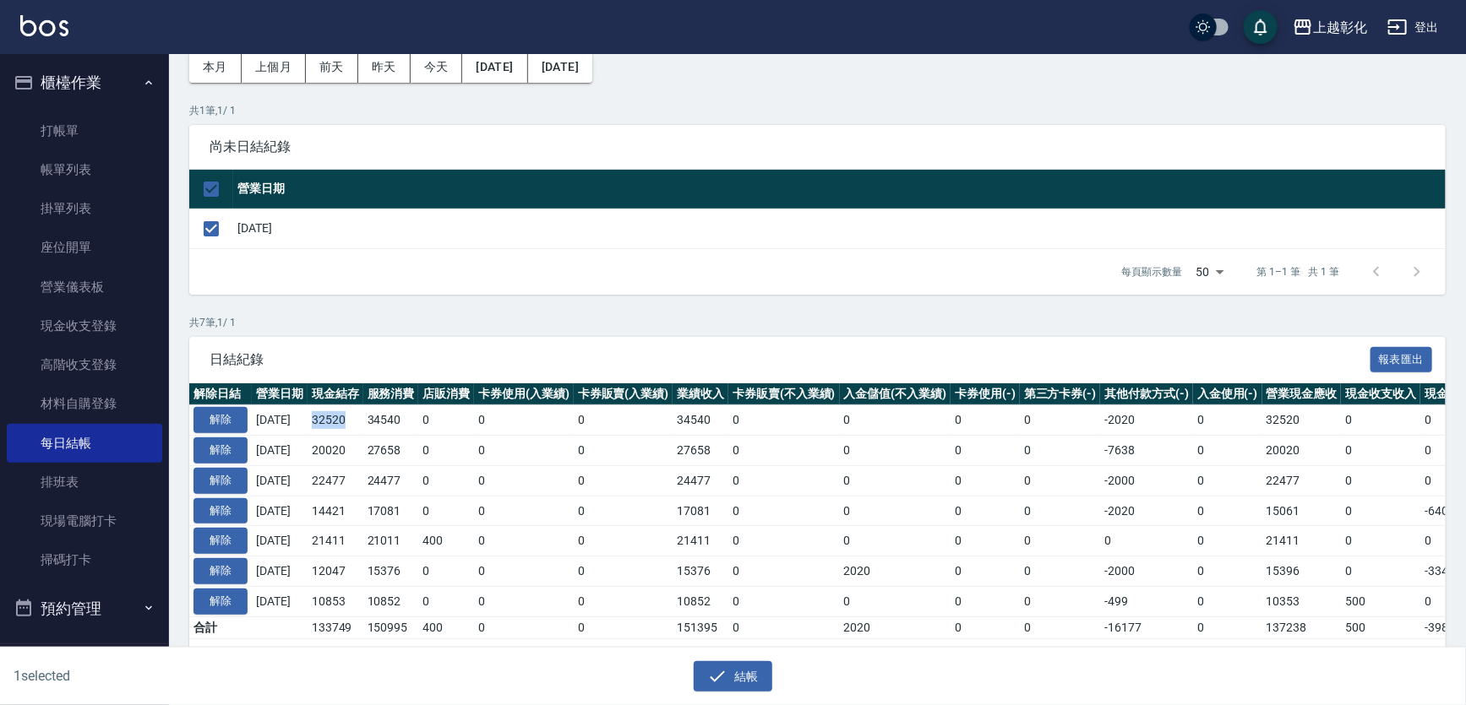
drag, startPoint x: 325, startPoint y: 379, endPoint x: 344, endPoint y: 373, distance: 19.8
click at [344, 406] on td "32520" at bounding box center [336, 421] width 56 height 30
click at [202, 407] on button "解除" at bounding box center [220, 420] width 54 height 26
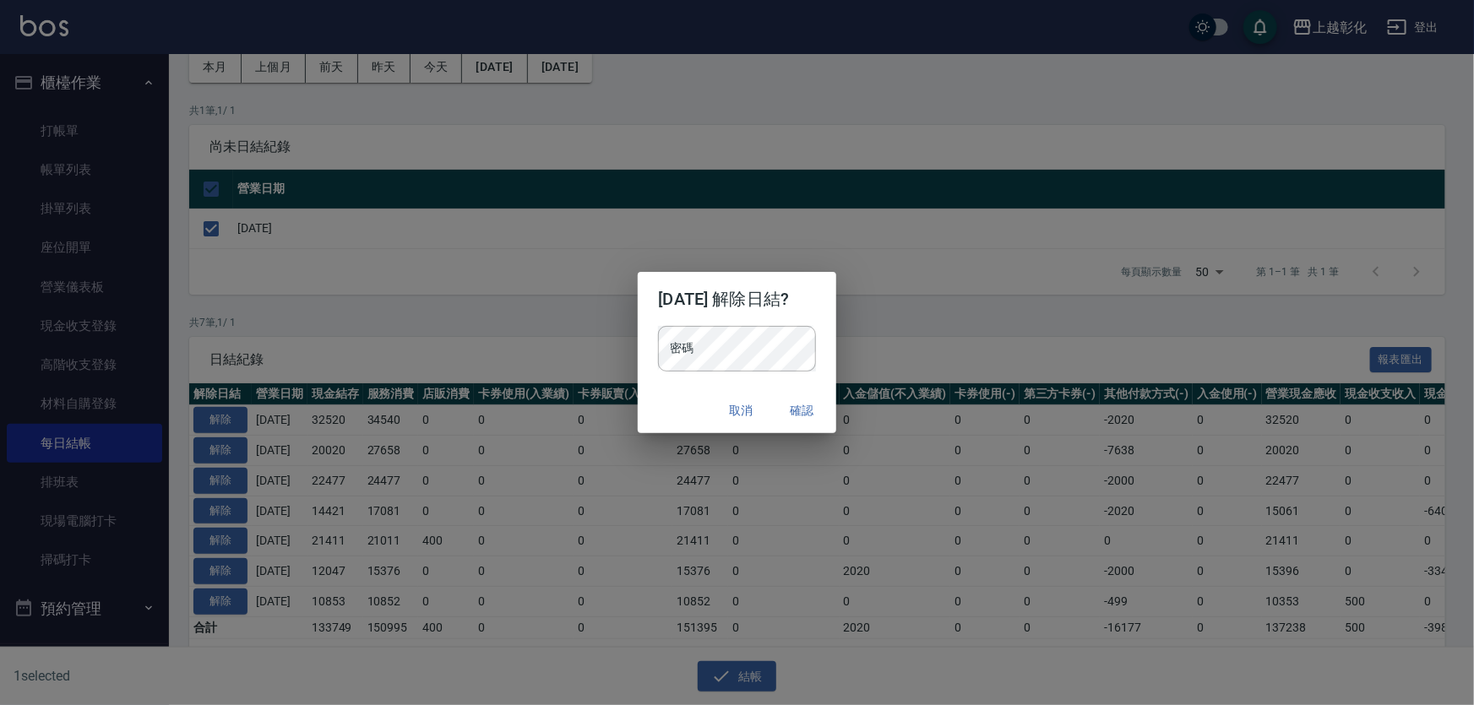
click at [705, 326] on h2 "[DATE] 解除日結?" at bounding box center [737, 299] width 198 height 54
click at [830, 407] on button "確認" at bounding box center [803, 410] width 54 height 31
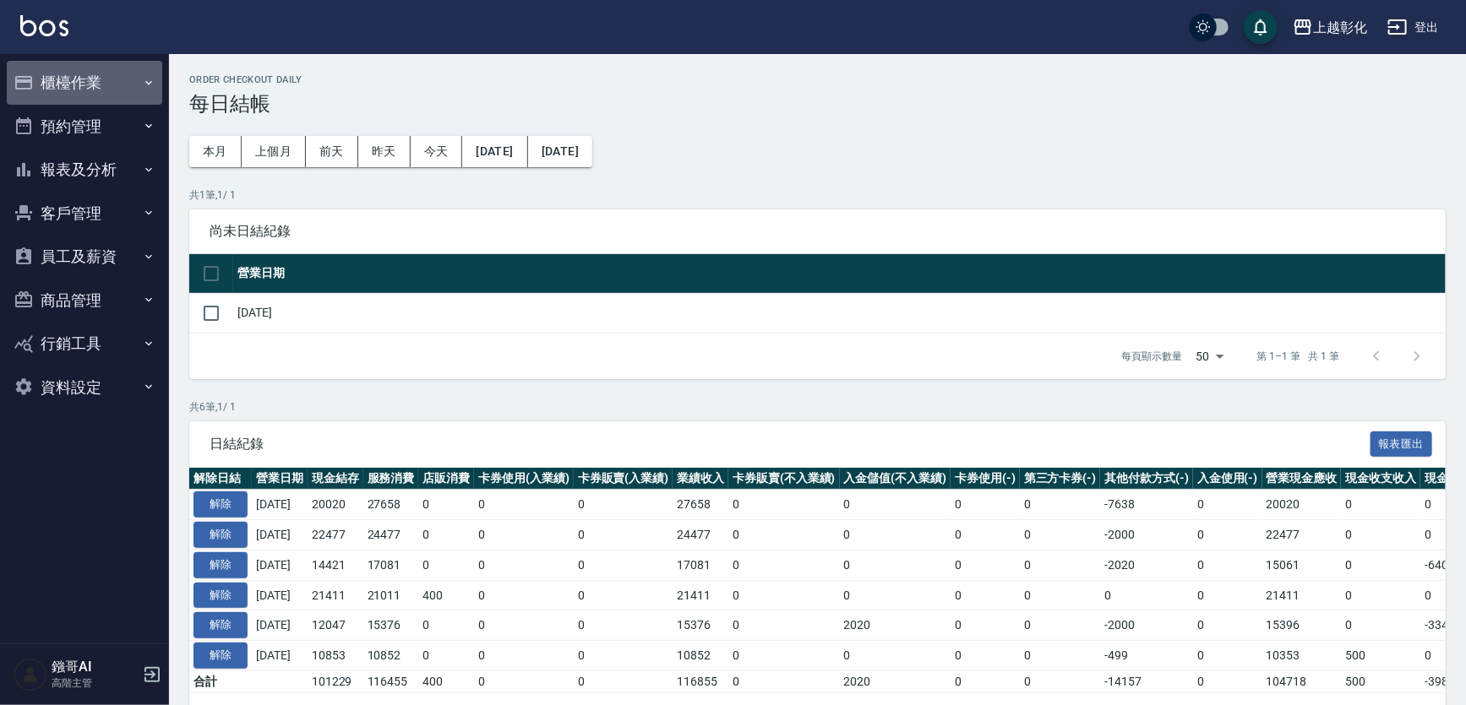
click at [131, 83] on button "櫃檯作業" at bounding box center [84, 83] width 155 height 44
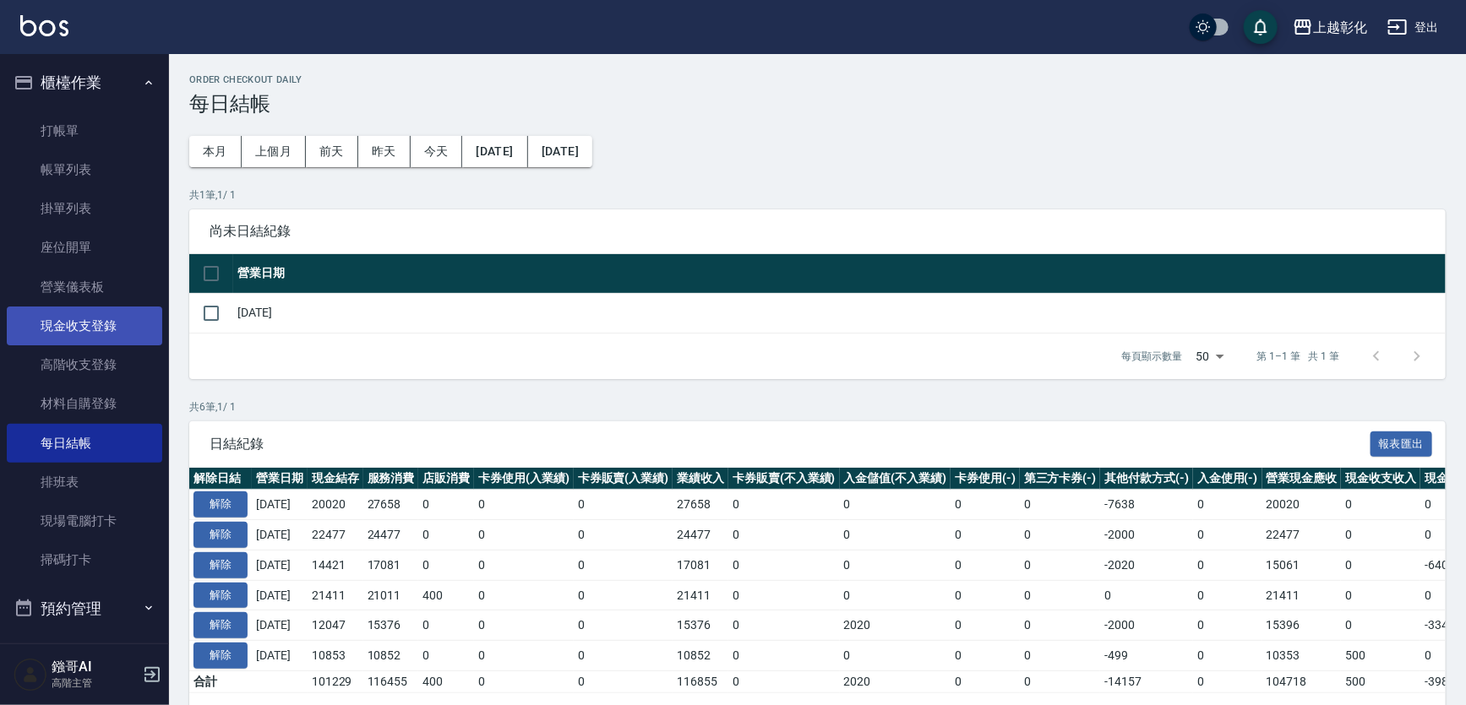
click at [95, 332] on link "現金收支登錄" at bounding box center [84, 326] width 155 height 39
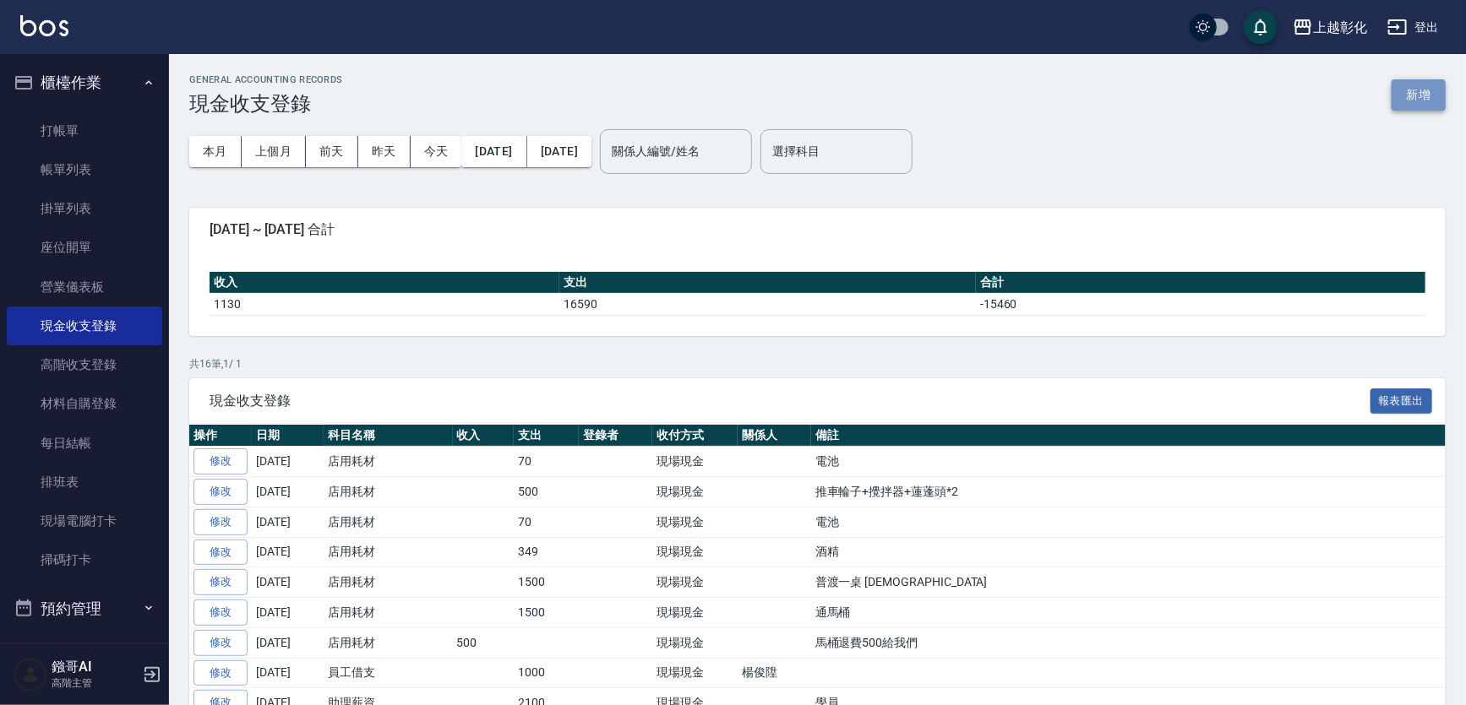
click at [1404, 101] on button "新增" at bounding box center [1418, 94] width 54 height 31
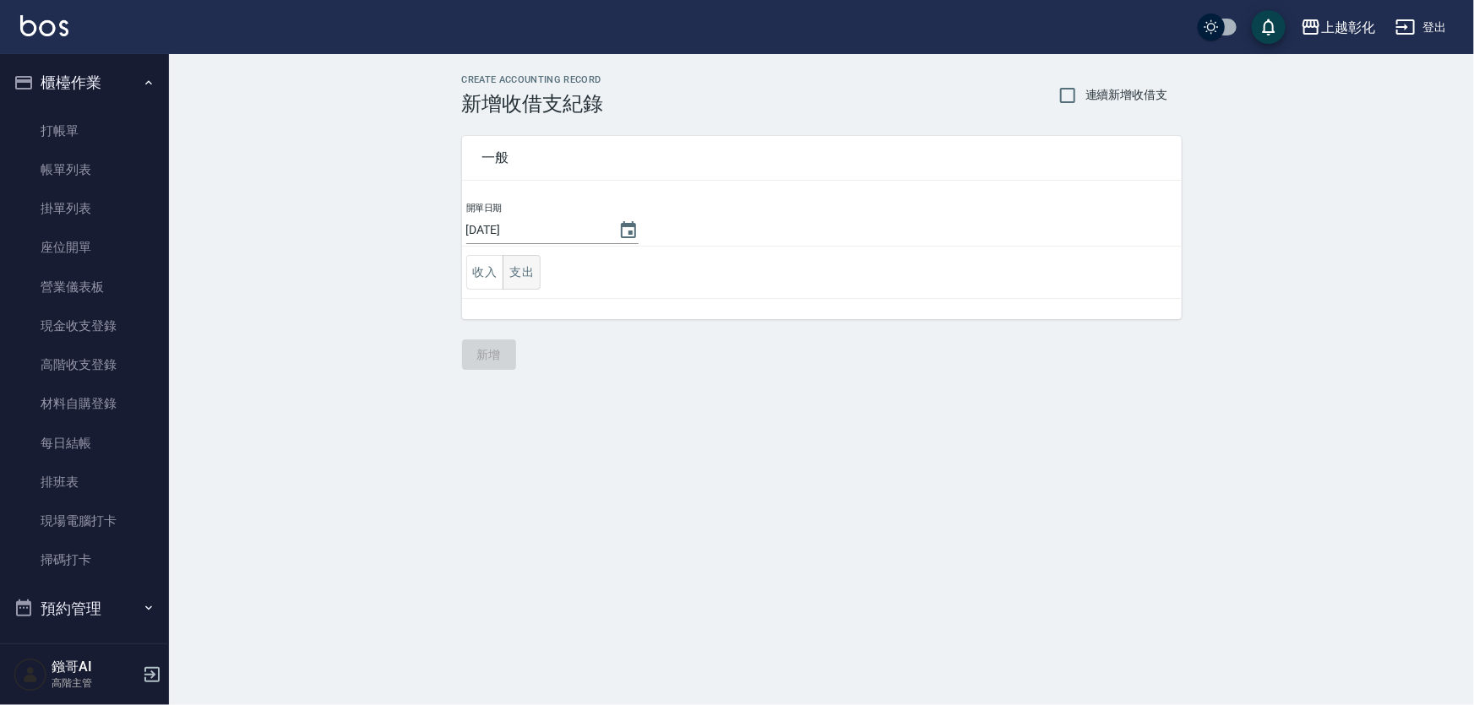
click at [522, 264] on button "支出" at bounding box center [522, 272] width 38 height 35
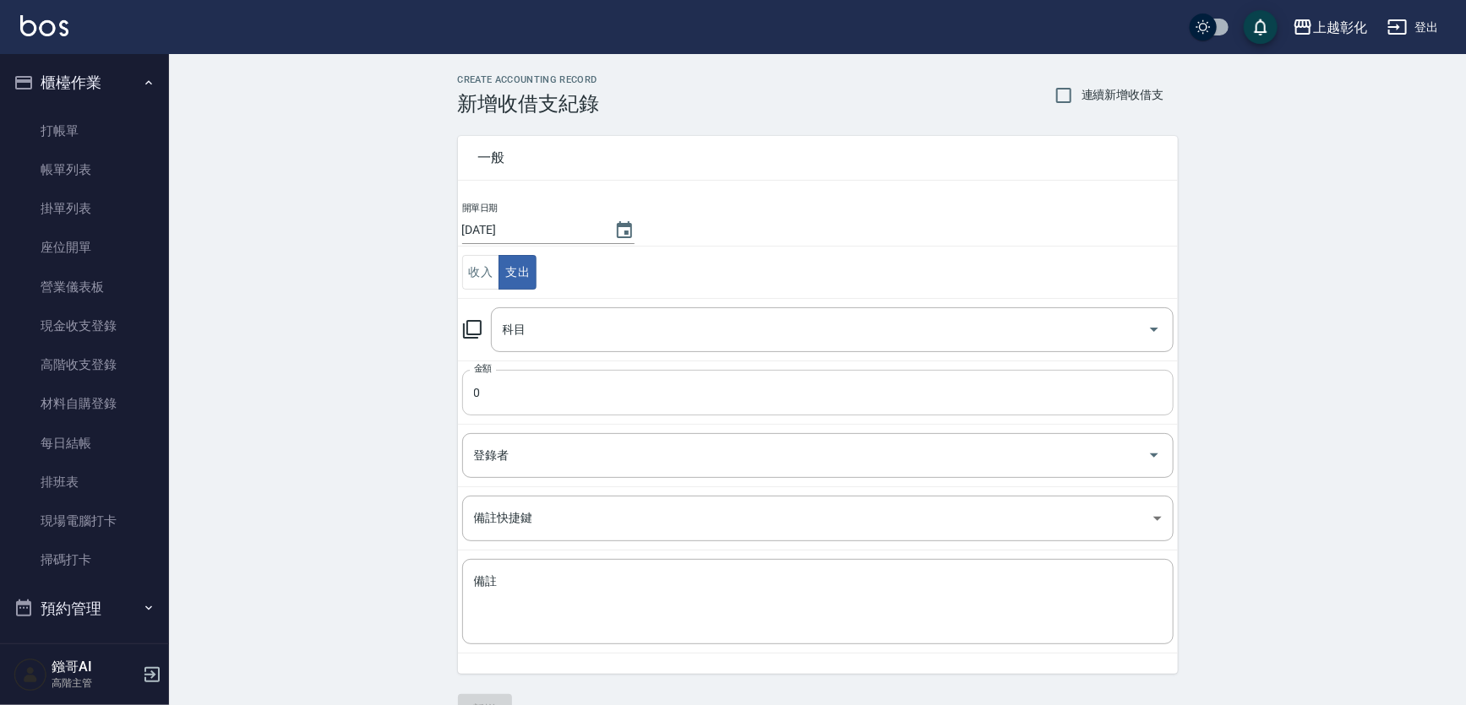
click at [498, 376] on input "0" at bounding box center [817, 393] width 711 height 46
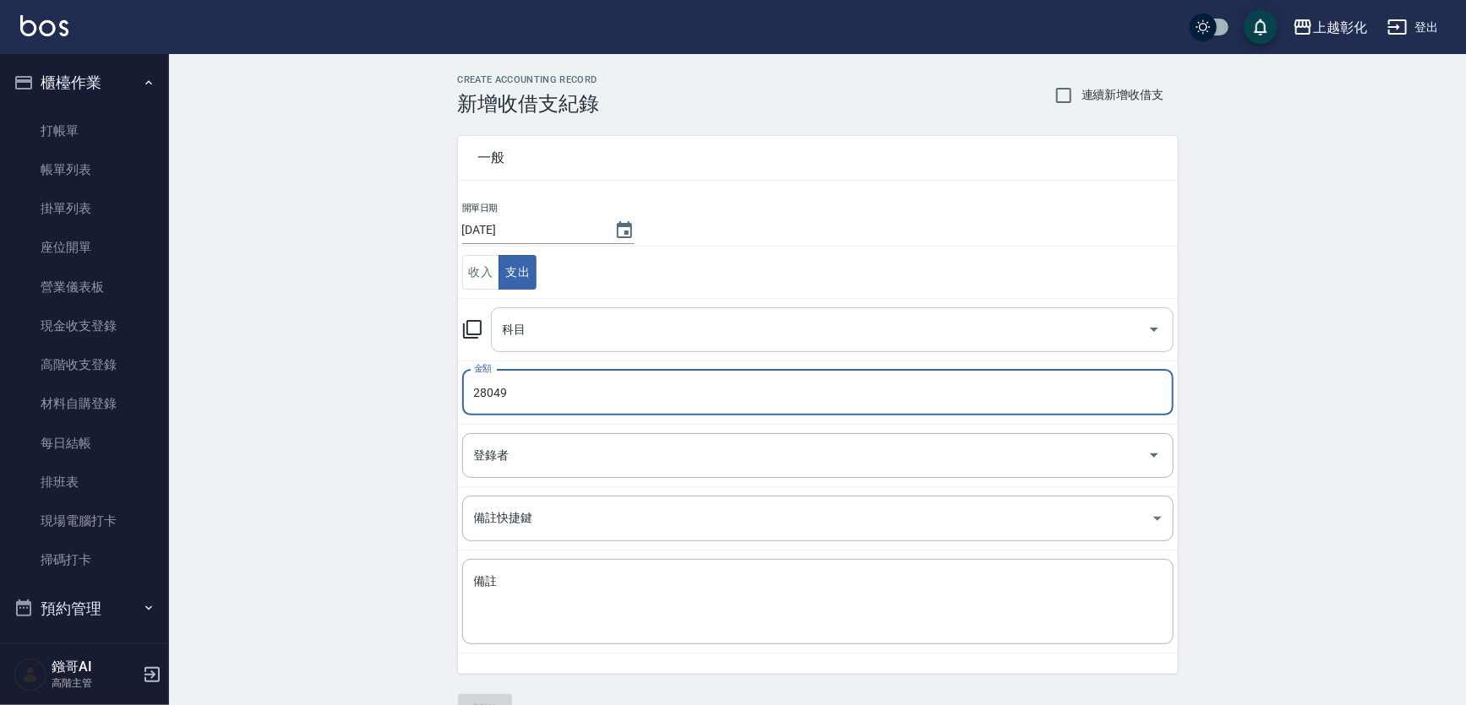
type input "28049"
click at [543, 316] on input "科目" at bounding box center [819, 330] width 642 height 30
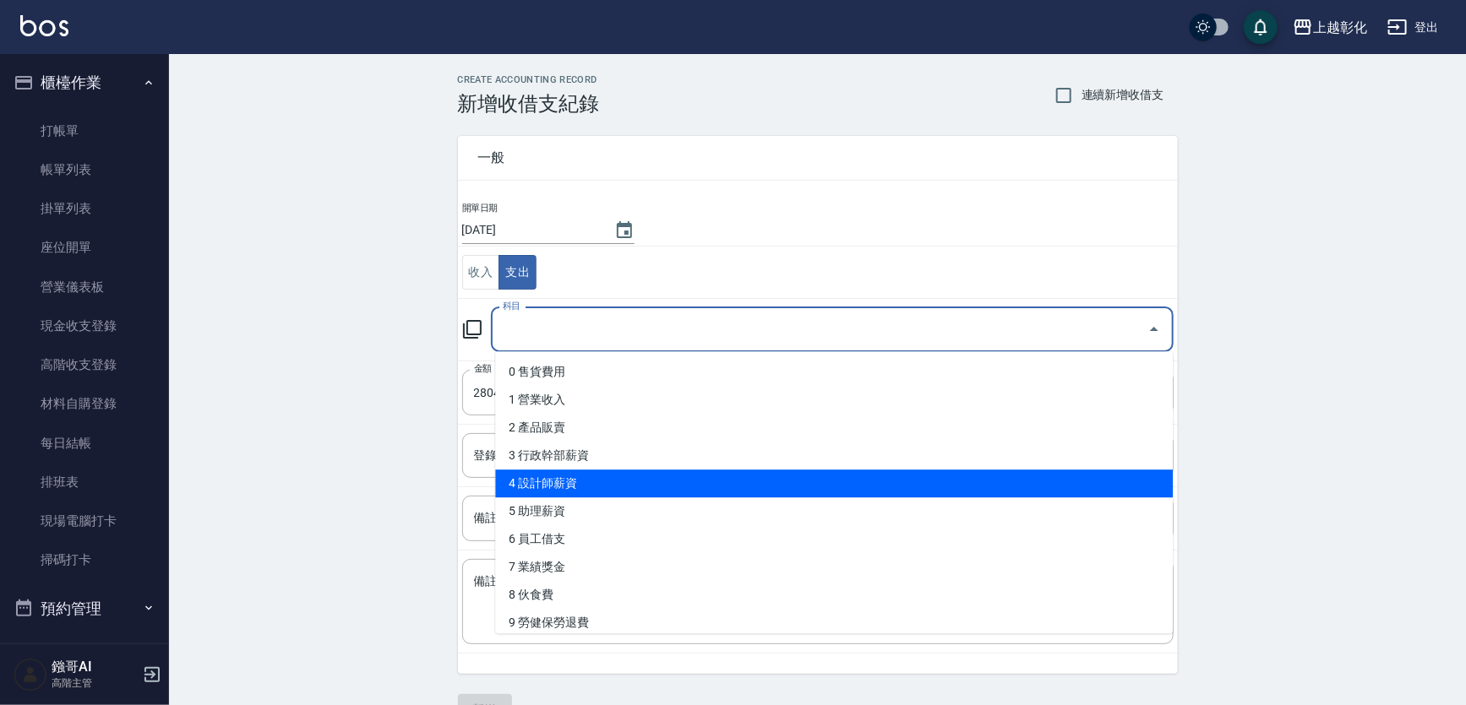
click at [614, 490] on li "4 設計師薪資" at bounding box center [834, 484] width 678 height 28
type input "4 設計師薪資"
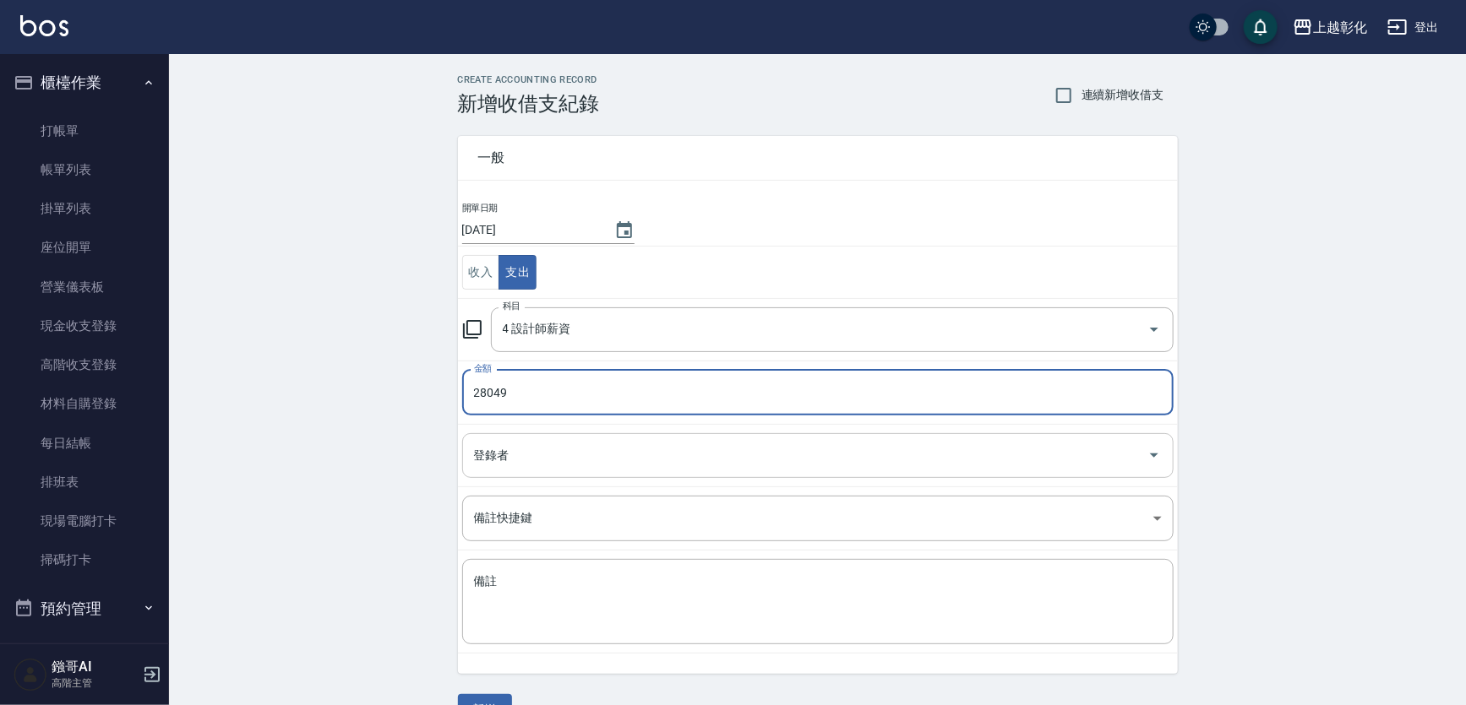
click at [591, 456] on input "登錄者" at bounding box center [805, 456] width 671 height 30
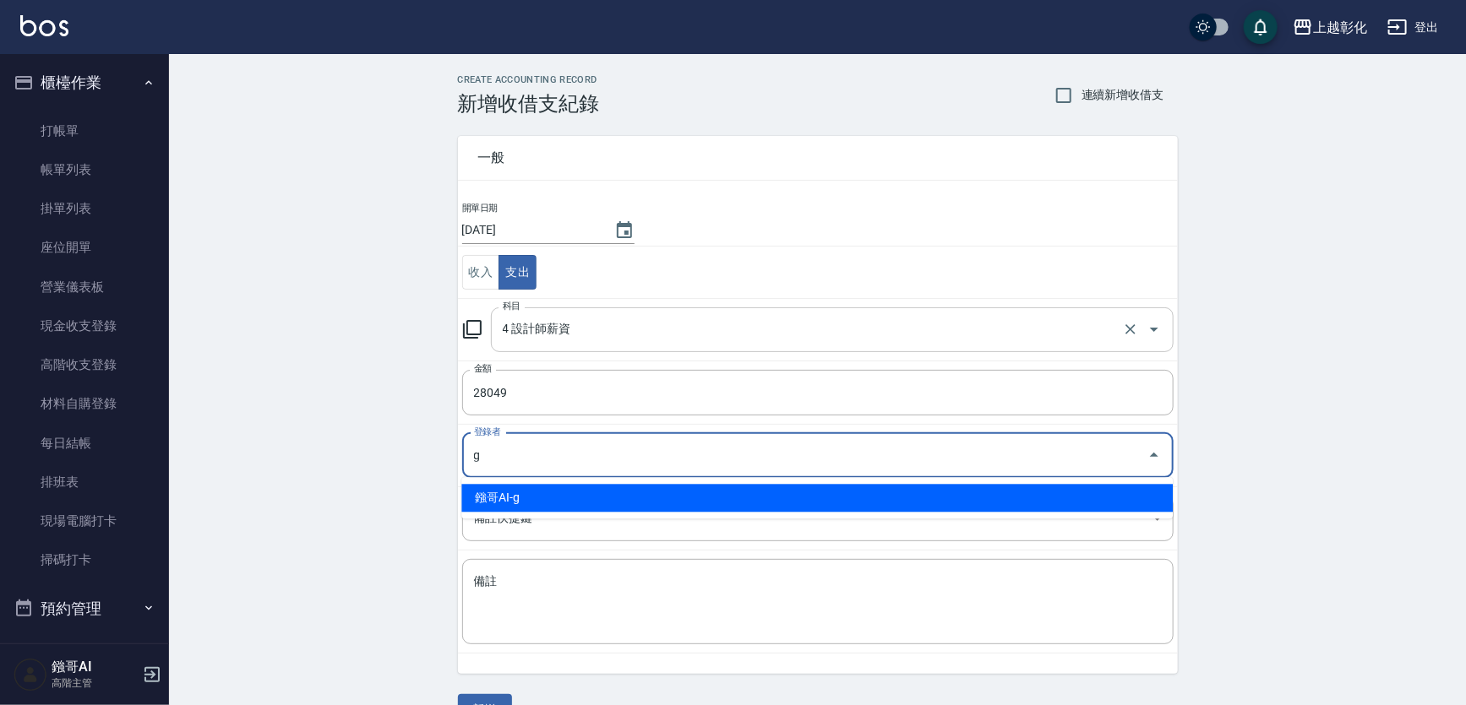
type input "g"
click at [652, 338] on input "4 設計師薪資" at bounding box center [808, 330] width 620 height 30
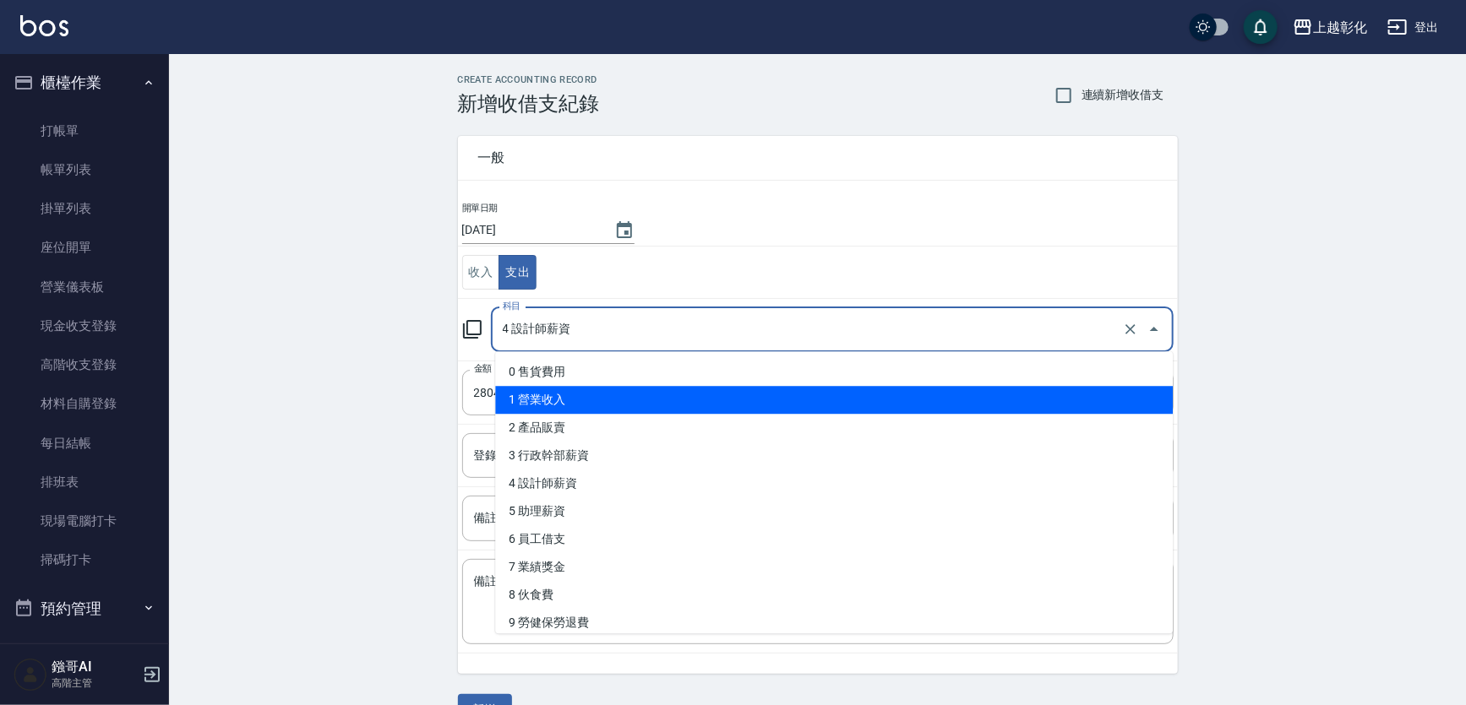
click at [605, 269] on td "收入 支出" at bounding box center [818, 273] width 720 height 52
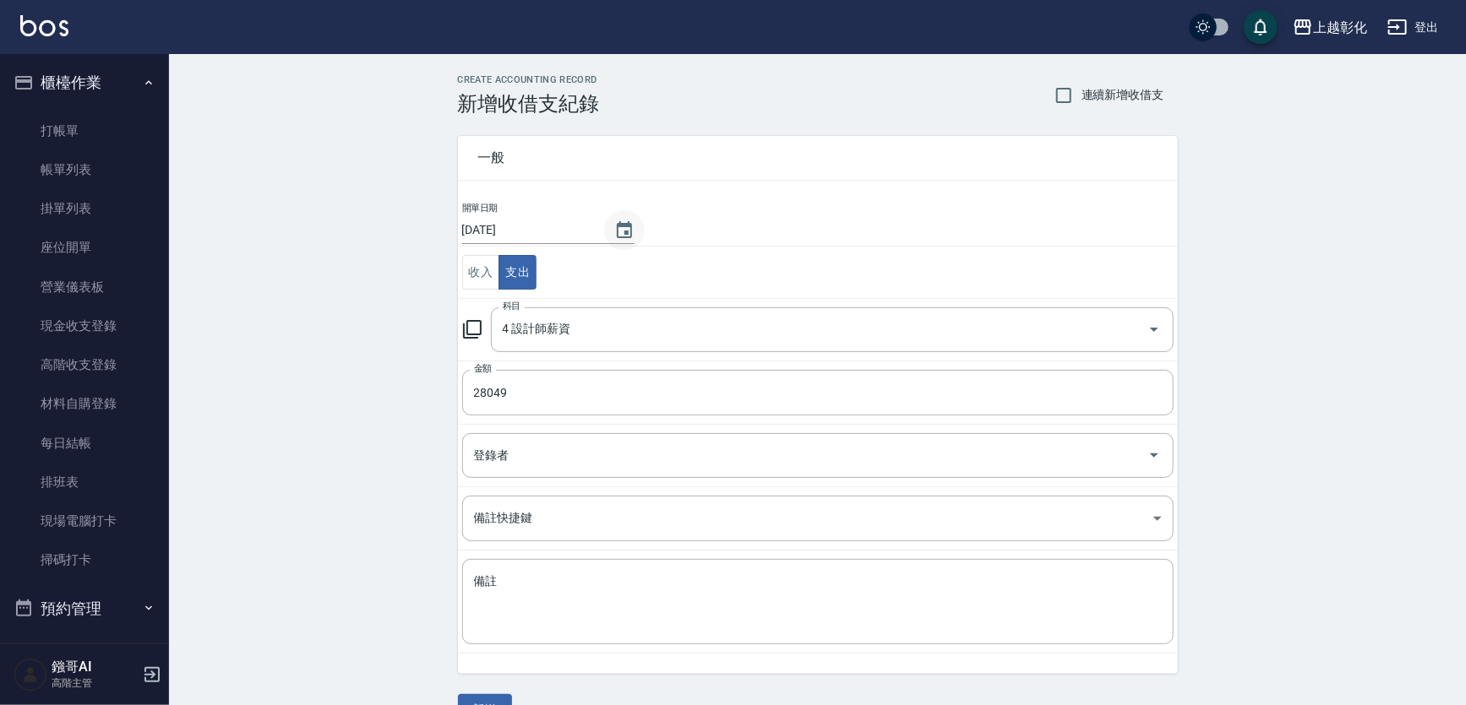
click at [634, 236] on icon "Choose date, selected date is 2025-08-18" at bounding box center [624, 231] width 20 height 20
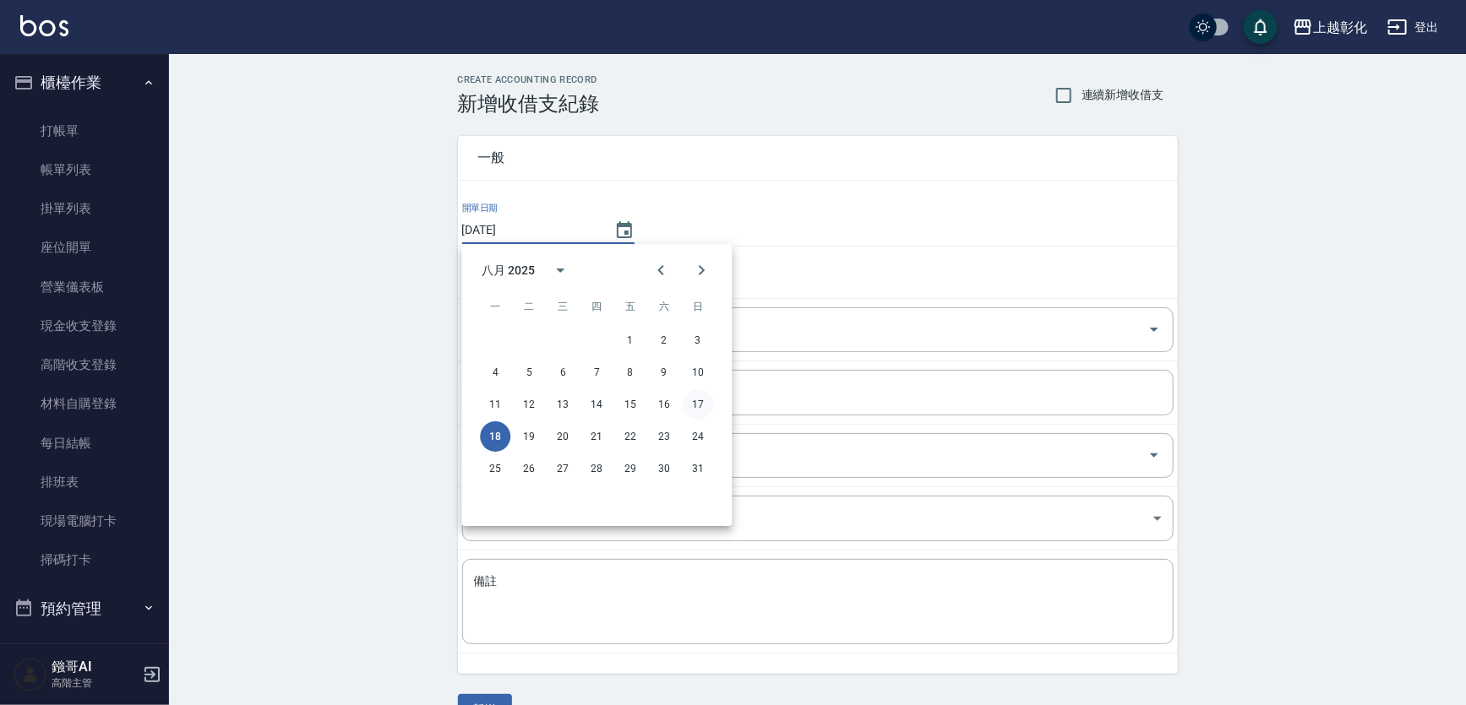
click at [699, 400] on button "17" at bounding box center [698, 404] width 30 height 30
type input "[DATE]"
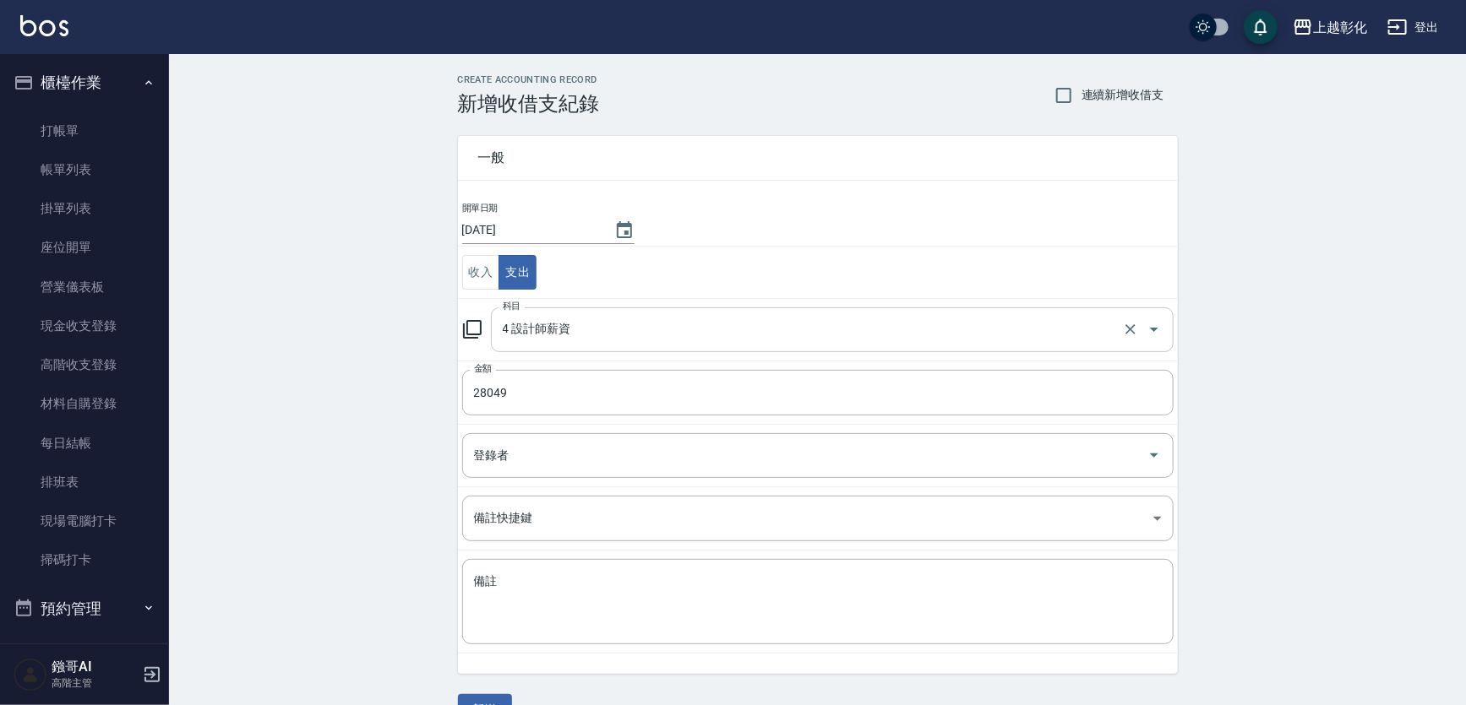
click at [560, 323] on input "4 設計師薪資" at bounding box center [808, 330] width 620 height 30
click at [730, 264] on td "收入 支出" at bounding box center [818, 273] width 720 height 52
click at [527, 435] on div "登錄者" at bounding box center [817, 455] width 711 height 45
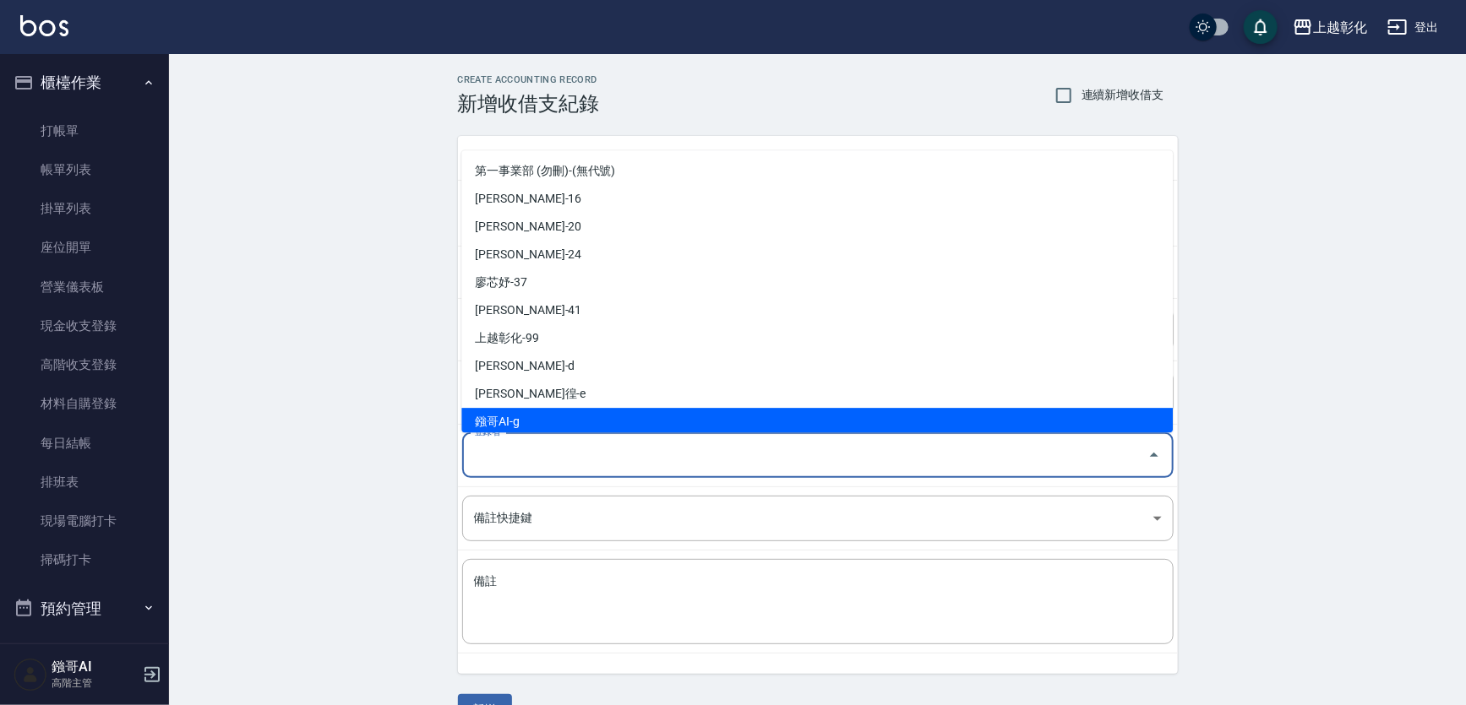
click at [235, 486] on div "CREATE ACCOUNTING RECORD 新增收借支紀錄 連續新增收借支 一般 開單日期 2025/08/17 收入 支出 科目 4 設計師薪資 科目…" at bounding box center [817, 400] width 1297 height 692
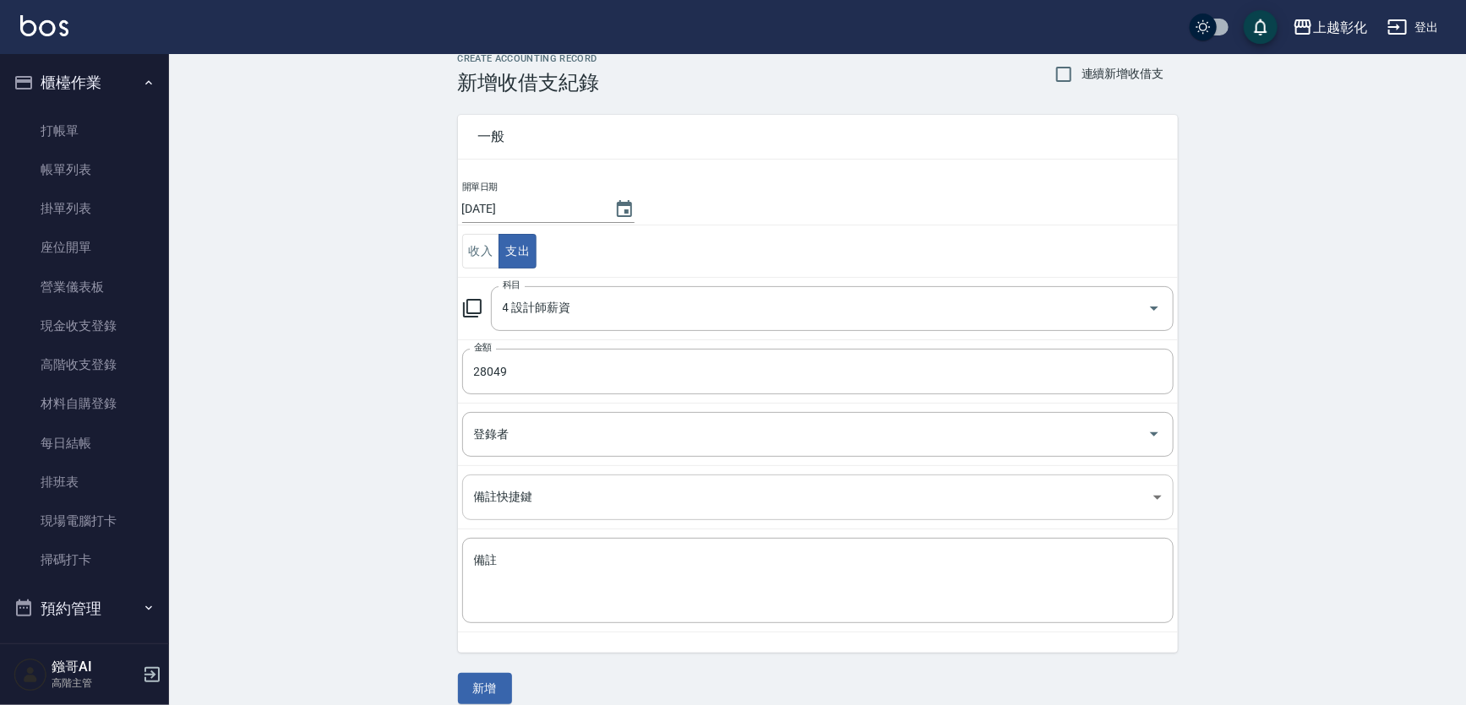
scroll to position [39, 0]
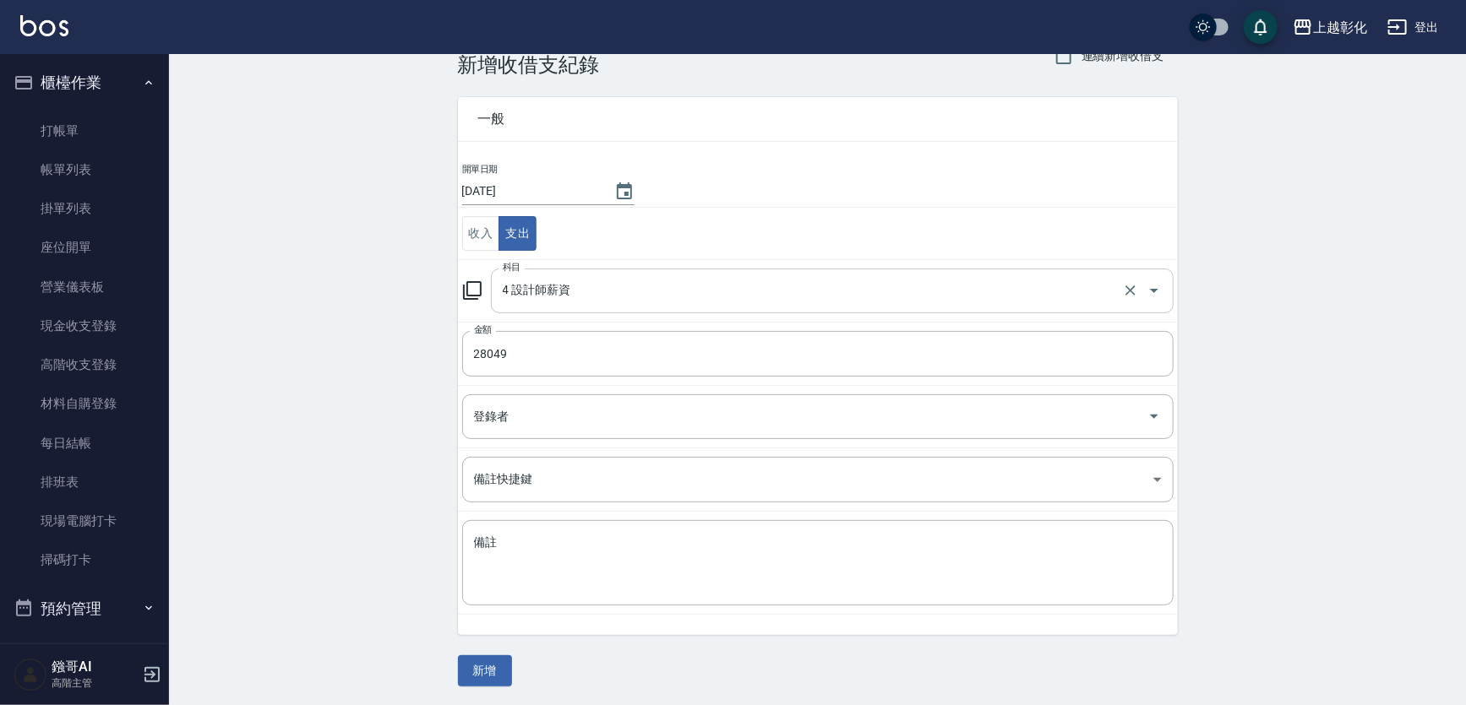
click at [602, 287] on input "4 設計師薪資" at bounding box center [808, 291] width 620 height 30
click at [249, 315] on div "CREATE ACCOUNTING RECORD 新增收借支紀錄 連續新增收借支 一般 開單日期 2025/08/17 收入 支出 科目 4 設計師薪資 科目…" at bounding box center [817, 361] width 1297 height 692
click at [528, 577] on textarea "備註" at bounding box center [818, 563] width 688 height 57
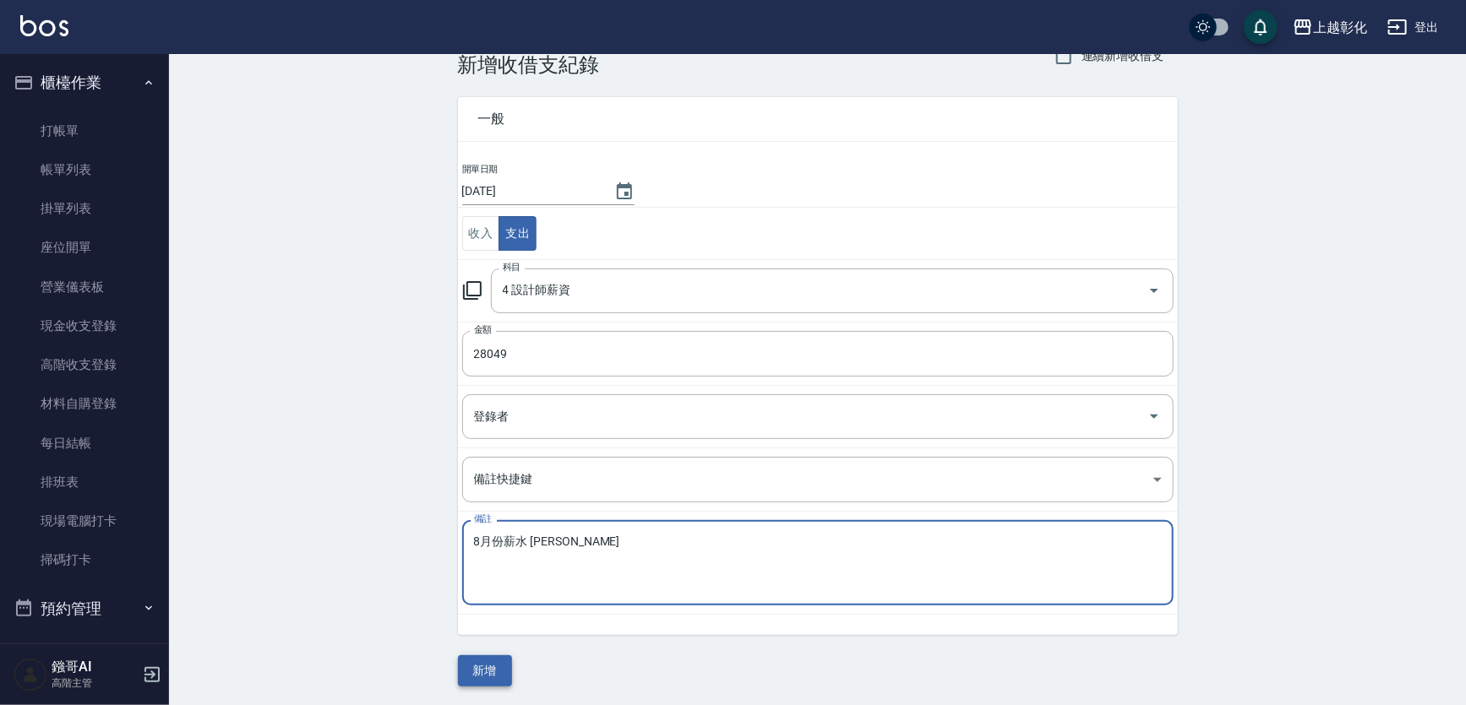
type textarea "8月份薪水 GARY"
click at [493, 671] on button "新增" at bounding box center [485, 671] width 54 height 31
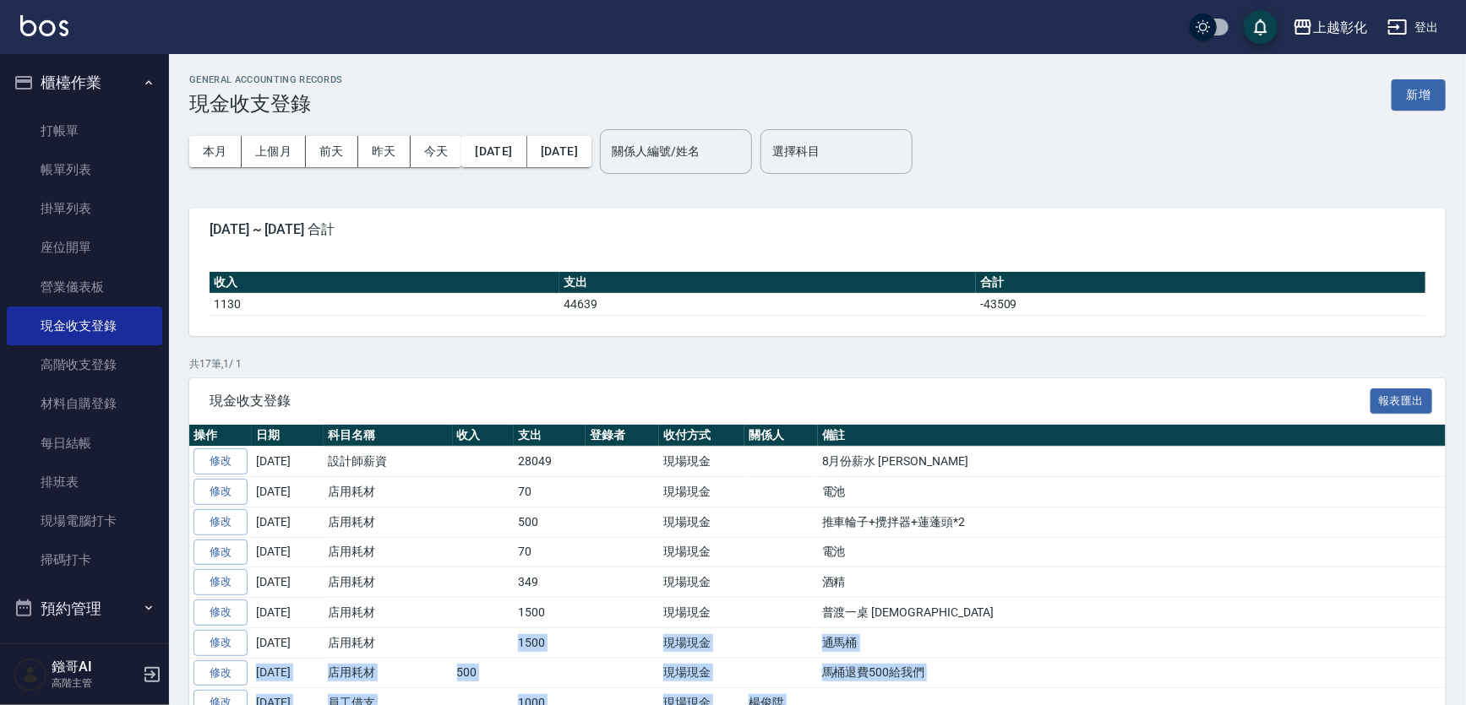
click at [1112, 705] on html "上越彰化 登出 櫃檯作業 打帳單 帳單列表 掛單列表 座位開單 營業儀表板 現金收支登錄 高階收支登錄 材料自購登錄 每日結帳 排班表 現場電腦打卡 掃碼打卡…" at bounding box center [733, 513] width 1466 height 1027
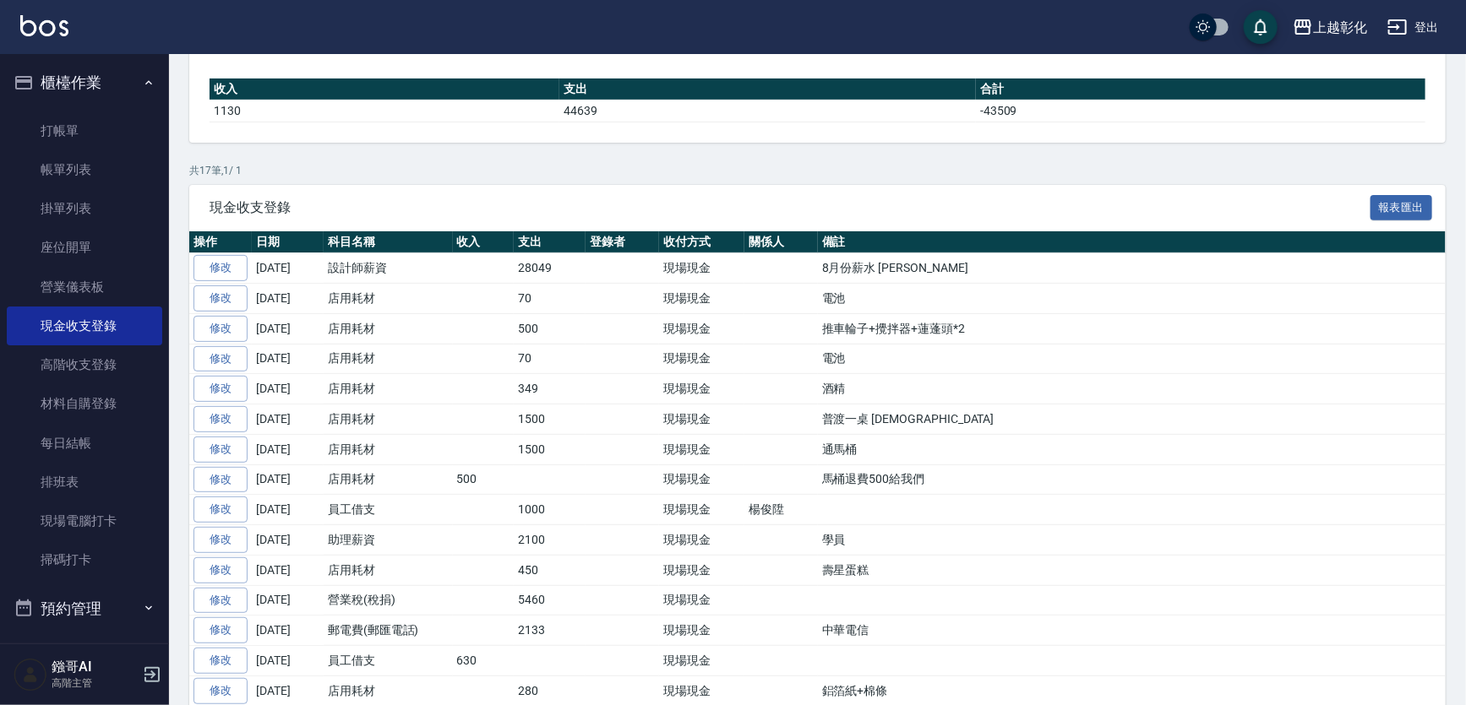
click at [971, 284] on td "8月份薪水 GARY" at bounding box center [1132, 268] width 628 height 30
click at [108, 444] on link "每日結帳" at bounding box center [84, 443] width 155 height 39
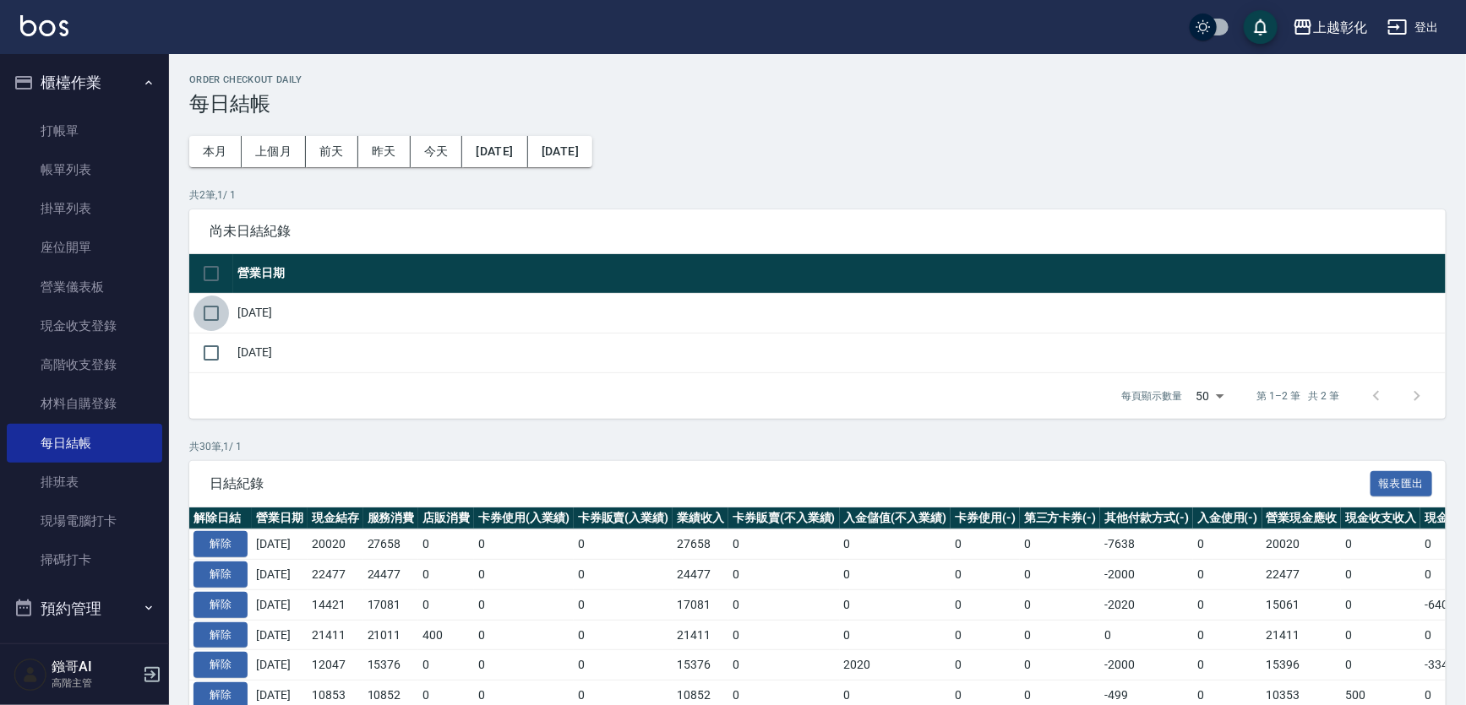
click at [199, 314] on input "checkbox" at bounding box center [210, 313] width 35 height 35
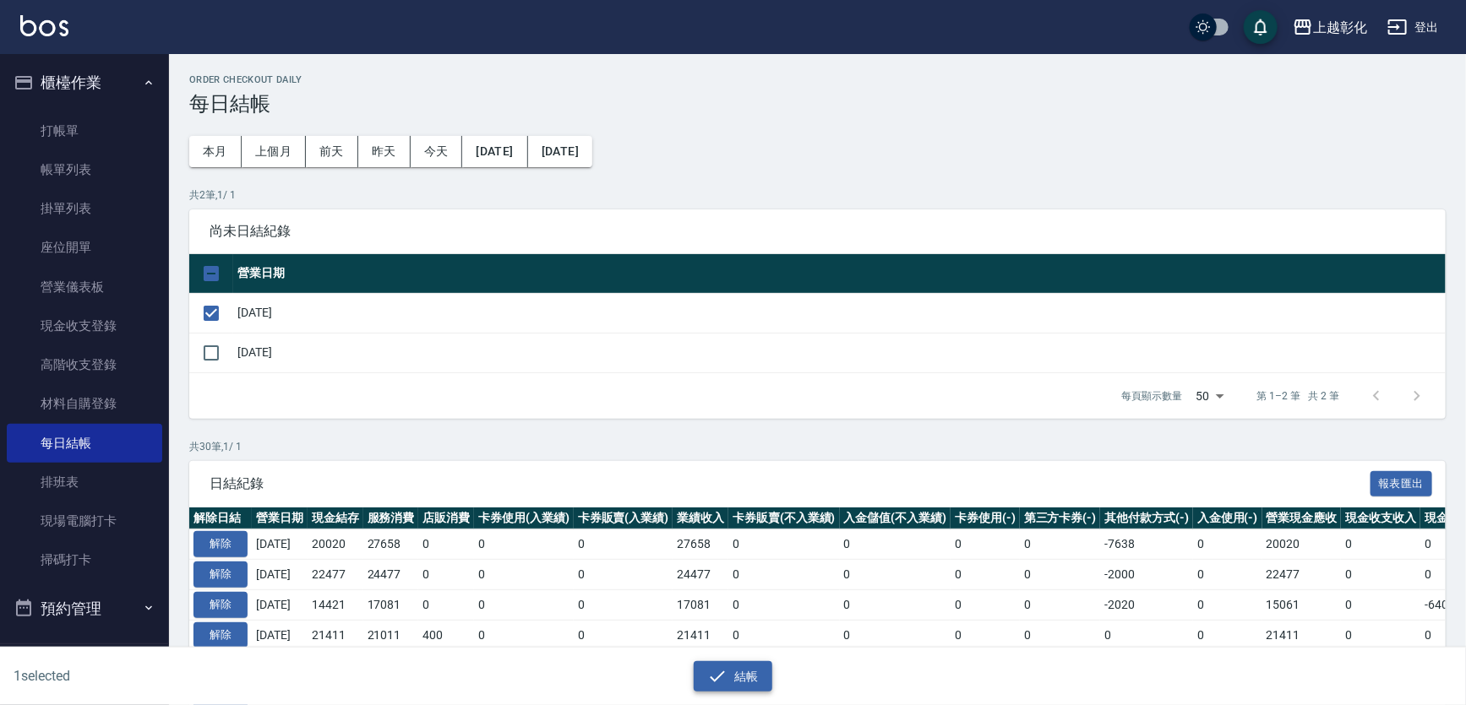
click at [737, 672] on button "結帳" at bounding box center [733, 677] width 79 height 31
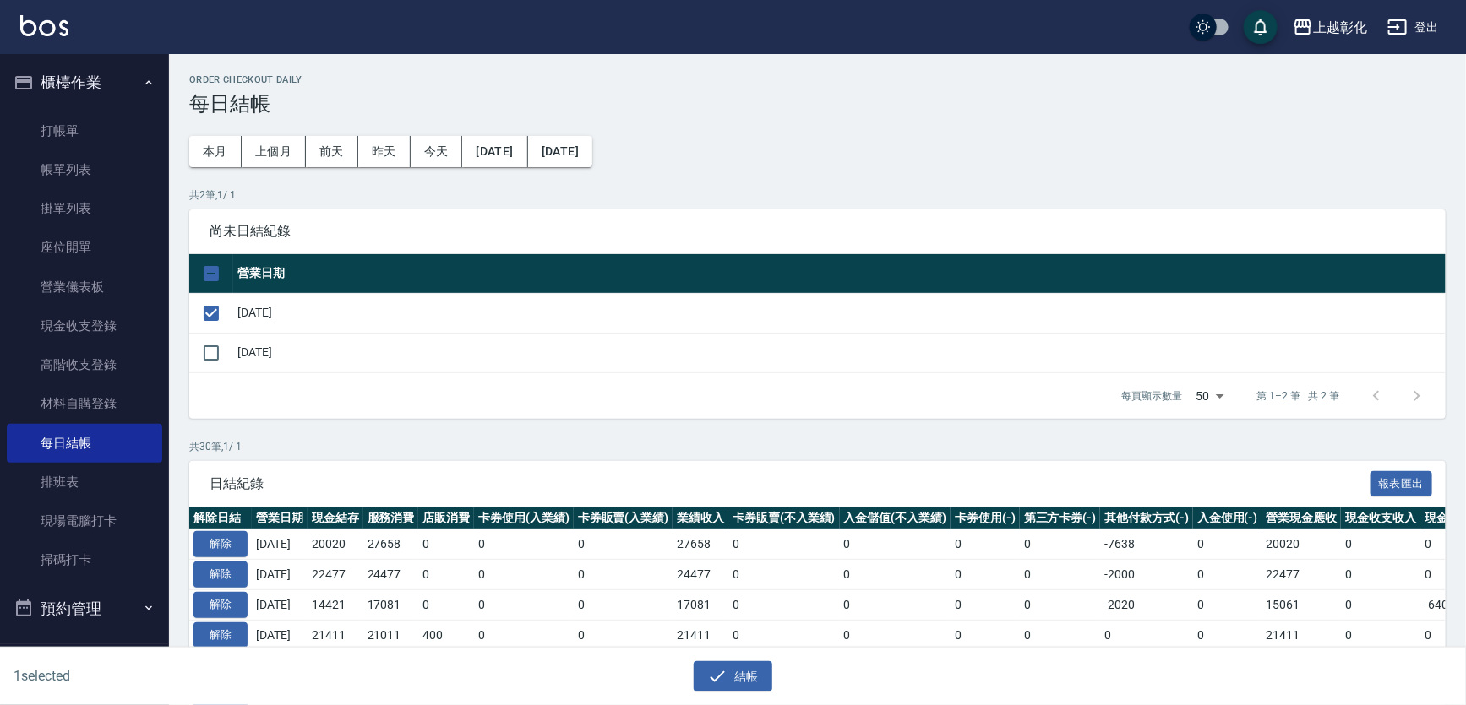
click at [662, 114] on h3 "每日結帳" at bounding box center [817, 104] width 1256 height 24
click at [734, 672] on button "結帳" at bounding box center [733, 677] width 79 height 31
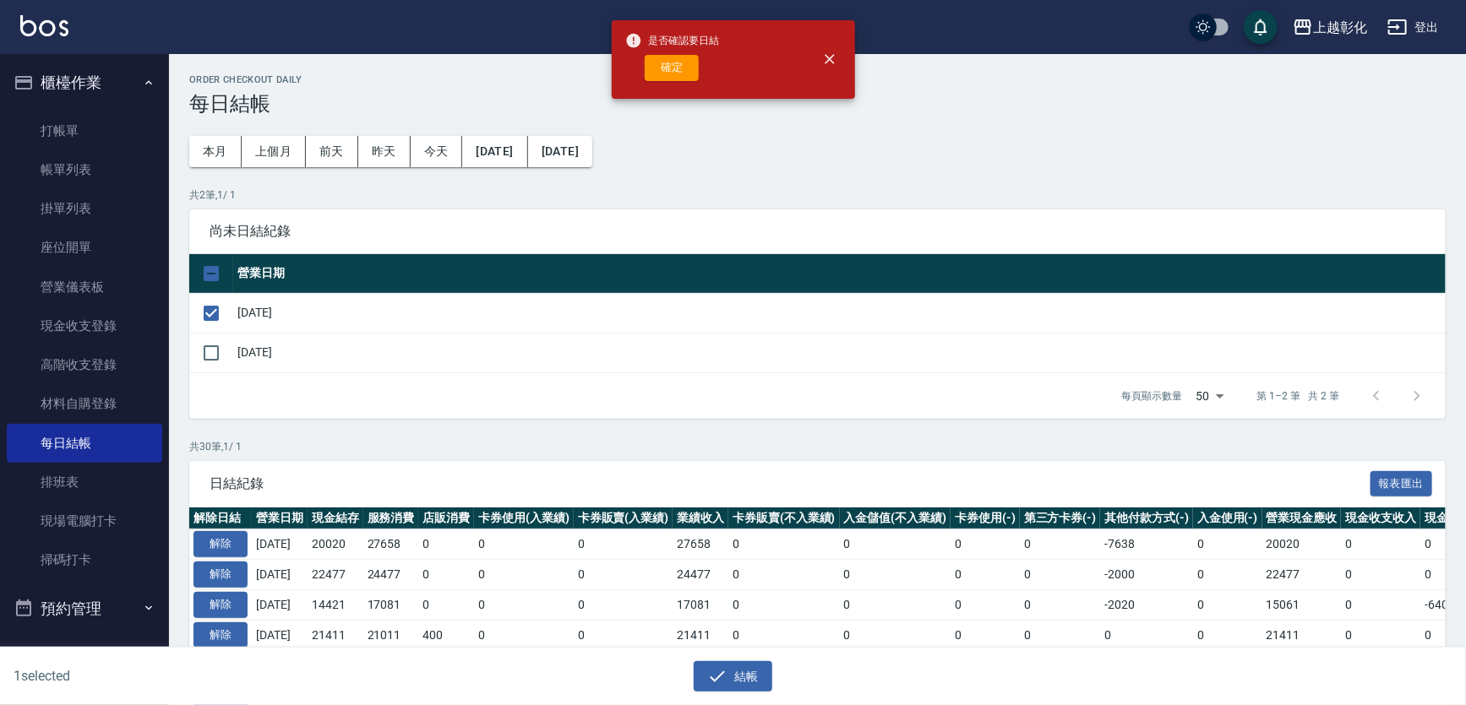
click at [711, 60] on div "確定" at bounding box center [672, 68] width 95 height 26
click at [683, 68] on button "確定" at bounding box center [672, 68] width 54 height 26
checkbox input "false"
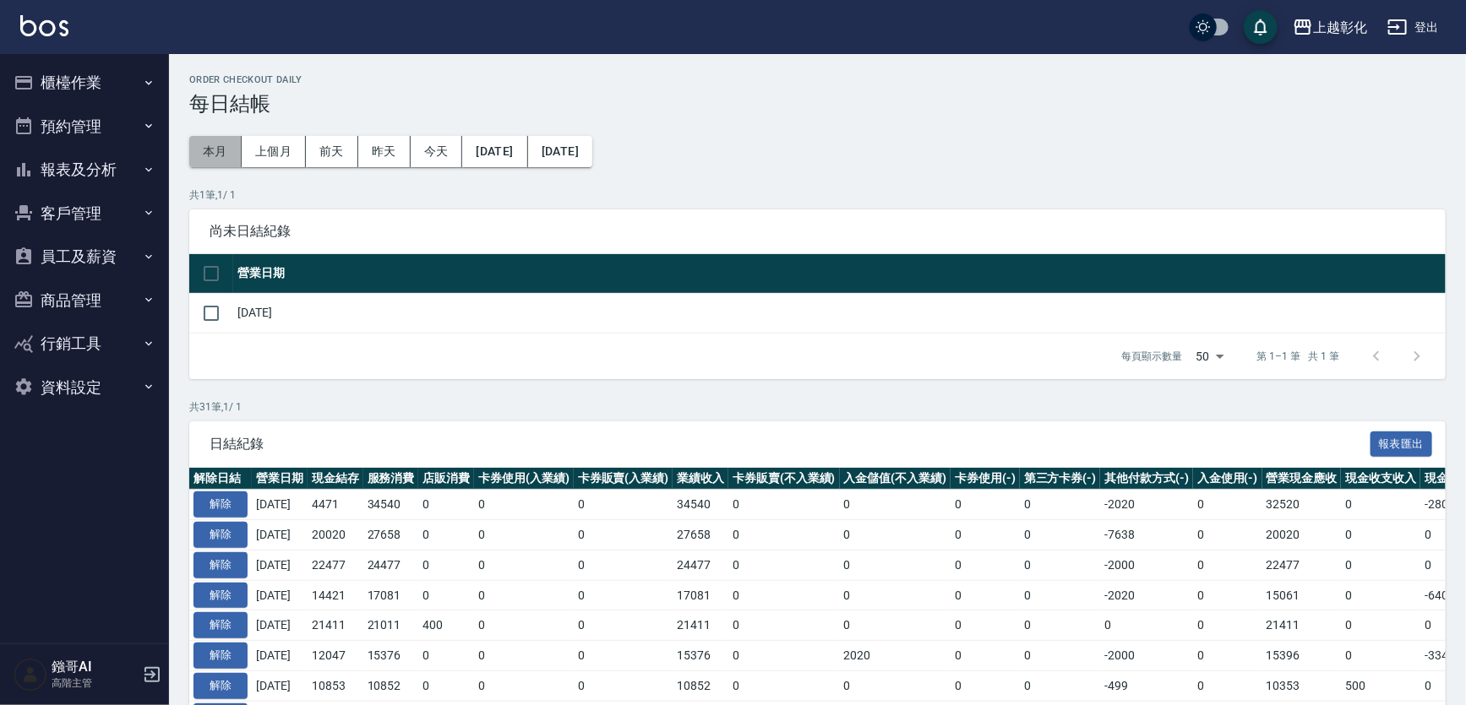
click at [216, 147] on button "本月" at bounding box center [215, 151] width 52 height 31
click at [516, 149] on button "[DATE]" at bounding box center [494, 151] width 65 height 31
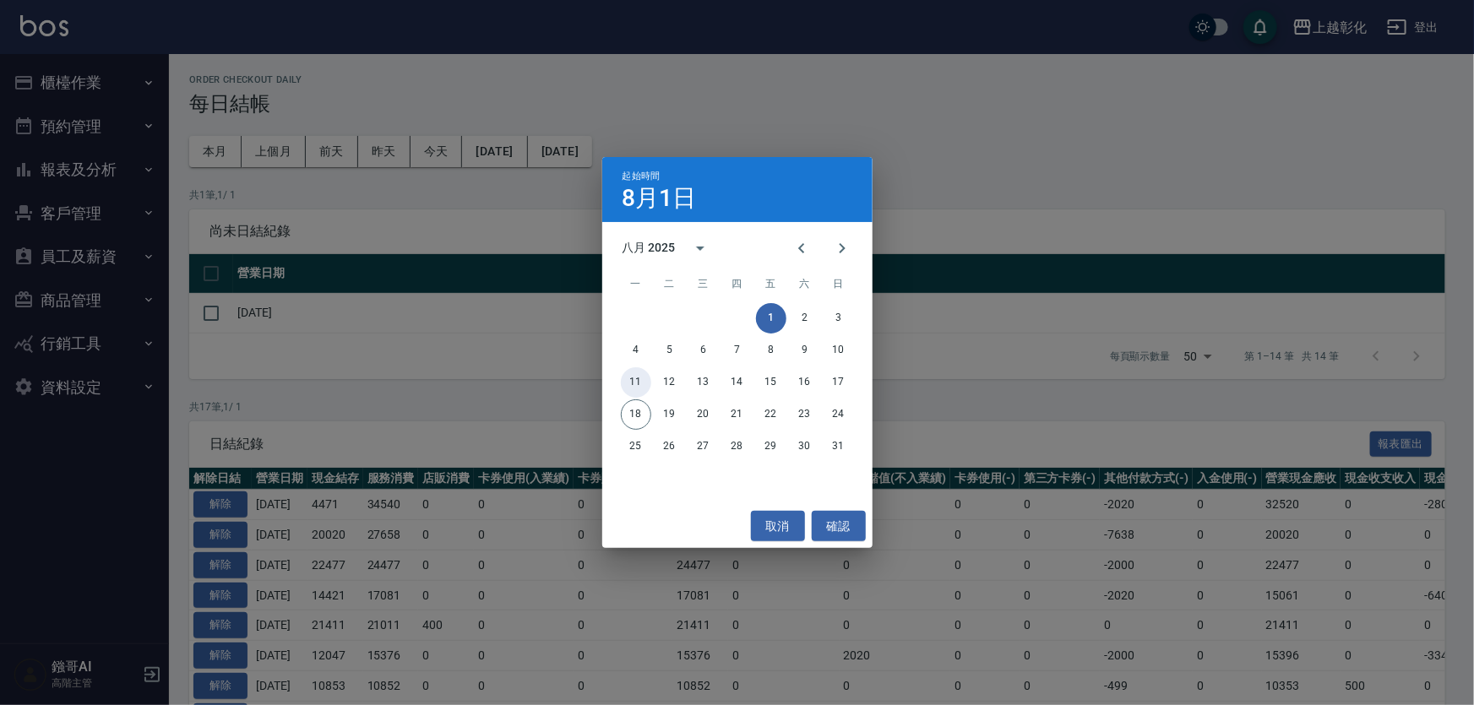
click at [637, 375] on button "11" at bounding box center [636, 383] width 30 height 30
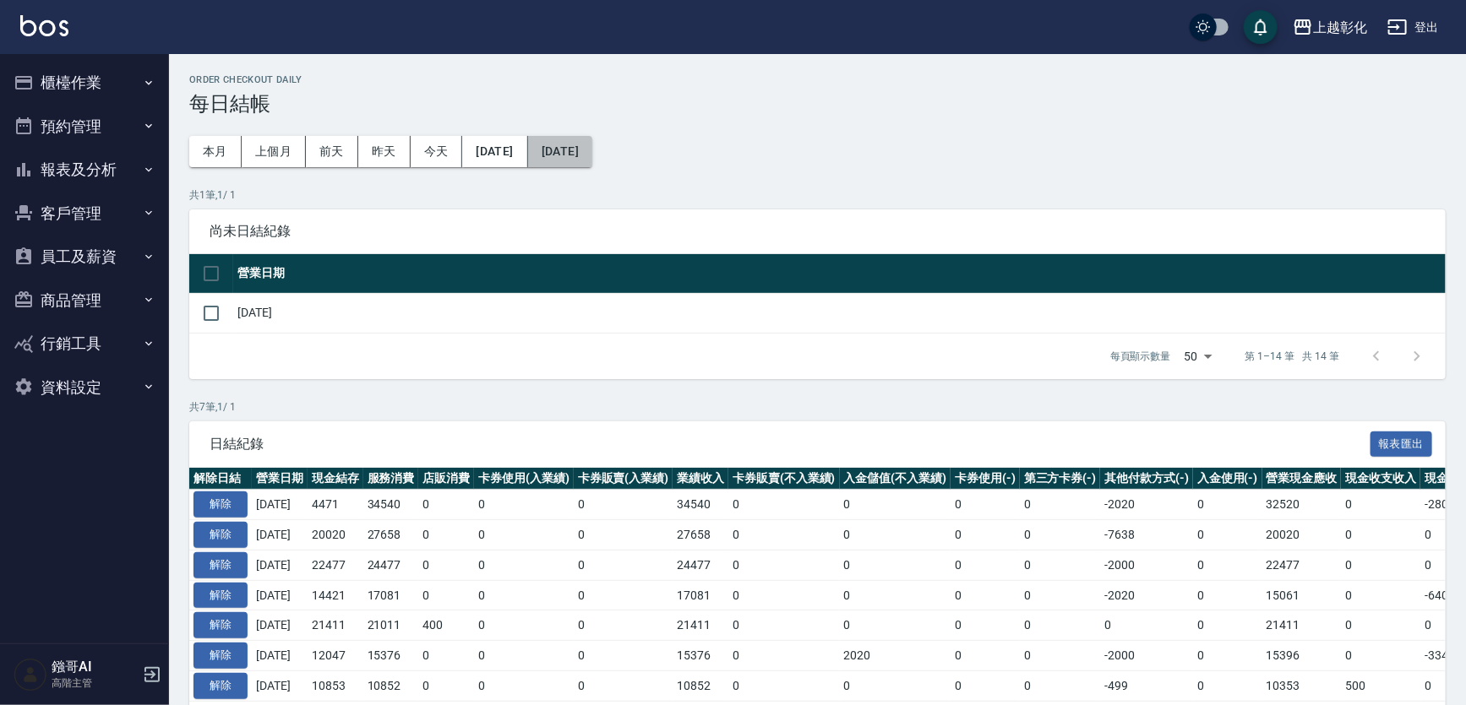
click at [592, 143] on button "2025/08/31" at bounding box center [560, 151] width 64 height 31
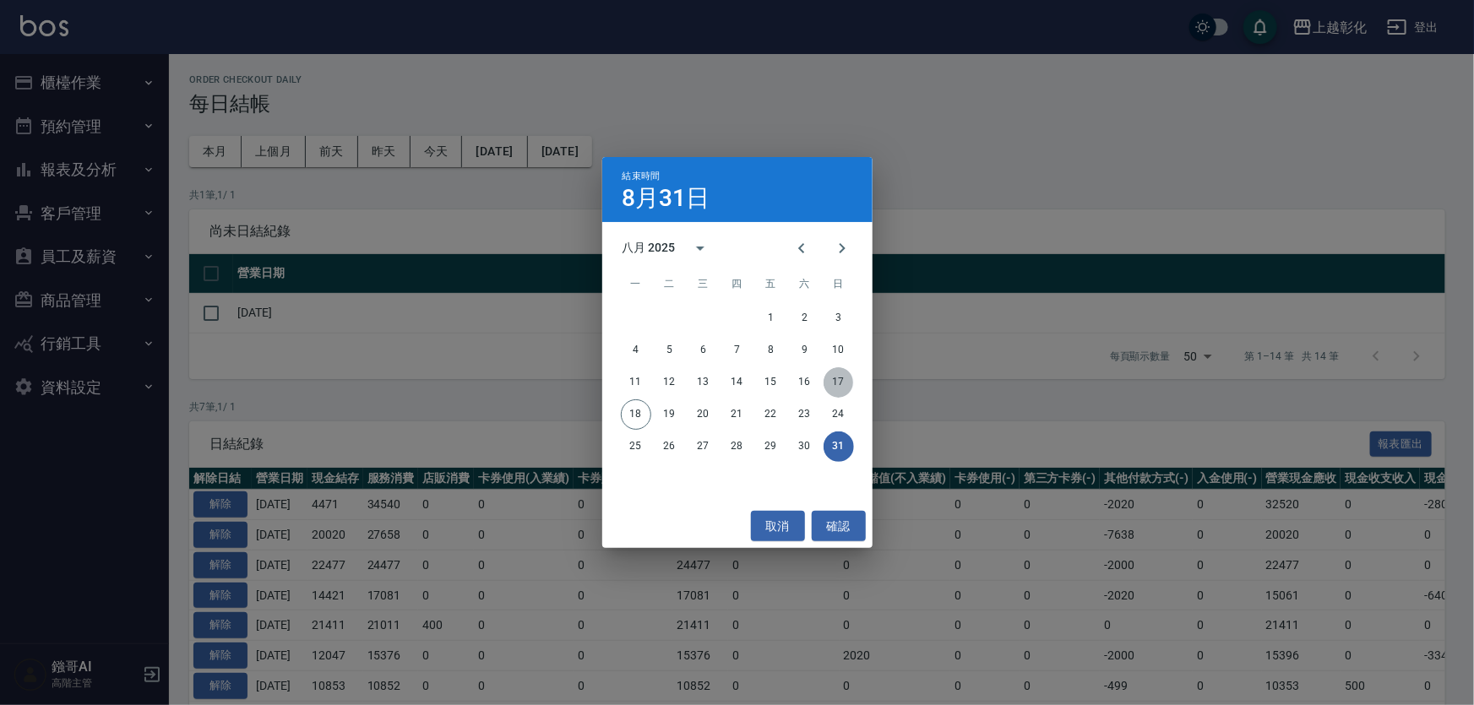
click at [841, 379] on button "17" at bounding box center [839, 383] width 30 height 30
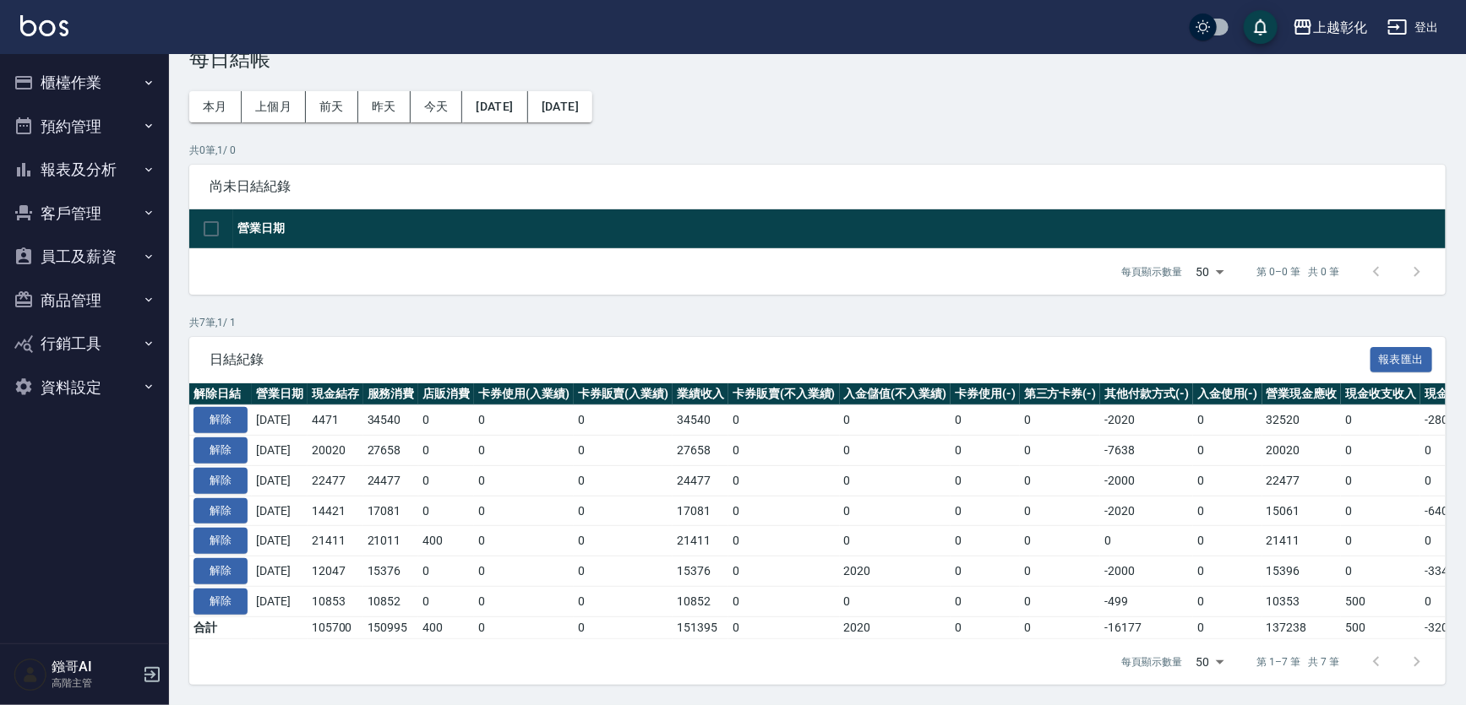
scroll to position [106, 0]
